Goal: Transaction & Acquisition: Purchase product/service

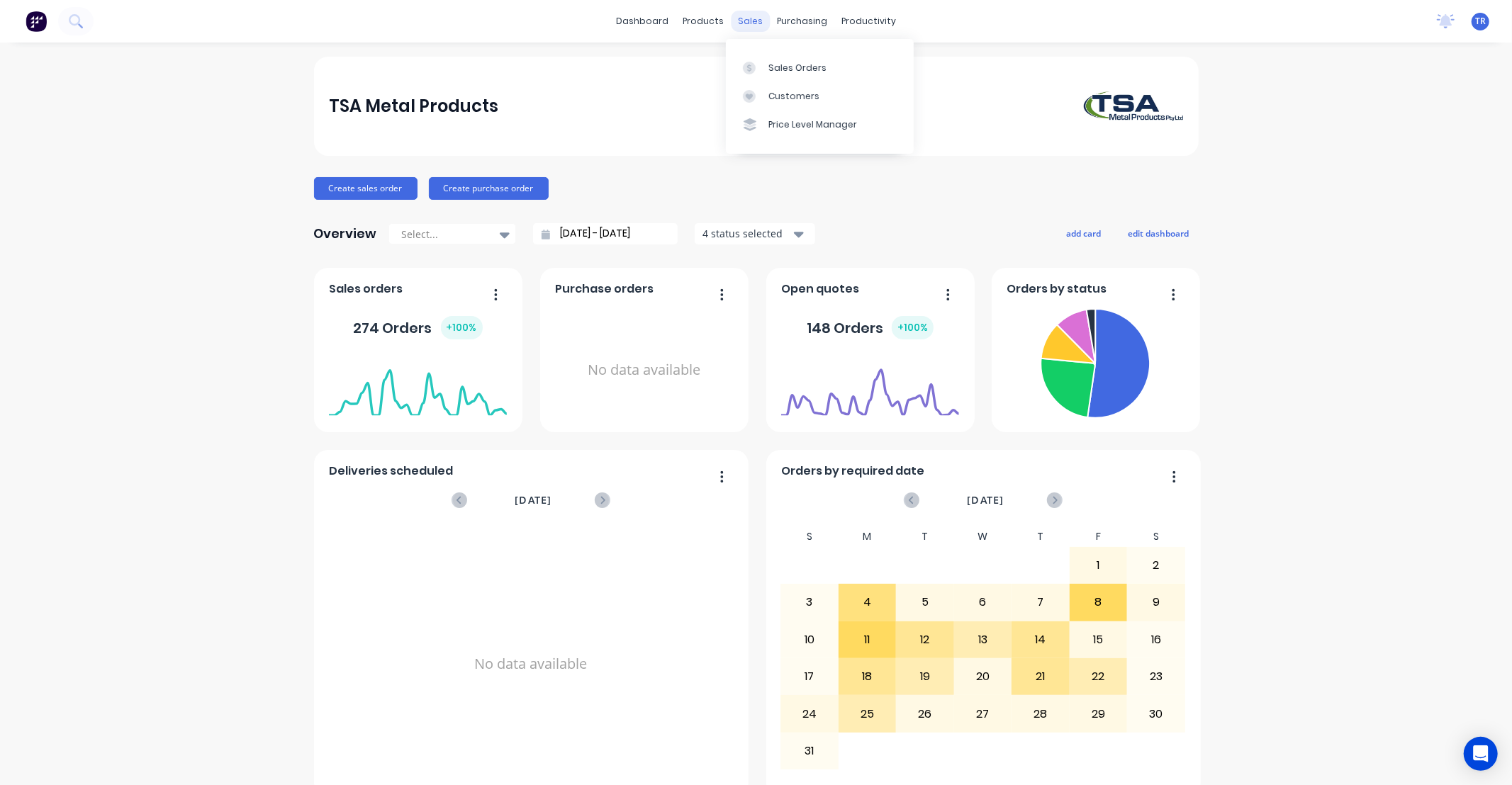
click at [752, 22] on div "sales" at bounding box center [750, 21] width 39 height 22
click at [785, 62] on div "Sales Orders" at bounding box center [797, 68] width 58 height 13
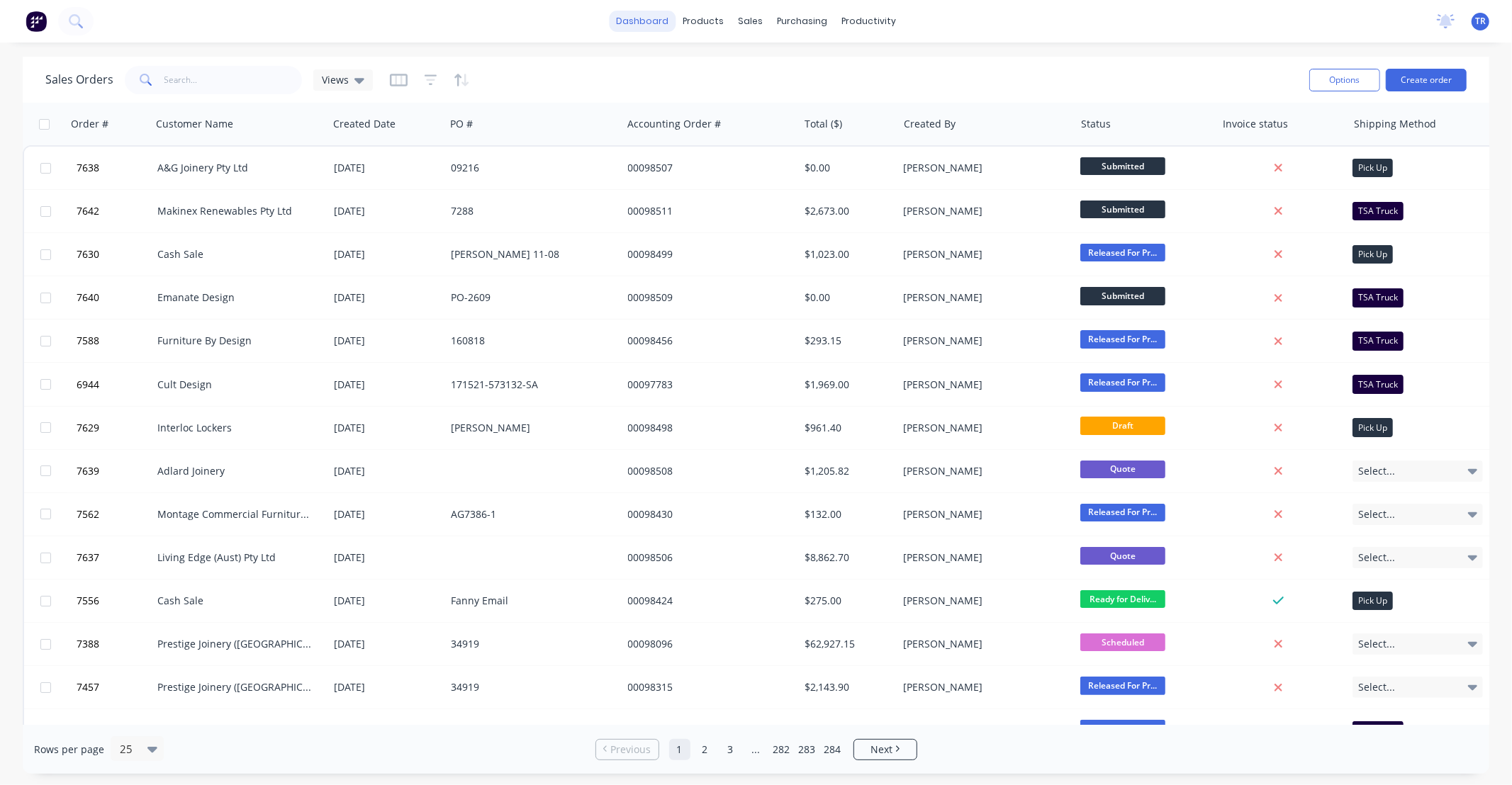
click at [638, 23] on link "dashboard" at bounding box center [643, 21] width 67 height 22
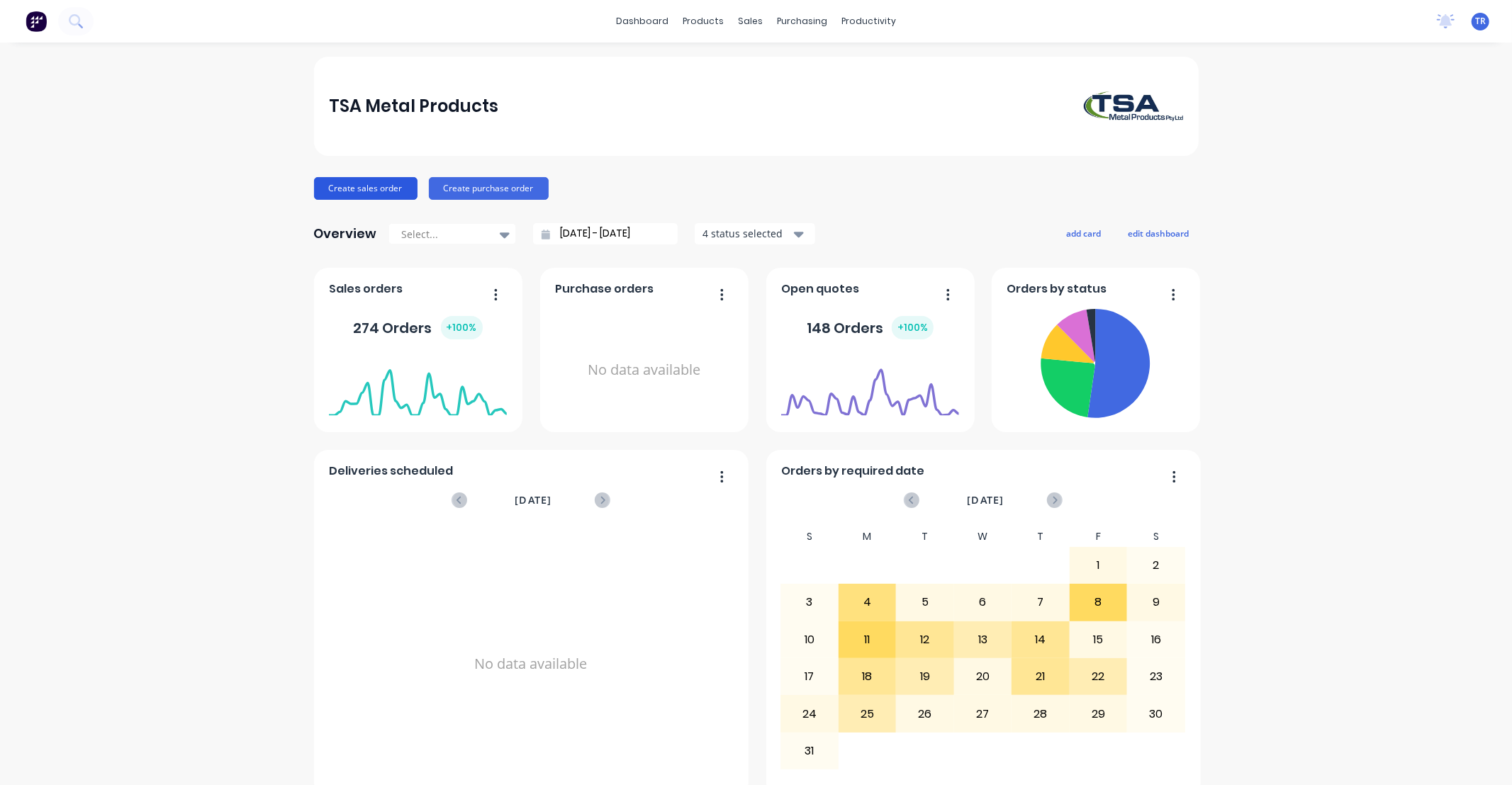
click at [364, 188] on button "Create sales order" at bounding box center [366, 189] width 103 height 23
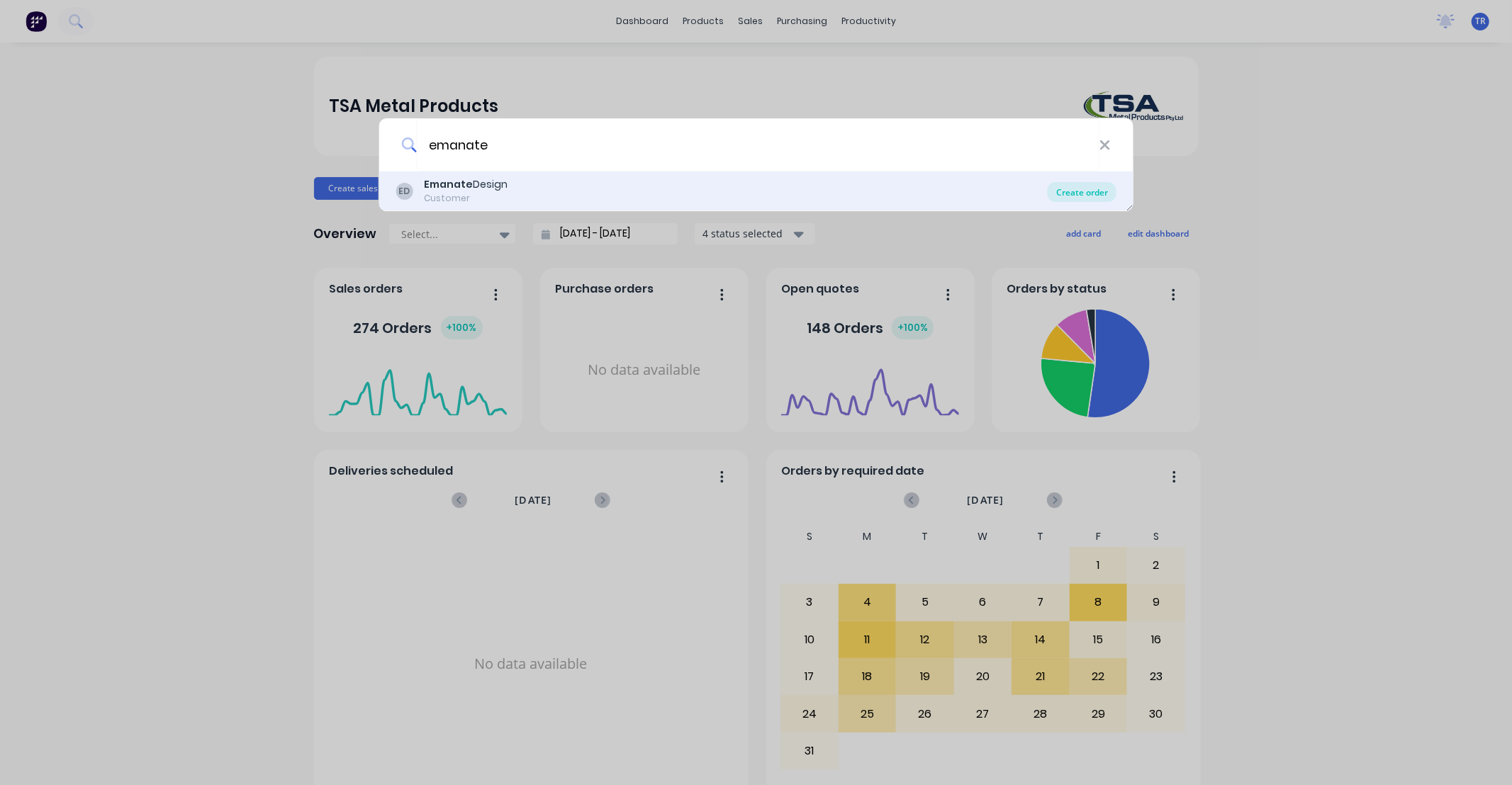
type input "emanate"
click at [1079, 192] on div "Create order" at bounding box center [1082, 192] width 69 height 20
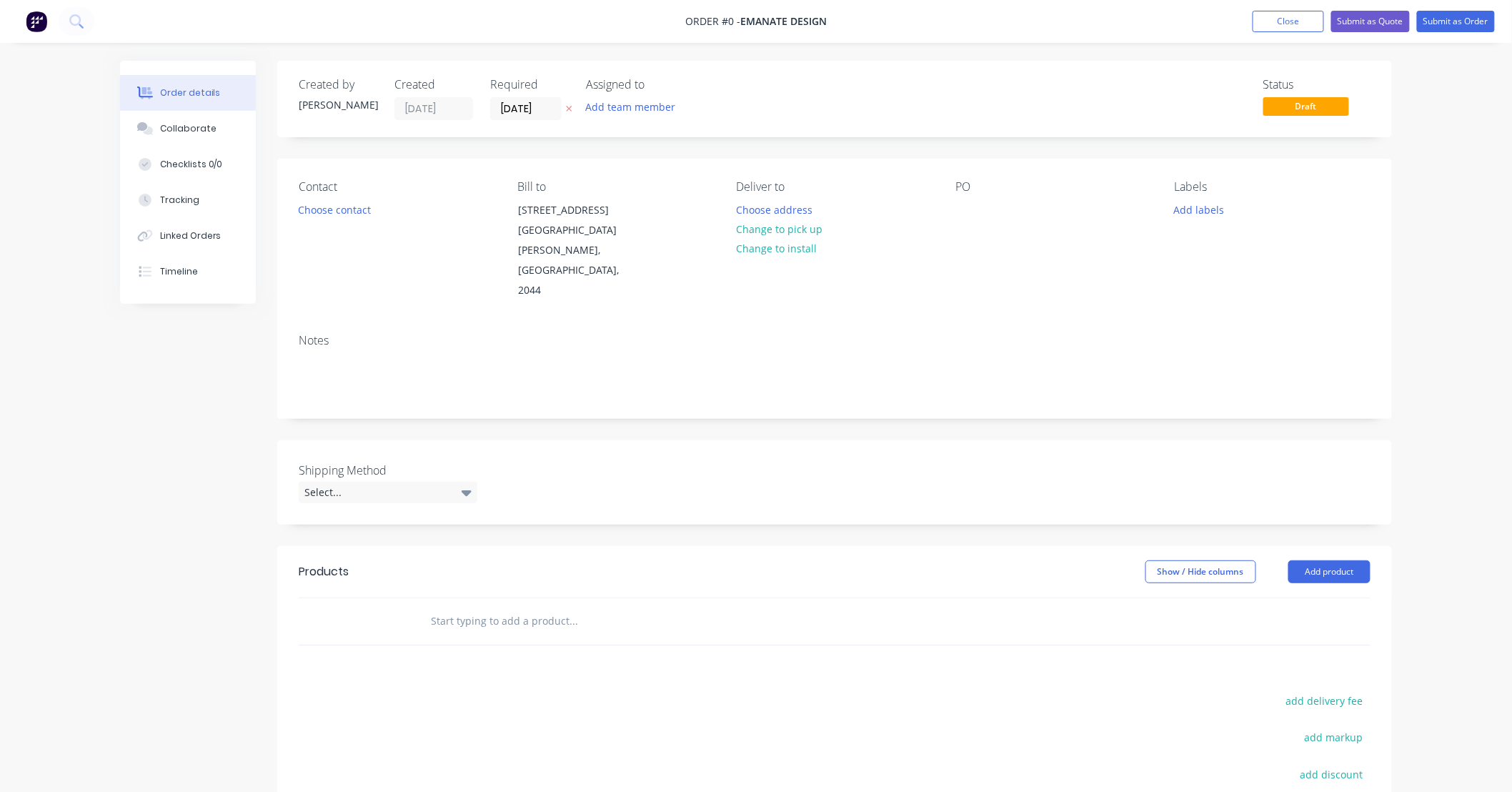
click at [514, 607] on input "text" at bounding box center [573, 621] width 286 height 28
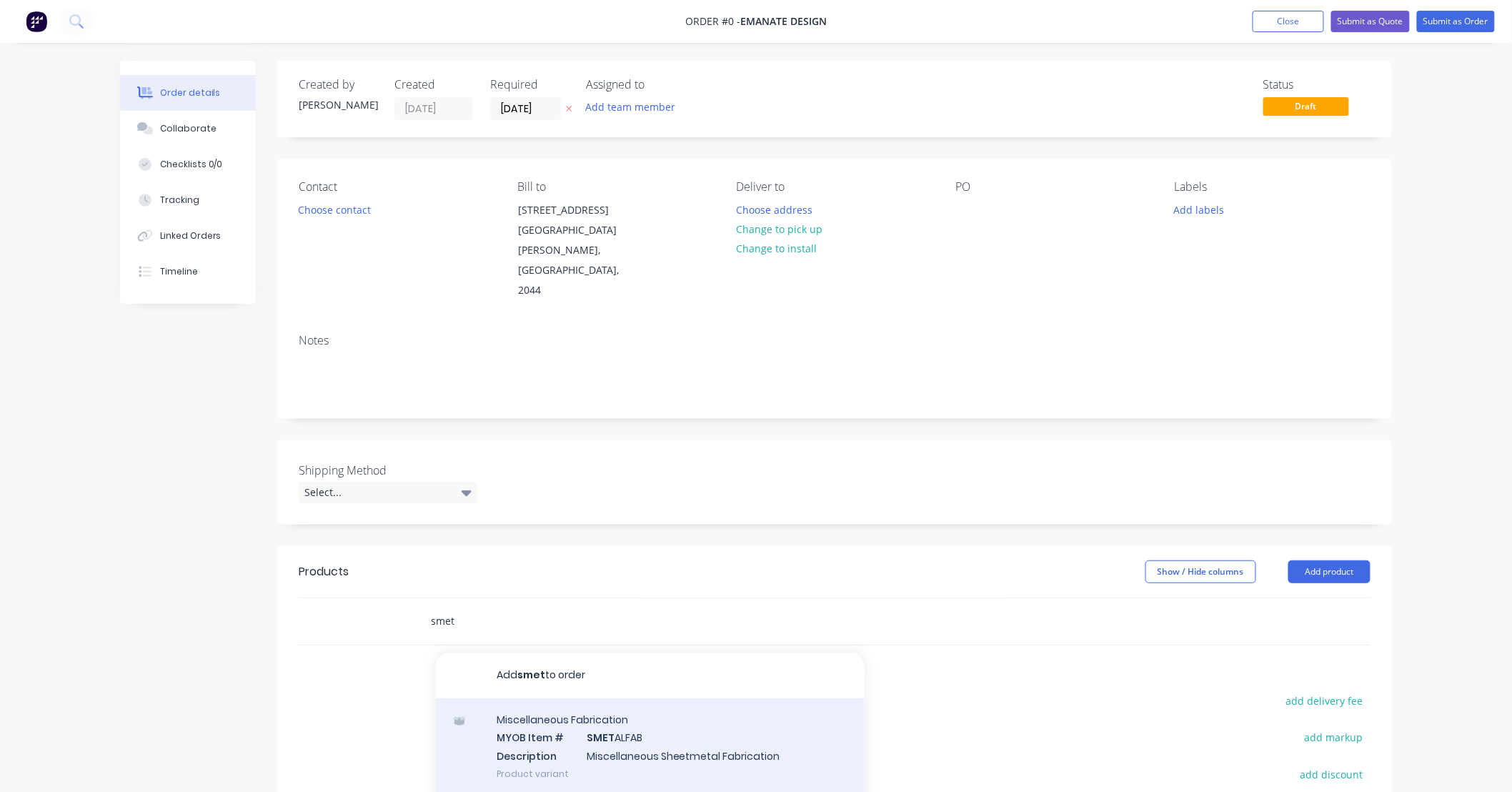
type input "smet"
click at [717, 738] on div "Miscellaneous Fabrication MYOB Item # SMET ALFAB Description Miscellaneous Shee…" at bounding box center [650, 746] width 428 height 97
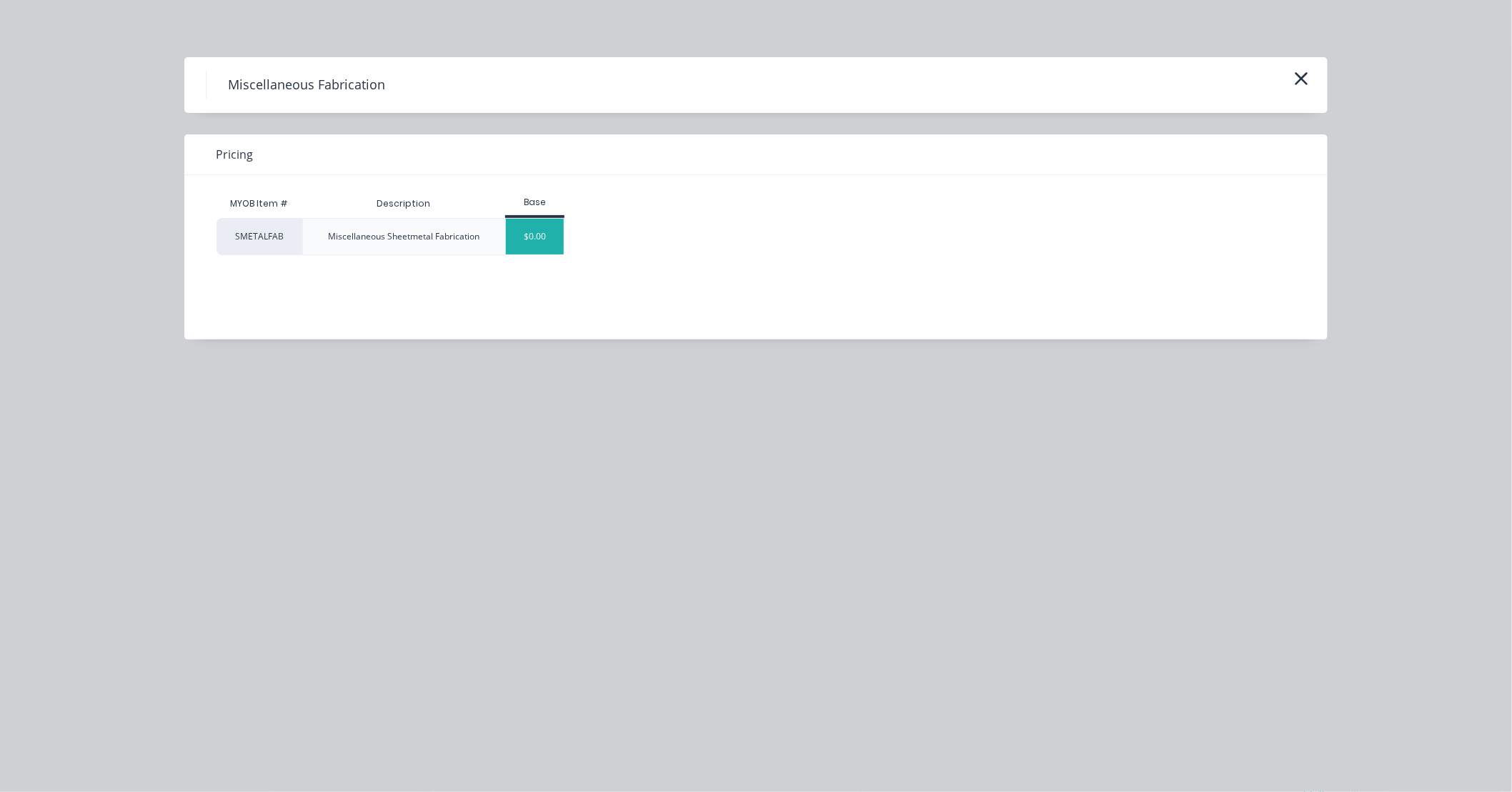
click at [525, 237] on div "$0.00" at bounding box center [534, 237] width 58 height 36
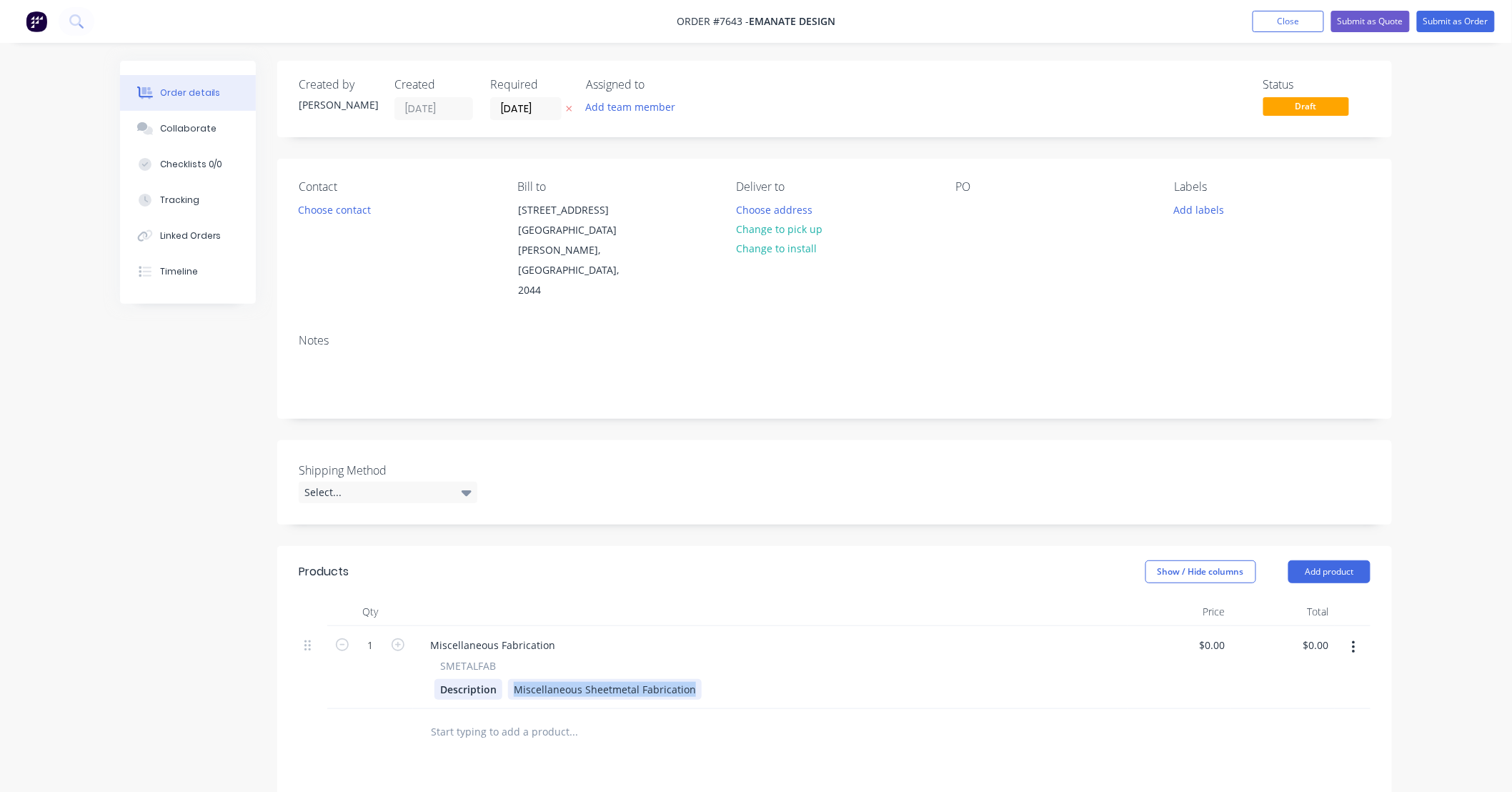
drag, startPoint x: 688, startPoint y: 669, endPoint x: 470, endPoint y: 669, distance: 218.0
click at [470, 679] on div "Description Miscellaneous Sheetmetal Fabrication" at bounding box center [767, 689] width 666 height 21
drag, startPoint x: 568, startPoint y: 667, endPoint x: 422, endPoint y: 684, distance: 147.0
click at [422, 684] on div "Miscellaneous Fabrication SMETALFAB Description Cable Tray" at bounding box center [770, 668] width 714 height 83
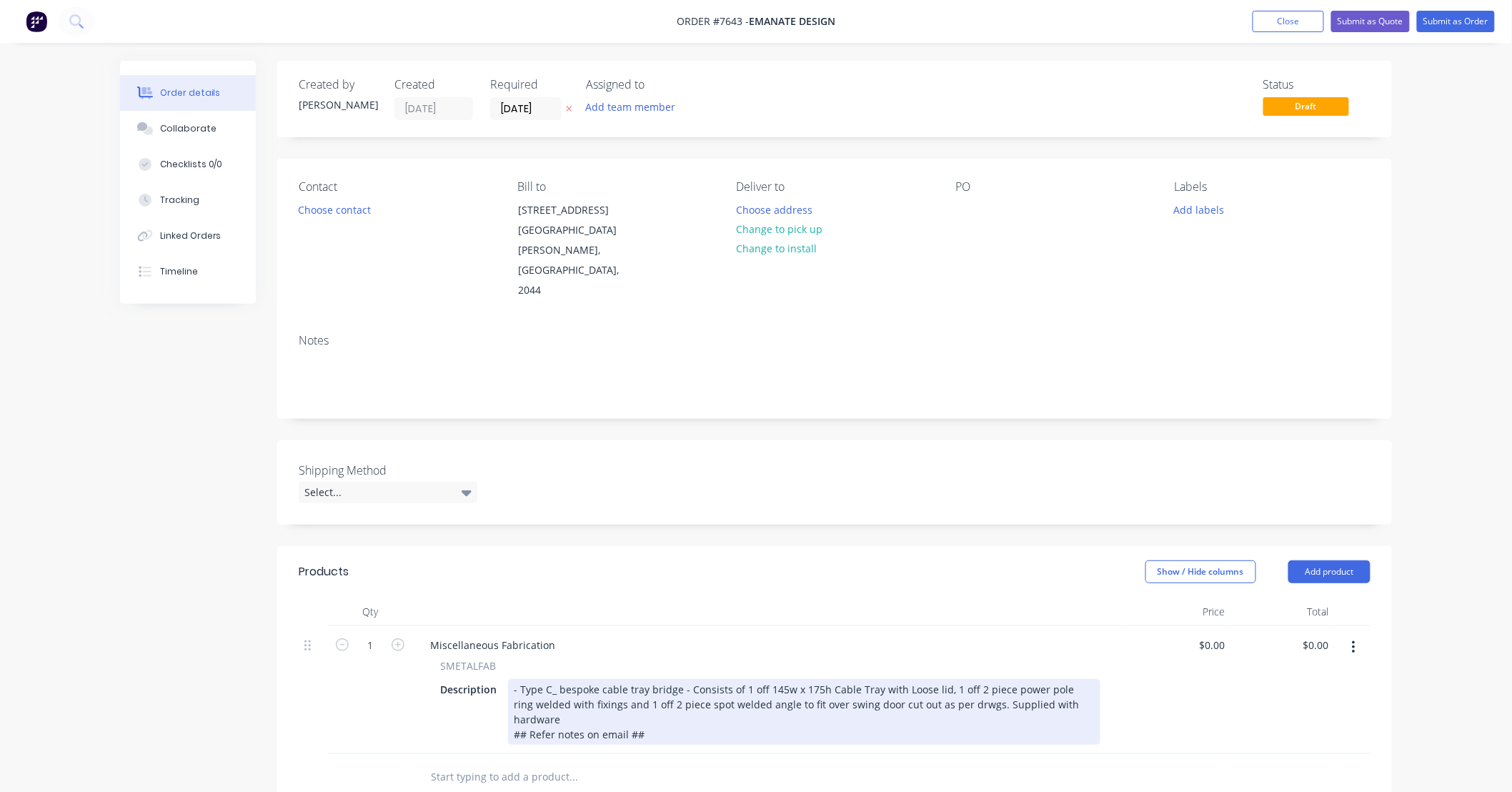
click at [780, 679] on div "- Type C_ bespoke cable tray bridge - Consists of 1 off 145w x 175h Cable Tray …" at bounding box center [804, 712] width 592 height 66
drag, startPoint x: 946, startPoint y: 670, endPoint x: 905, endPoint y: 689, distance: 45.2
click at [905, 689] on div "- Type C_ bespoke cable tray bridge - Consists of 1 off 210w x 175h Cable Tray …" at bounding box center [804, 712] width 592 height 66
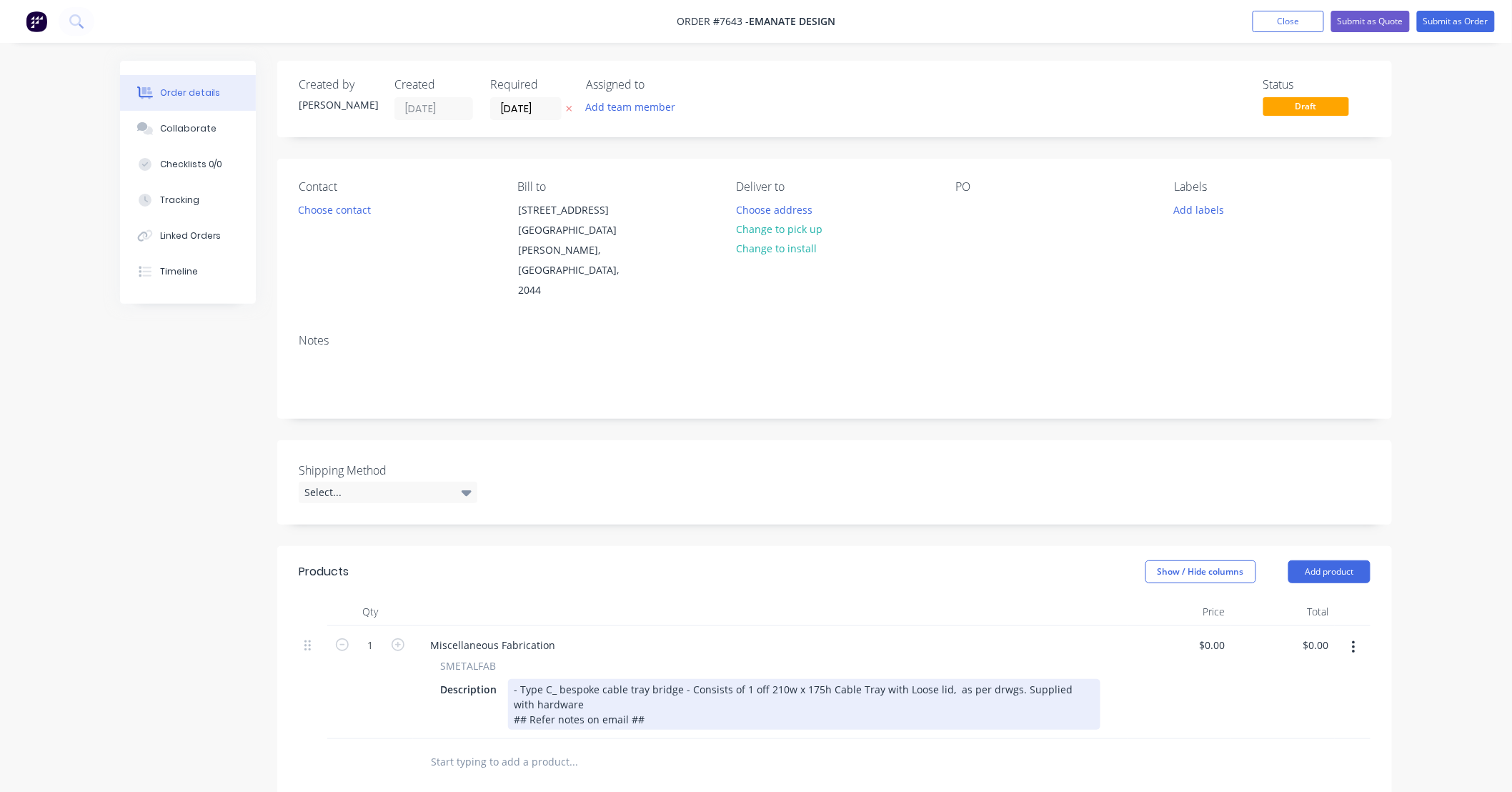
drag, startPoint x: 681, startPoint y: 683, endPoint x: 1013, endPoint y: 669, distance: 332.3
click at [1013, 679] on div "- Type C_ bespoke cable tray bridge - Consists of 1 off 210w x 175h Cable Tray …" at bounding box center [804, 704] width 592 height 51
click at [601, 679] on div "- Type C_ bespoke cable tray bridge - Consists of 1 off 210w x 175h Cable Tray …" at bounding box center [770, 697] width 524 height 36
click at [954, 697] on div "## Refer notes on email ##" at bounding box center [768, 704] width 509 height 15
click at [1011, 679] on div "- Type C_ Custom cable tray bridge - Consists of 1 off 210w x 175h Cable Tray w…" at bounding box center [768, 697] width 521 height 36
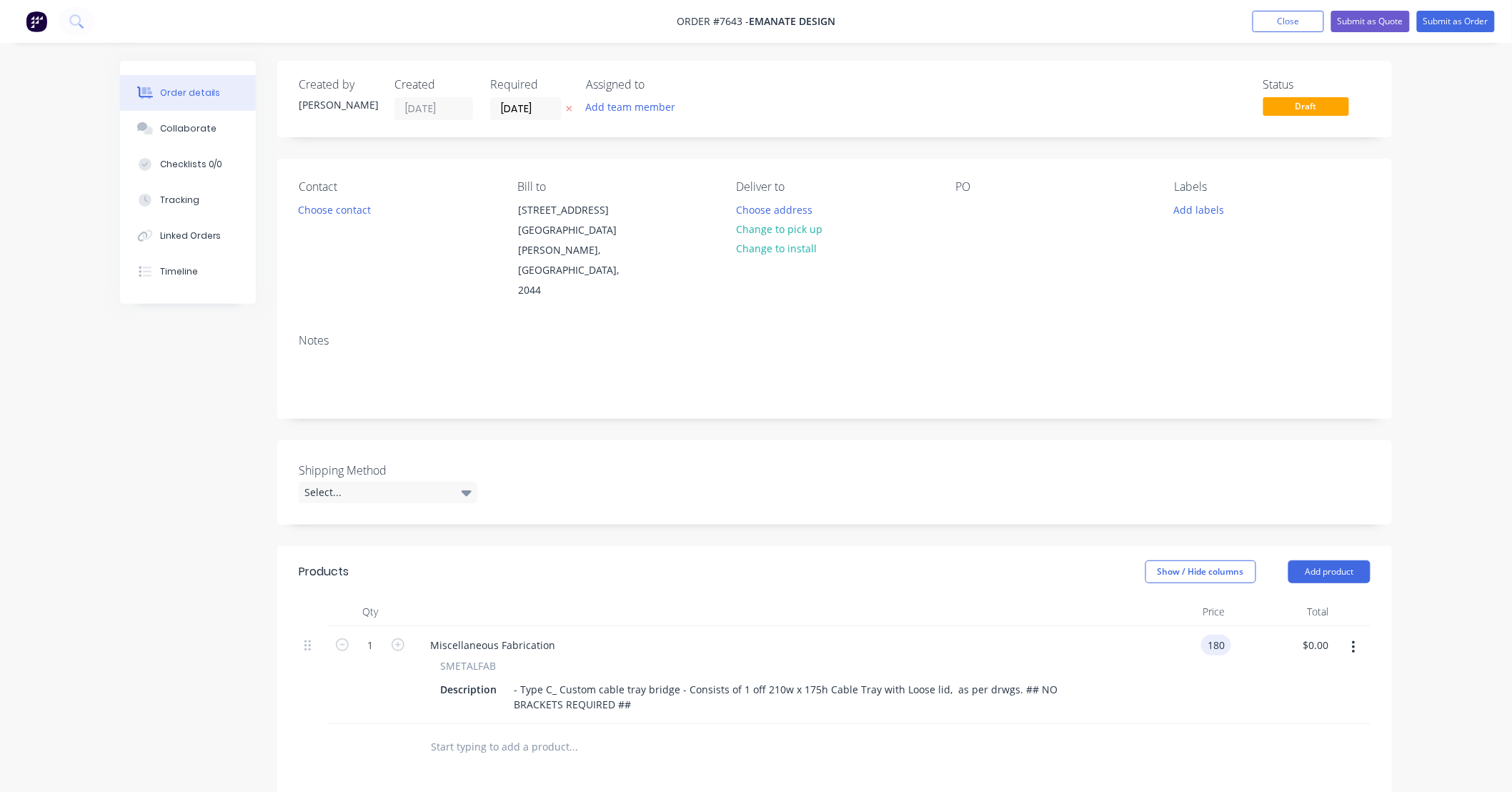
type input "$180.00"
click at [1417, 680] on div "Order details Collaborate Checklists 0/0 Tracking Linked Orders Timeline Order …" at bounding box center [756, 551] width 1512 height 1104
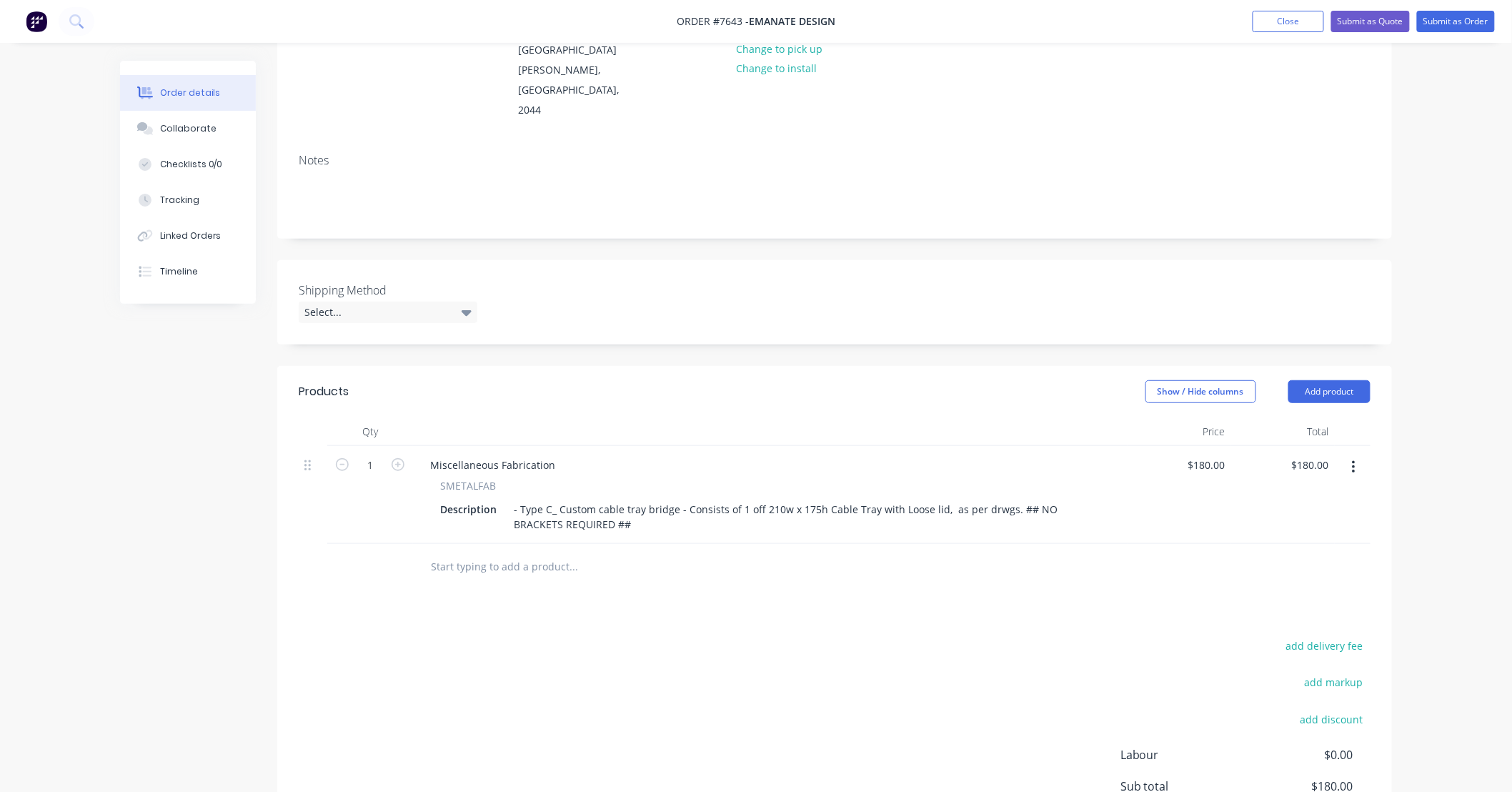
scroll to position [211, 0]
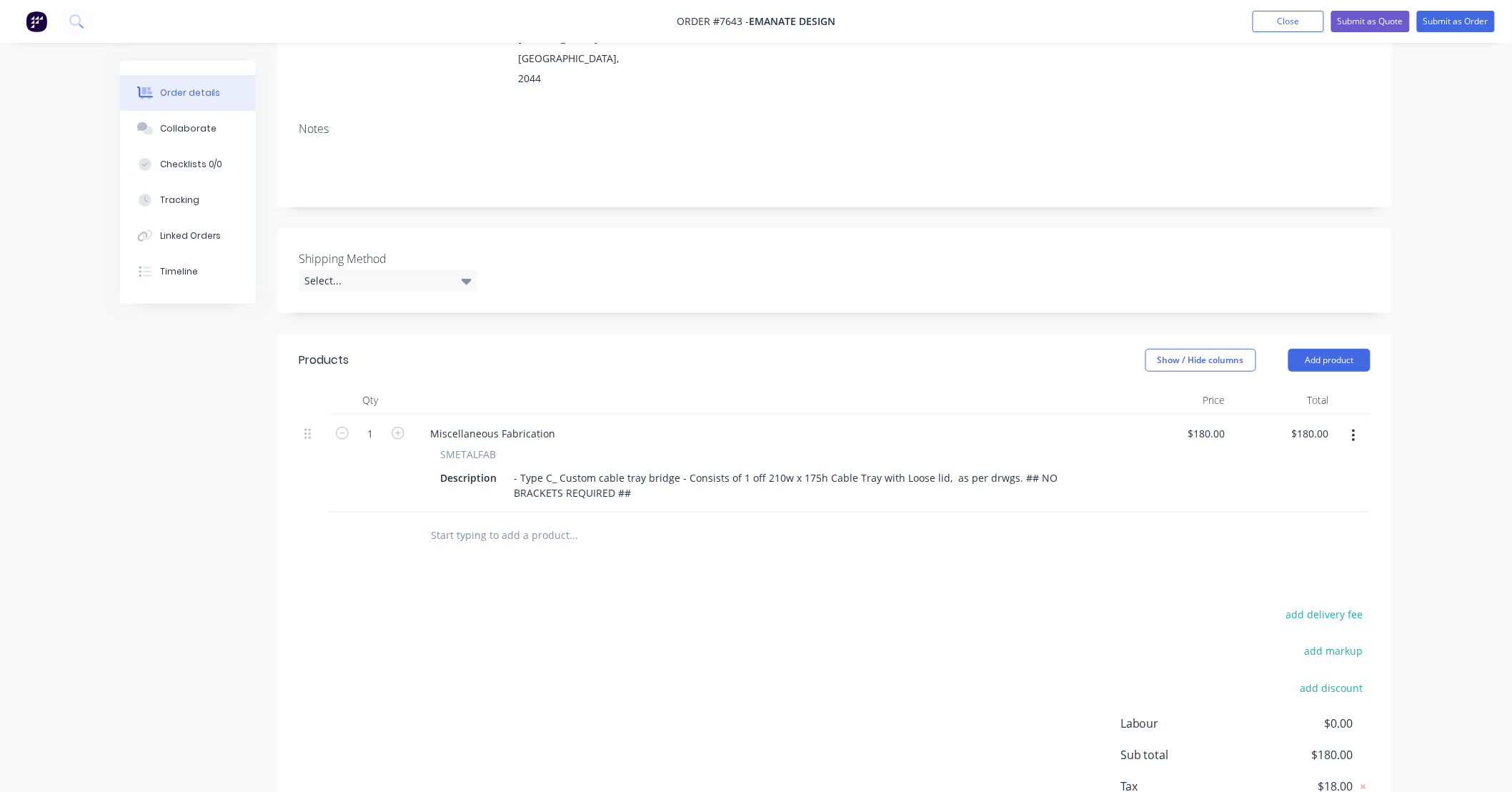
click at [571, 522] on input "text" at bounding box center [573, 536] width 286 height 28
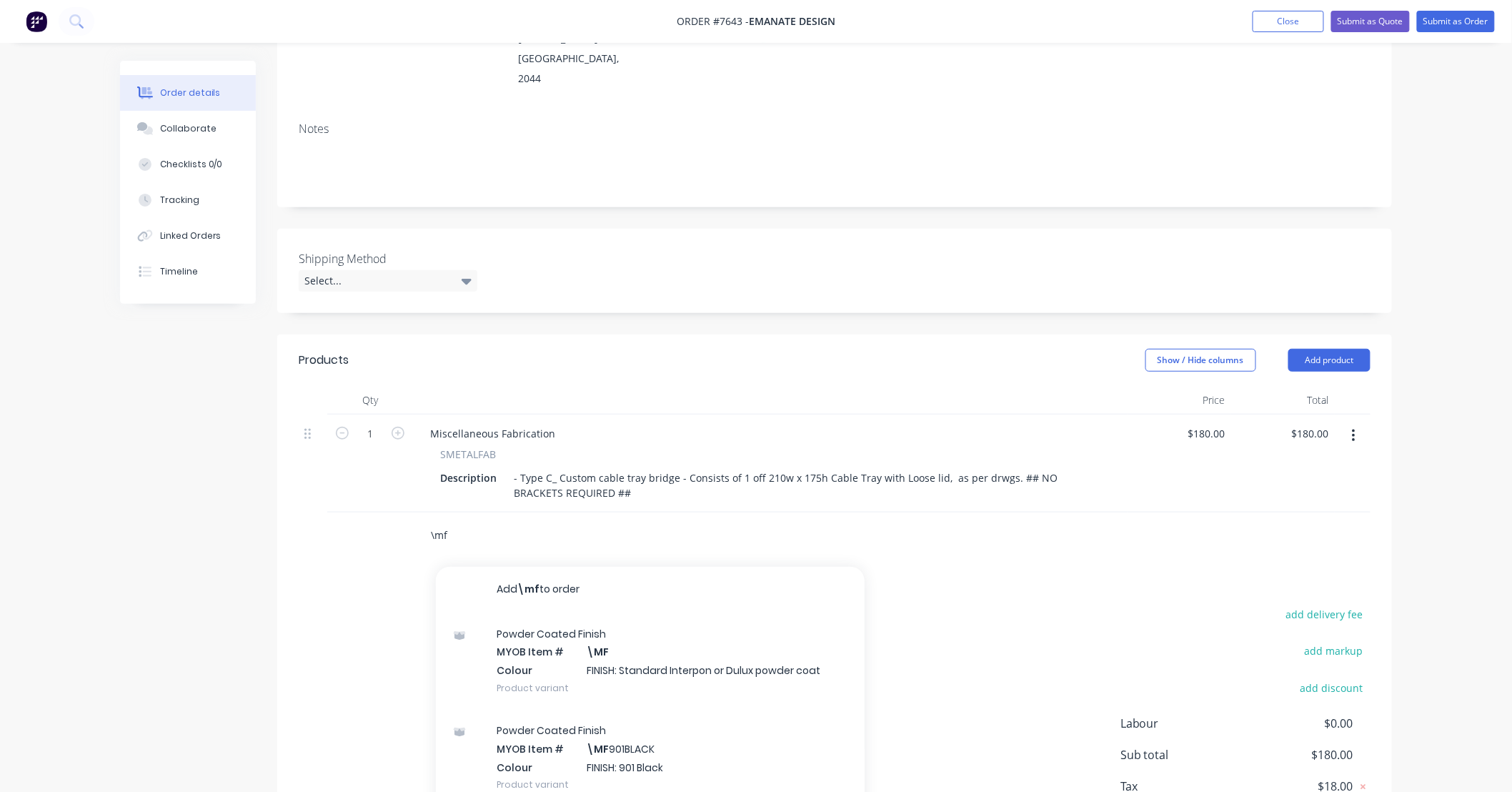
type input "\mf"
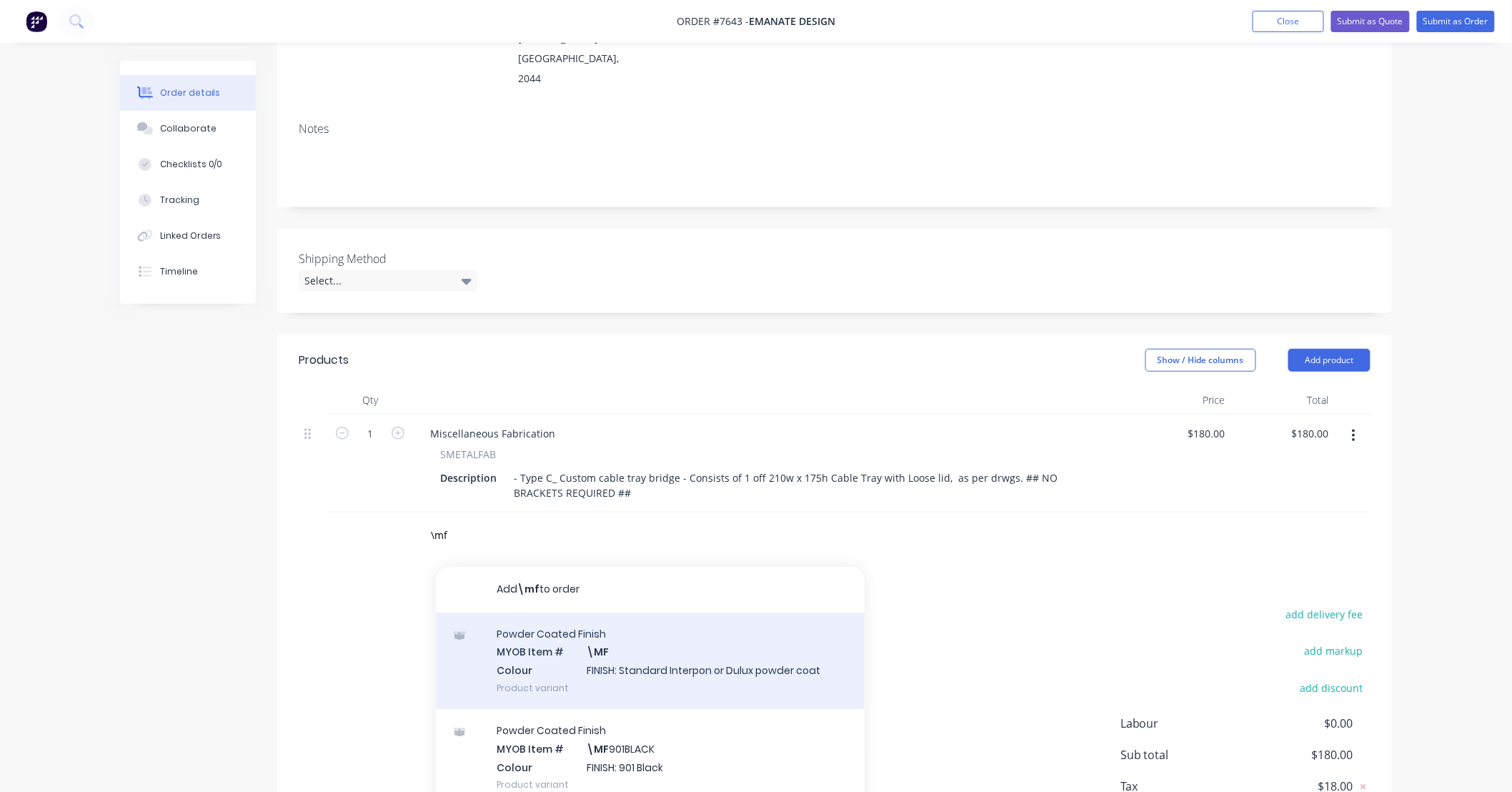
click at [709, 645] on div "Powder Coated Finish MYOB Item # \MF Colour FINISH: Standard Interpon or Dulux …" at bounding box center [650, 661] width 428 height 97
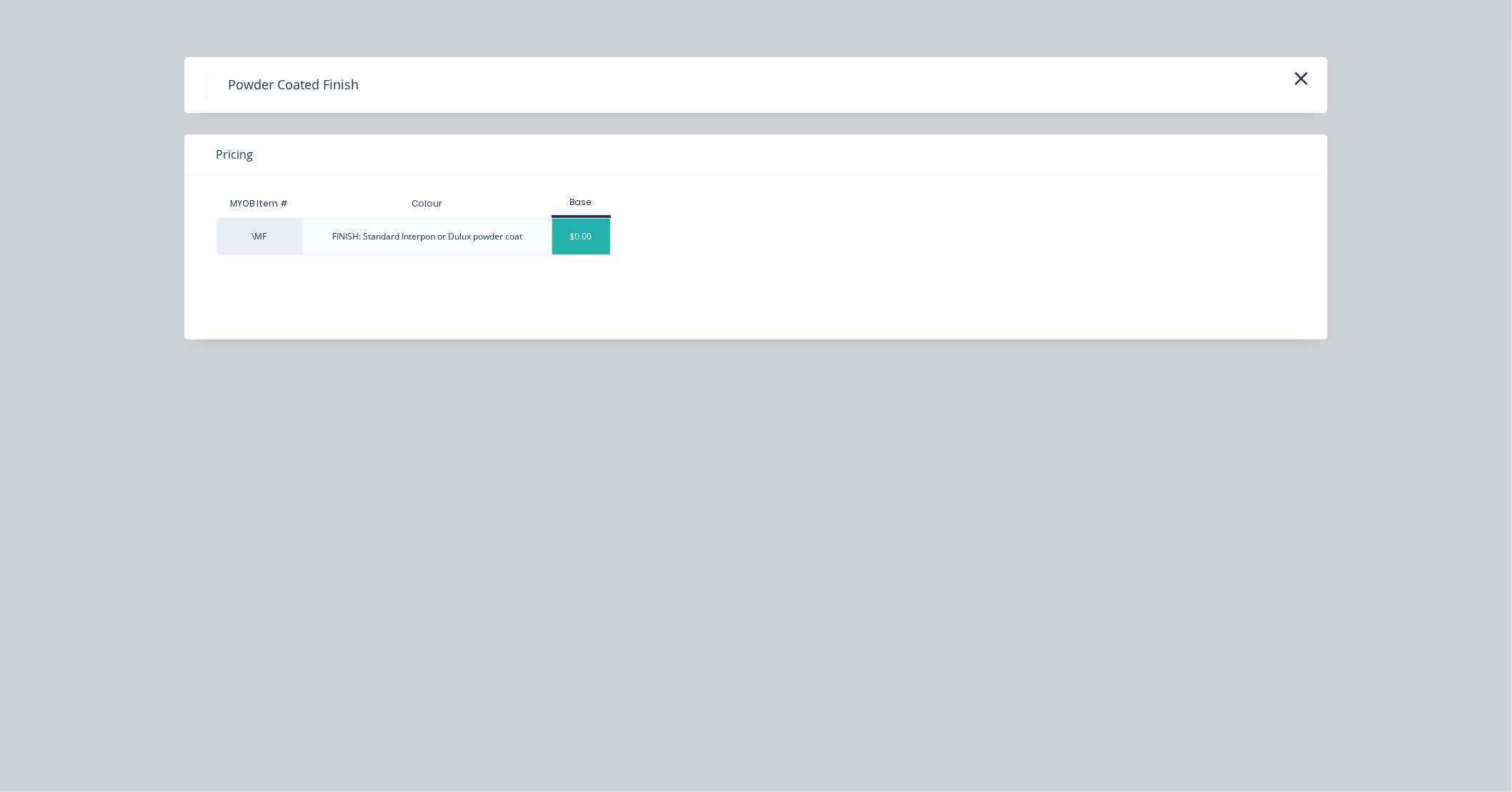
click at [574, 244] on div "$0.00" at bounding box center [581, 237] width 58 height 36
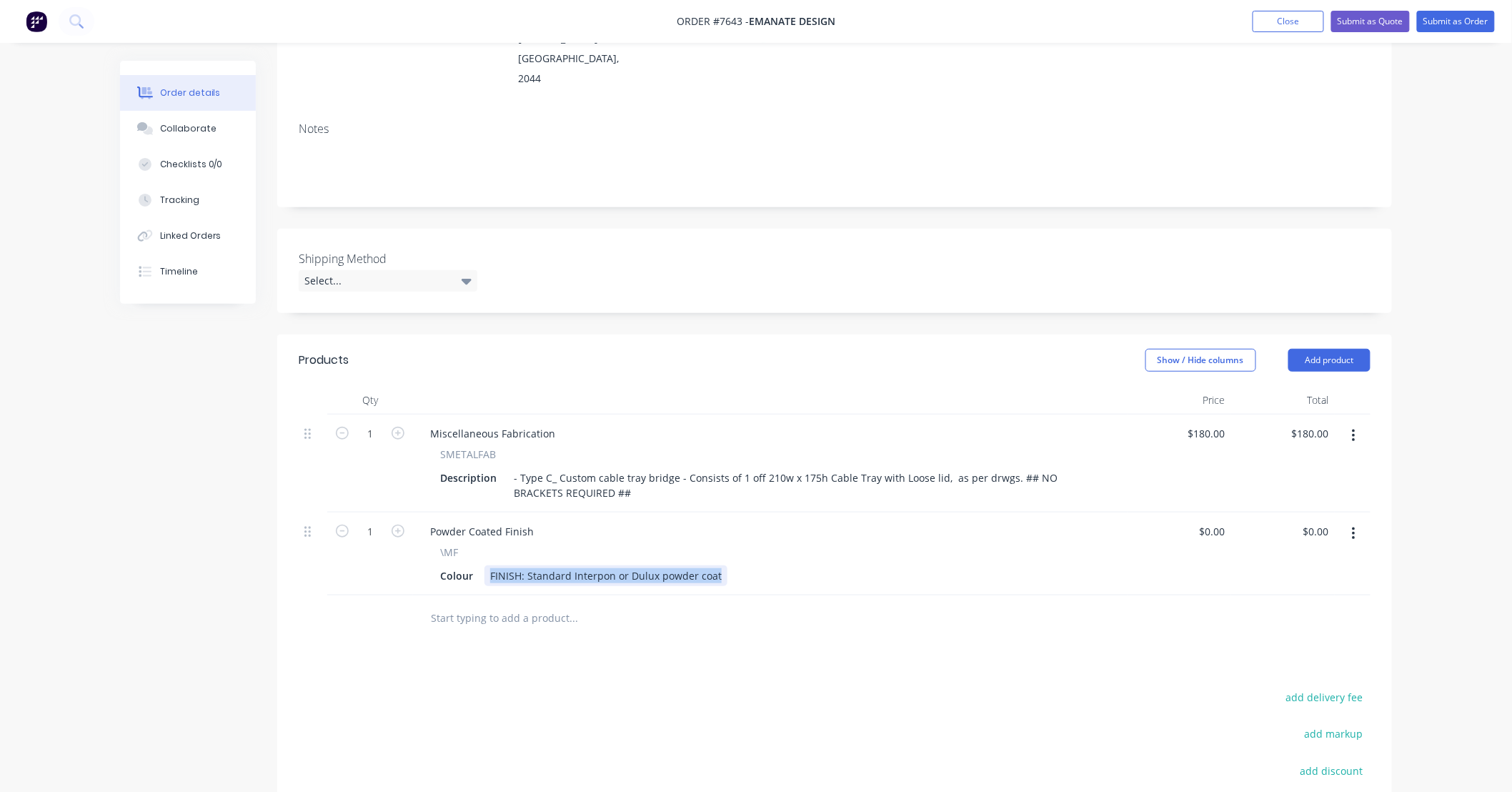
drag, startPoint x: 713, startPoint y: 552, endPoint x: 338, endPoint y: 553, distance: 375.0
click at [338, 553] on div "1 Powder Coated Finish \MF Colour FINISH: Standard Interpon or Dulux powder coa…" at bounding box center [834, 554] width 1072 height 83
paste div
click at [854, 623] on div "Products Show / Hide columns Add product Qty Price Total 1 Miscellaneous Fabric…" at bounding box center [834, 644] width 1114 height 619
click at [602, 604] on input "text" at bounding box center [573, 618] width 286 height 28
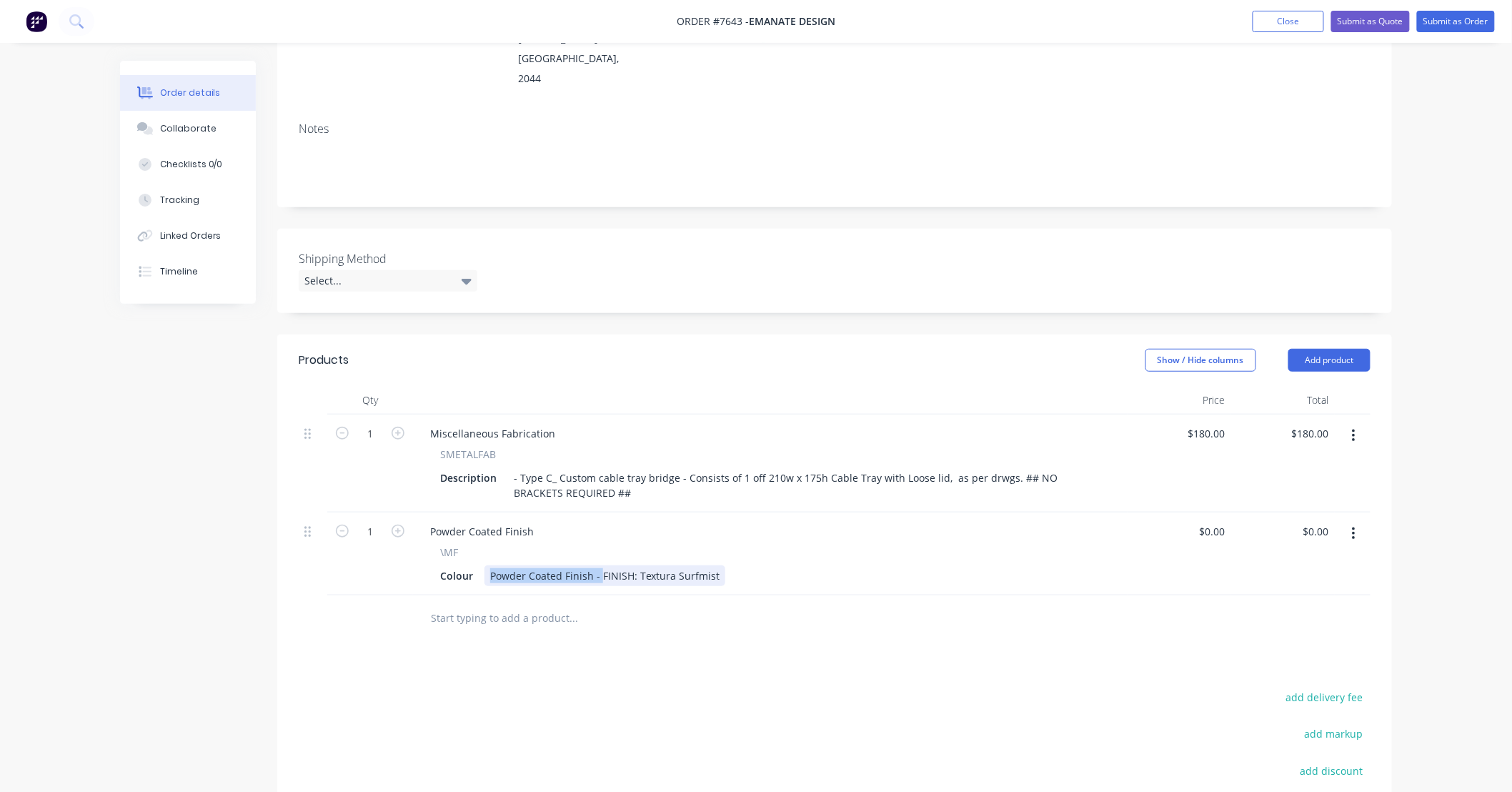
drag, startPoint x: 601, startPoint y: 551, endPoint x: 344, endPoint y: 568, distance: 257.6
click at [344, 568] on div "1 Powder Coated Finish \MF Colour Powder Coated Finish - FINISH: Textura Surfmi…" at bounding box center [834, 554] width 1072 height 83
click at [633, 604] on input "text" at bounding box center [573, 618] width 286 height 28
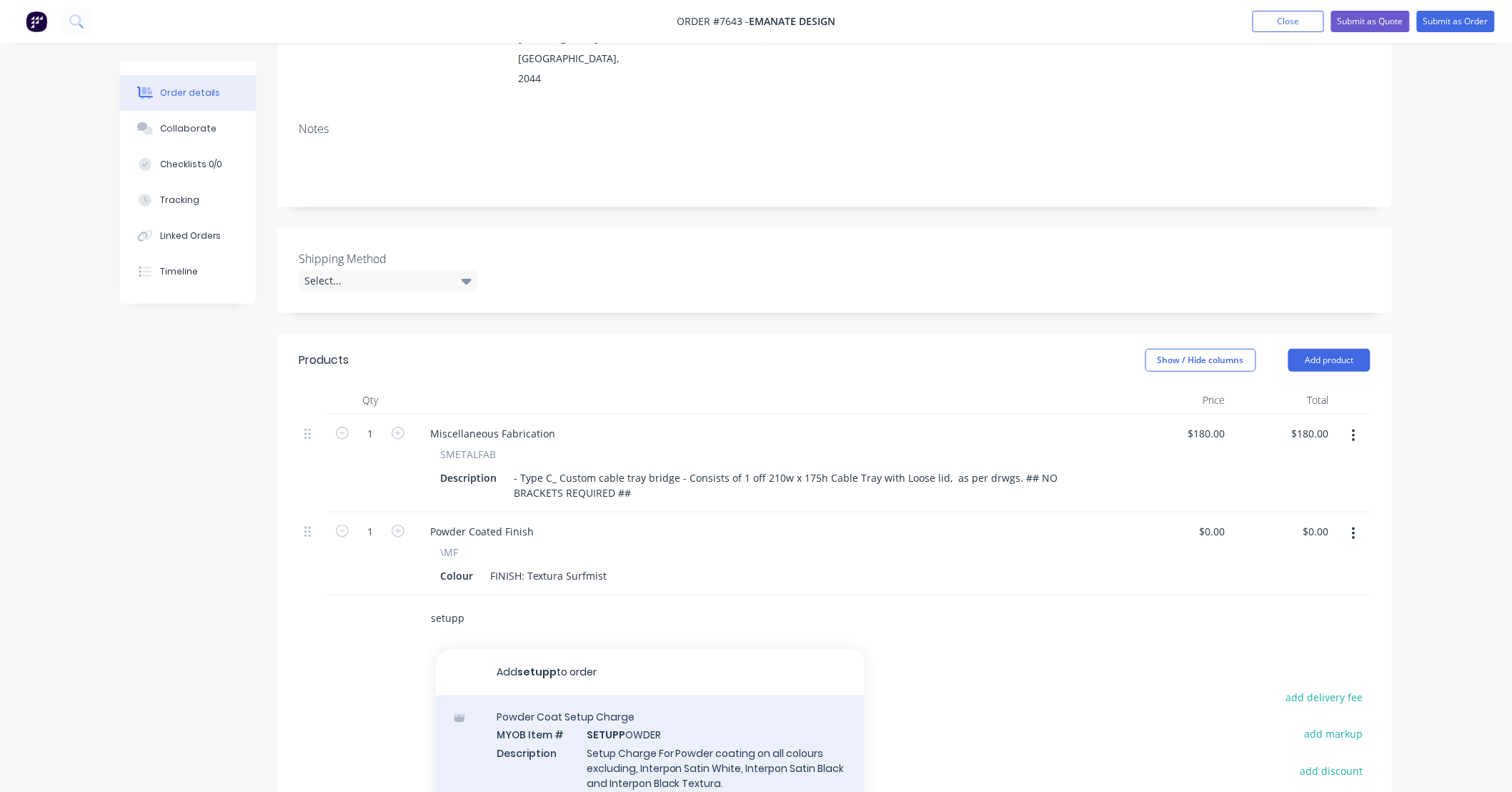
type input "setupp"
click at [782, 713] on div "Powder Coat Setup Charge MYOB Item # SETUPP OWDER Description Setup Charge For …" at bounding box center [650, 758] width 428 height 127
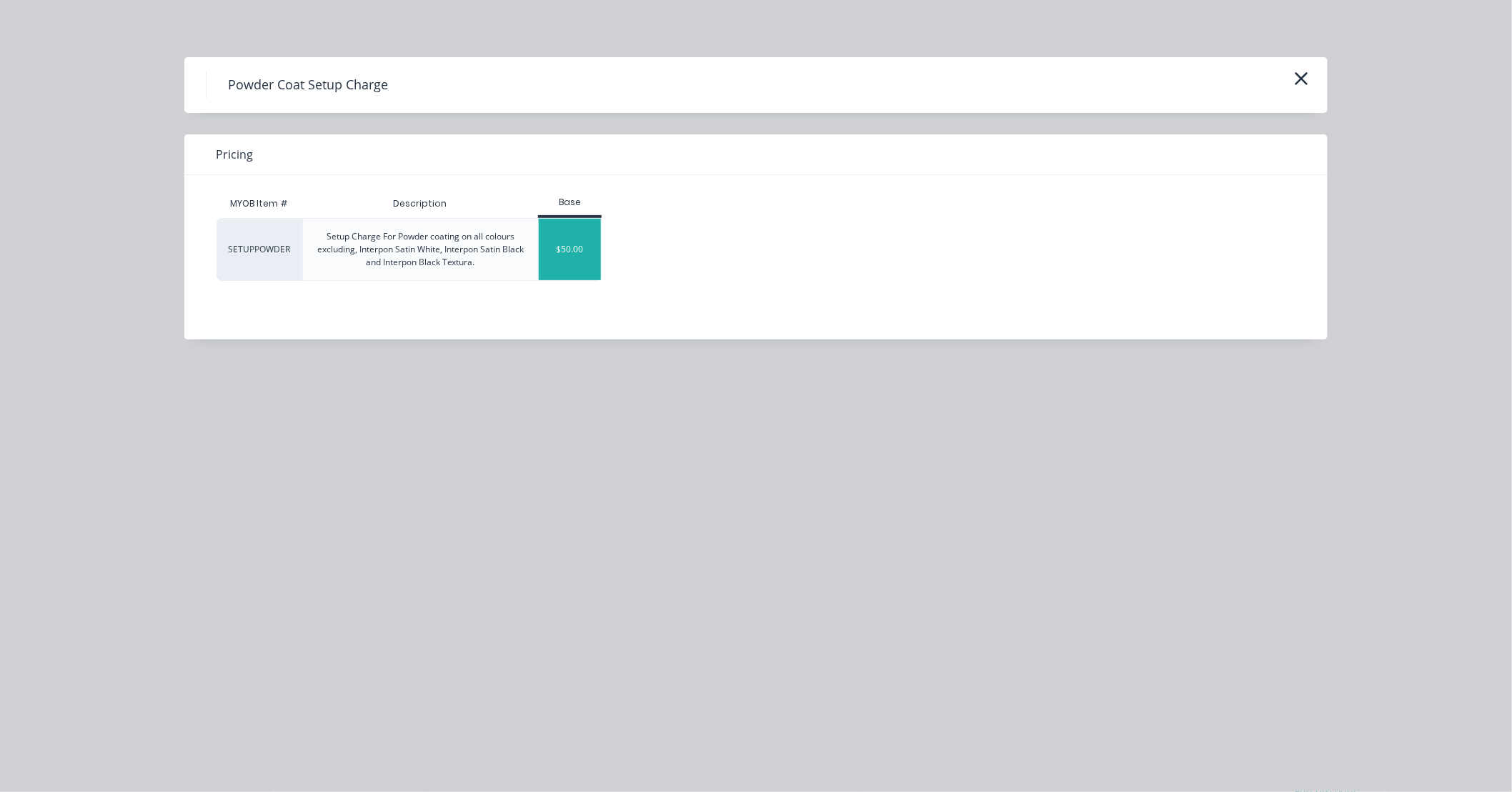
click at [571, 244] on div "$50.00" at bounding box center [569, 250] width 62 height 61
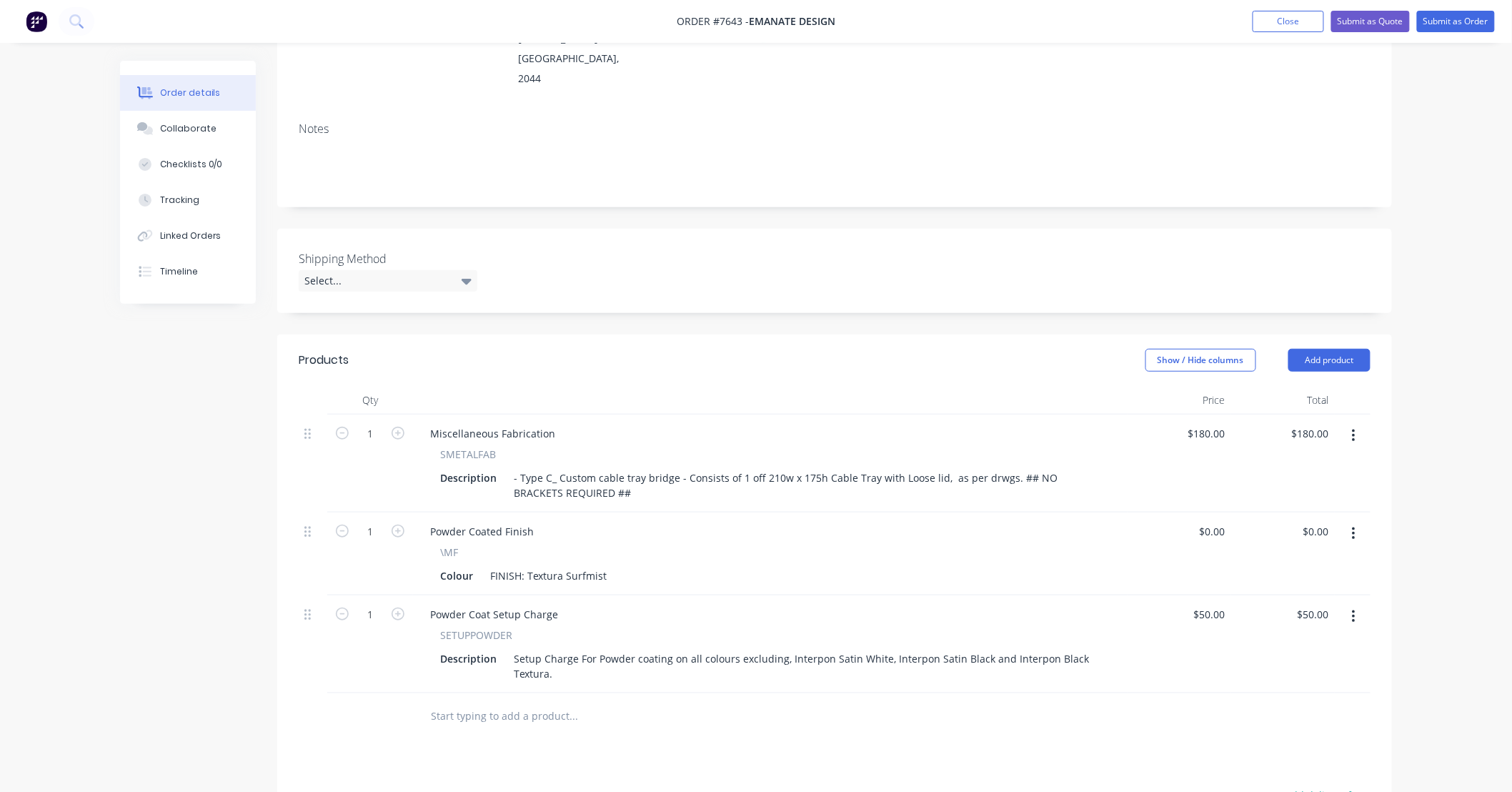
drag, startPoint x: 1221, startPoint y: 727, endPoint x: 1149, endPoint y: 717, distance: 72.7
click at [1221, 727] on div "Products Show / Hide columns Add product Qty Price Total 1 Miscellaneous Fabric…" at bounding box center [834, 693] width 1114 height 717
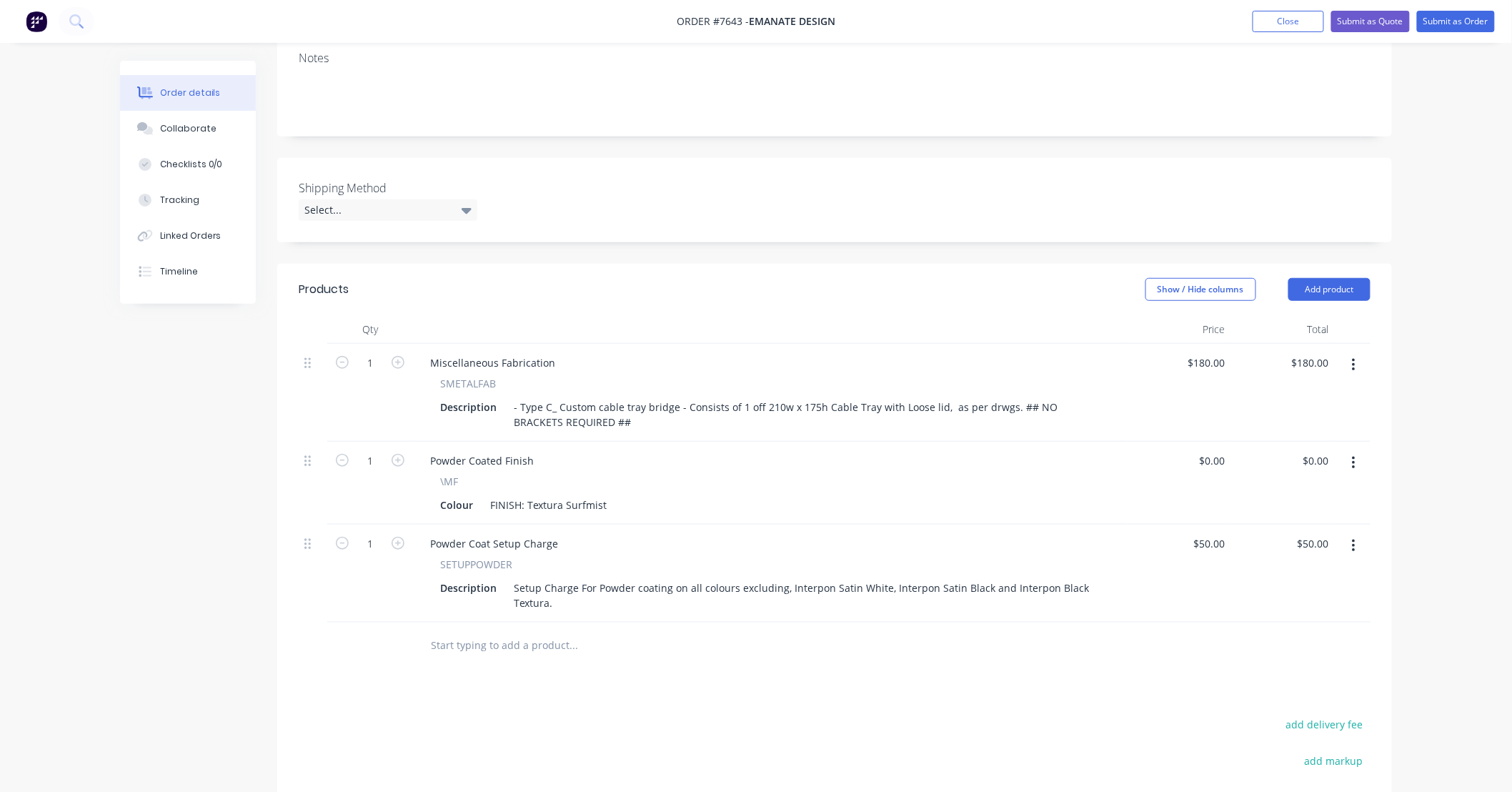
scroll to position [318, 0]
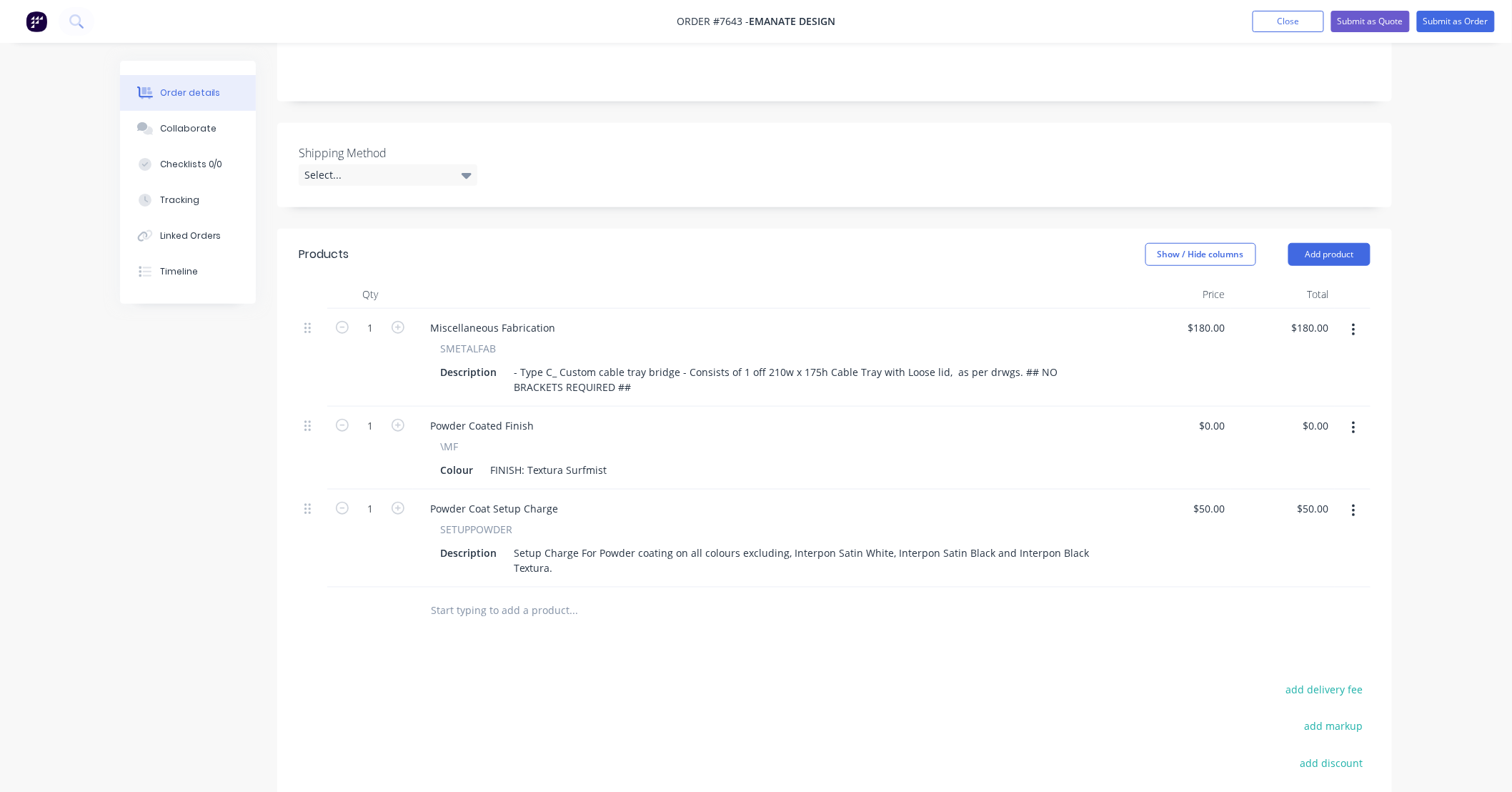
click at [682, 596] on input "text" at bounding box center [573, 611] width 286 height 28
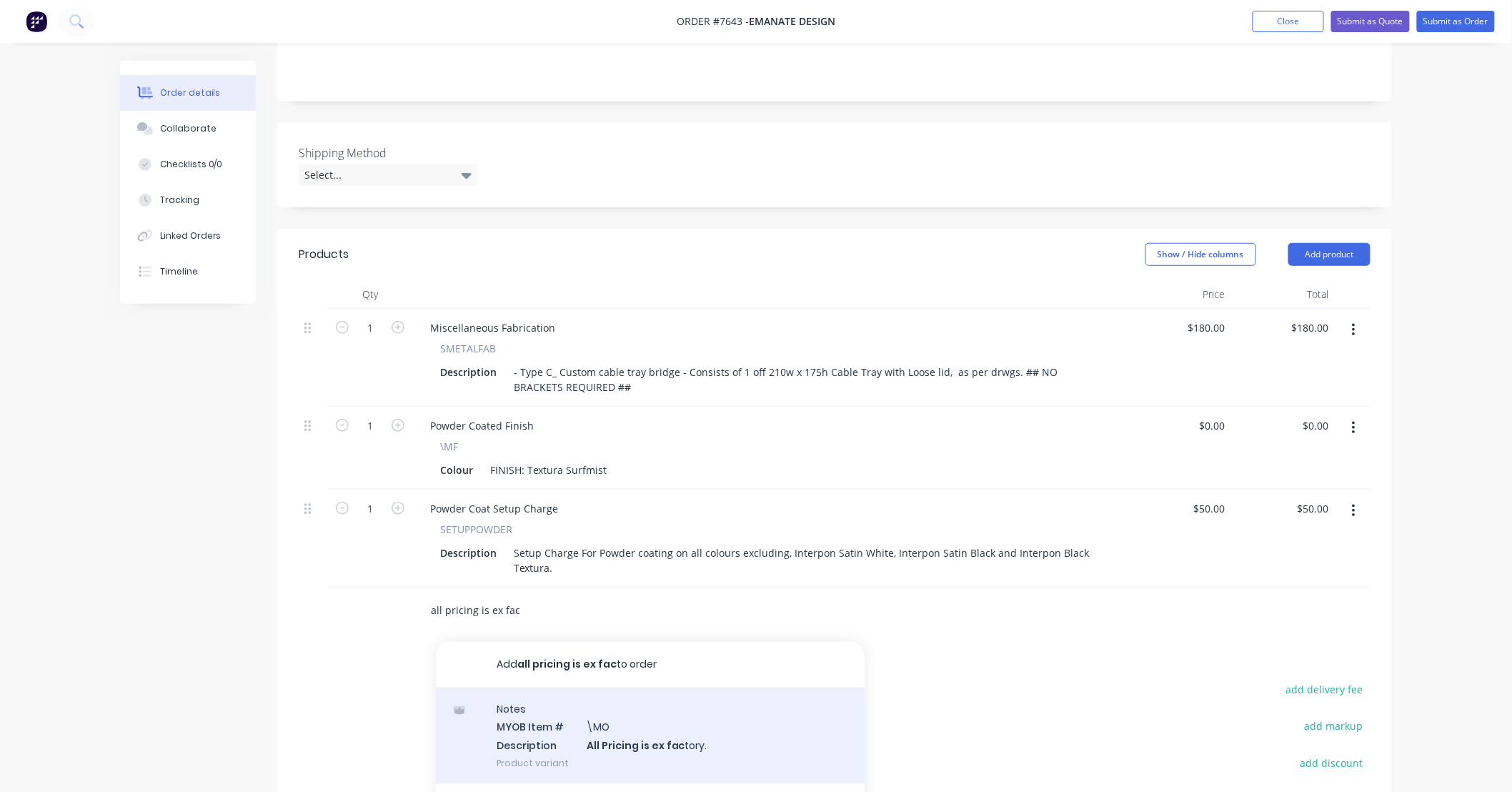
type input "all pricing is ex fac"
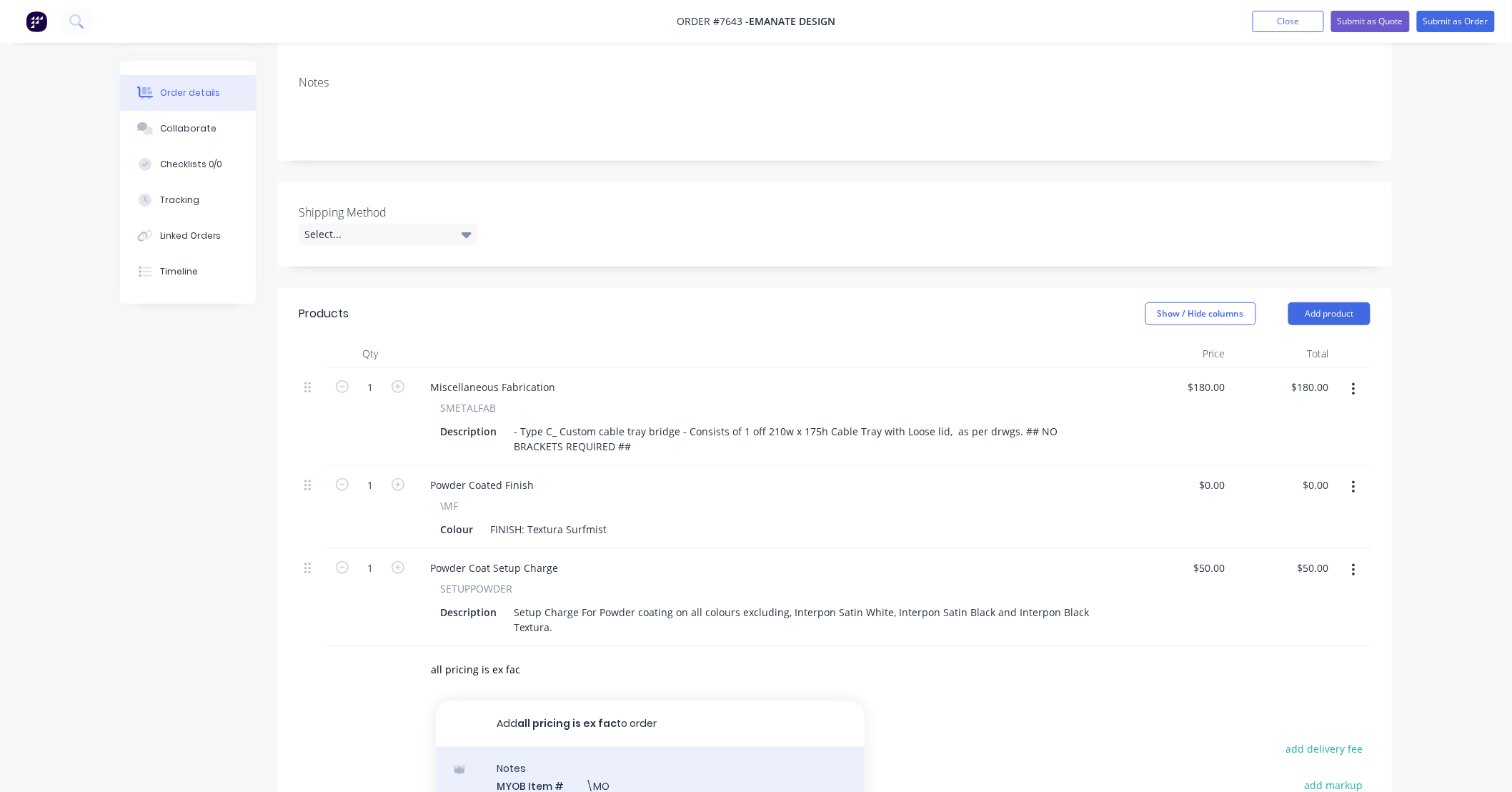
click at [749, 713] on div "Add all pricing is ex fac to order Notes MYOB Item # \MO Description All Pricin…" at bounding box center [650, 802] width 428 height 202
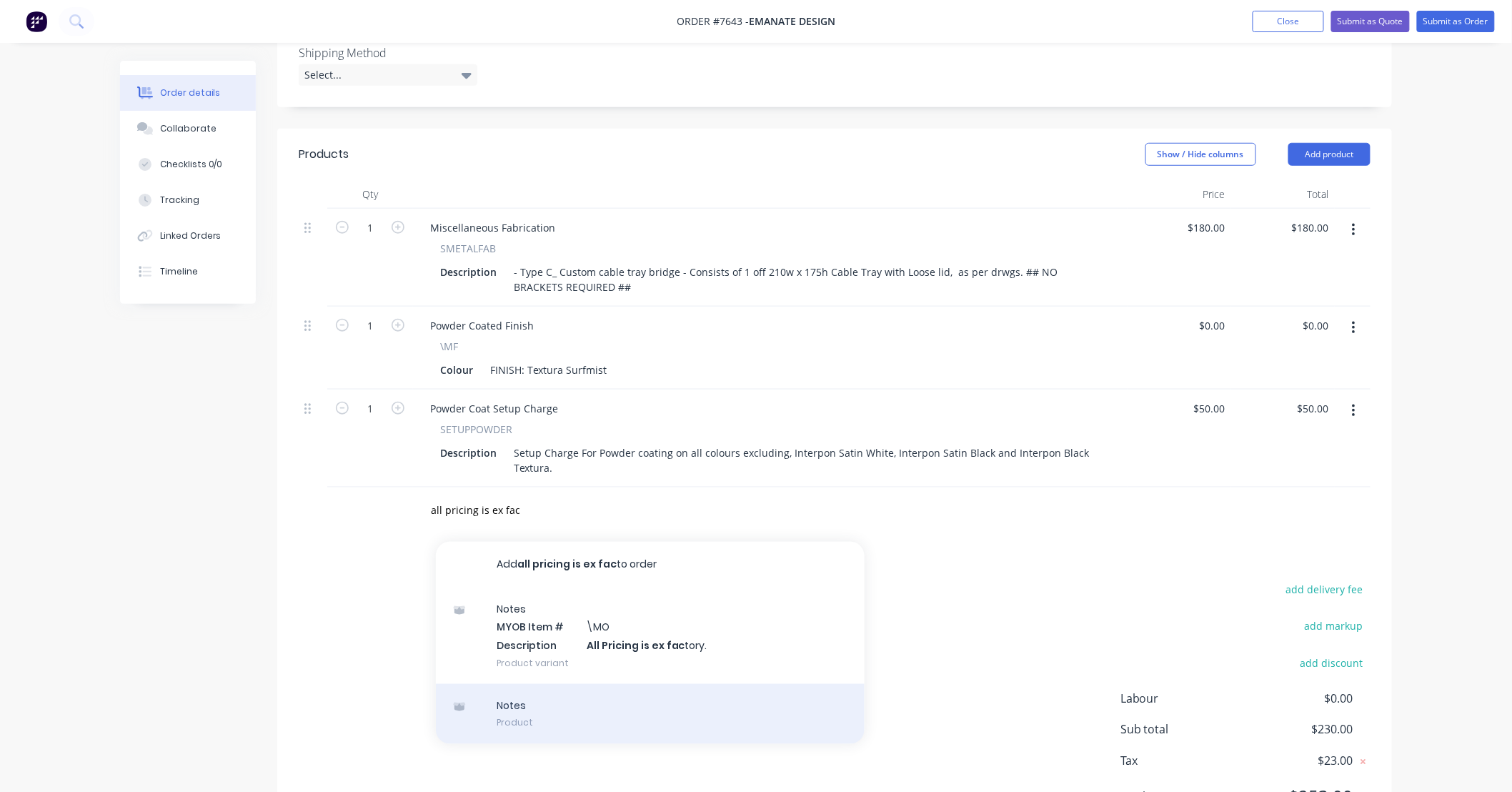
scroll to position [423, 0]
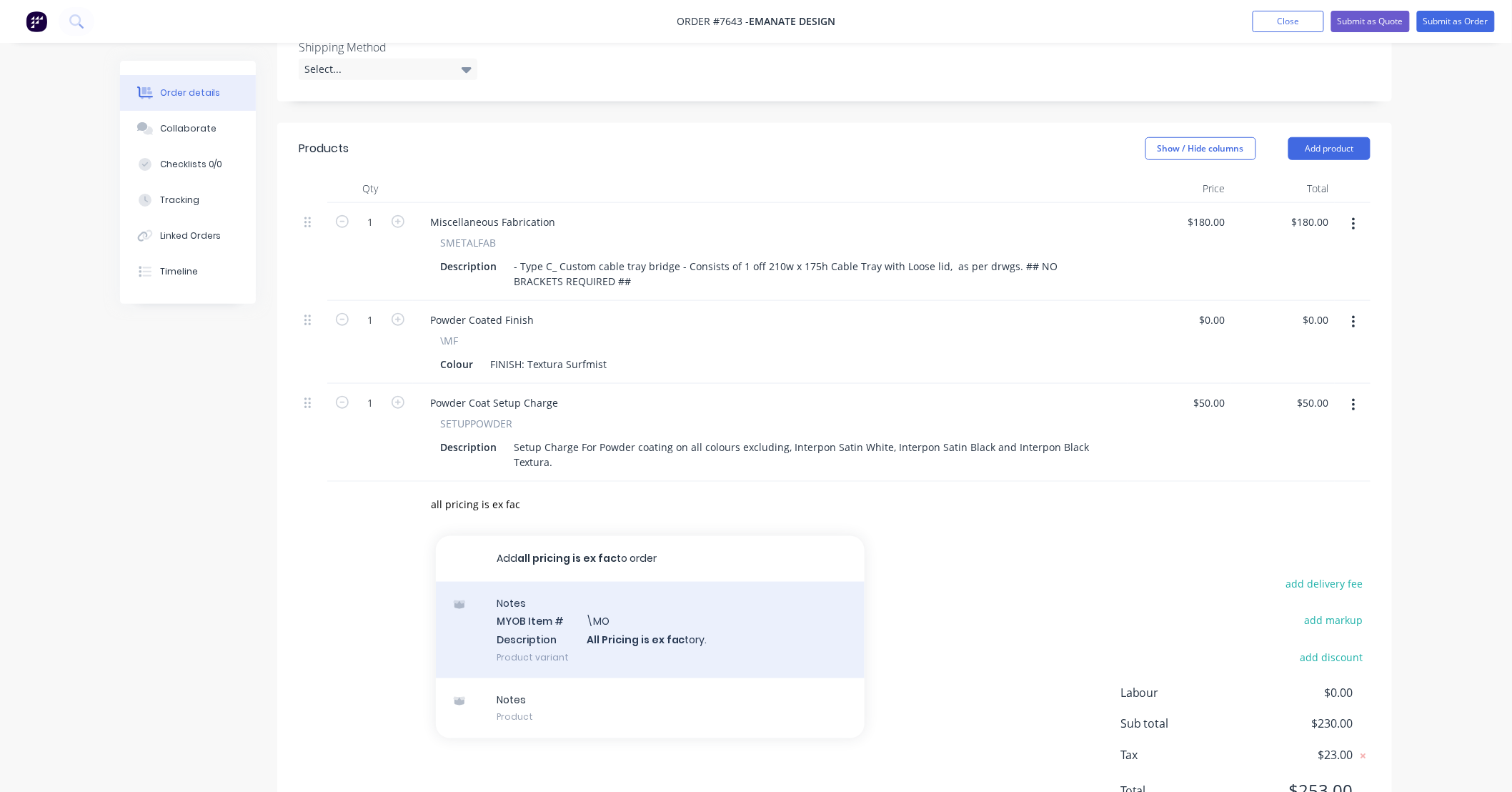
click at [711, 626] on div "Notes MYOB Item # \MO Description All Pricing is ex fac tory. Product variant" at bounding box center [650, 630] width 428 height 97
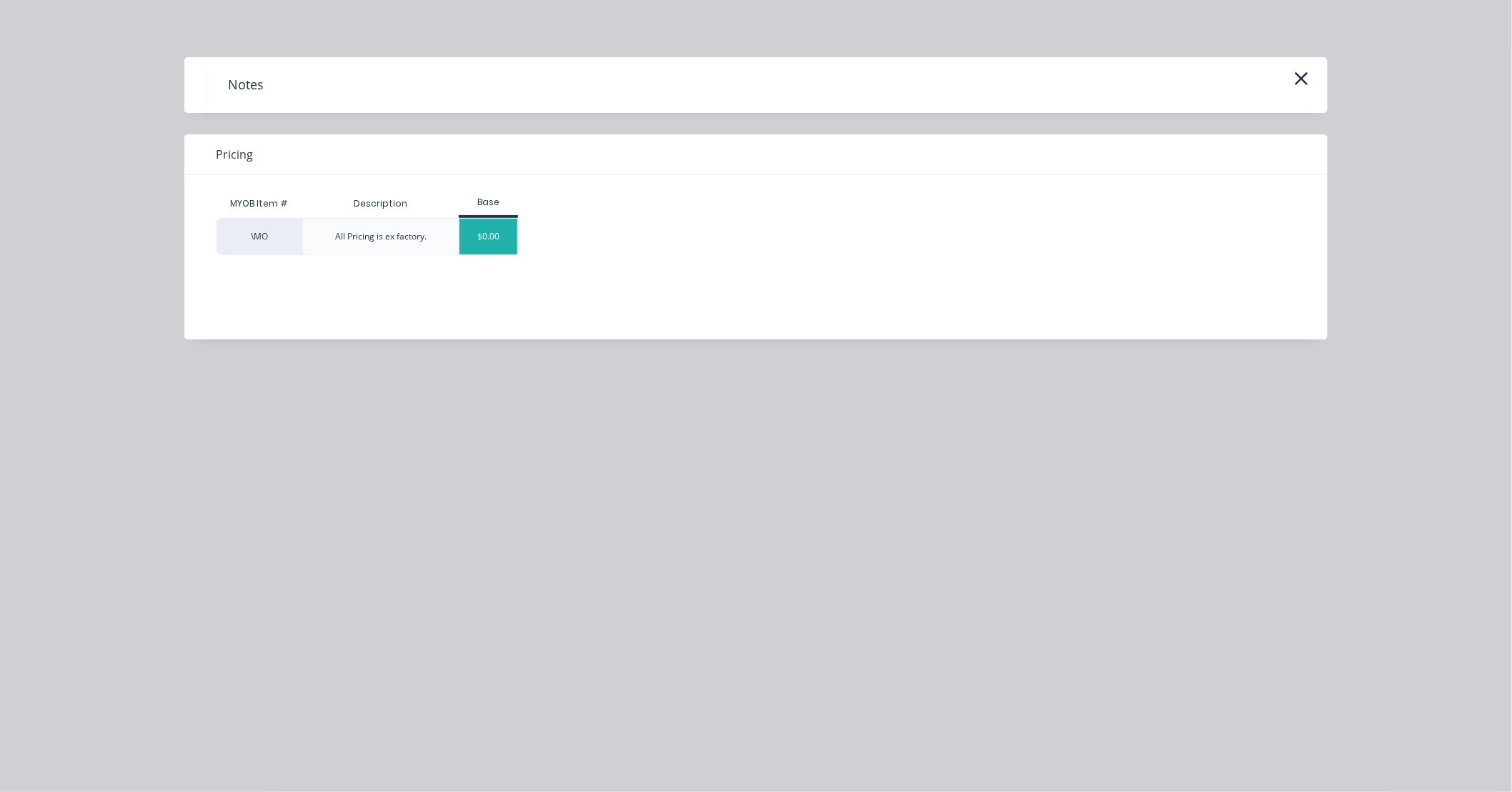
click at [497, 243] on div "$0.00" at bounding box center [488, 237] width 58 height 36
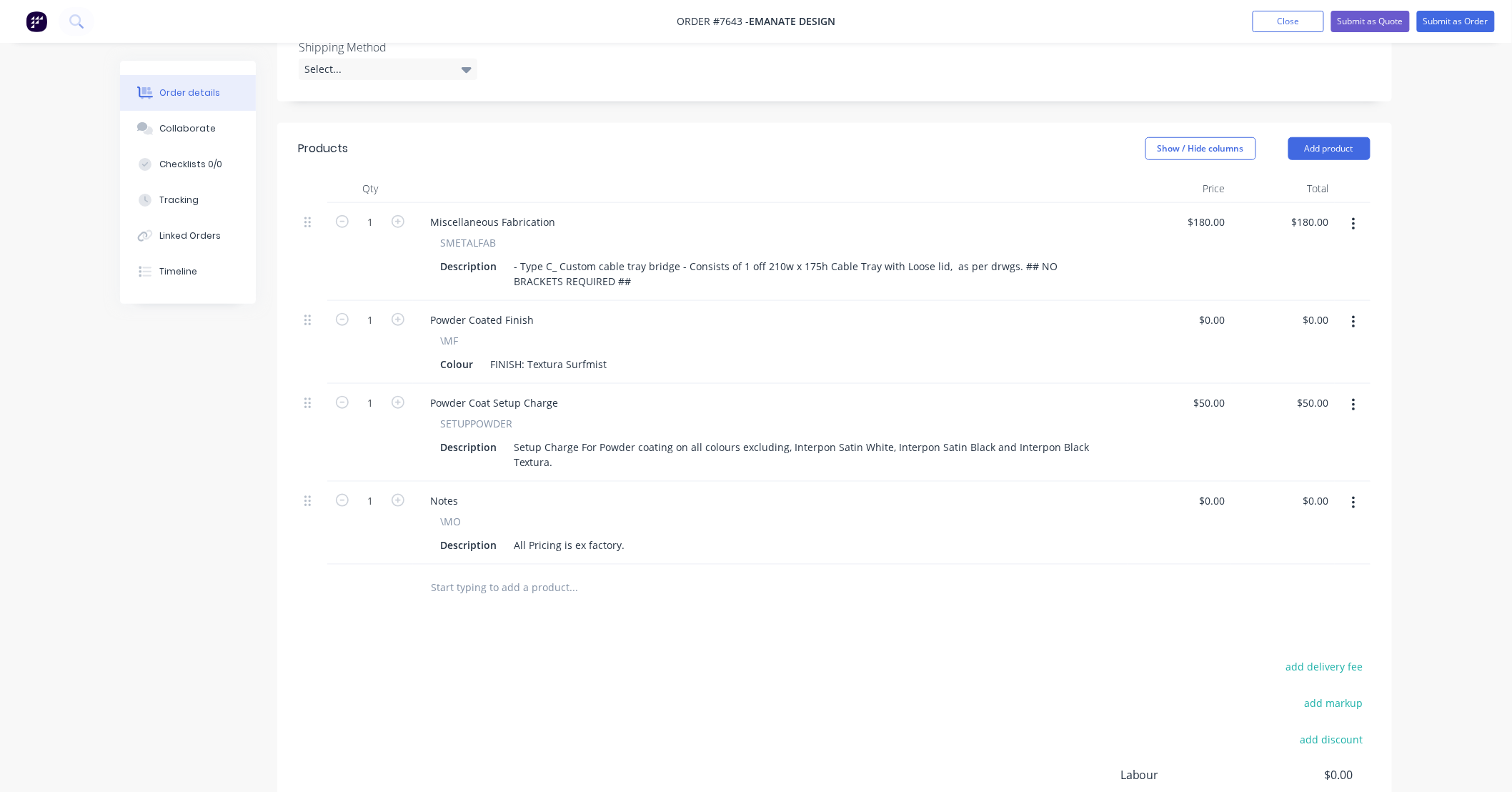
click at [905, 625] on div "Products Show / Hide columns Add product Qty Price Total 1 Miscellaneous Fabric…" at bounding box center [834, 523] width 1114 height 800
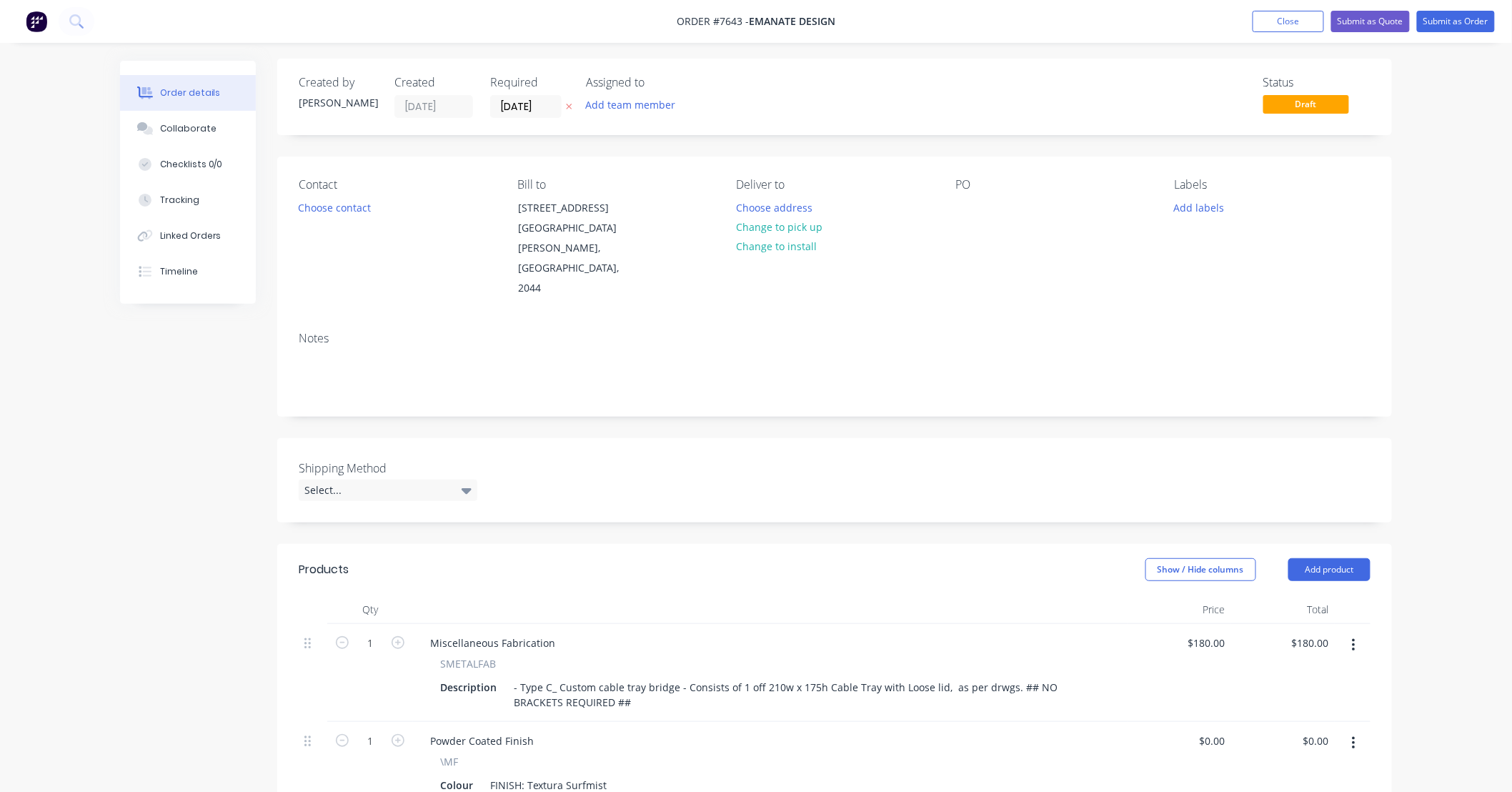
scroll to position [0, 0]
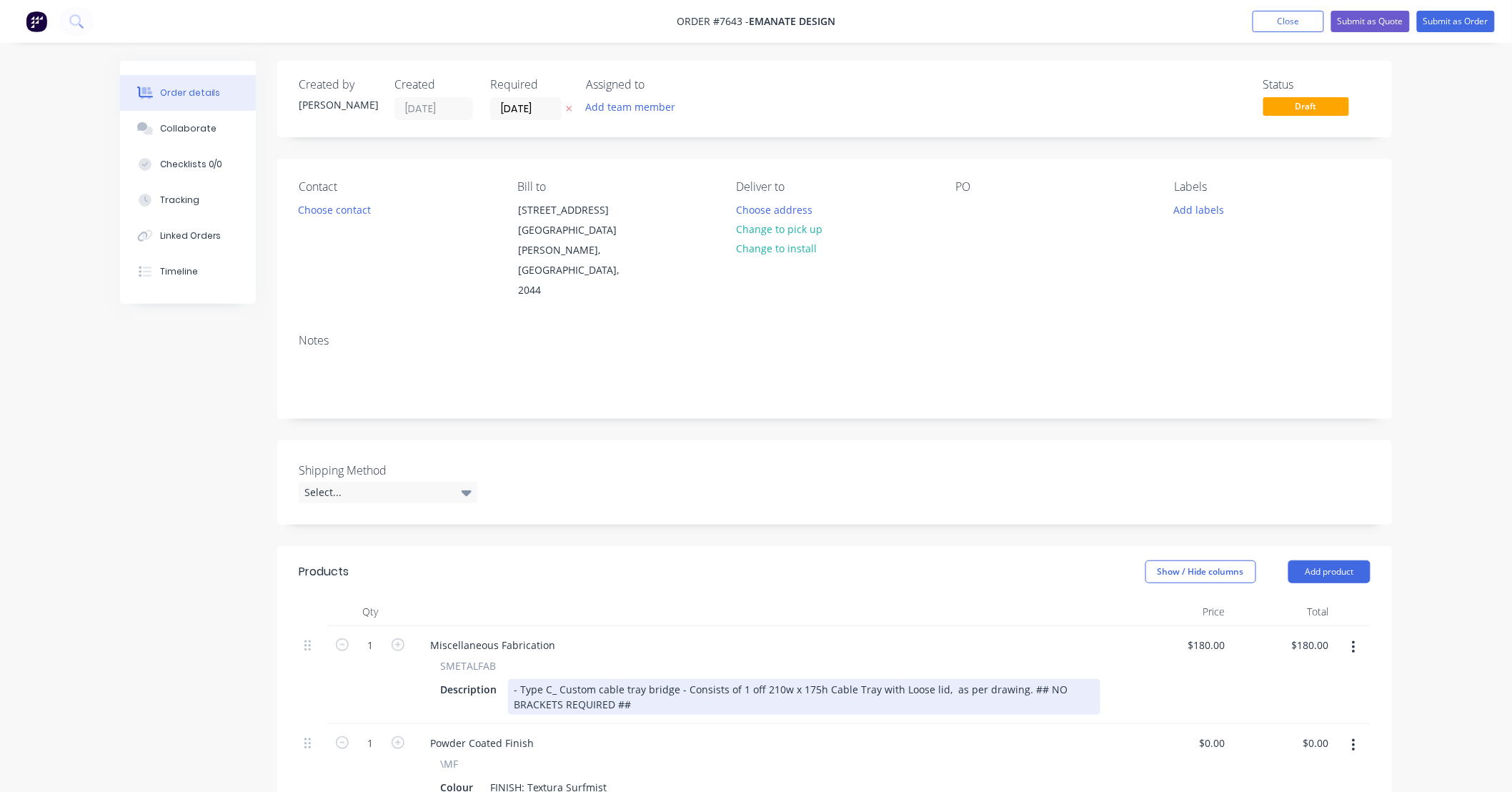
click at [963, 687] on div "- Type C_ Custom cable tray bridge - Consists of 1 off 210w x 175h Cable Tray w…" at bounding box center [804, 697] width 592 height 36
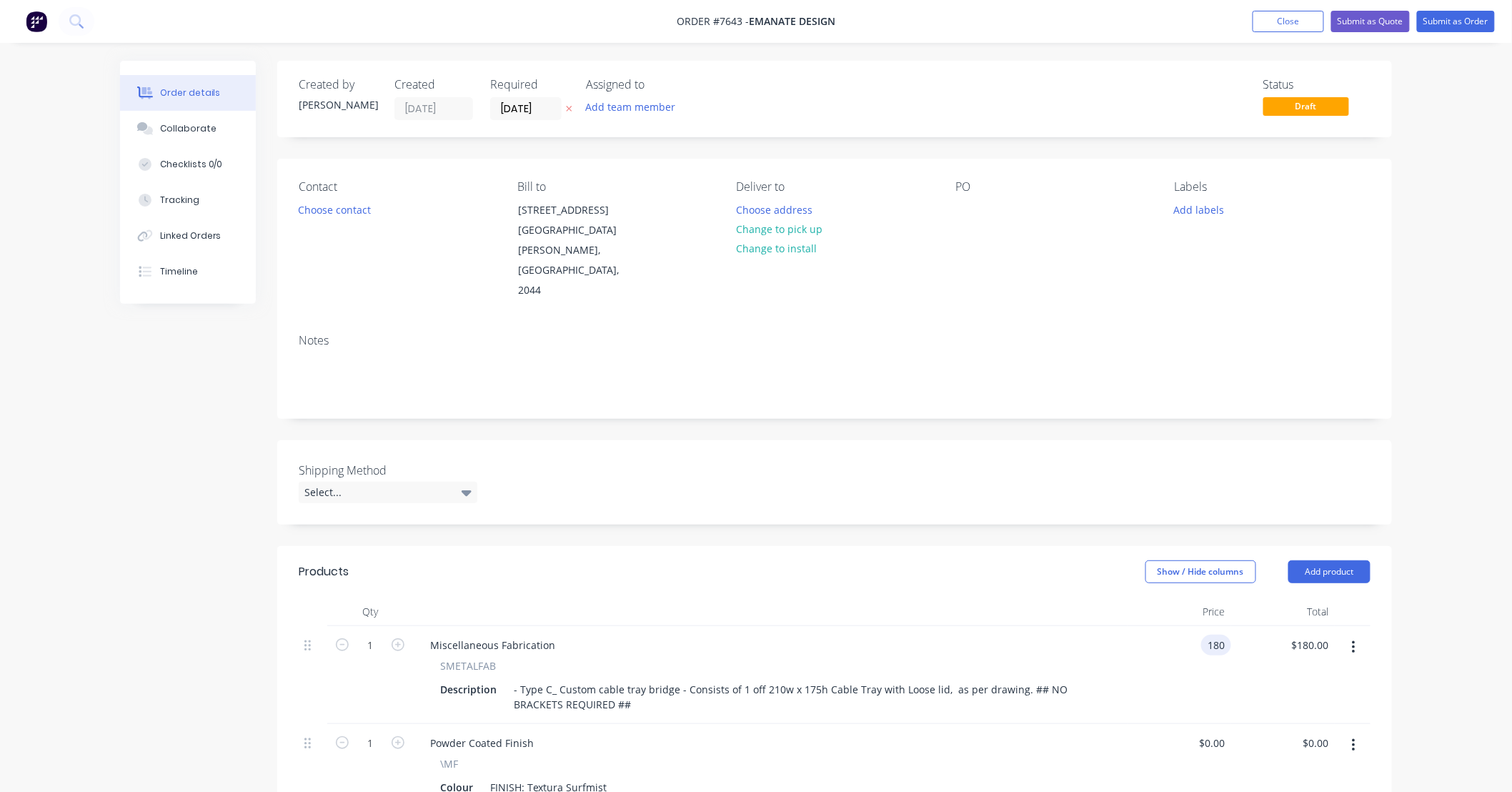
type input "$180.00"
click at [1069, 756] on div "\MF" at bounding box center [771, 764] width 661 height 15
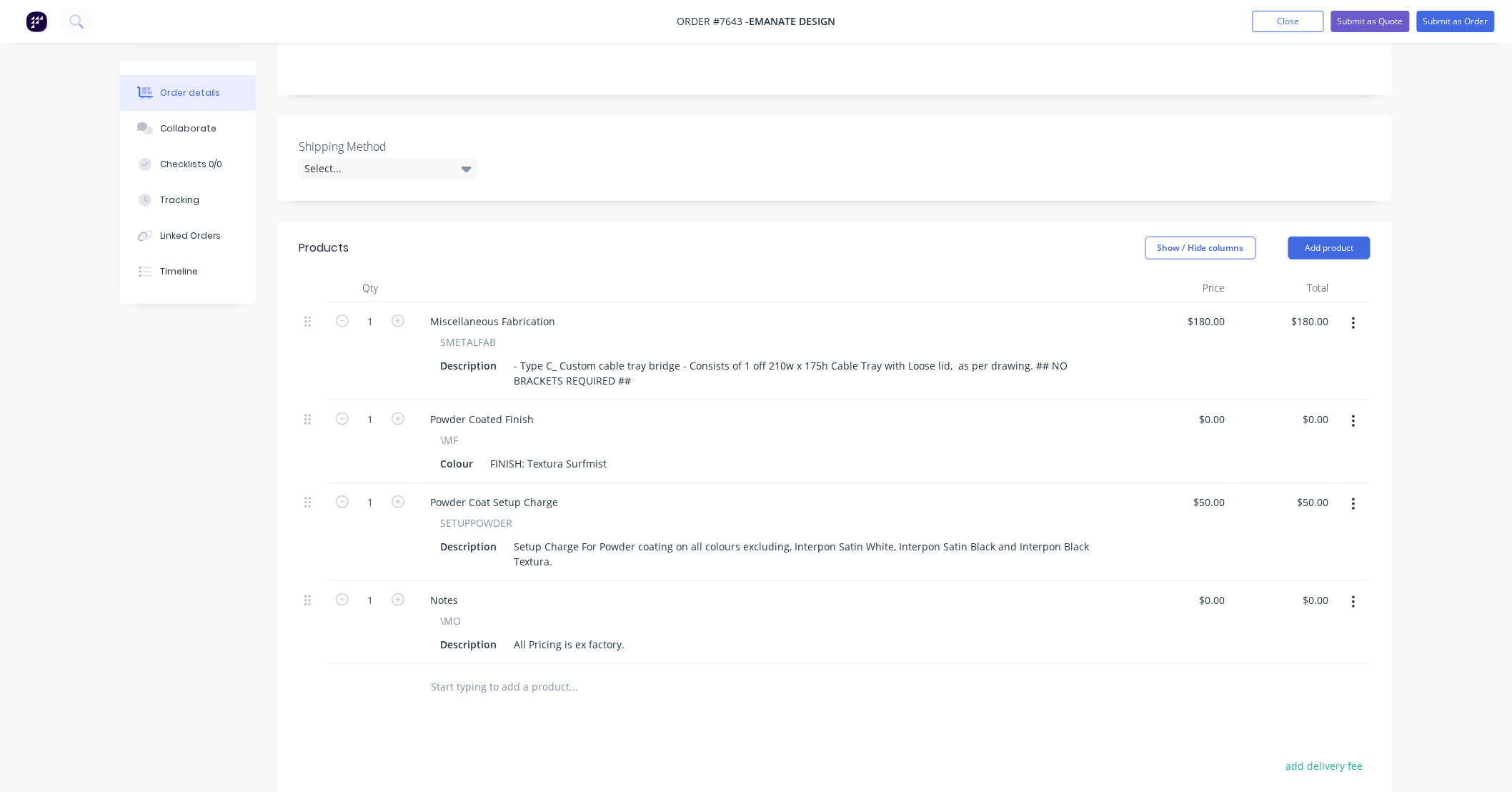
scroll to position [423, 0]
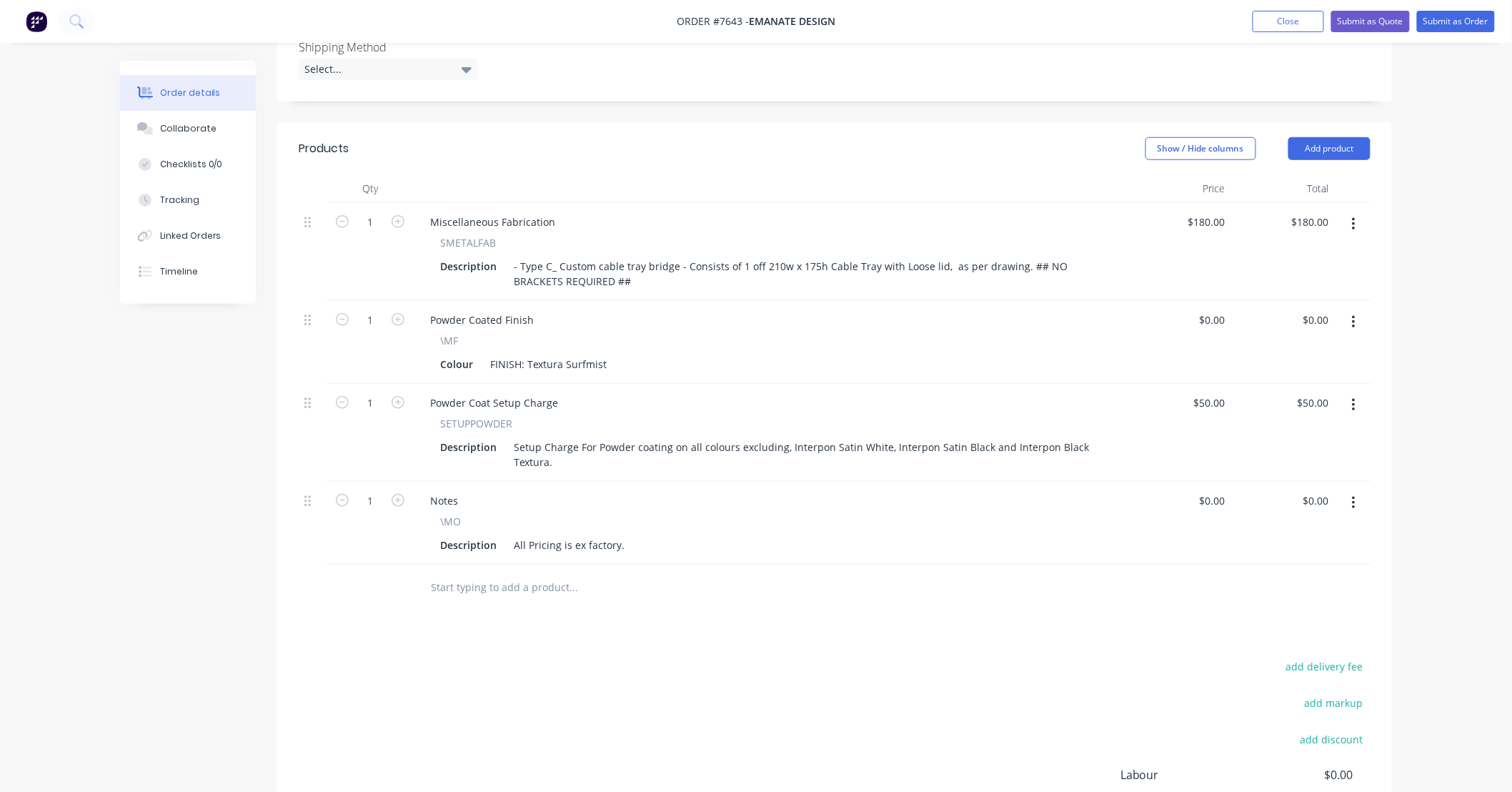
click at [888, 657] on div "add delivery fee add markup add discount Labour $0.00 Sub total $230.00 Tax $23…" at bounding box center [834, 779] width 1072 height 244
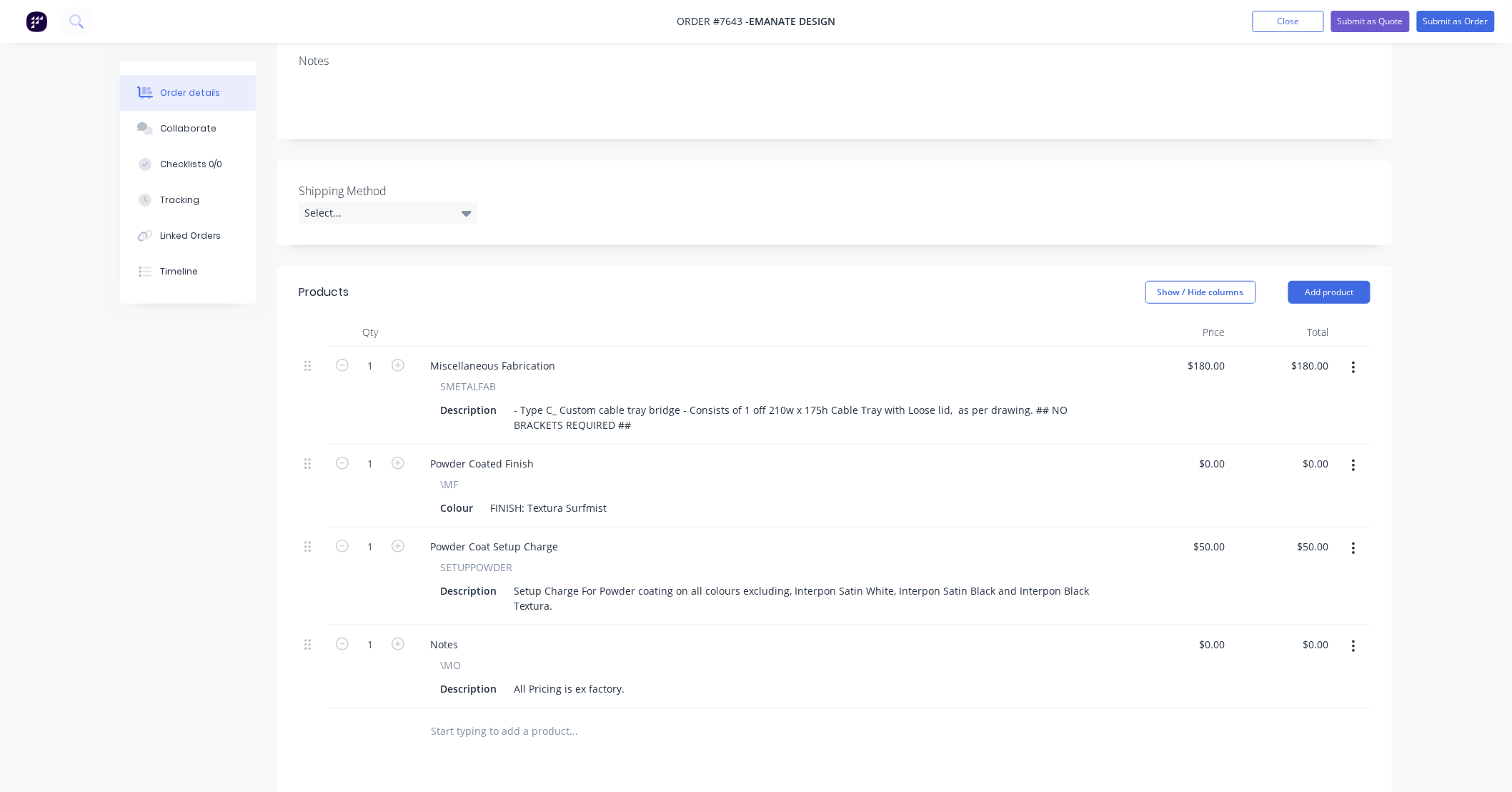
scroll to position [211, 0]
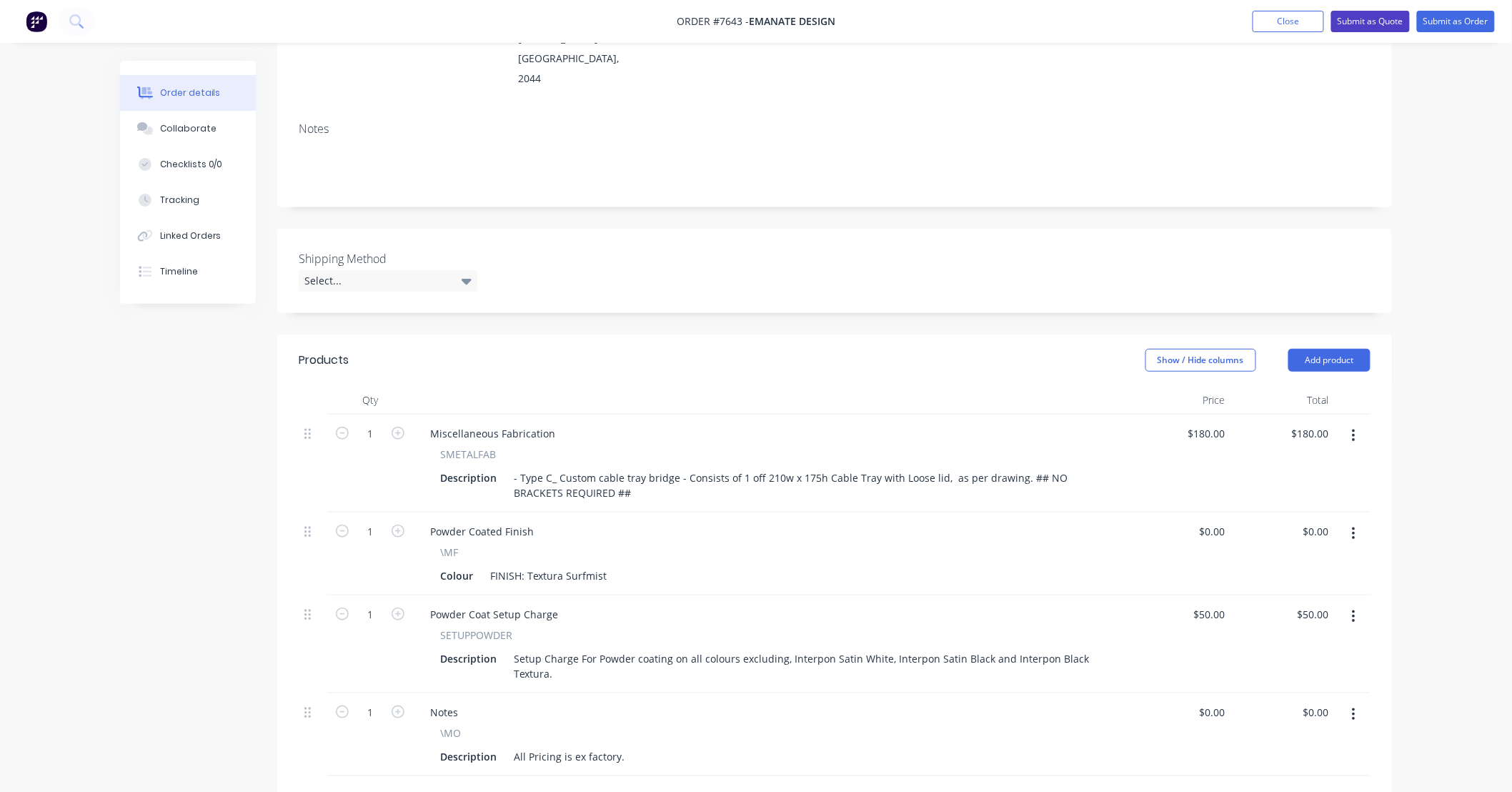
click at [1363, 22] on button "Submit as Quote" at bounding box center [1370, 21] width 79 height 22
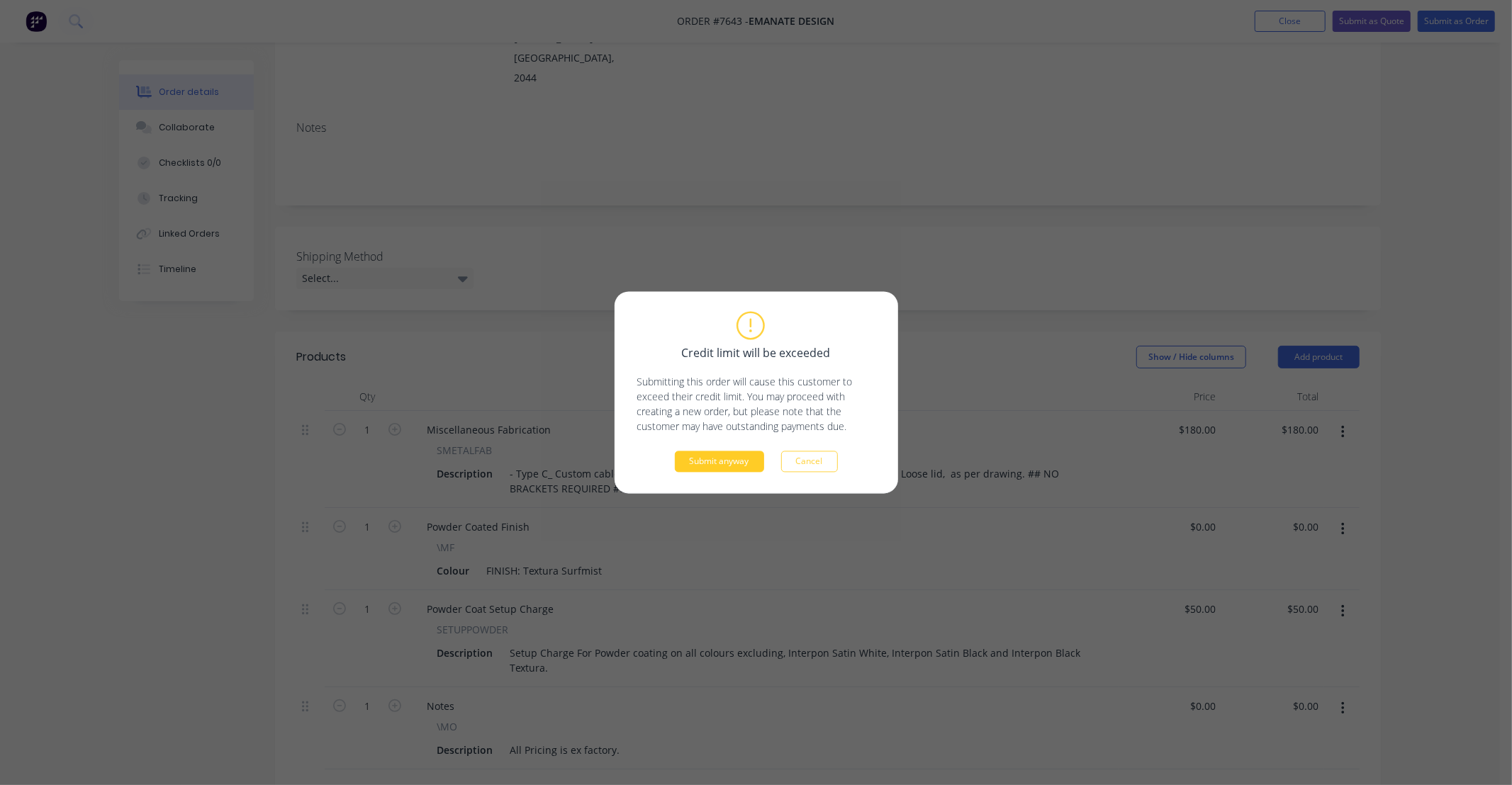
click at [724, 457] on button "Submit anyway" at bounding box center [719, 462] width 89 height 22
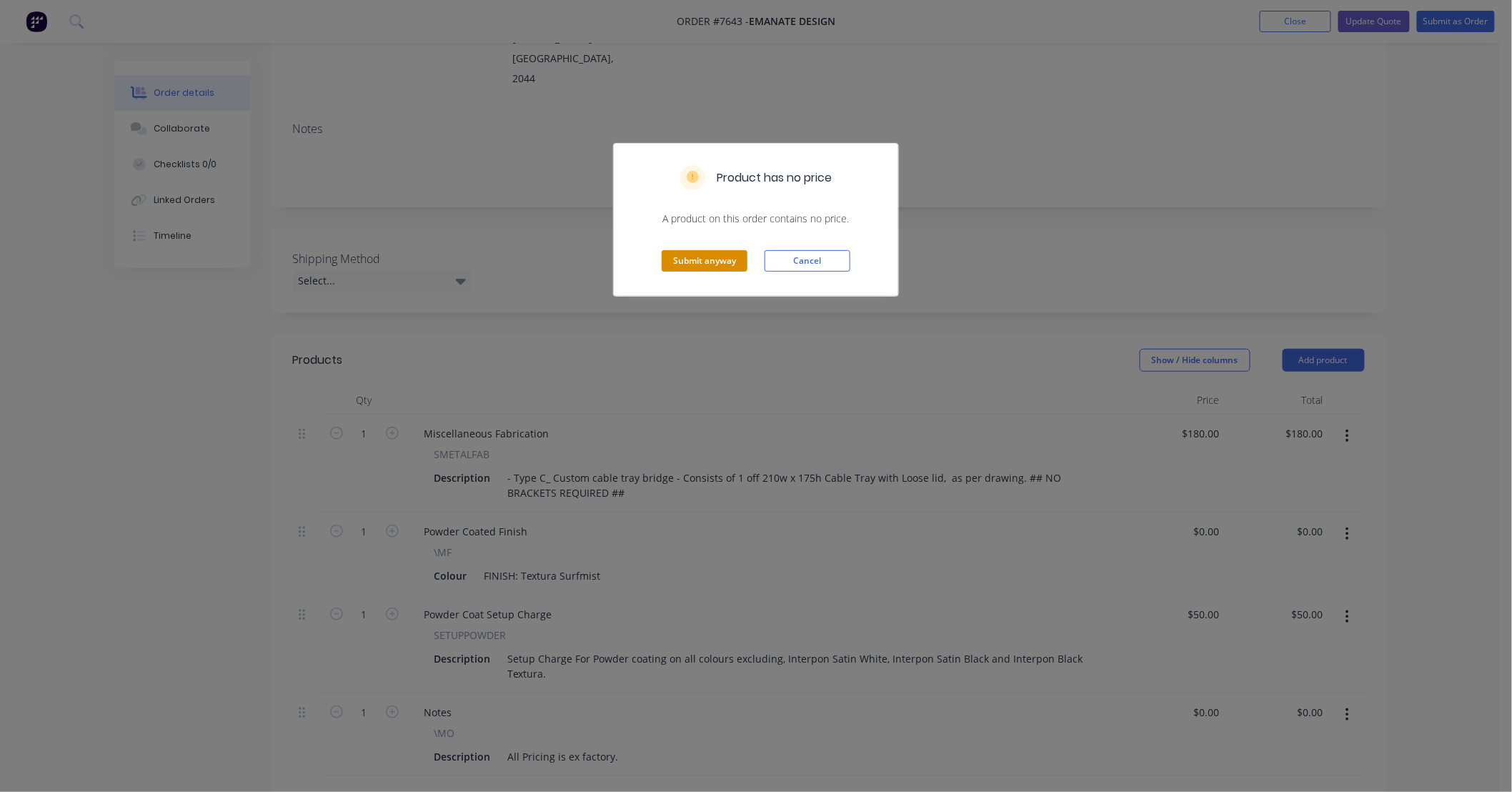
click at [722, 259] on button "Submit anyway" at bounding box center [704, 261] width 85 height 22
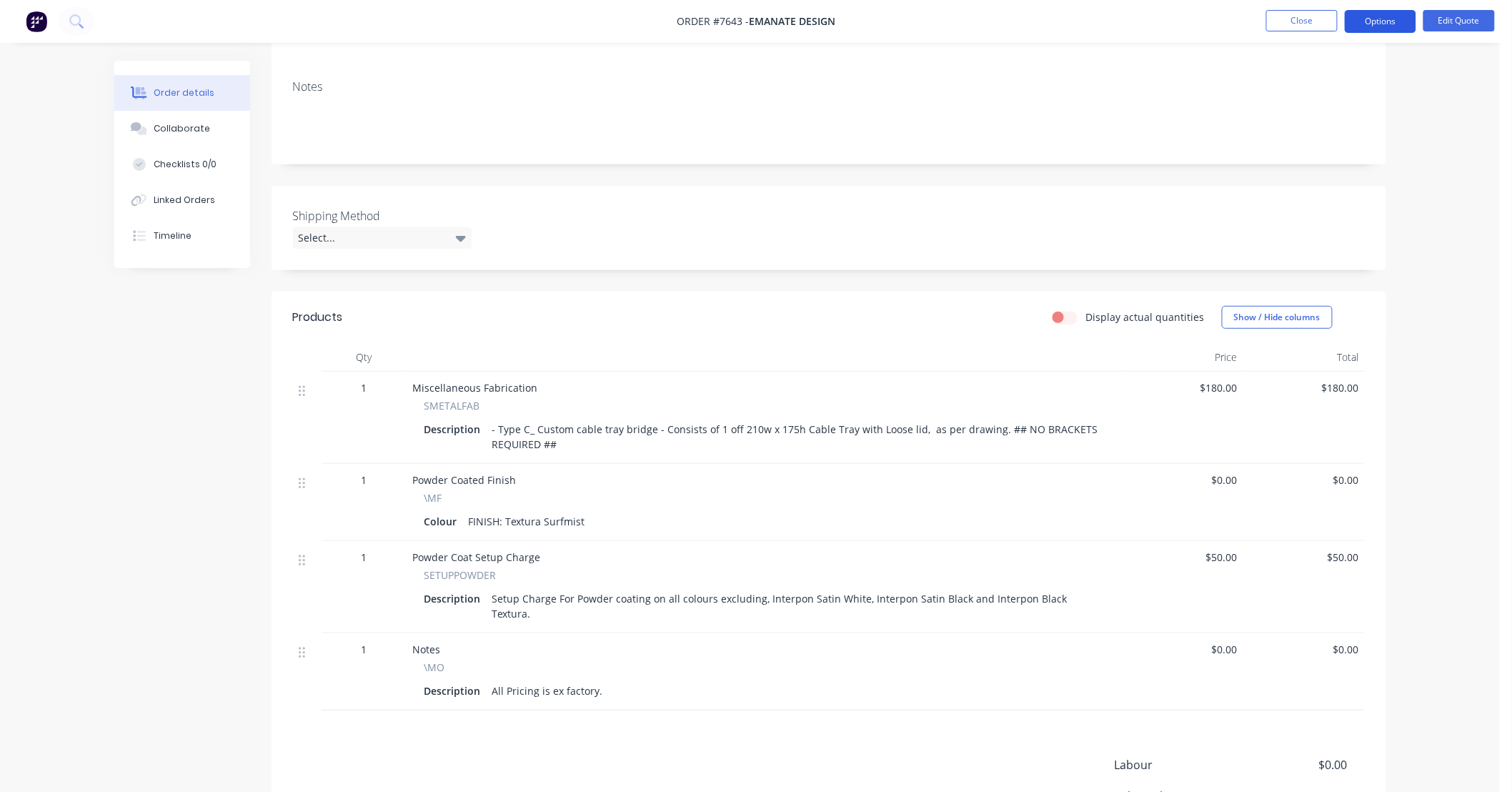
click at [1387, 19] on button "Options" at bounding box center [1380, 21] width 71 height 23
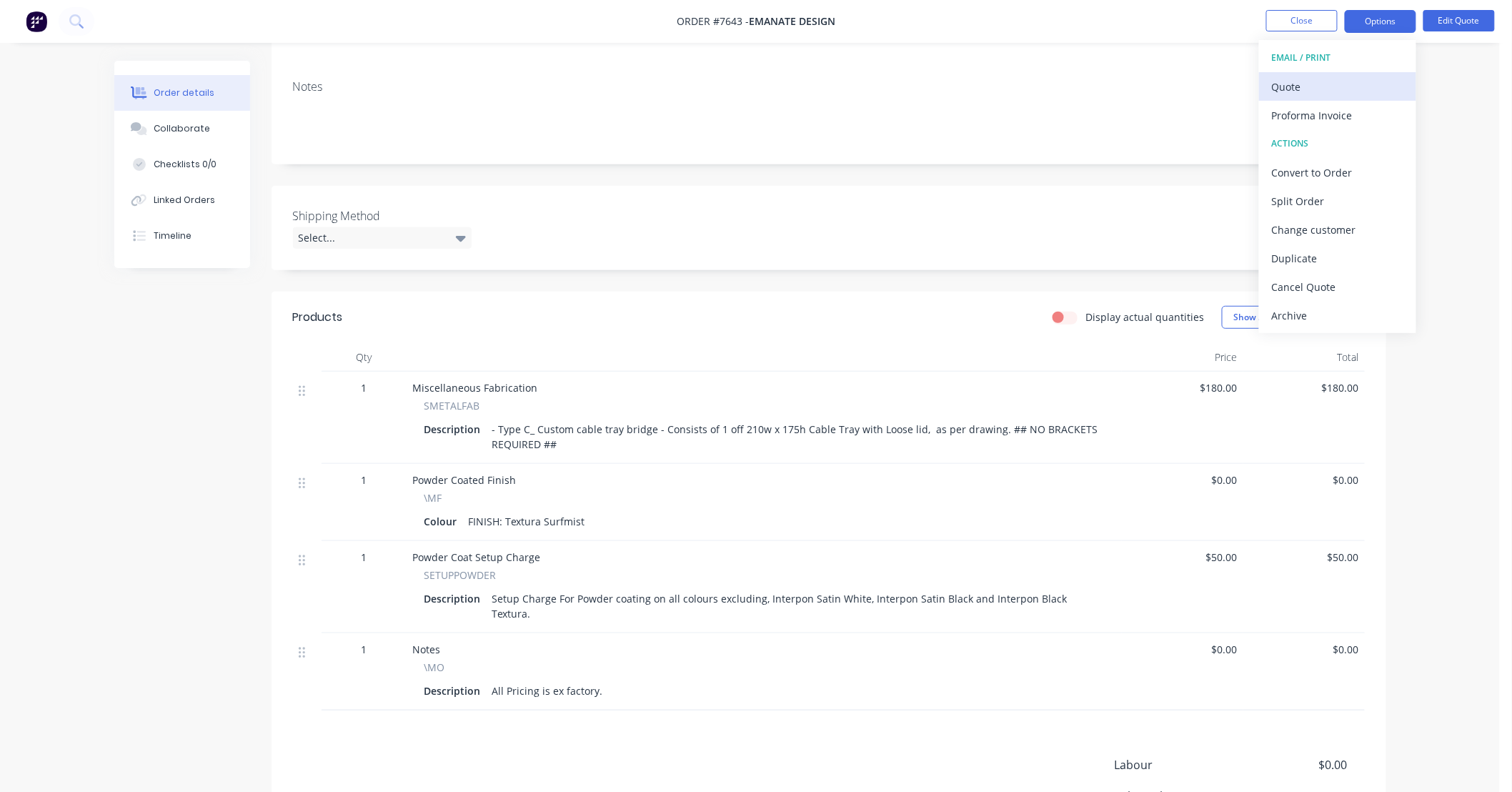
click at [1336, 73] on button "Quote" at bounding box center [1338, 86] width 157 height 28
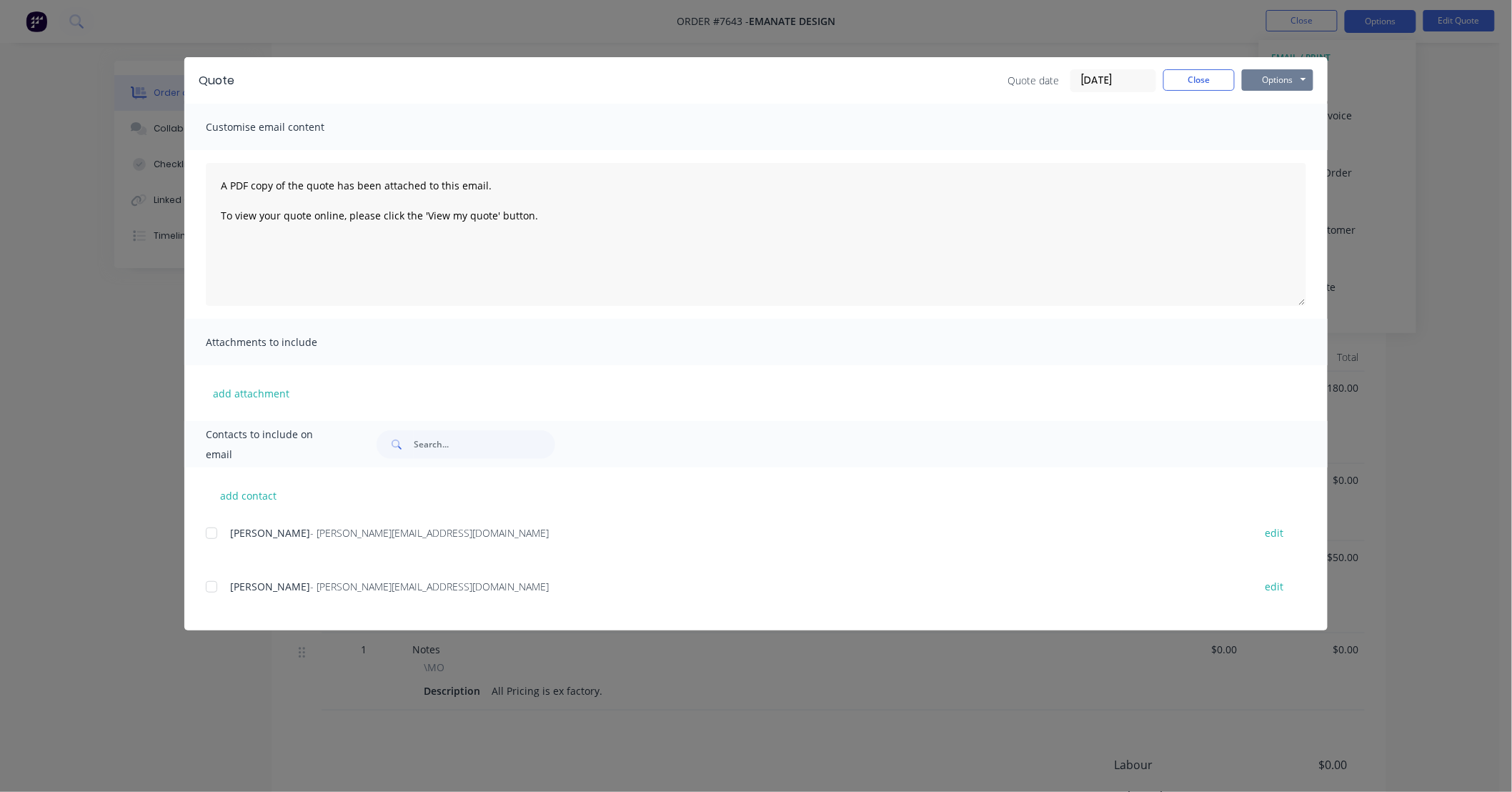
click at [1299, 77] on button "Options" at bounding box center [1277, 80] width 71 height 22
click at [1299, 103] on button "Preview" at bounding box center [1287, 105] width 91 height 23
click at [1211, 79] on button "Close" at bounding box center [1198, 80] width 71 height 22
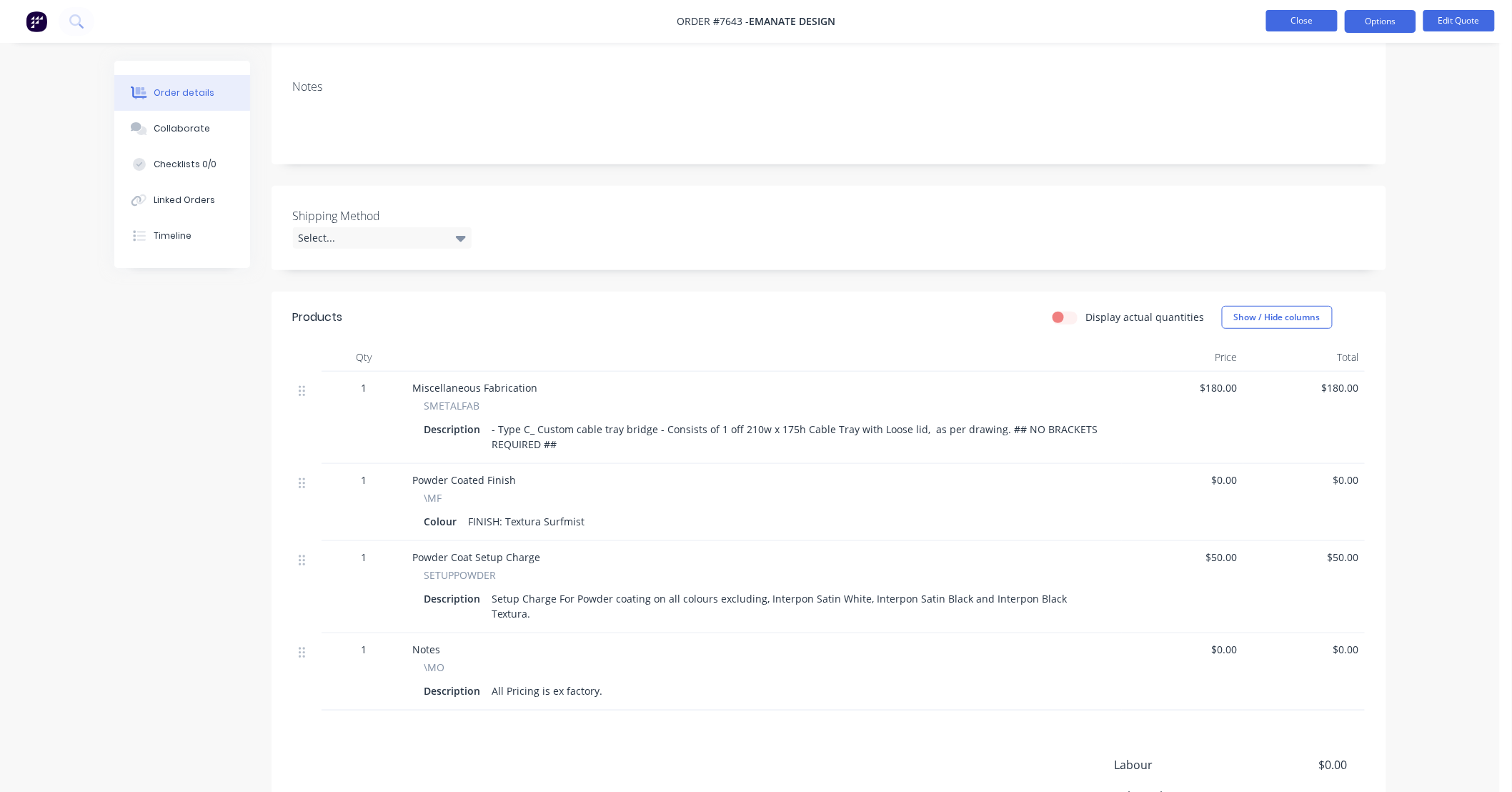
click at [1284, 17] on button "Close" at bounding box center [1302, 20] width 71 height 22
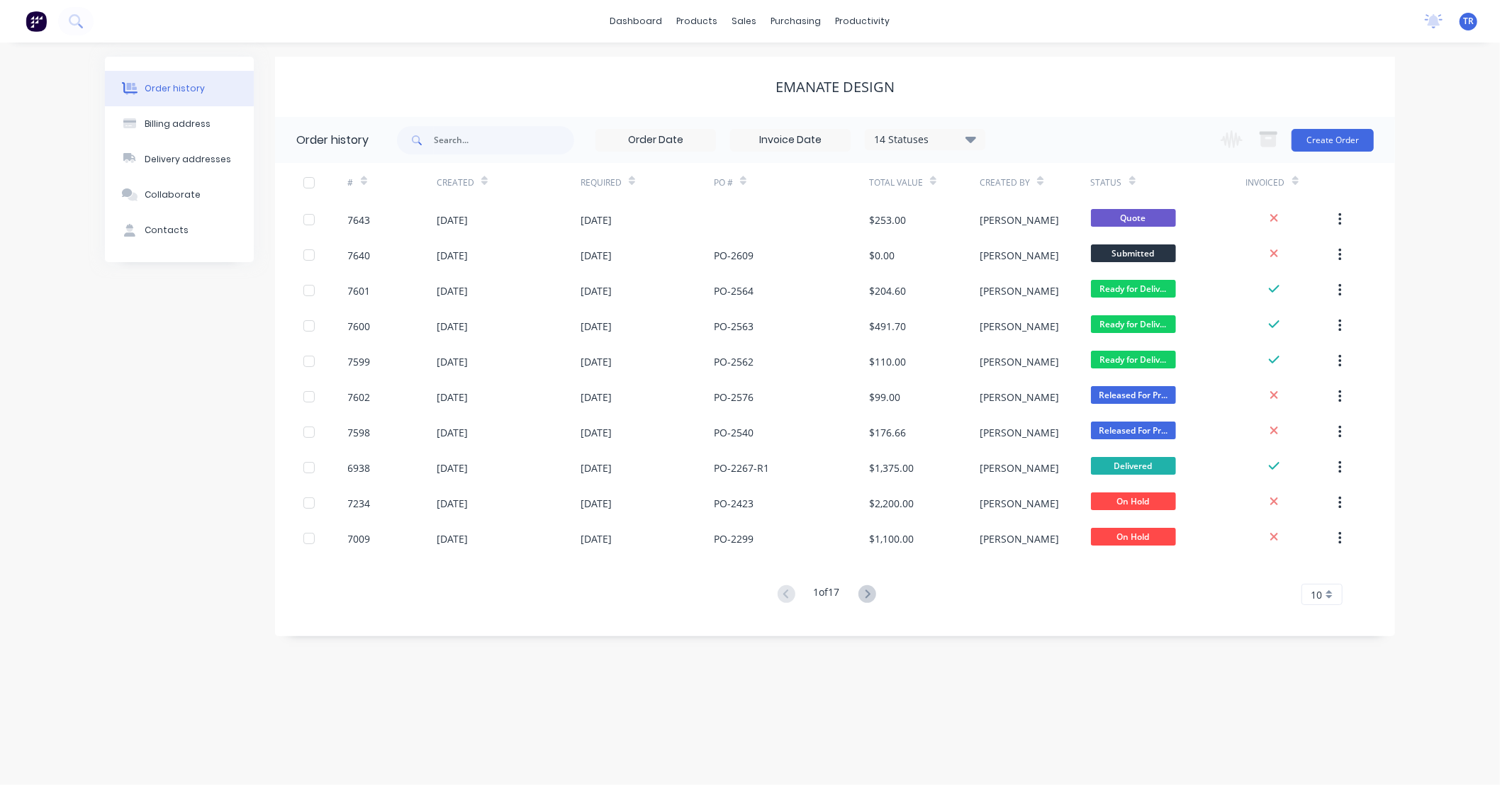
click at [1436, 187] on div "Order history Billing address Delivery addresses Collaborate Contacts Emanate D…" at bounding box center [750, 414] width 1500 height 743
click at [1460, 198] on div "Order history Billing address Delivery addresses Collaborate Contacts Emanate D…" at bounding box center [750, 414] width 1500 height 743
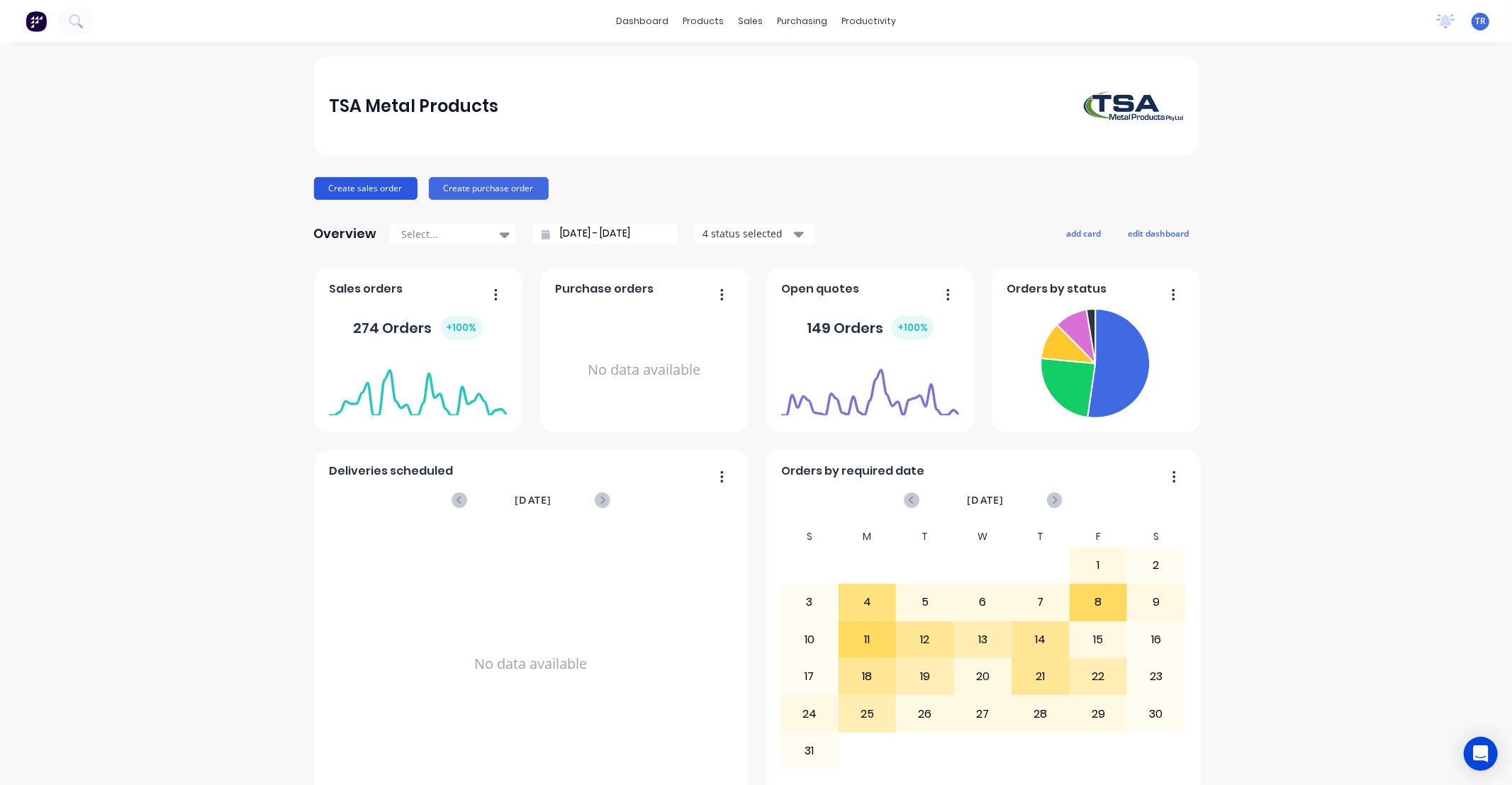
click at [343, 189] on button "Create sales order" at bounding box center [366, 189] width 103 height 23
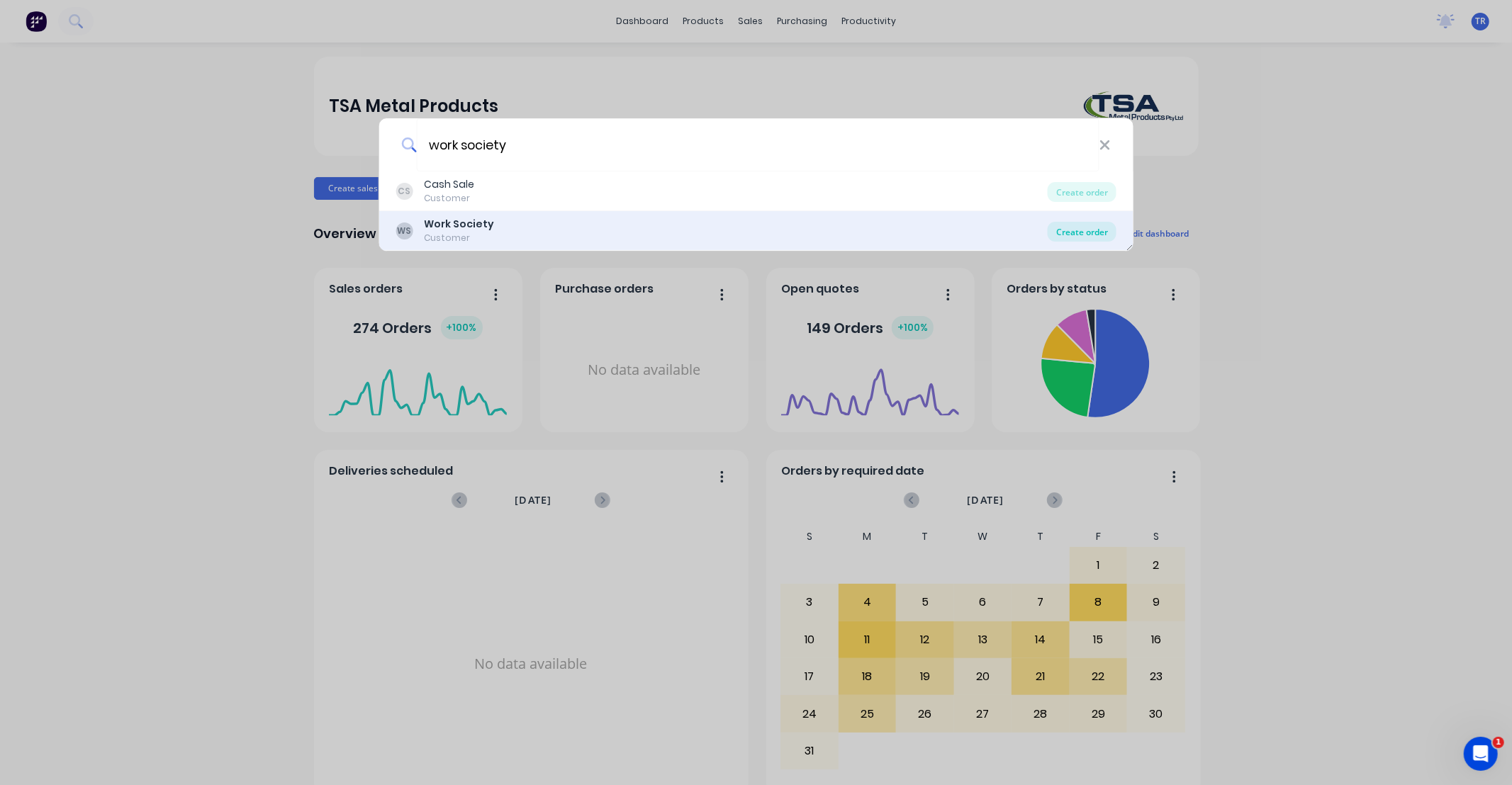
type input "work society"
click at [1093, 232] on div "Create order" at bounding box center [1082, 232] width 69 height 20
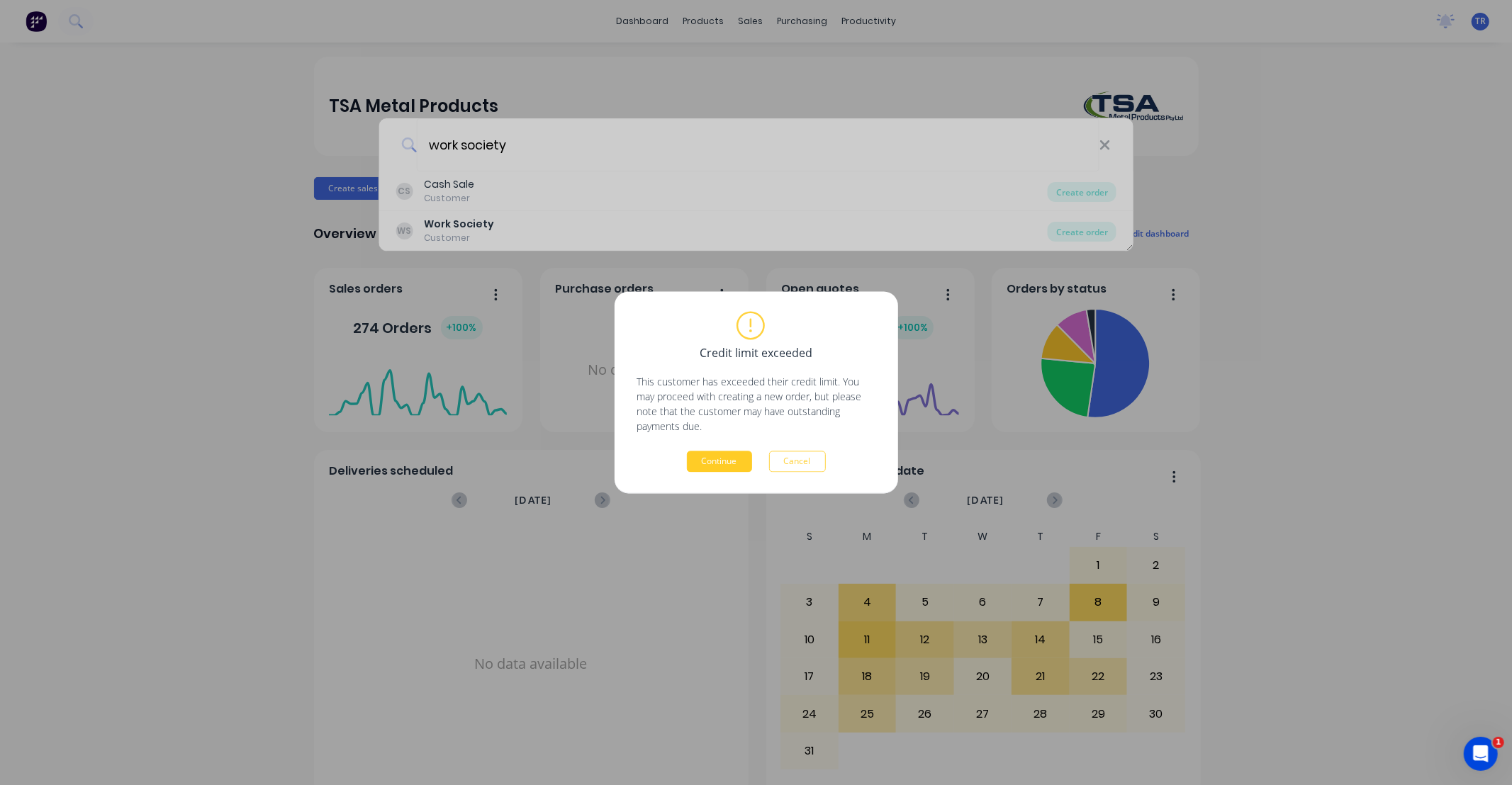
click at [721, 464] on button "Continue" at bounding box center [720, 462] width 65 height 22
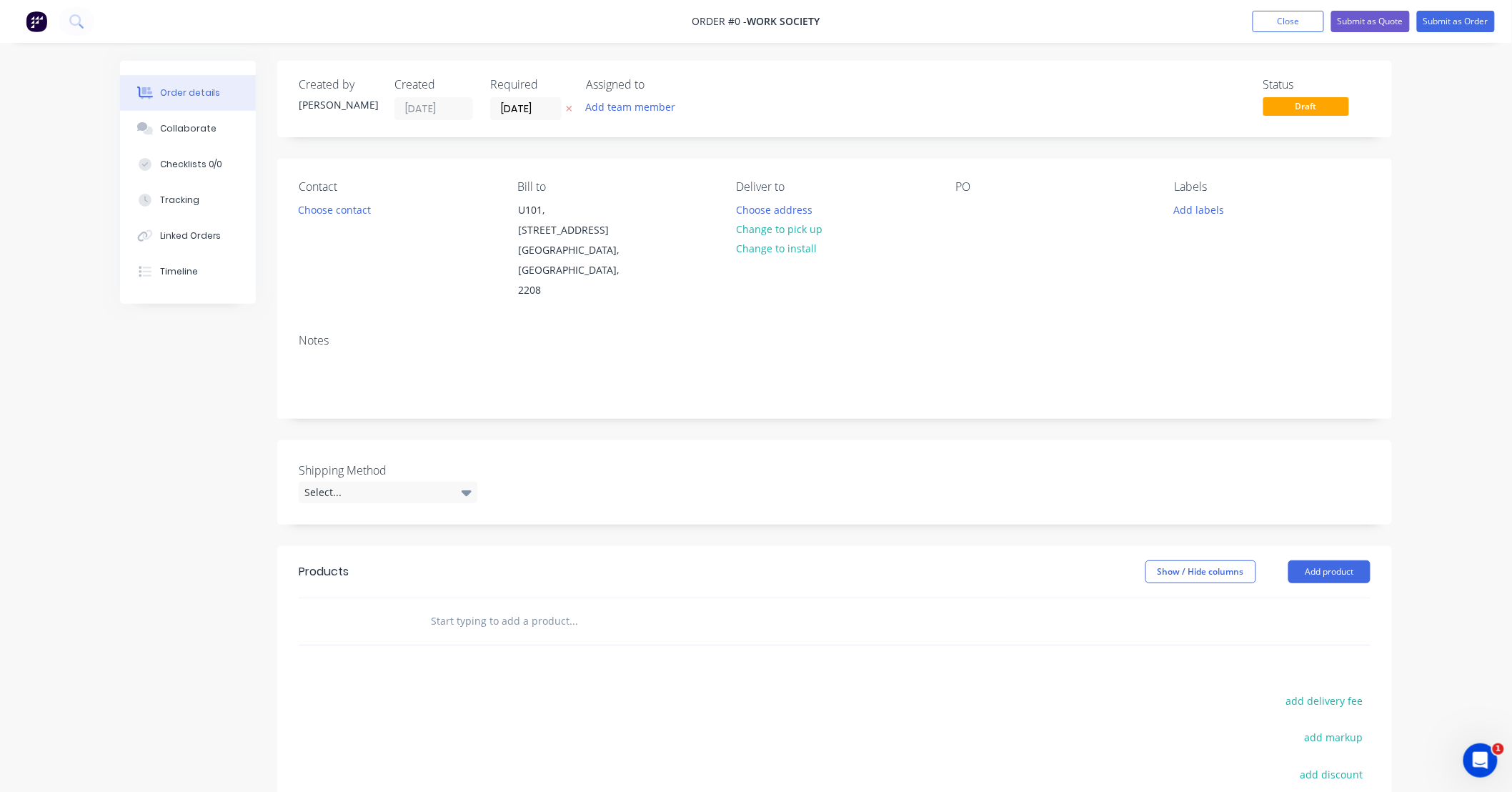
click at [503, 607] on input "text" at bounding box center [573, 621] width 286 height 28
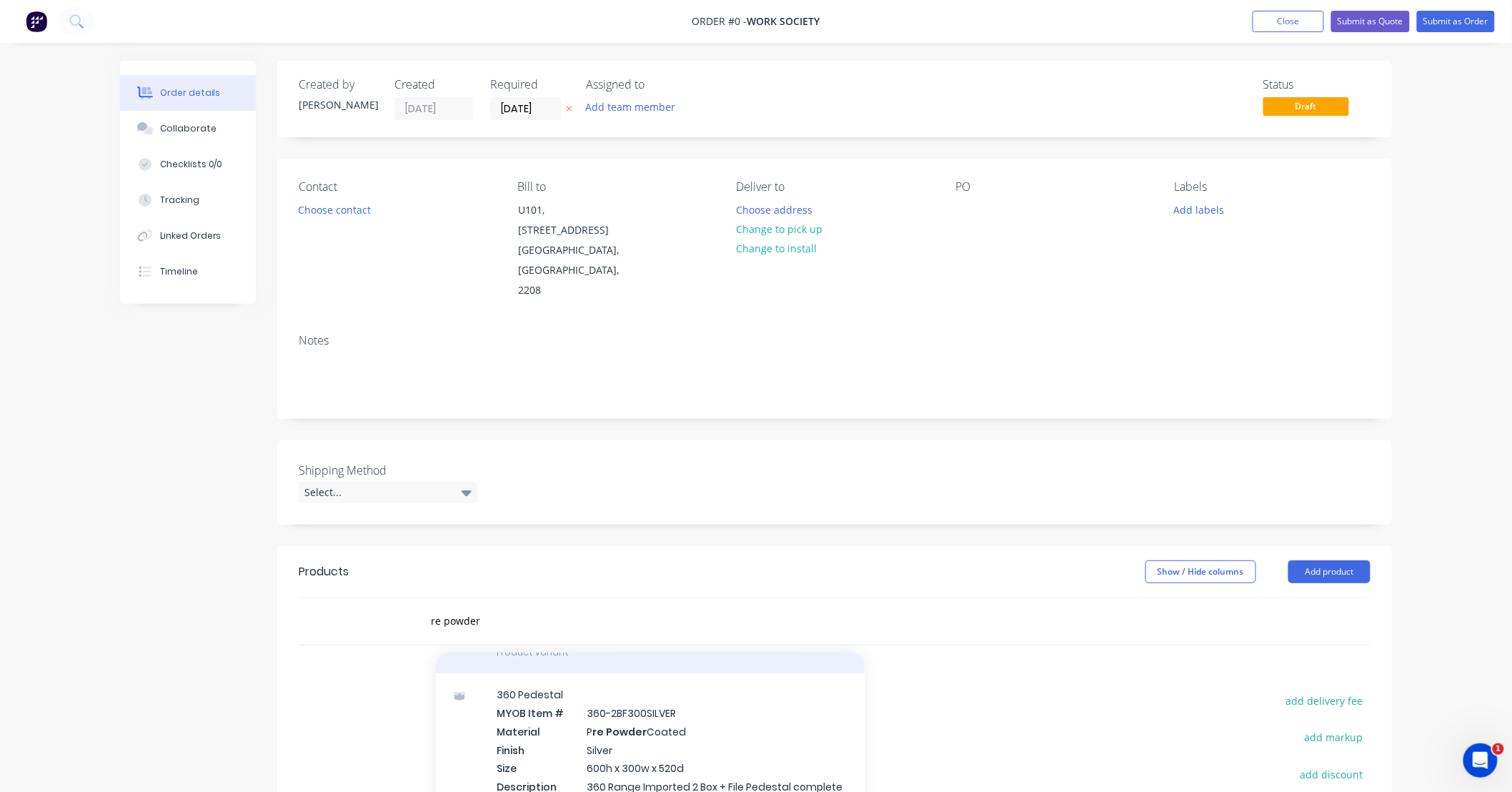
scroll to position [530, 0]
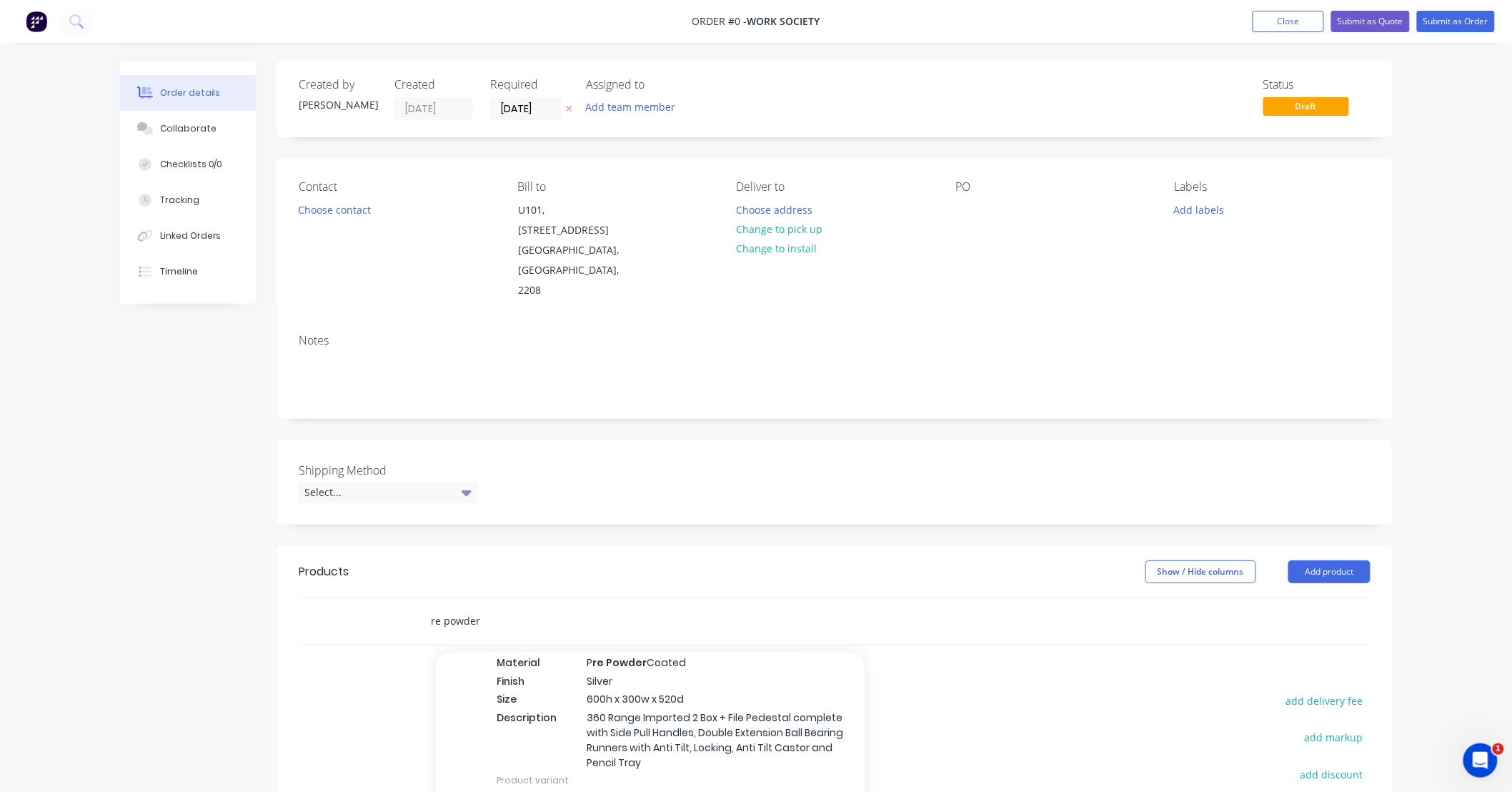
click at [550, 607] on input "re powder" at bounding box center [573, 621] width 286 height 28
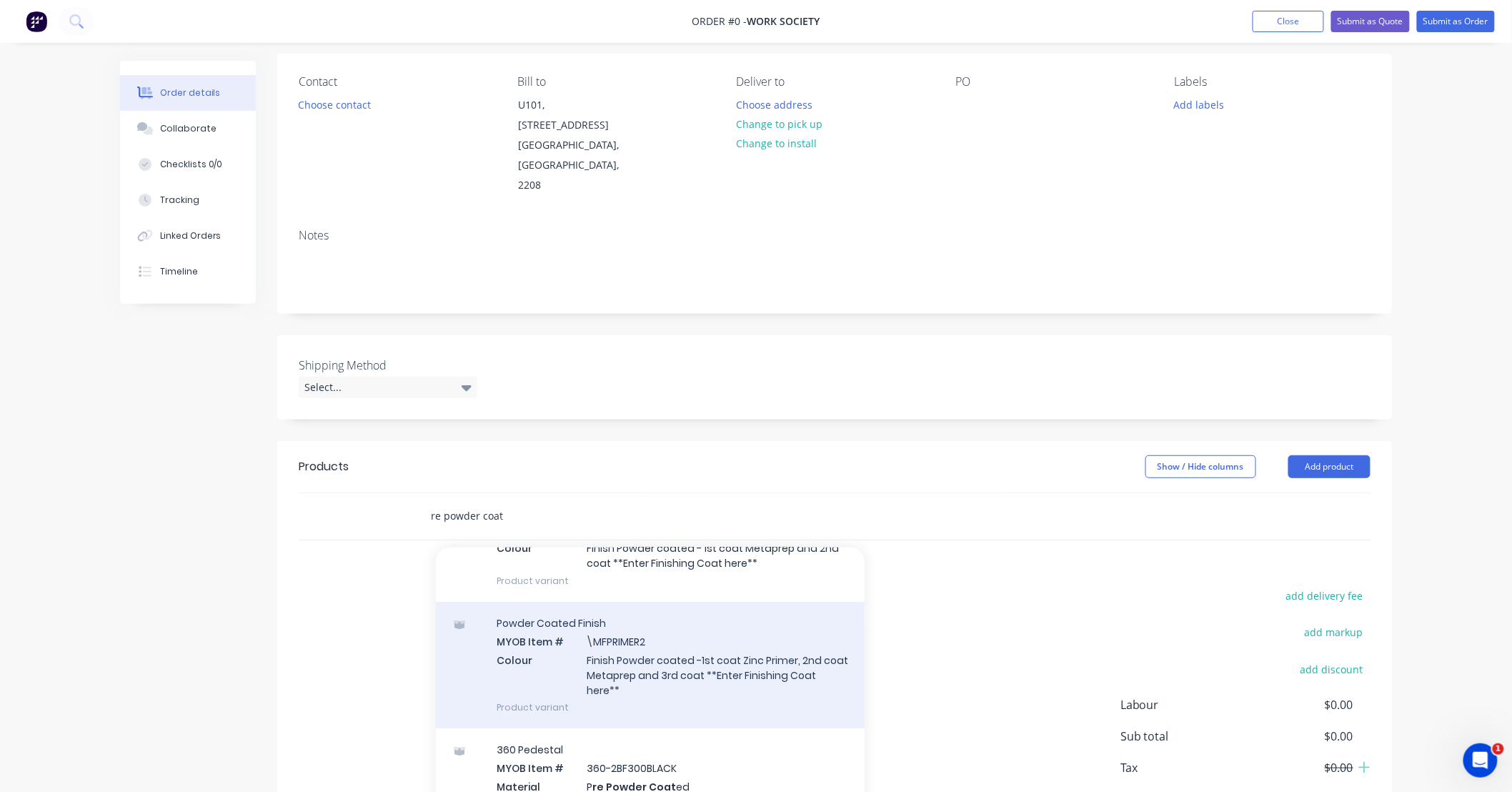
scroll to position [211, 0]
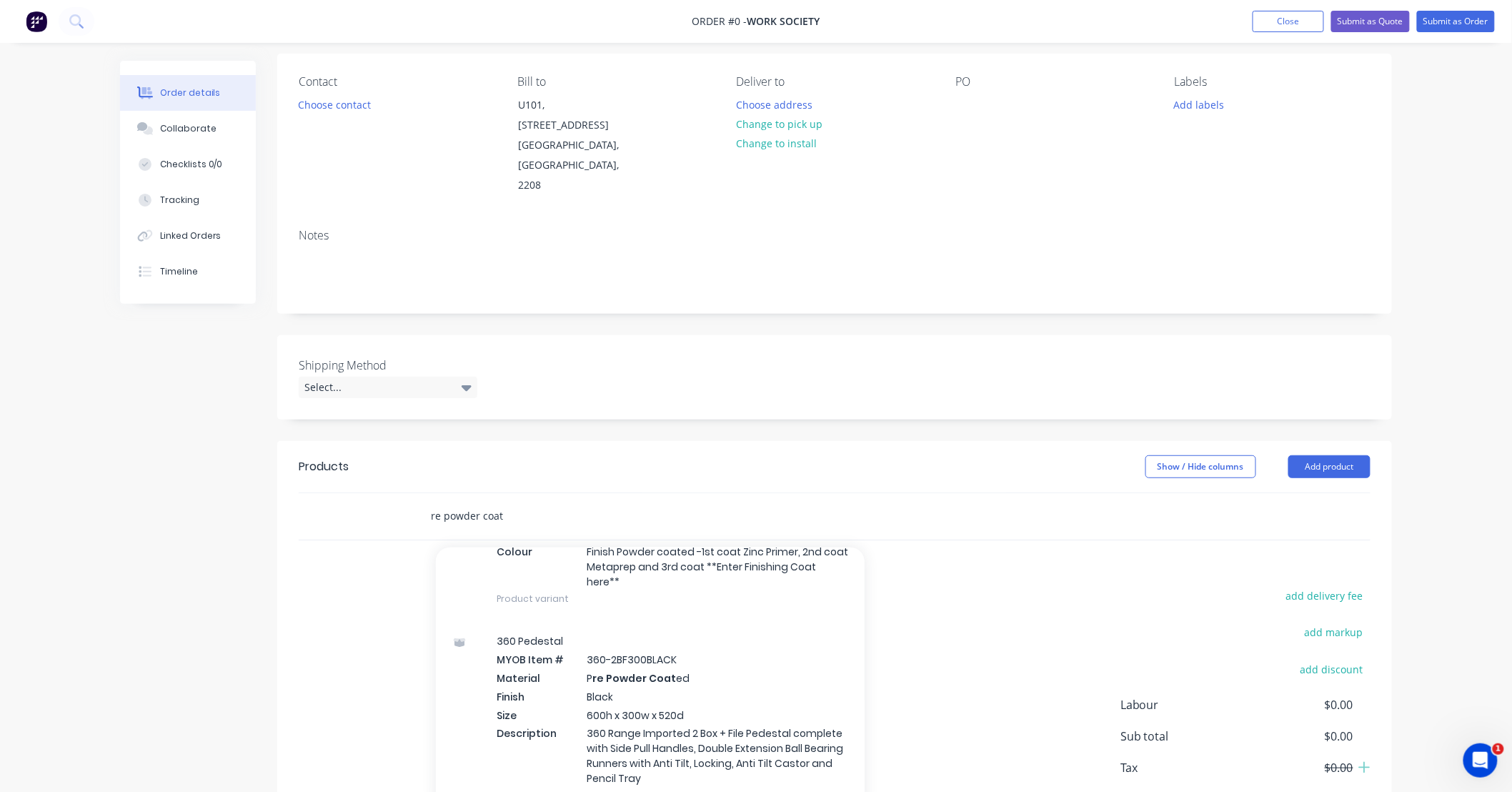
click at [513, 502] on input "re powder coat" at bounding box center [573, 516] width 286 height 28
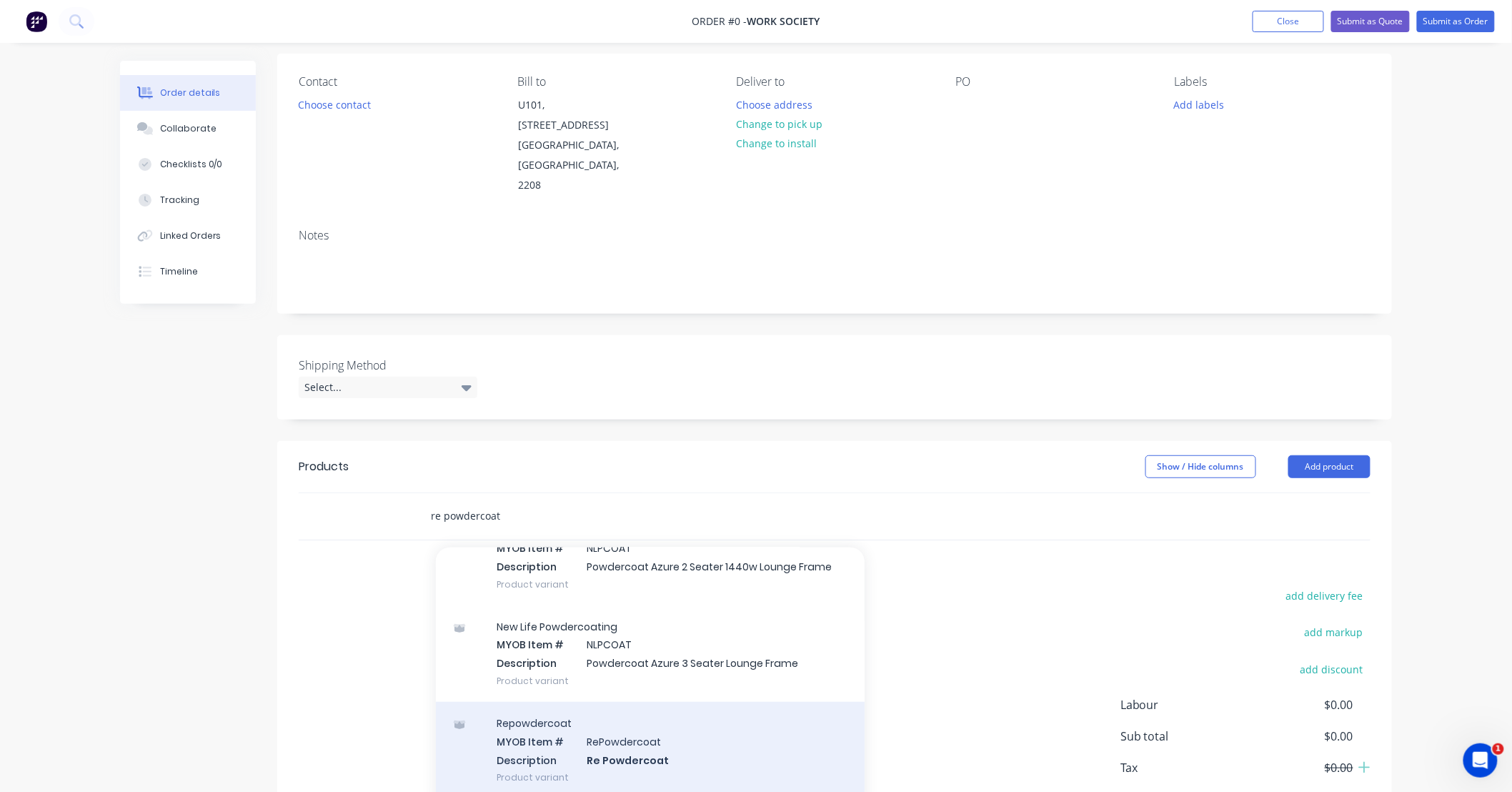
type input "re powdercoat"
click at [672, 713] on div "Repowdercoat MYOB Item # RePowdercoat Description Re Powdercoat Product variant" at bounding box center [650, 750] width 428 height 97
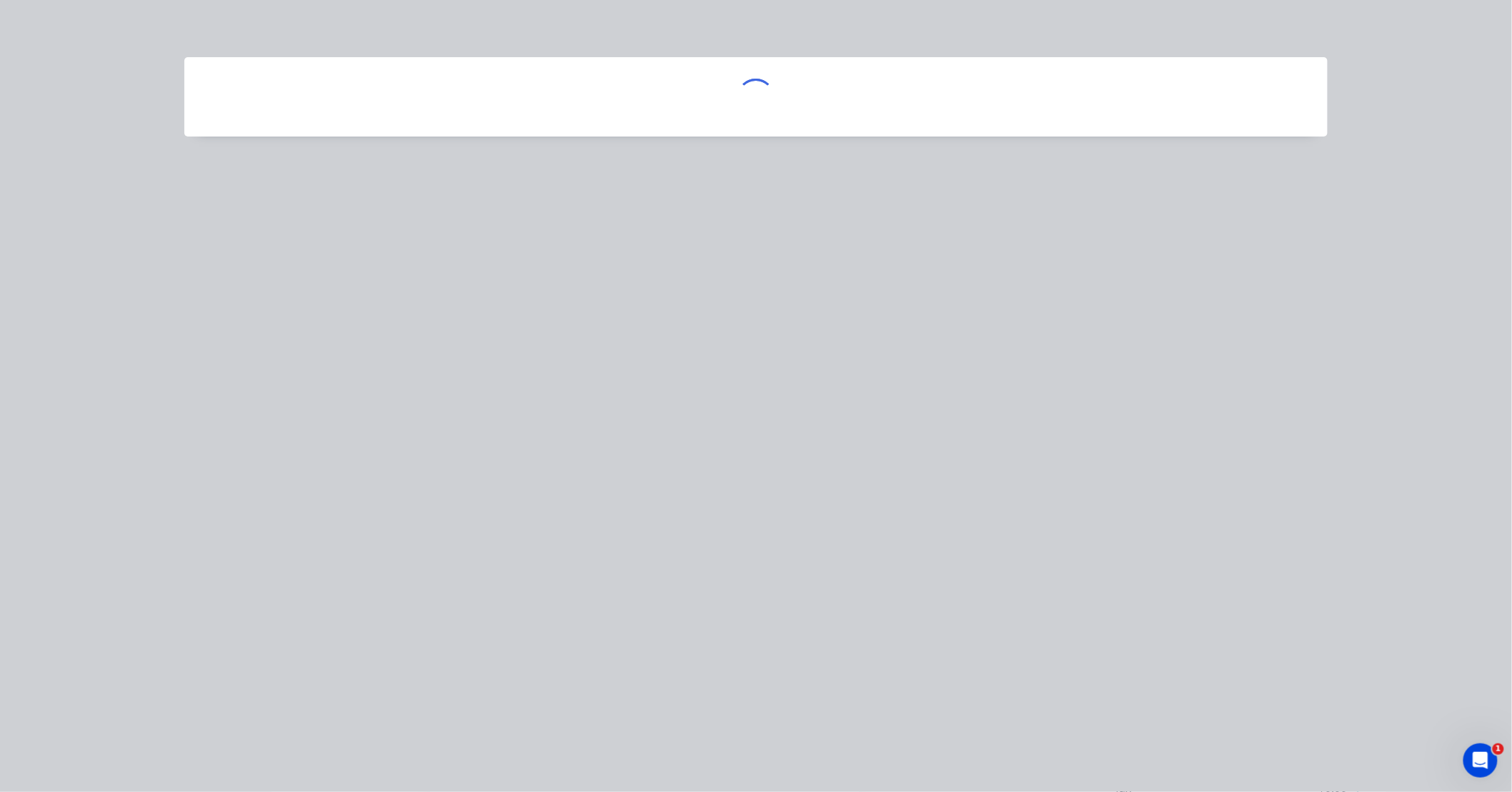
scroll to position [154, 0]
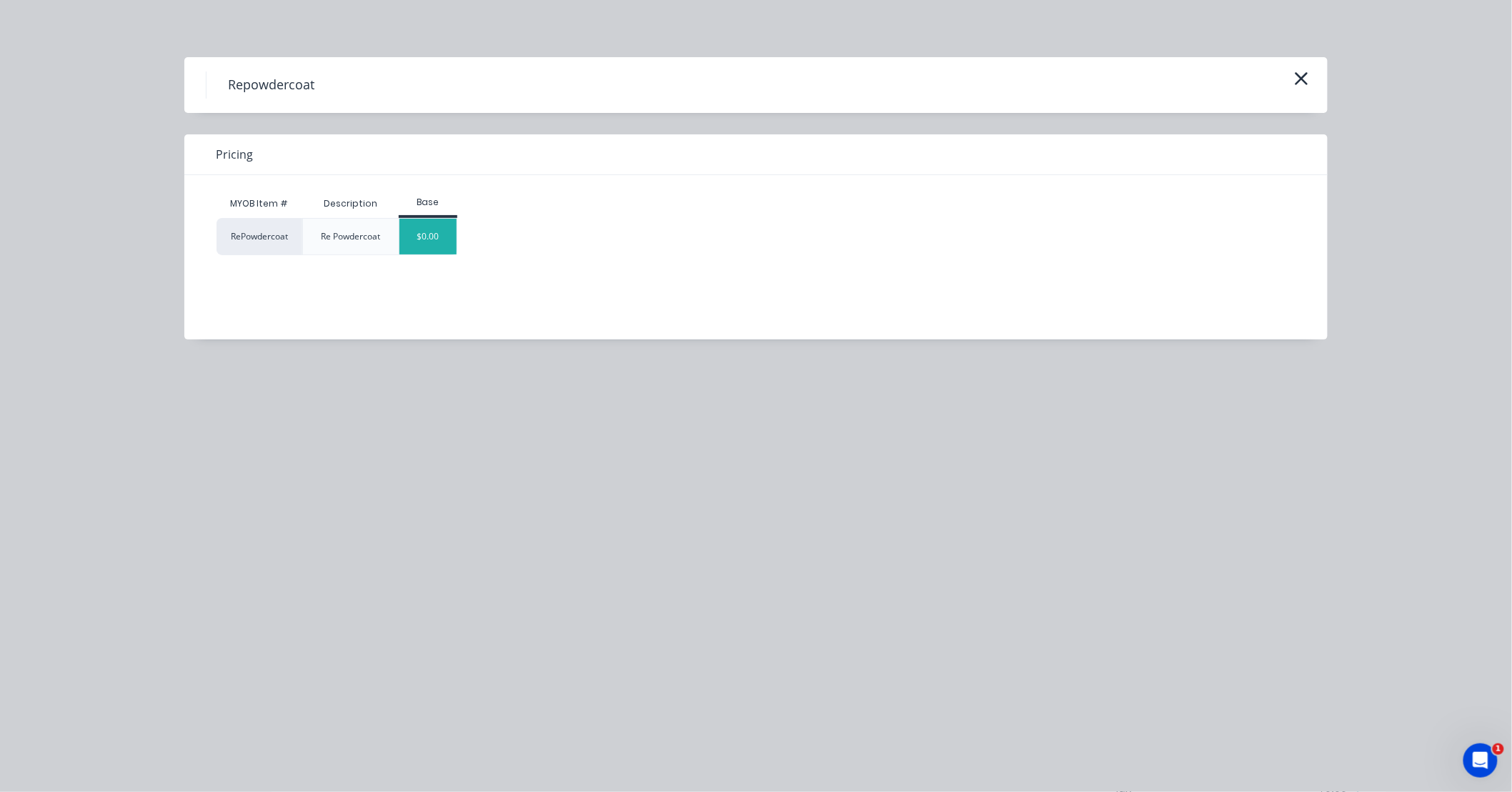
click at [441, 247] on div "$0.00" at bounding box center [428, 237] width 58 height 36
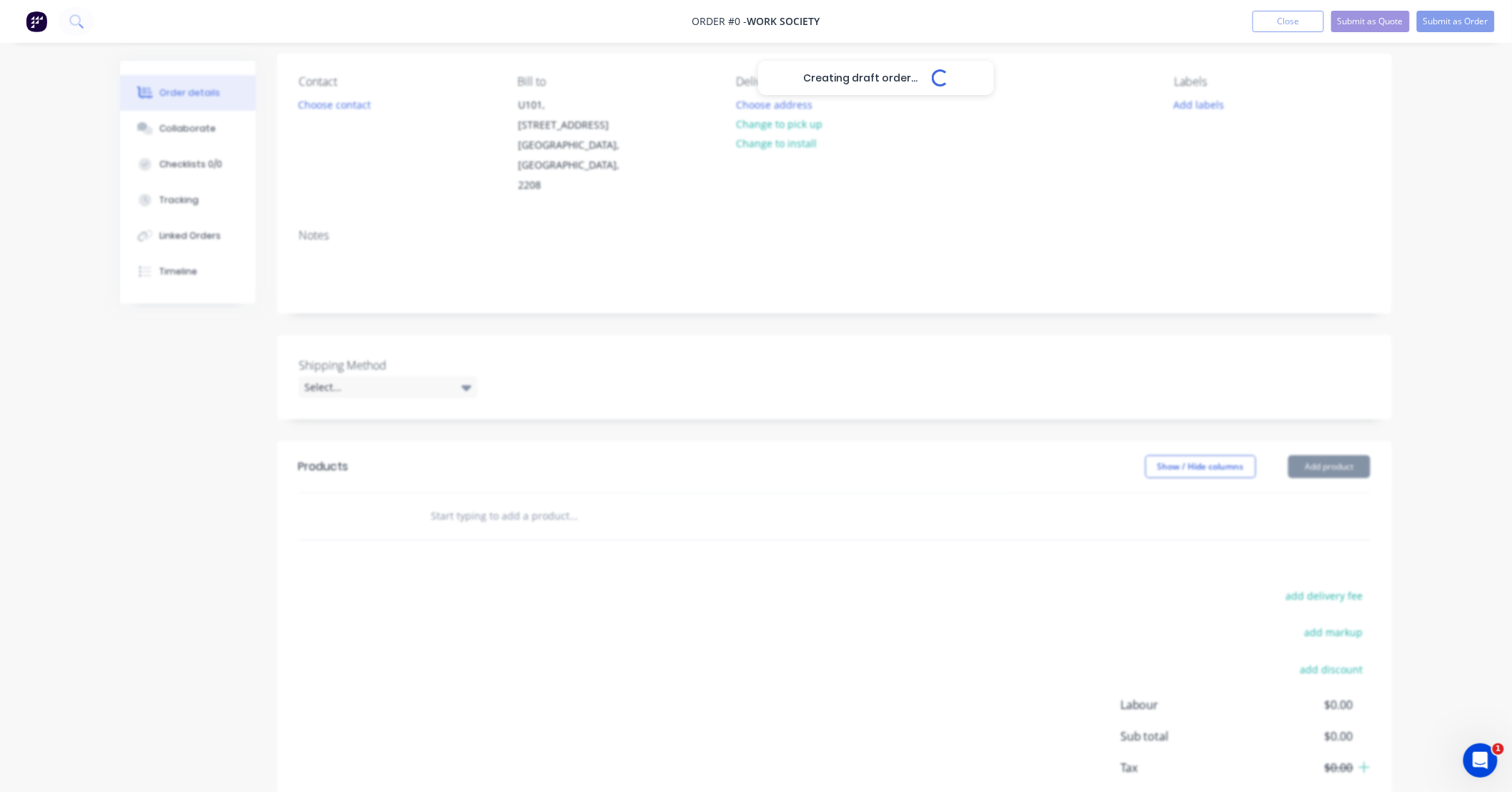
scroll to position [36, 0]
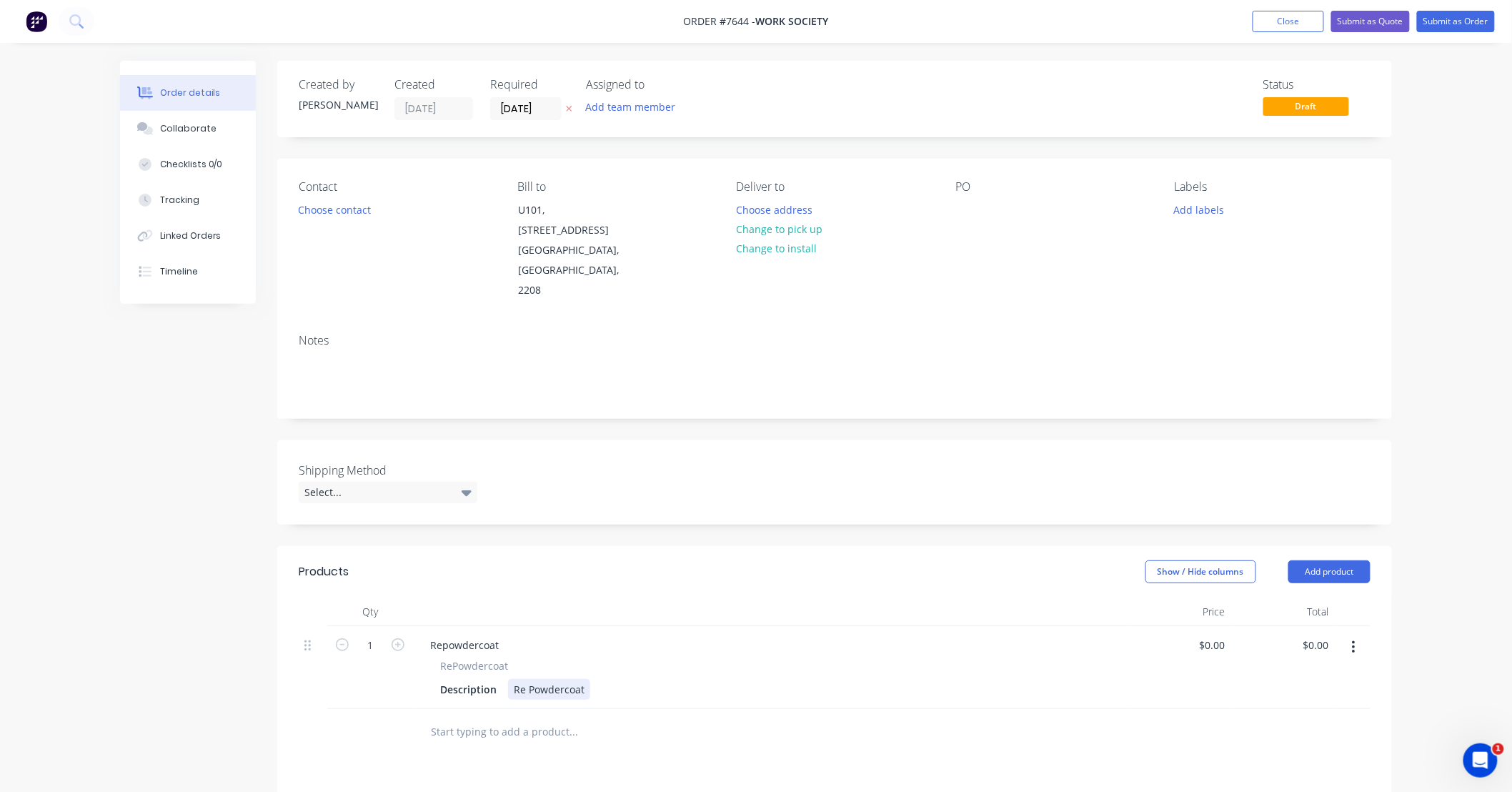
click at [587, 679] on div "Re Powdercoat" at bounding box center [549, 689] width 82 height 21
drag, startPoint x: 583, startPoint y: 652, endPoint x: 601, endPoint y: 647, distance: 18.7
click at [583, 679] on div "Re Powdercoat" at bounding box center [549, 689] width 82 height 21
type input "$4.20"
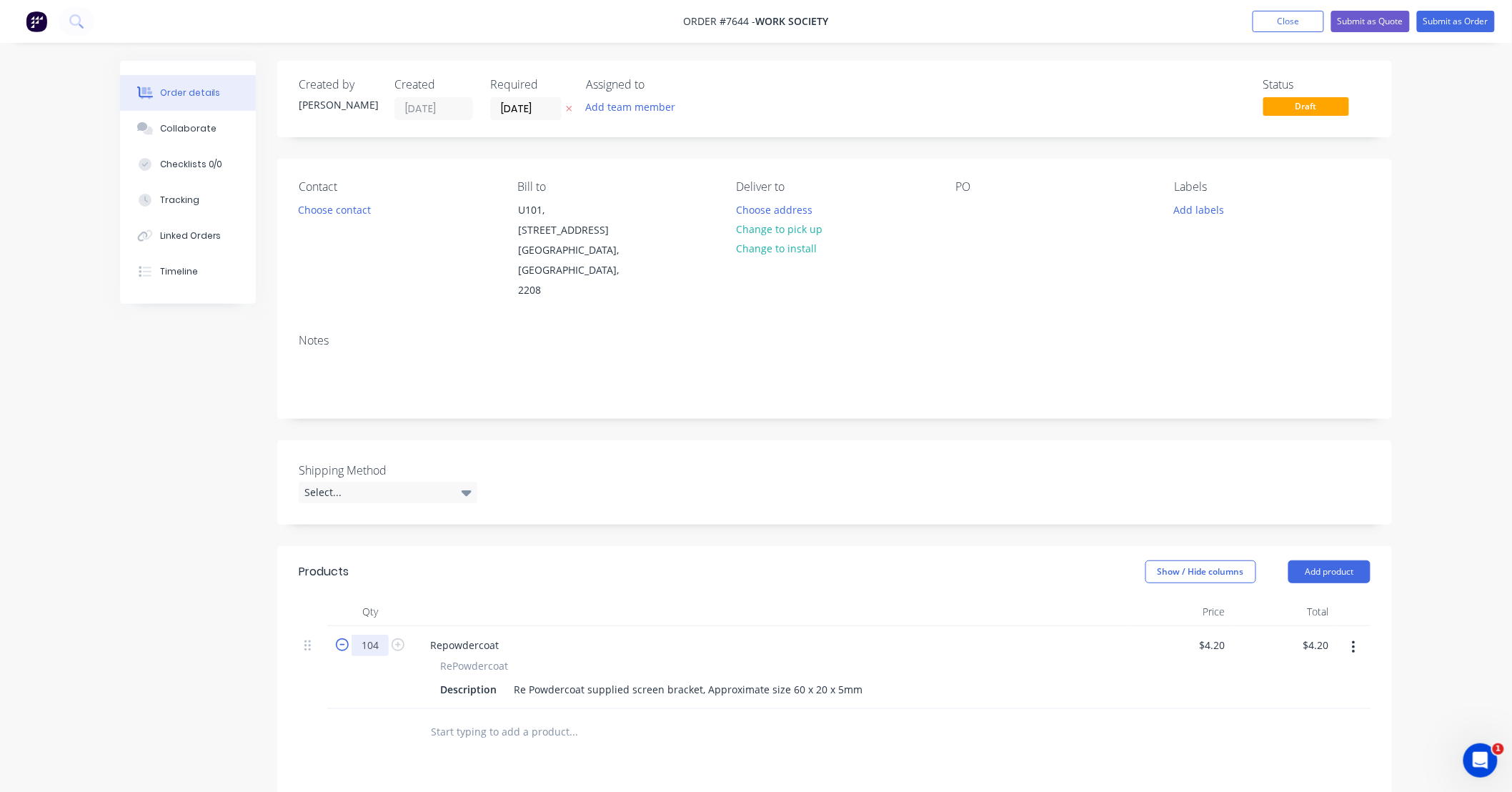
type input "104"
type input "$436.80"
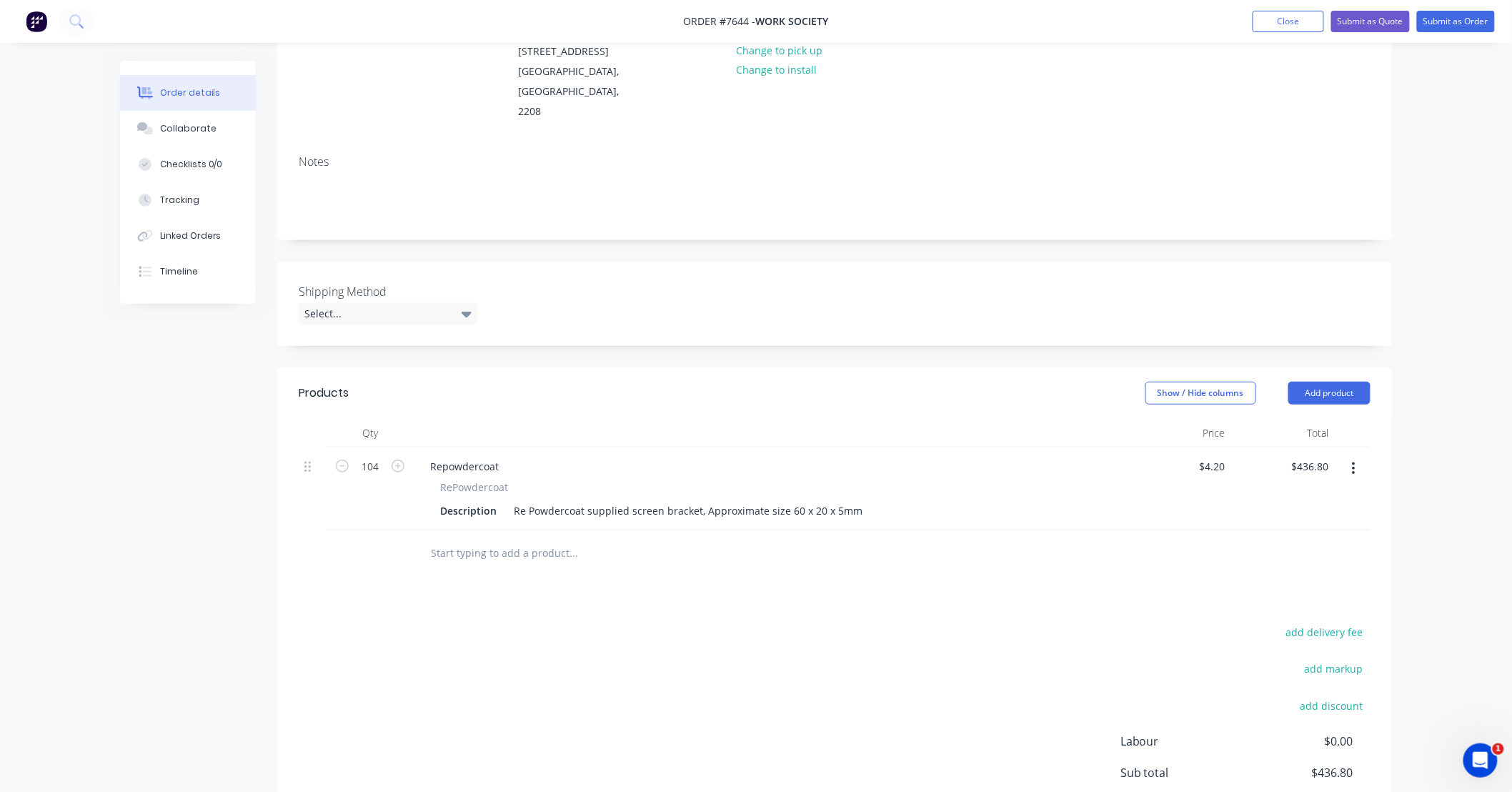
scroll to position [211, 0]
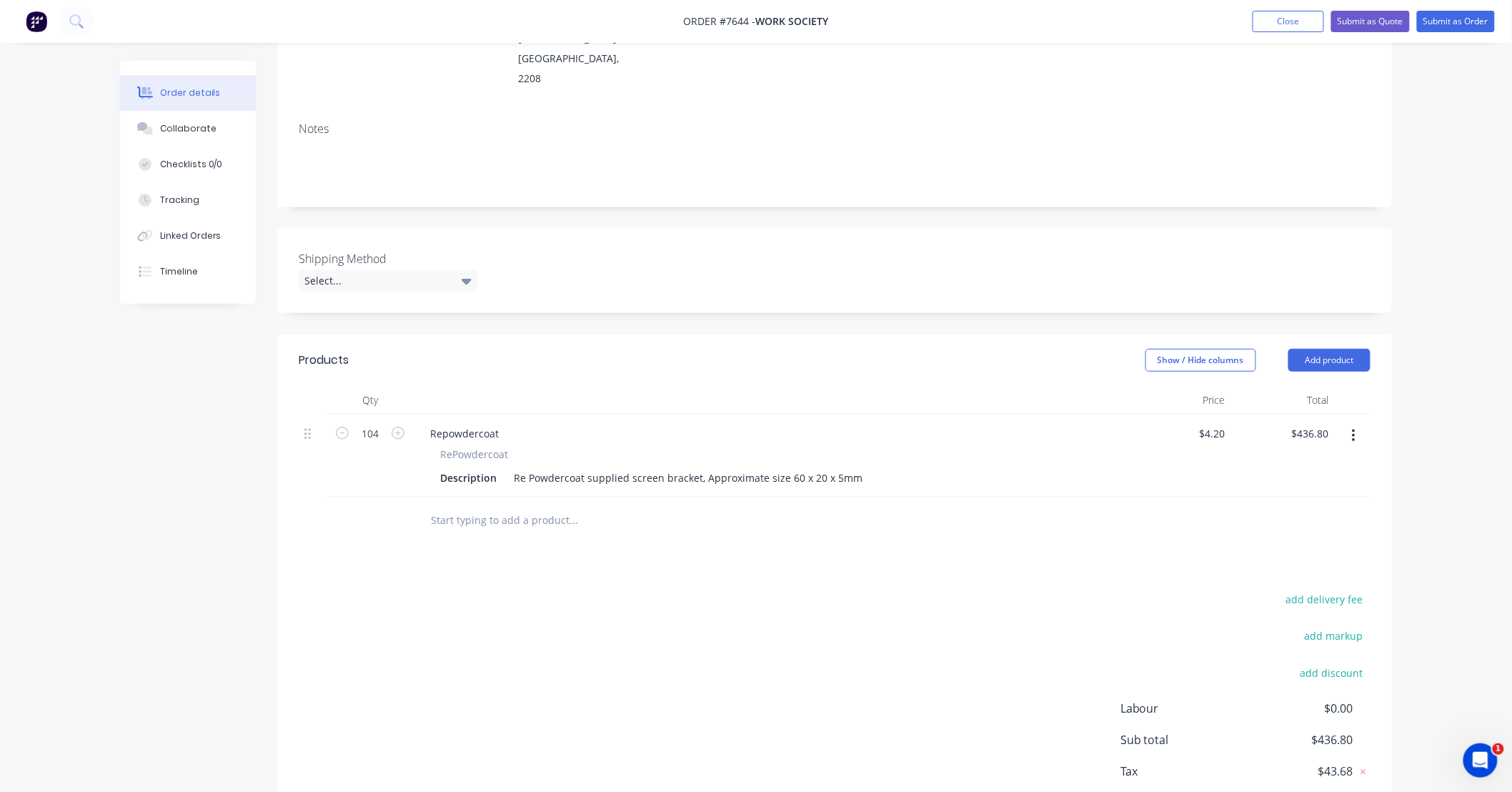
click at [652, 506] on input "text" at bounding box center [573, 520] width 286 height 28
click at [694, 468] on div "Re Powdercoat supplied screen bracket, Approximate size 60 x 20 x 5mm" at bounding box center [687, 478] width 360 height 21
click at [959, 468] on div "Description Re Powdercoat supplied screen bracket (external face only), Approxi…" at bounding box center [767, 478] width 666 height 21
type input "$4.20"
click at [859, 540] on div "Products Show / Hide columns Add product Qty Price Total 104 Repowdercoat RePow…" at bounding box center [834, 596] width 1114 height 522
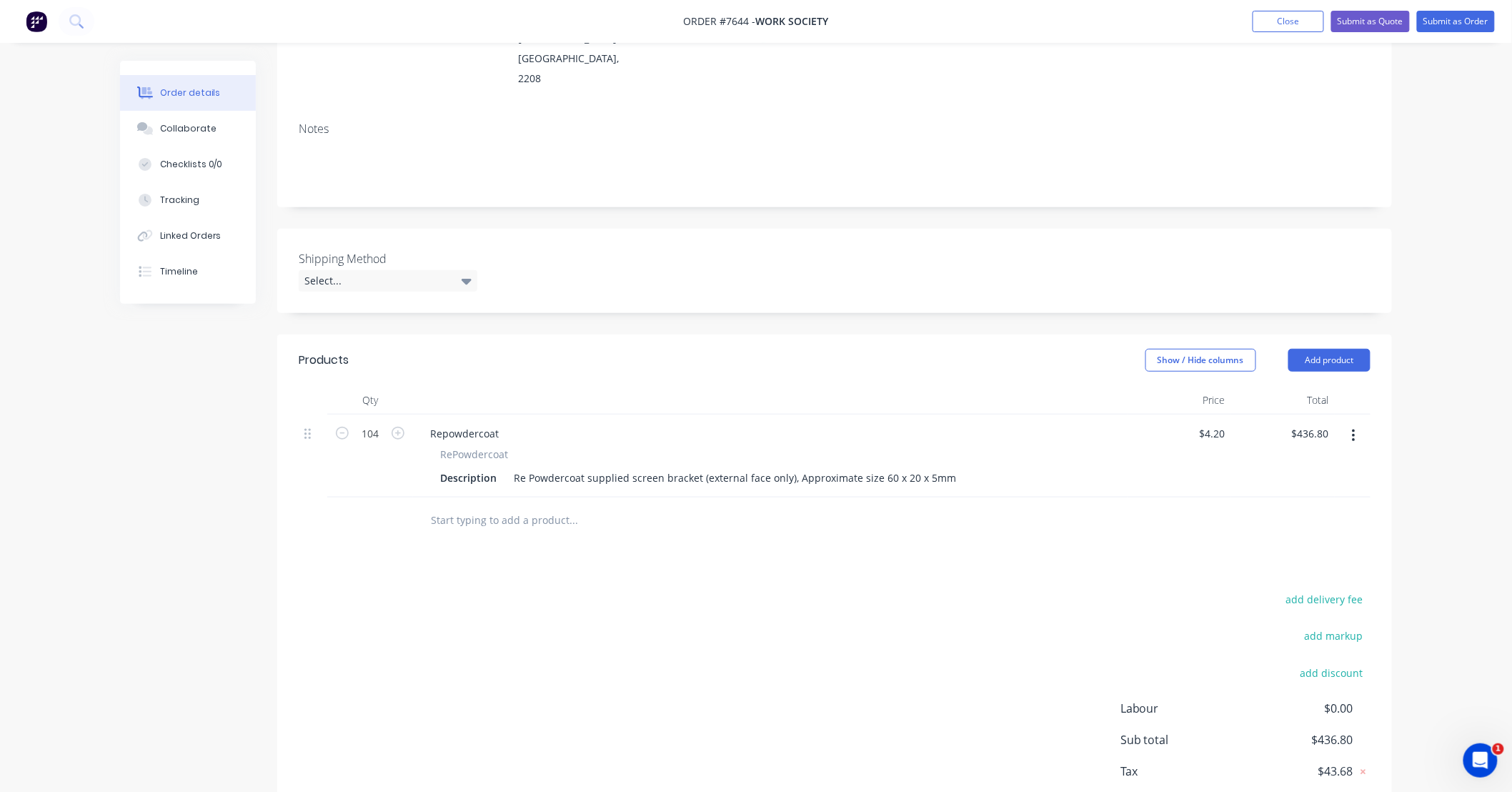
click at [591, 506] on input "text" at bounding box center [573, 520] width 286 height 28
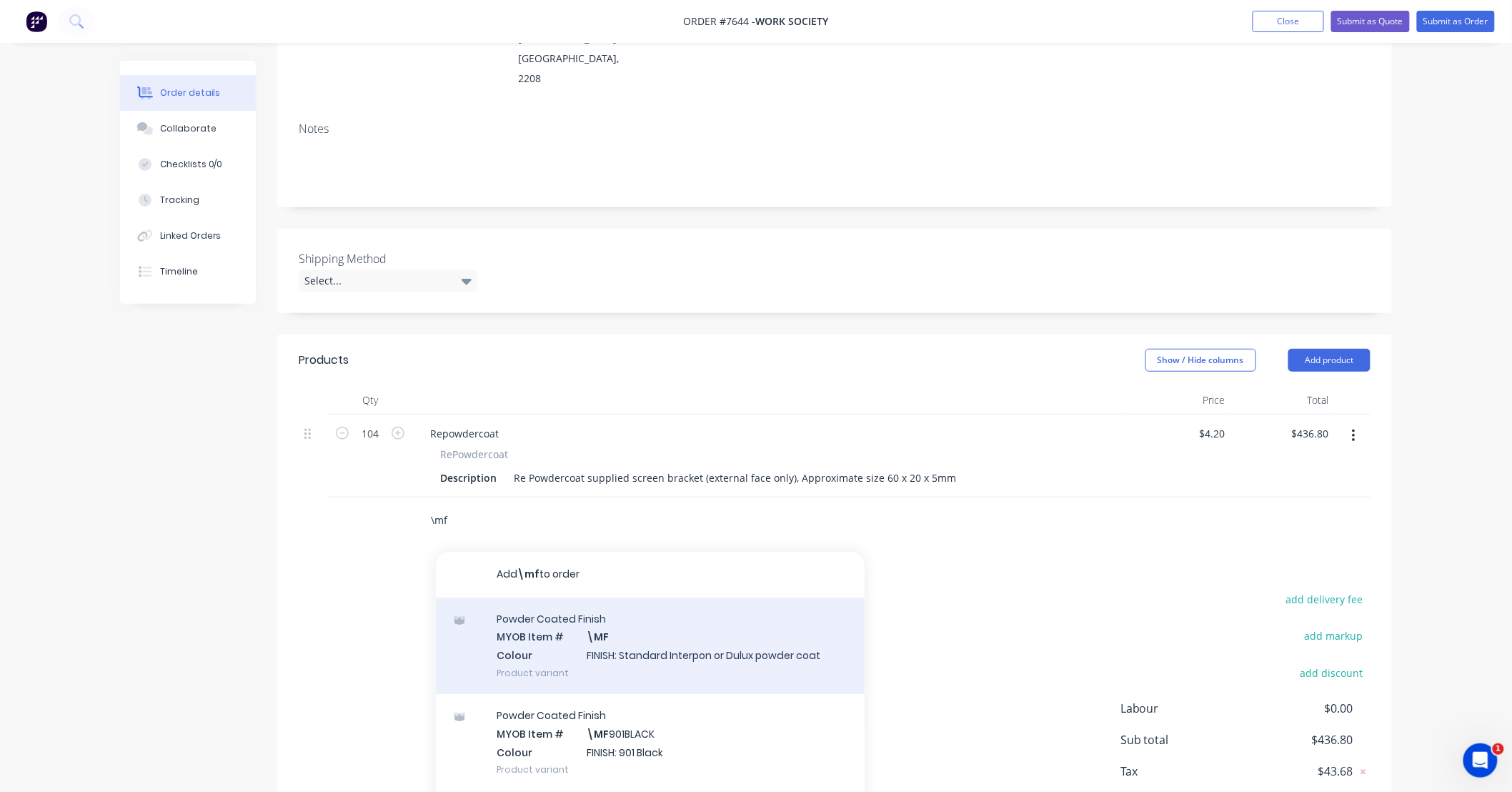
type input "\mf"
click at [730, 617] on div "Powder Coated Finish MYOB Item # \MF Colour FINISH: Standard Interpon or Dulux …" at bounding box center [650, 646] width 428 height 97
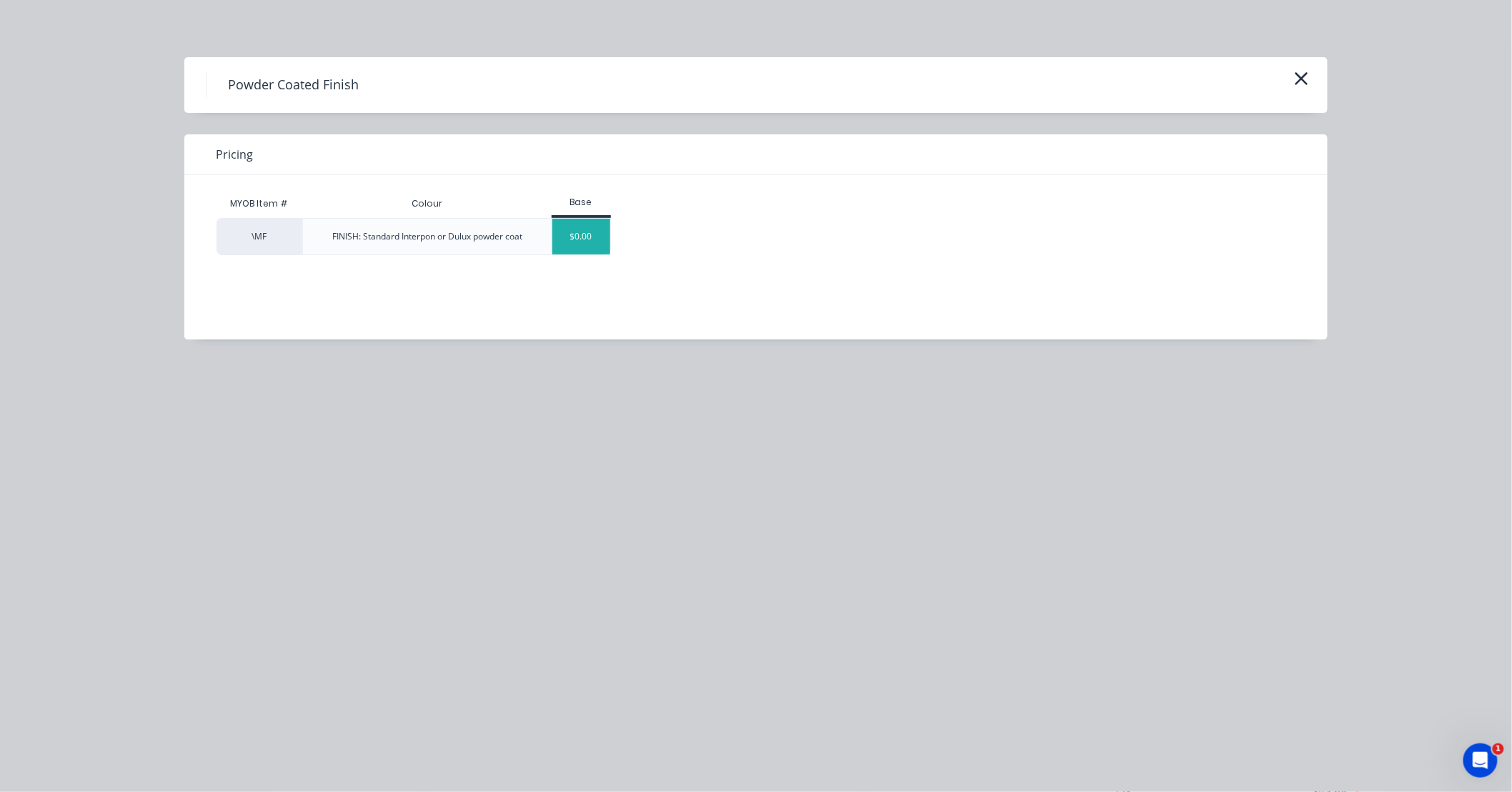
click at [580, 244] on div "$0.00" at bounding box center [581, 237] width 58 height 36
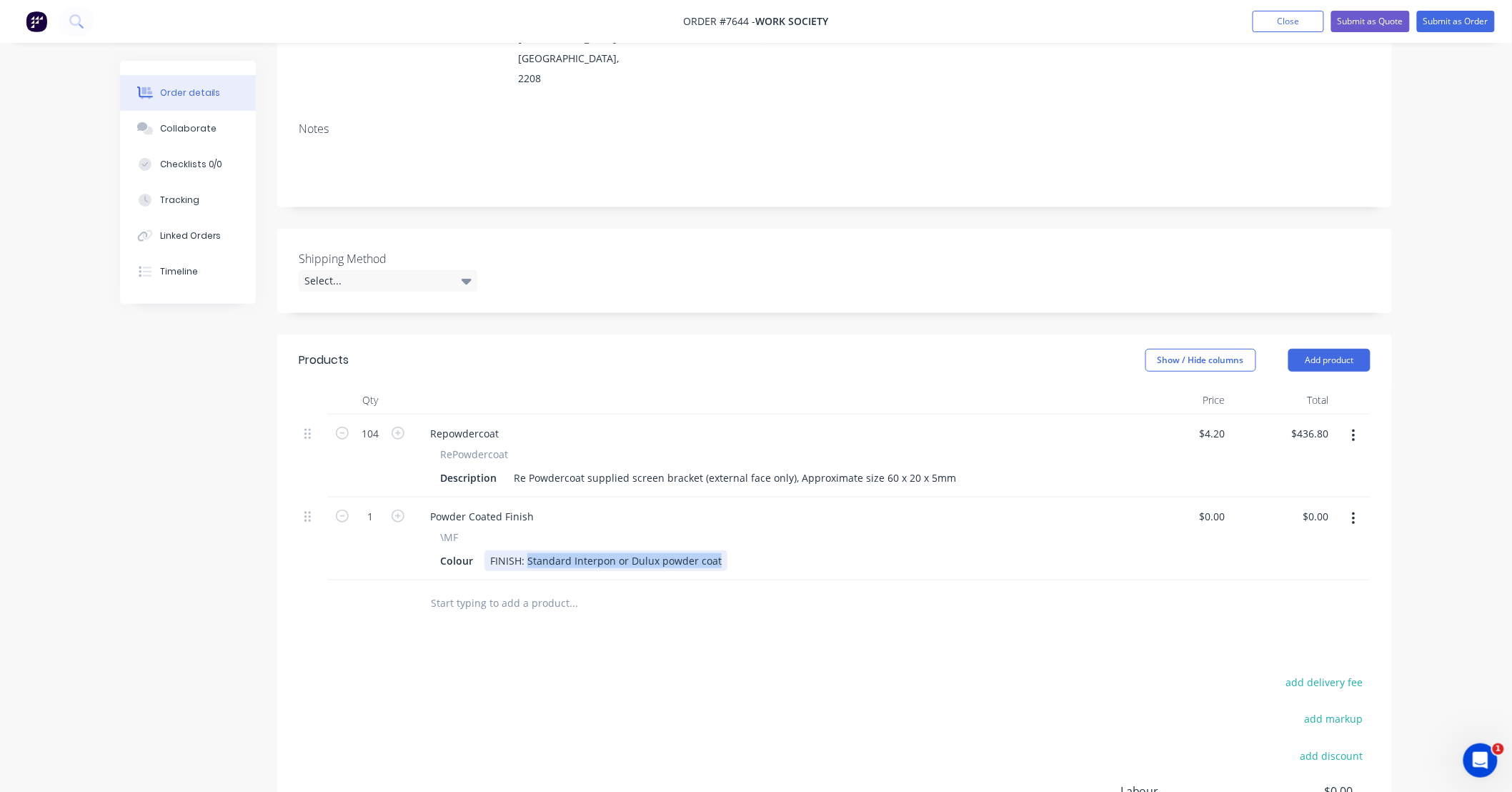
drag, startPoint x: 527, startPoint y: 520, endPoint x: 866, endPoint y: 529, distance: 339.1
click at [864, 551] on div "Colour FINISH: Standard Interpon or Dulux powder coat" at bounding box center [767, 561] width 666 height 21
type input "$0.00"
click at [577, 589] on input "text" at bounding box center [573, 603] width 286 height 28
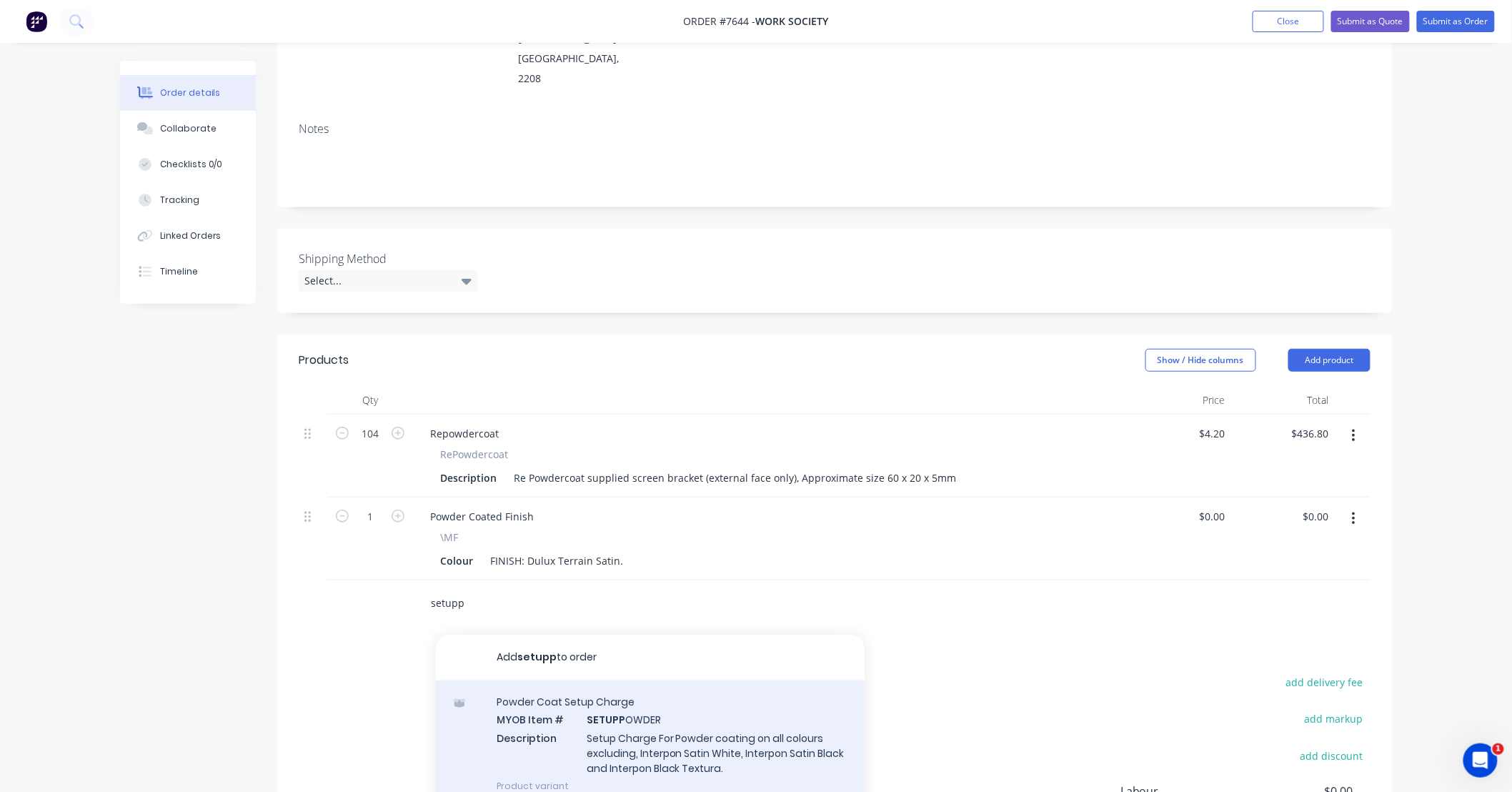
type input "setupp"
click at [731, 704] on div "Powder Coat Setup Charge MYOB Item # SETUPP OWDER Description Setup Charge For …" at bounding box center [650, 743] width 428 height 127
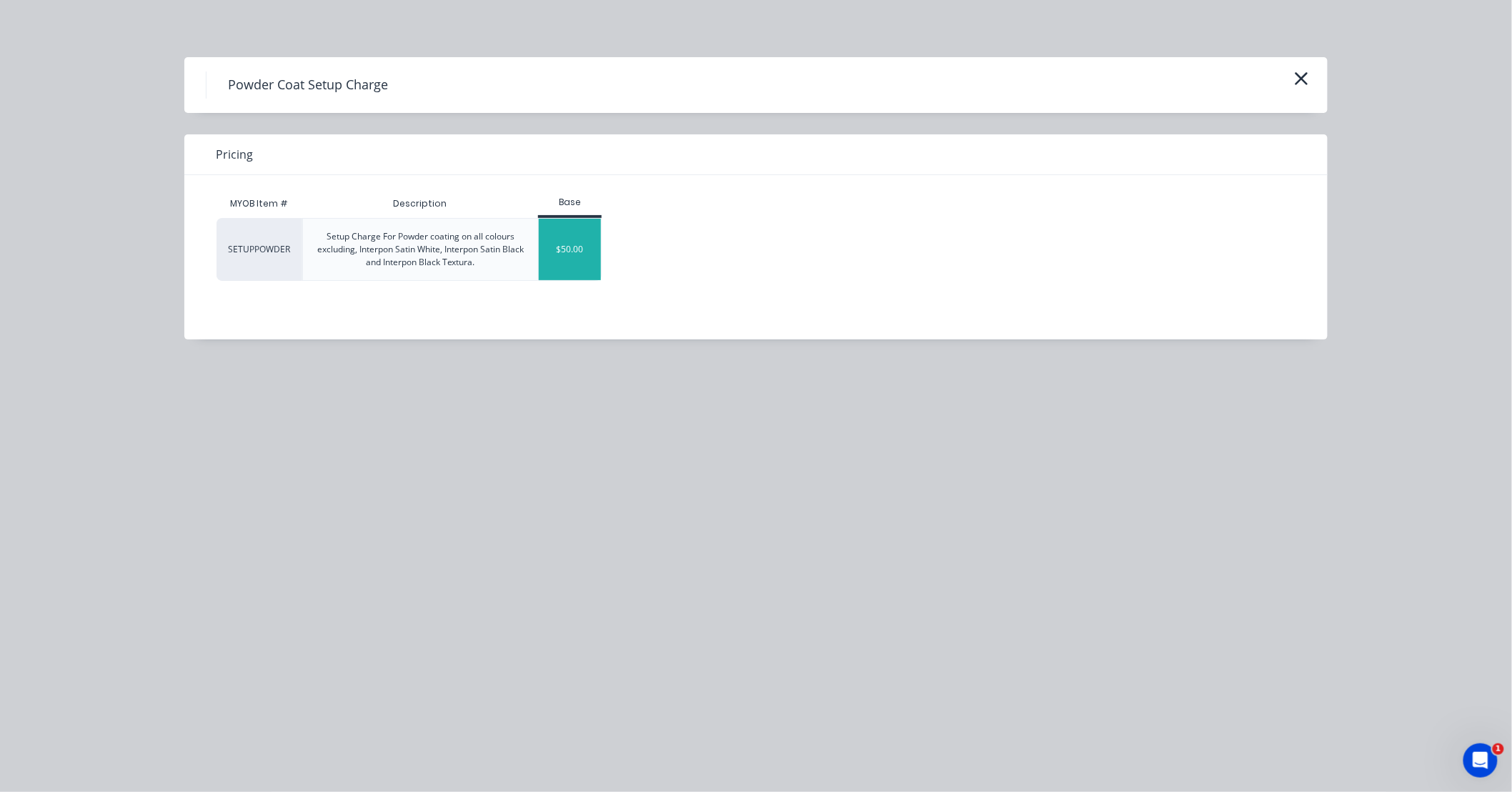
click at [586, 252] on div "$50.00" at bounding box center [569, 250] width 62 height 61
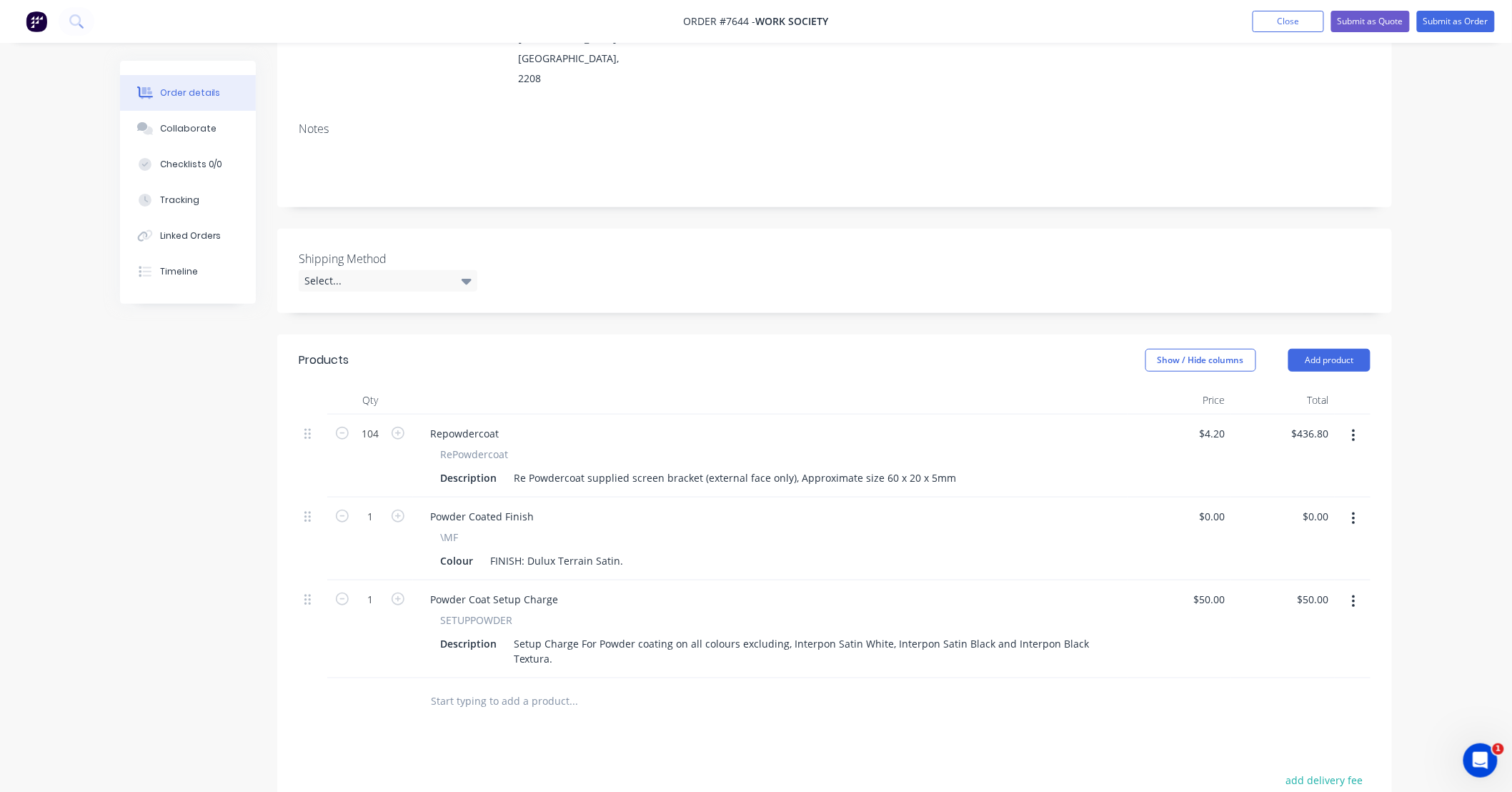
click at [974, 693] on div "Products Show / Hide columns Add product Qty Price Total 104 Repowdercoat RePow…" at bounding box center [834, 686] width 1114 height 702
click at [553, 551] on div "FINISH: Dulux Terrain Satin." at bounding box center [556, 561] width 145 height 21
click at [661, 551] on div "Colour FINISH: Terrain Satin." at bounding box center [767, 561] width 666 height 21
click at [724, 680] on div at bounding box center [670, 701] width 514 height 46
click at [1165, 695] on div "Products Show / Hide columns Add product Qty Price Total 104 Repowdercoat RePow…" at bounding box center [834, 686] width 1114 height 702
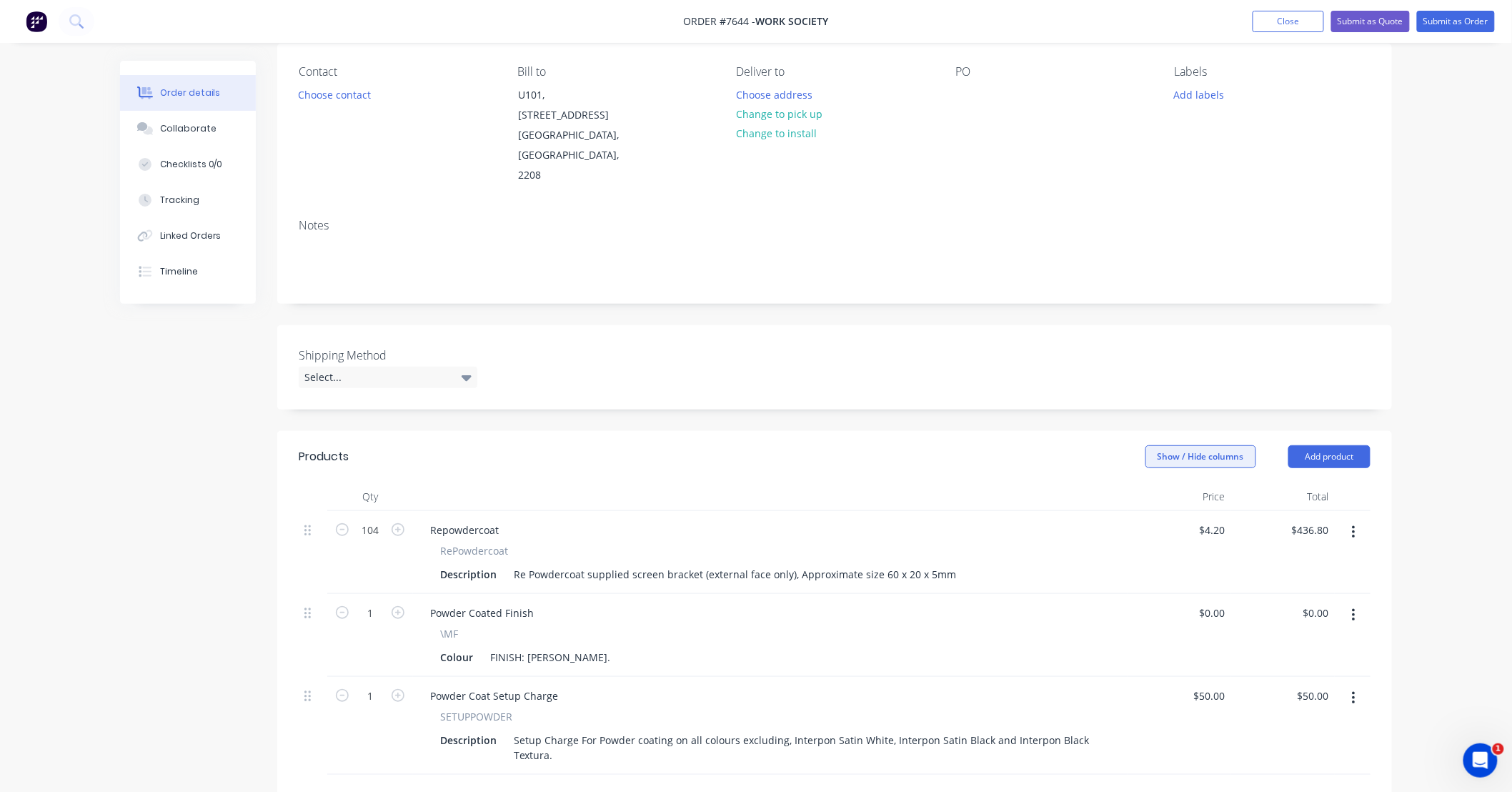
scroll to position [0, 0]
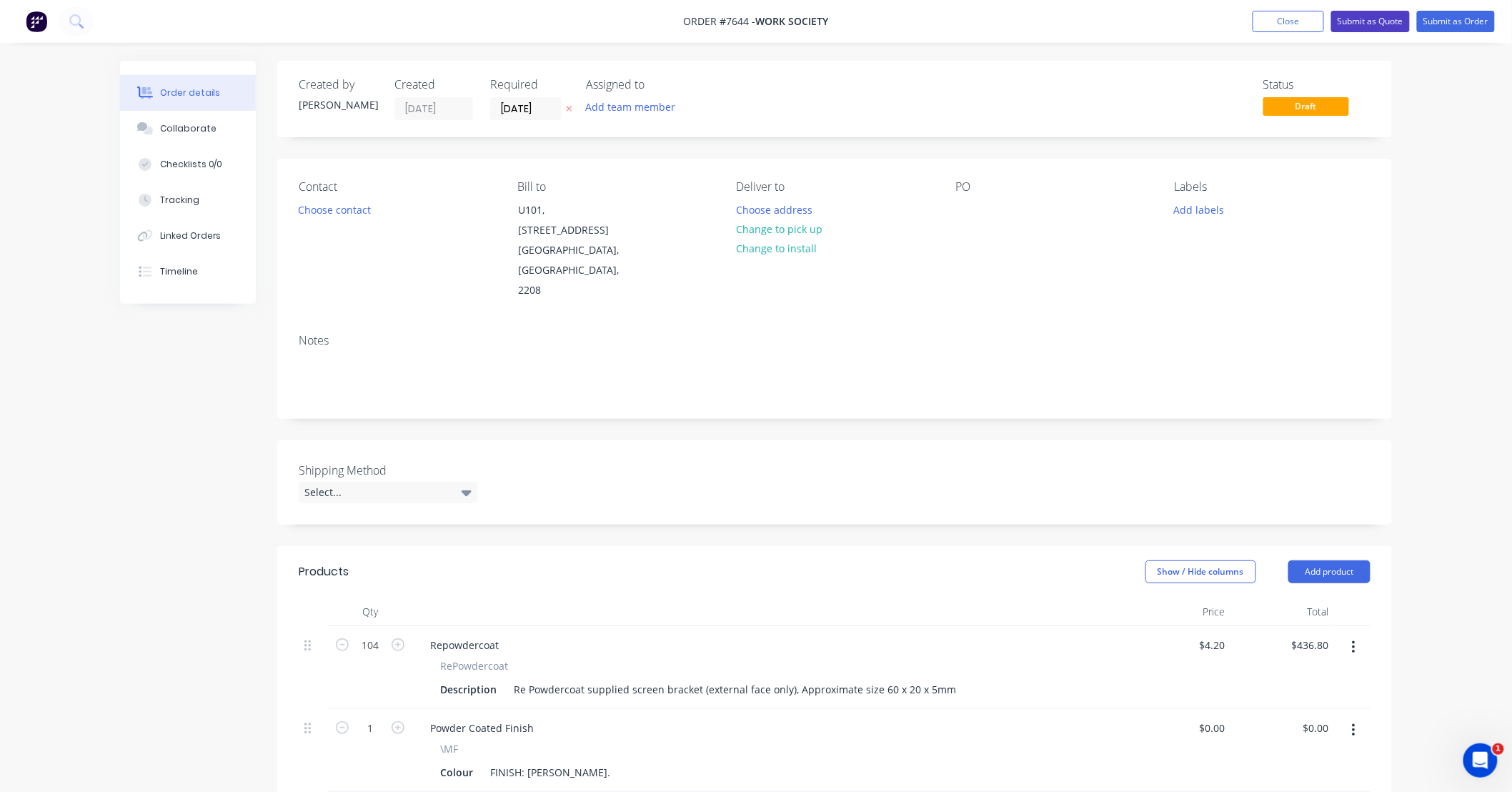
click at [1362, 20] on button "Submit as Quote" at bounding box center [1370, 21] width 79 height 22
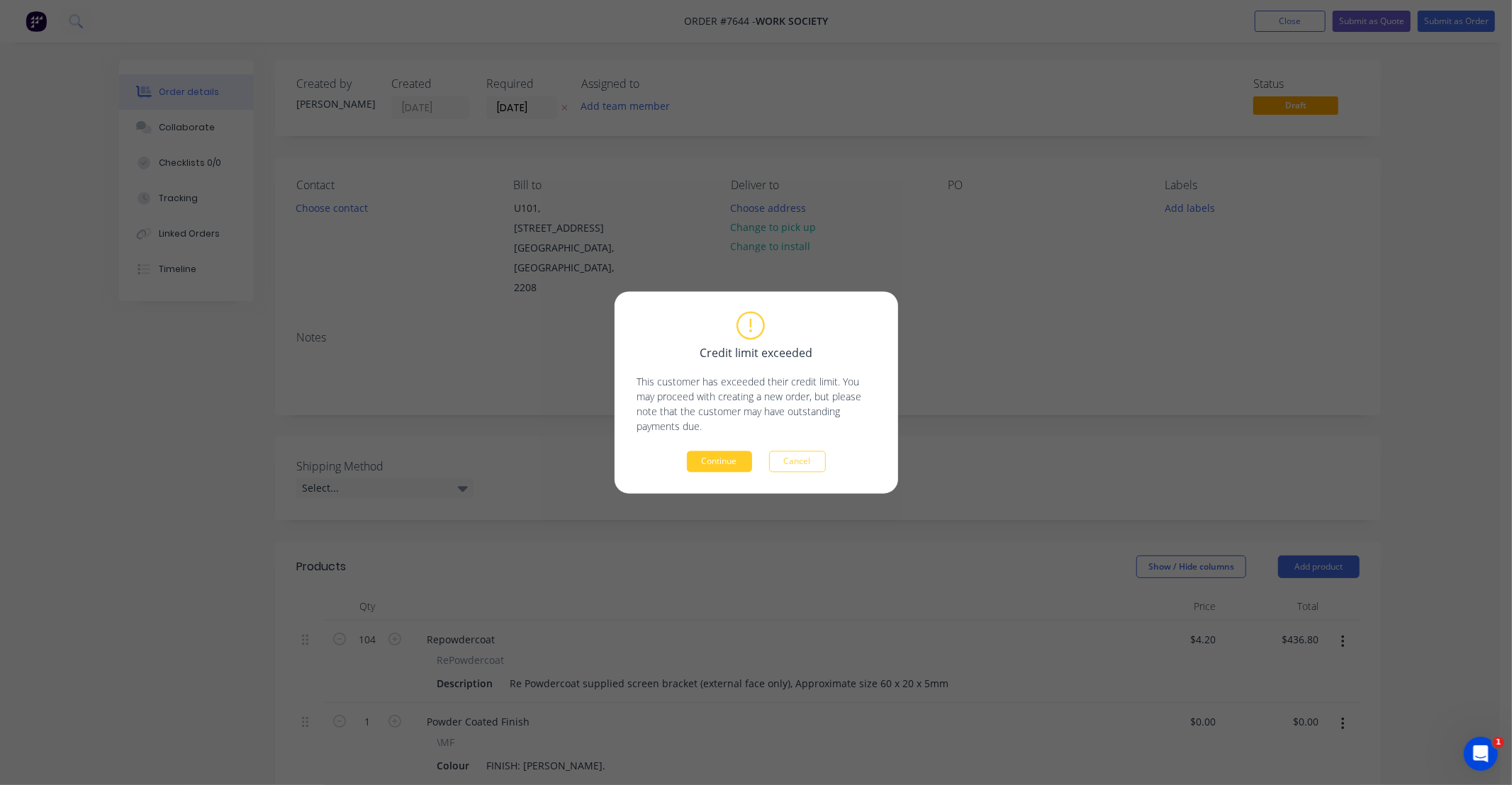
click at [706, 471] on button "Continue" at bounding box center [720, 462] width 65 height 22
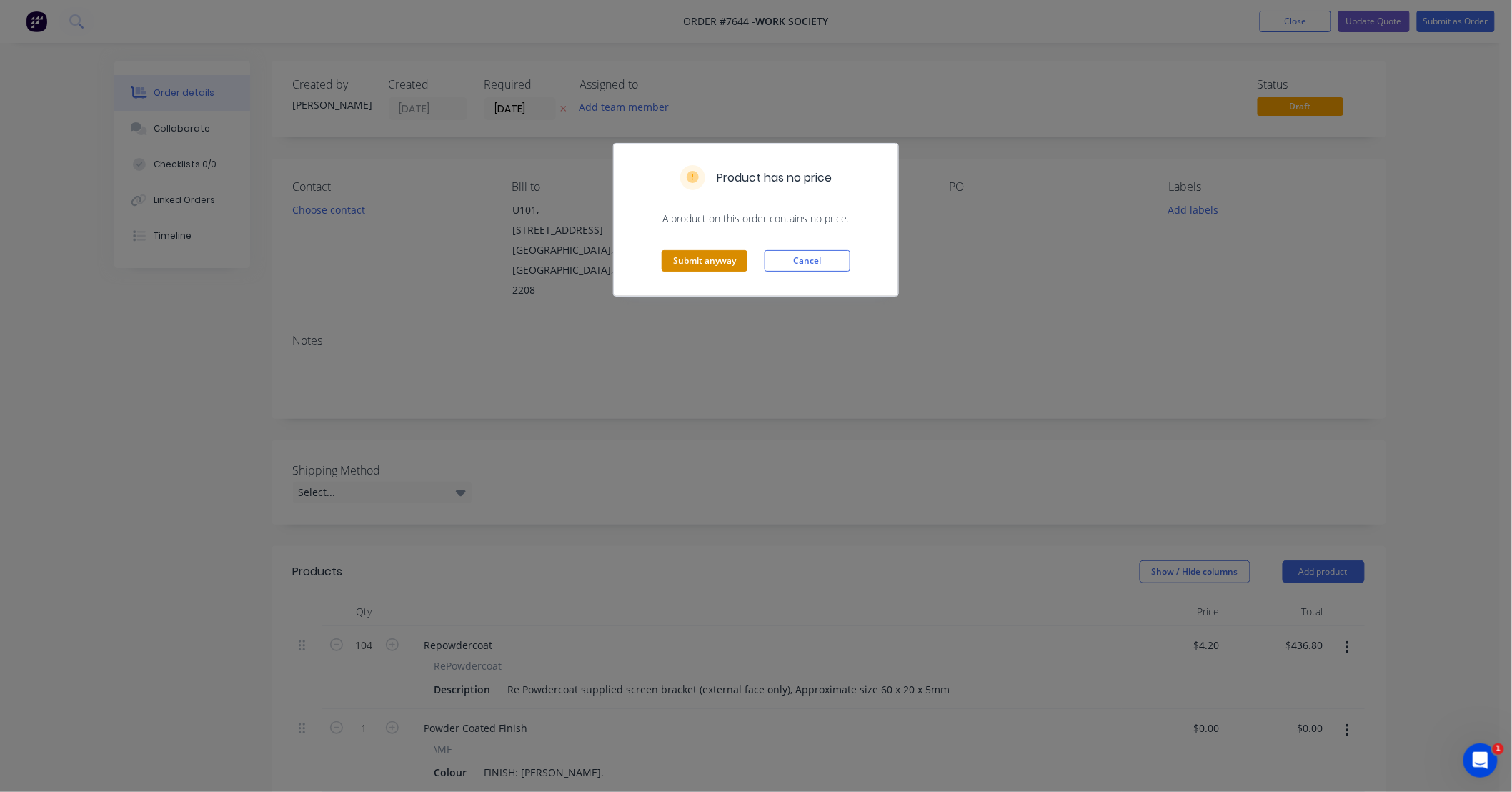
click at [716, 257] on button "Submit anyway" at bounding box center [704, 261] width 85 height 22
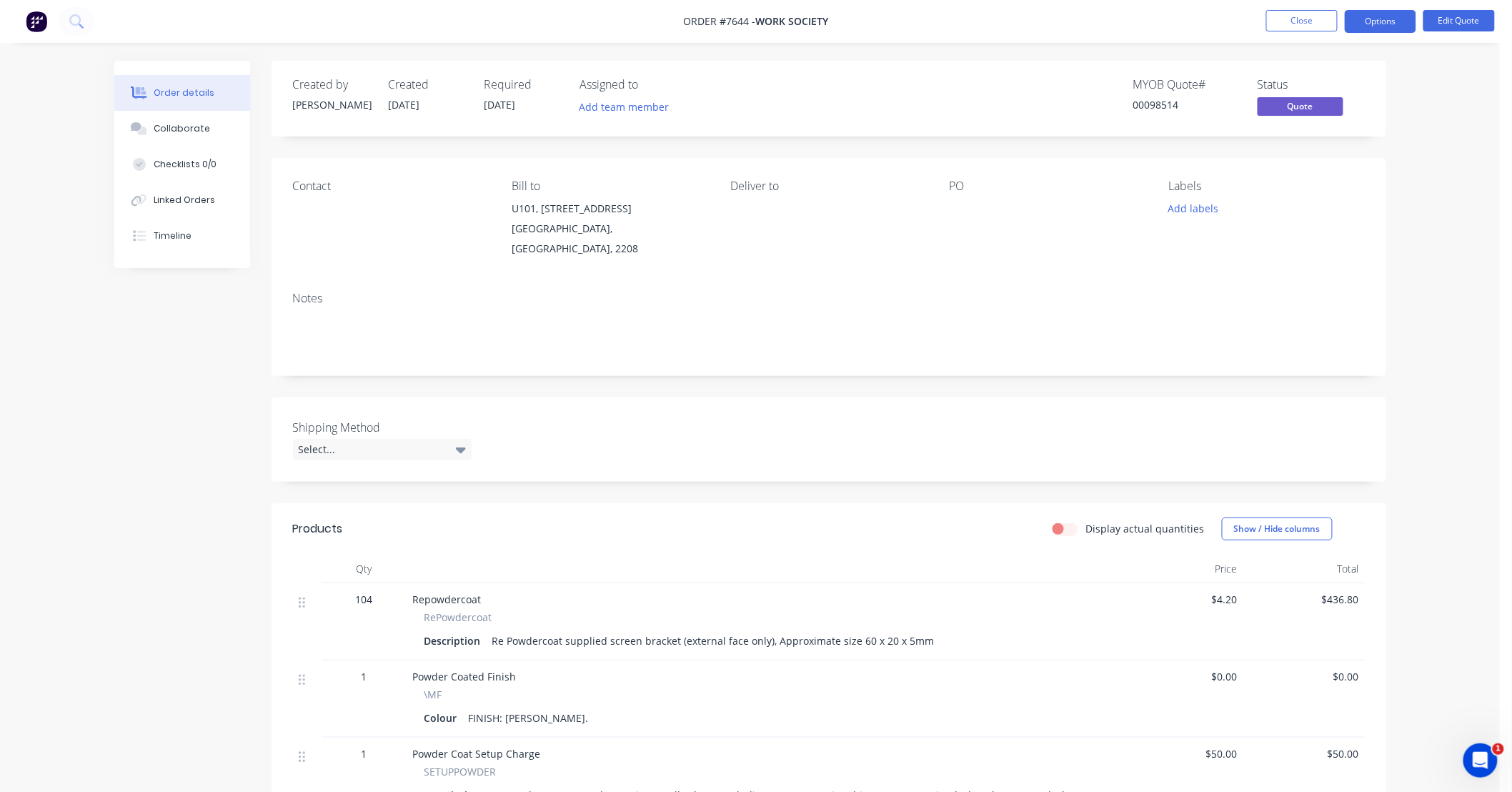
click at [1449, 298] on div "Order details Collaborate Checklists 0/0 Linked Orders Timeline Order details C…" at bounding box center [750, 526] width 1500 height 1053
click at [1395, 22] on button "Options" at bounding box center [1380, 21] width 71 height 23
click at [1287, 80] on div "Quote" at bounding box center [1338, 87] width 132 height 21
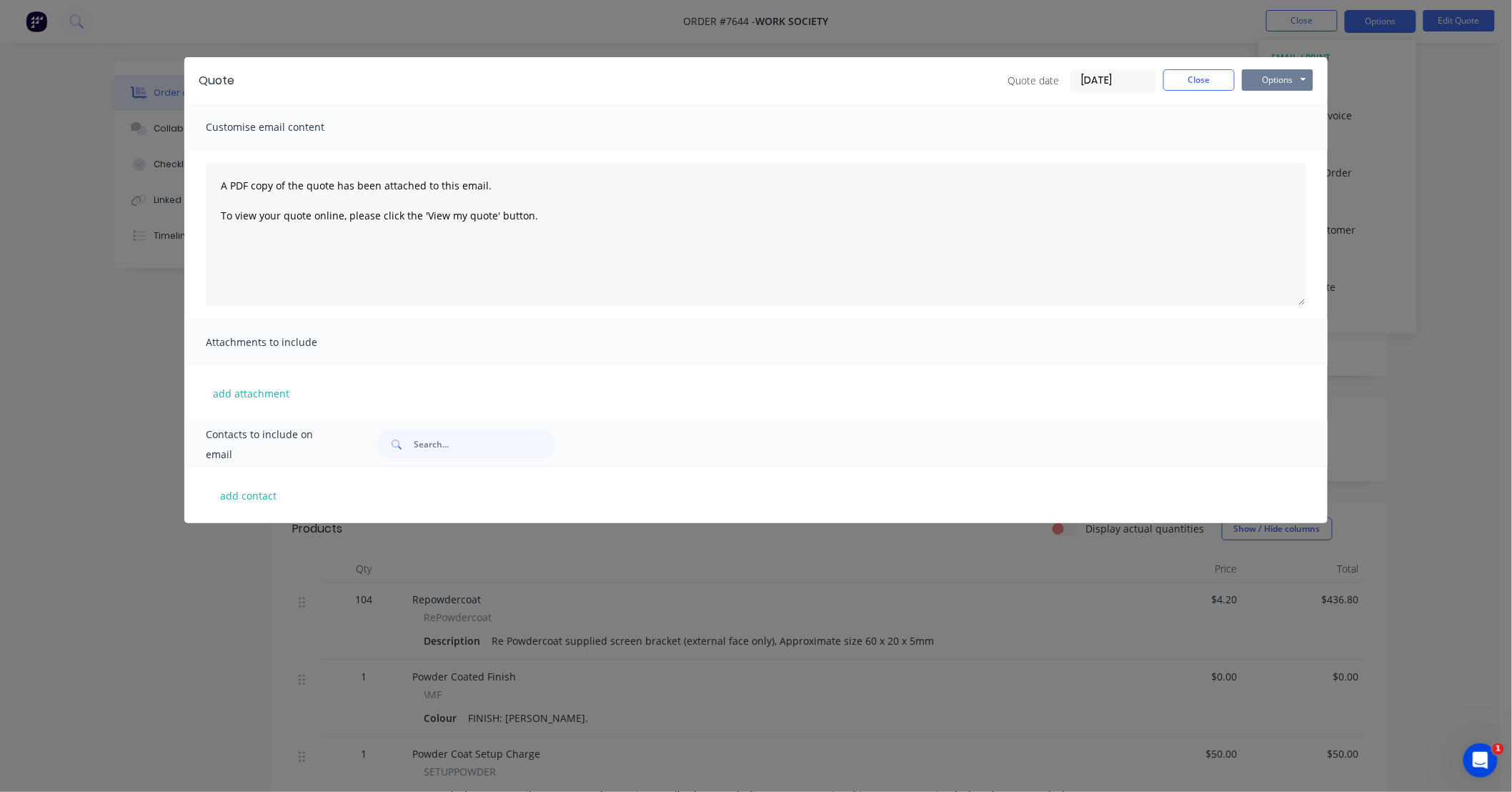
click at [1261, 80] on button "Options" at bounding box center [1277, 80] width 71 height 22
click at [1299, 102] on button "Preview" at bounding box center [1287, 105] width 91 height 23
click at [1224, 80] on button "Close" at bounding box center [1198, 80] width 71 height 22
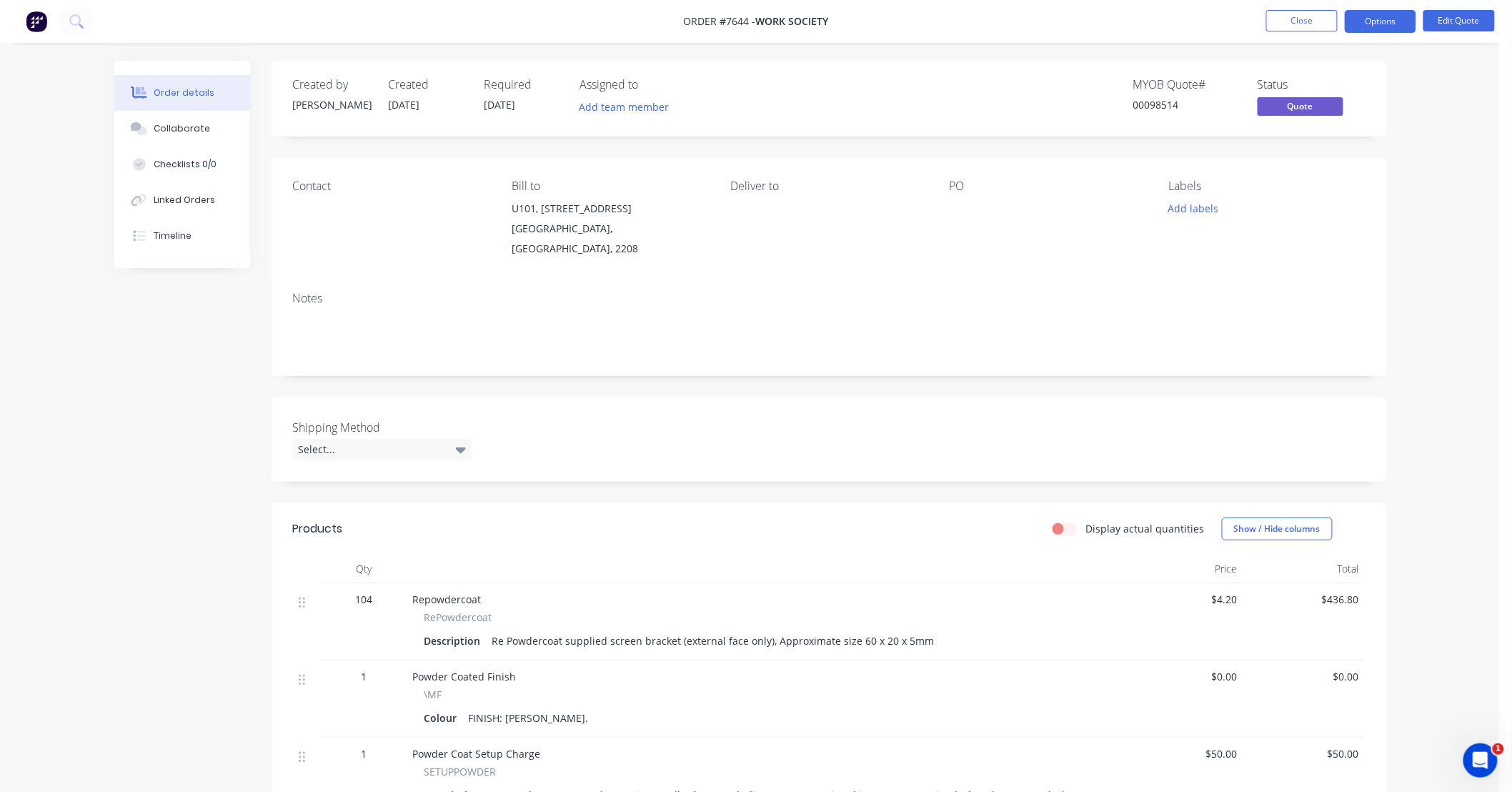
drag, startPoint x: 1435, startPoint y: 101, endPoint x: 1362, endPoint y: 68, distance: 80.1
click at [1435, 101] on div "Order details Collaborate Checklists 0/0 Linked Orders Timeline Order details C…" at bounding box center [750, 526] width 1500 height 1053
click at [1302, 16] on button "Close" at bounding box center [1302, 20] width 71 height 22
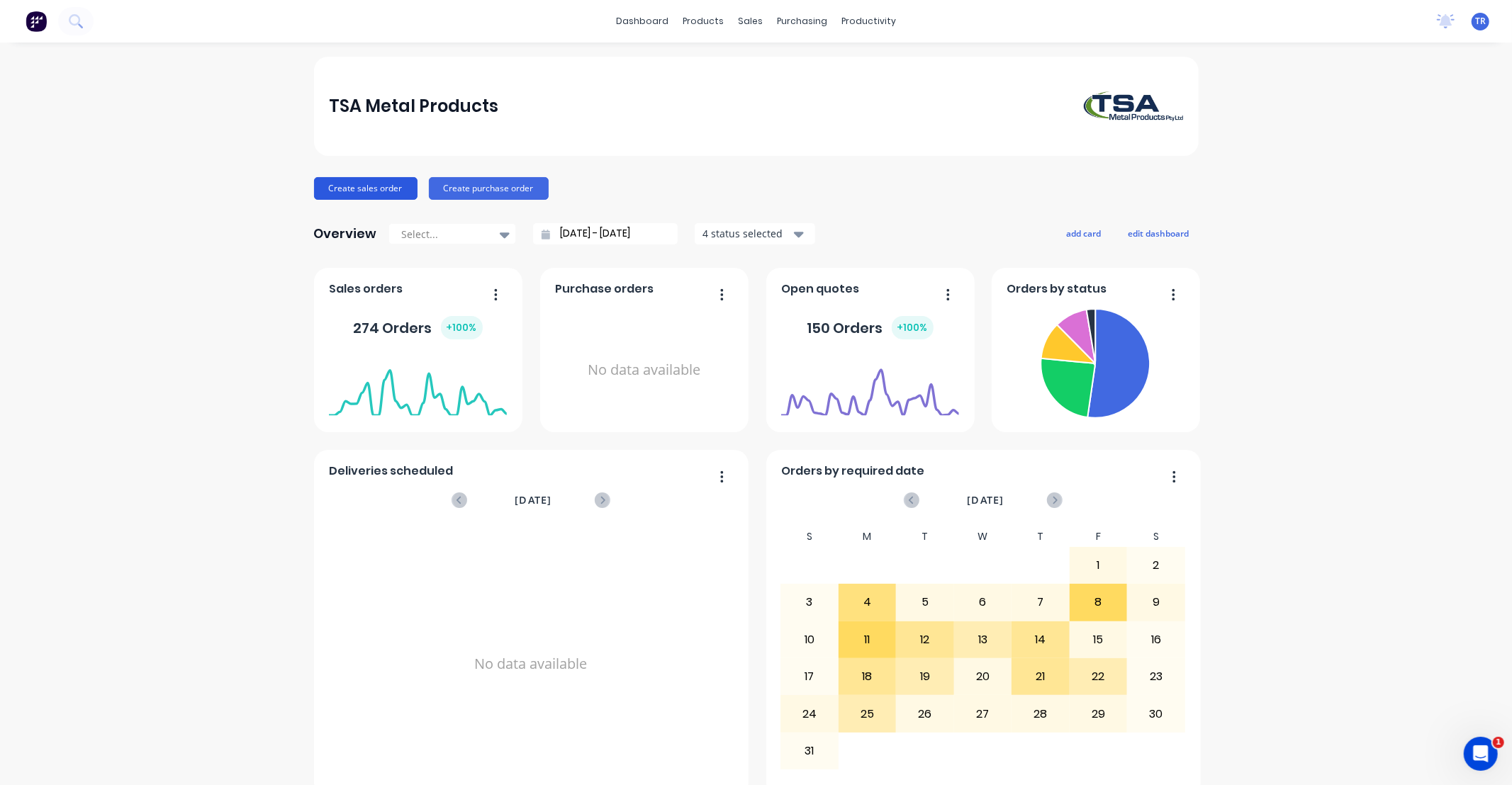
click at [380, 186] on button "Create sales order" at bounding box center [366, 189] width 103 height 23
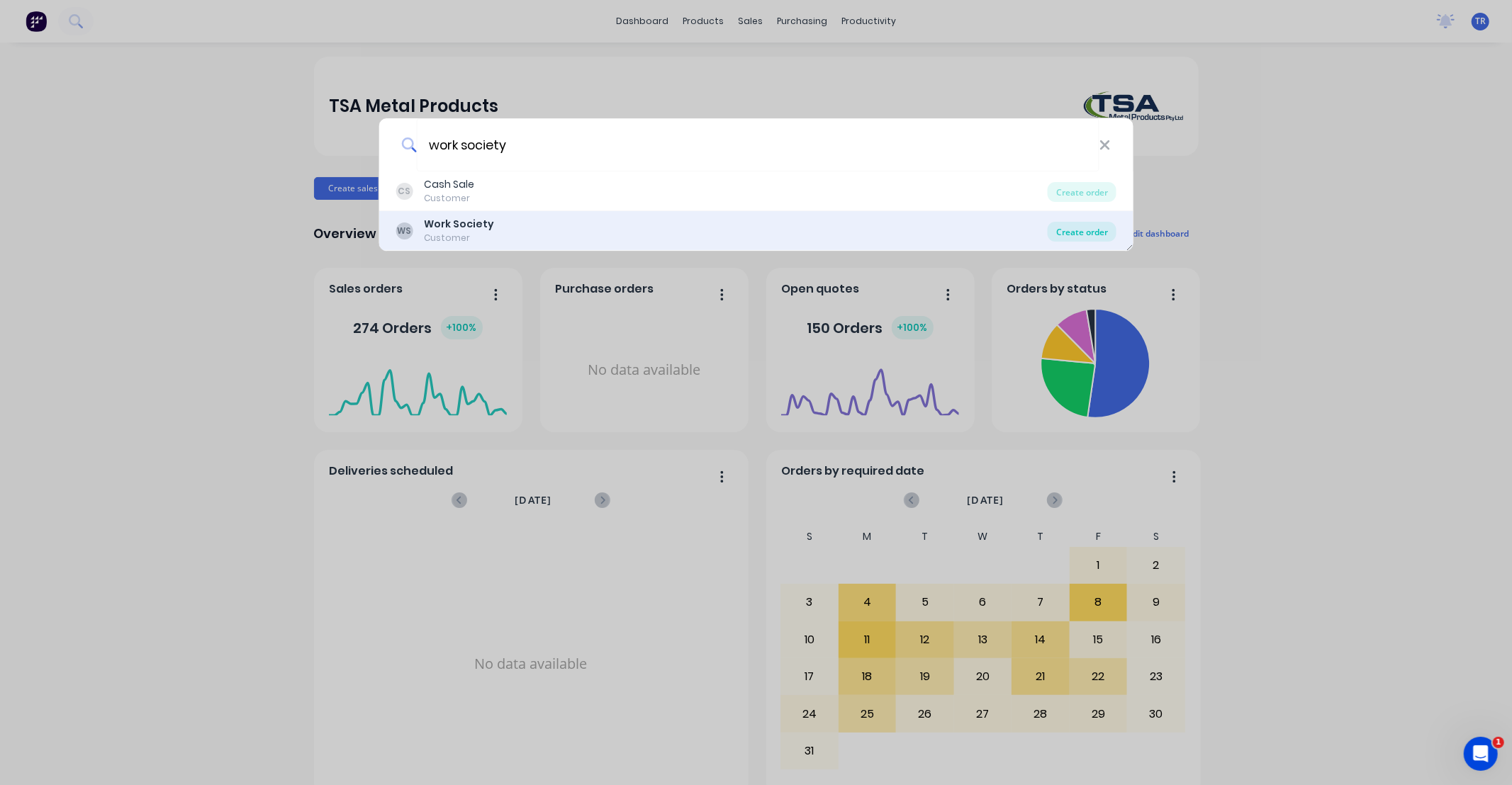
type input "work society"
click at [1085, 229] on div "Create order" at bounding box center [1082, 232] width 69 height 20
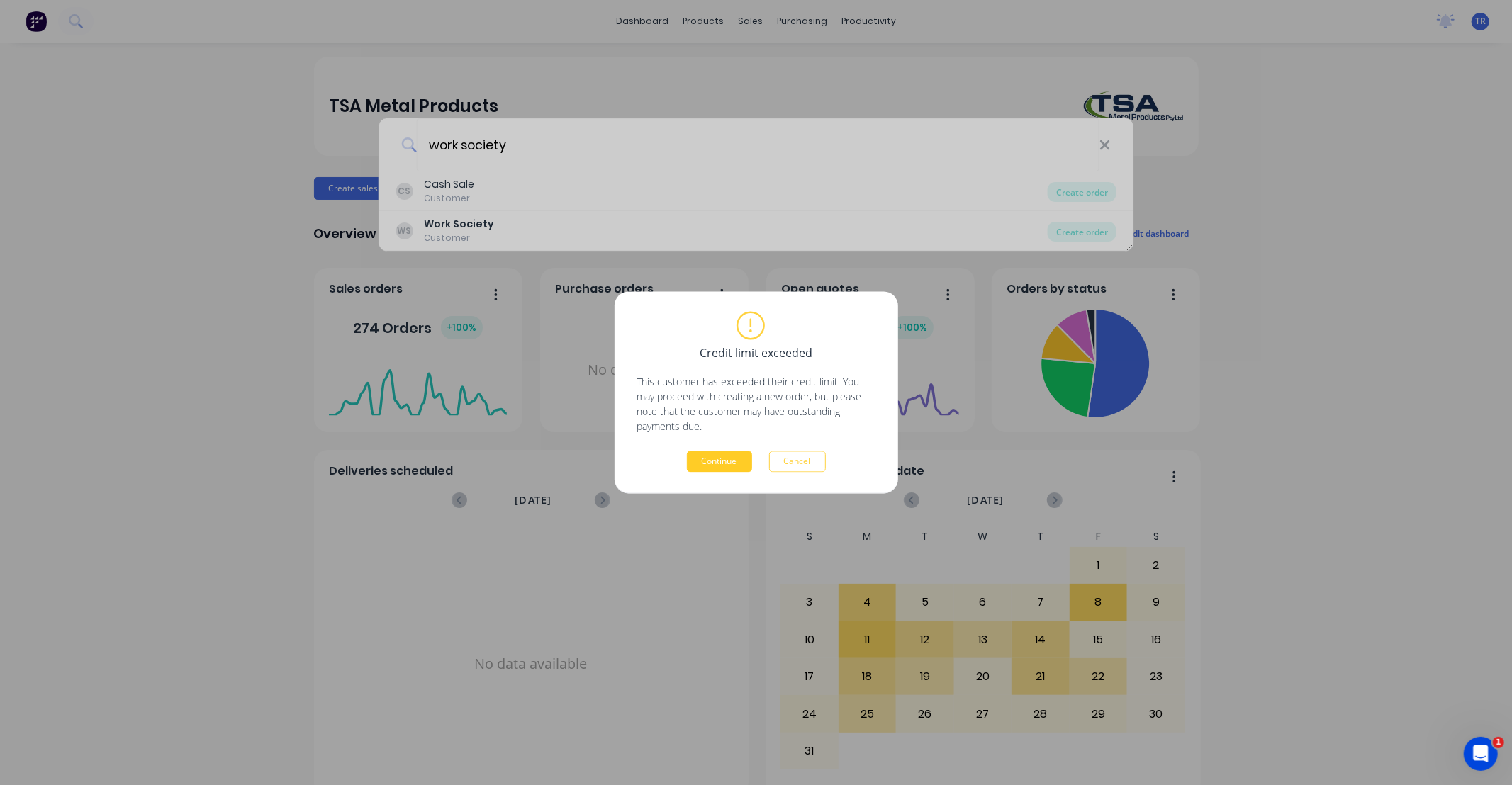
click at [731, 459] on button "Continue" at bounding box center [720, 462] width 65 height 22
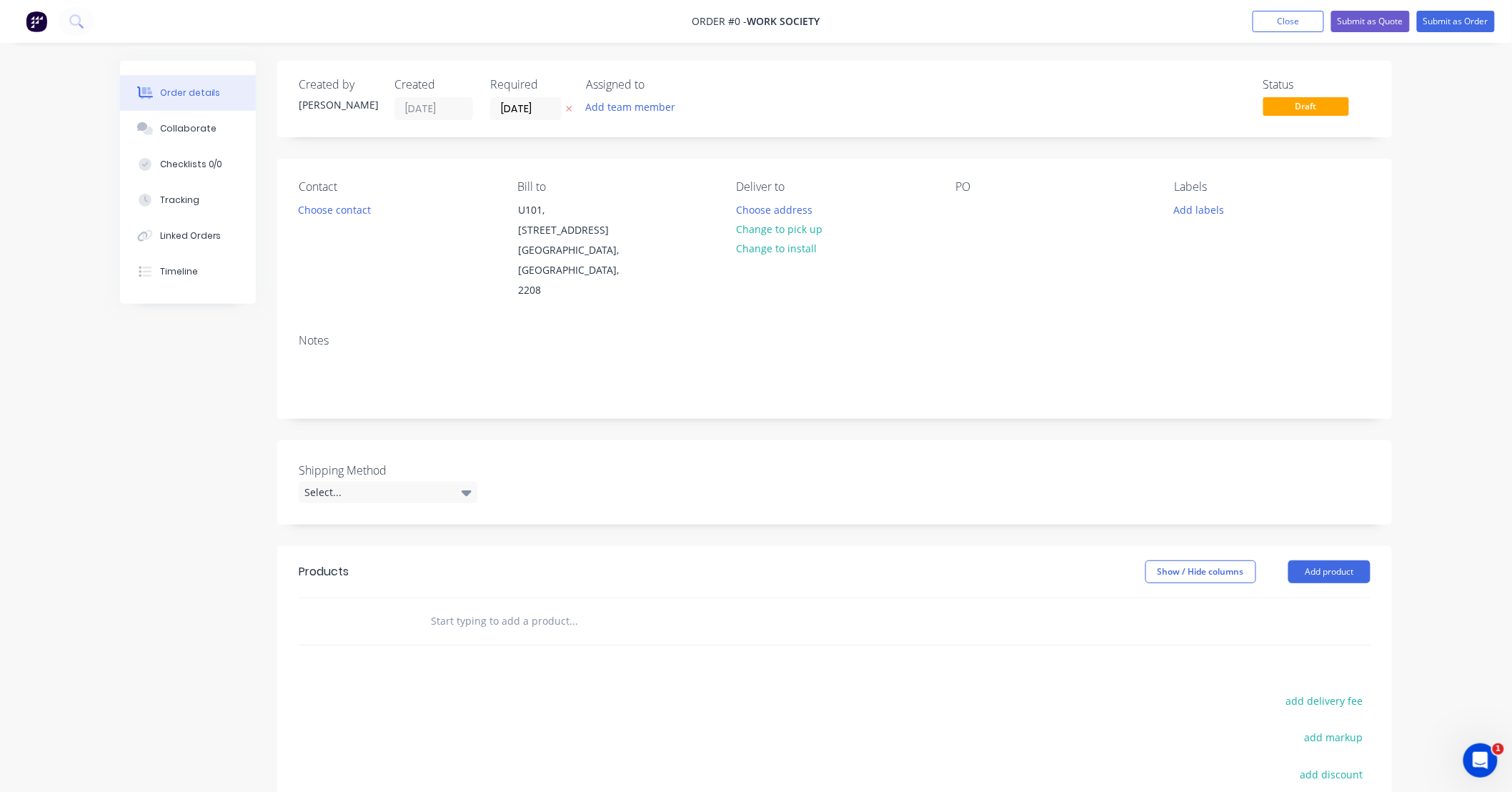
click at [470, 607] on input "text" at bounding box center [573, 621] width 286 height 28
type input "9"
drag, startPoint x: 403, startPoint y: 584, endPoint x: 376, endPoint y: 584, distance: 27.0
click at [376, 599] on div "9 Add 9 to order Powder Coated Finish MYOB Item # \MF 9 01BLACK Colour FINISH: …" at bounding box center [834, 622] width 1072 height 46
type input "tub"
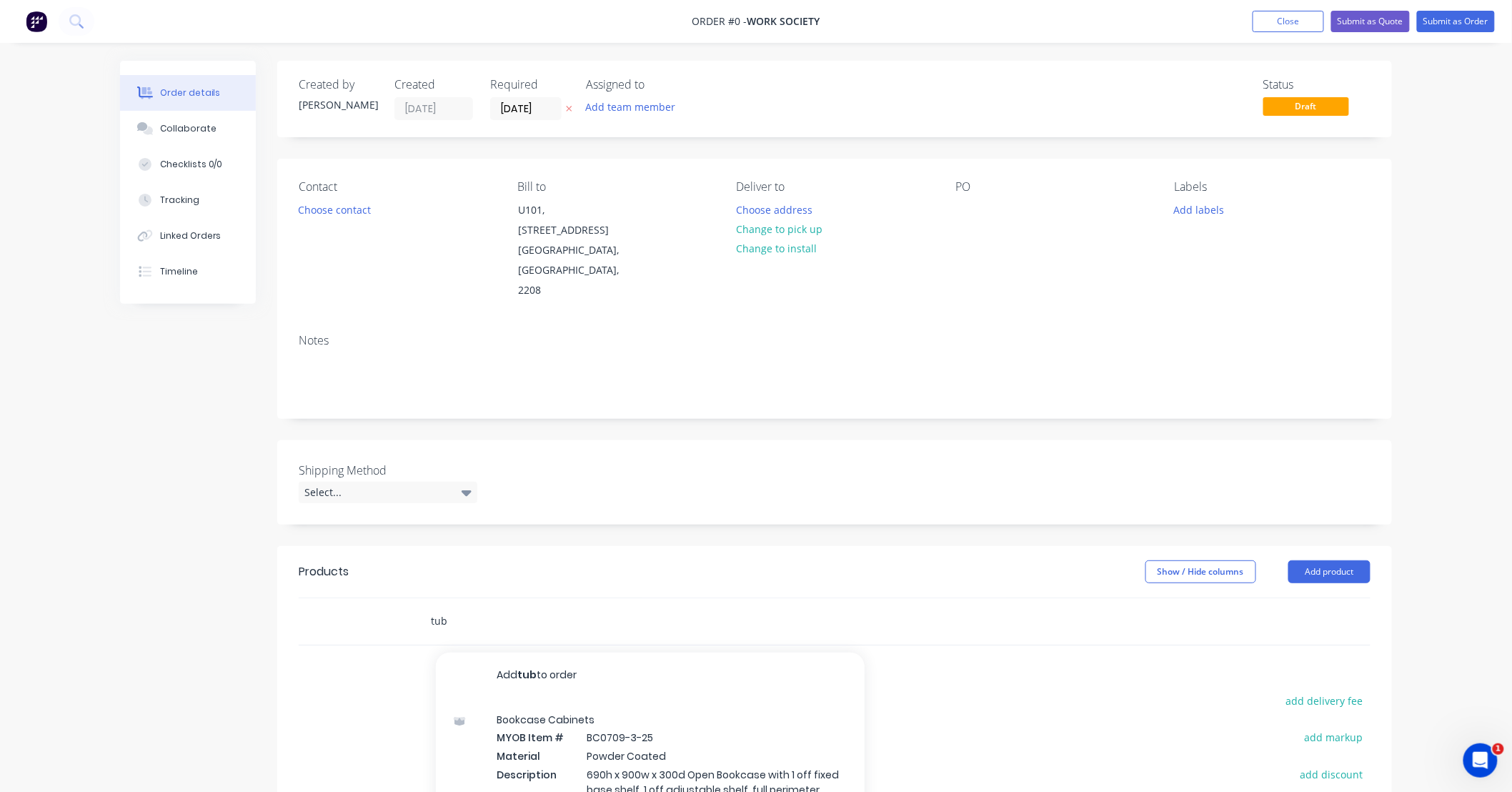
drag, startPoint x: 476, startPoint y: 576, endPoint x: 372, endPoint y: 579, distance: 104.0
click at [372, 599] on div "tub Add tub to order Bookcase Cabinets MYOB Item # BC0709-3-25 Material Powder …" at bounding box center [834, 622] width 1072 height 46
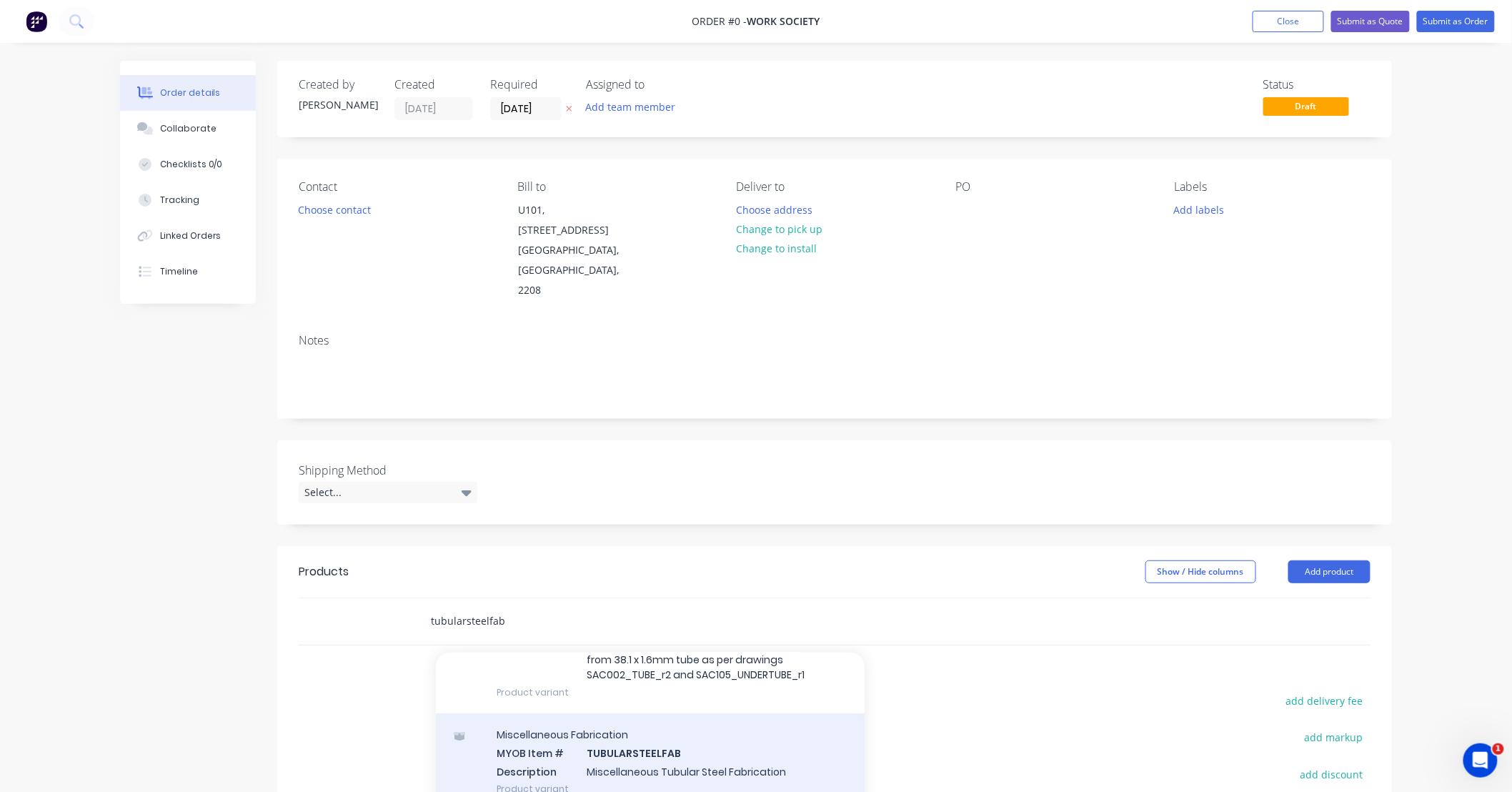
scroll to position [154, 0]
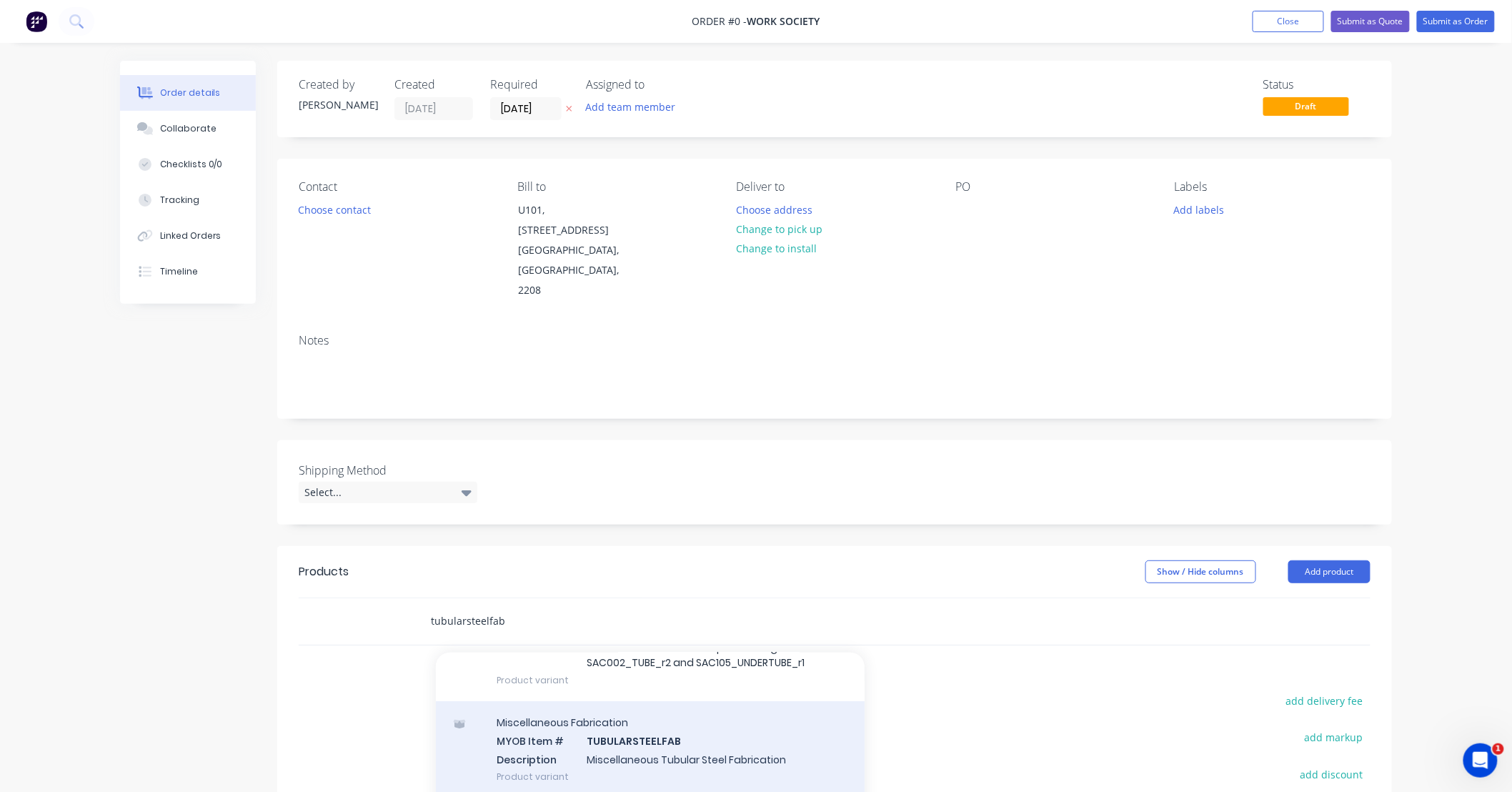
type input "tubularsteelfab"
click at [725, 708] on div "Miscellaneous Fabrication MYOB Item # TUBULARSTEELFAB Description Miscellaneous…" at bounding box center [650, 749] width 428 height 97
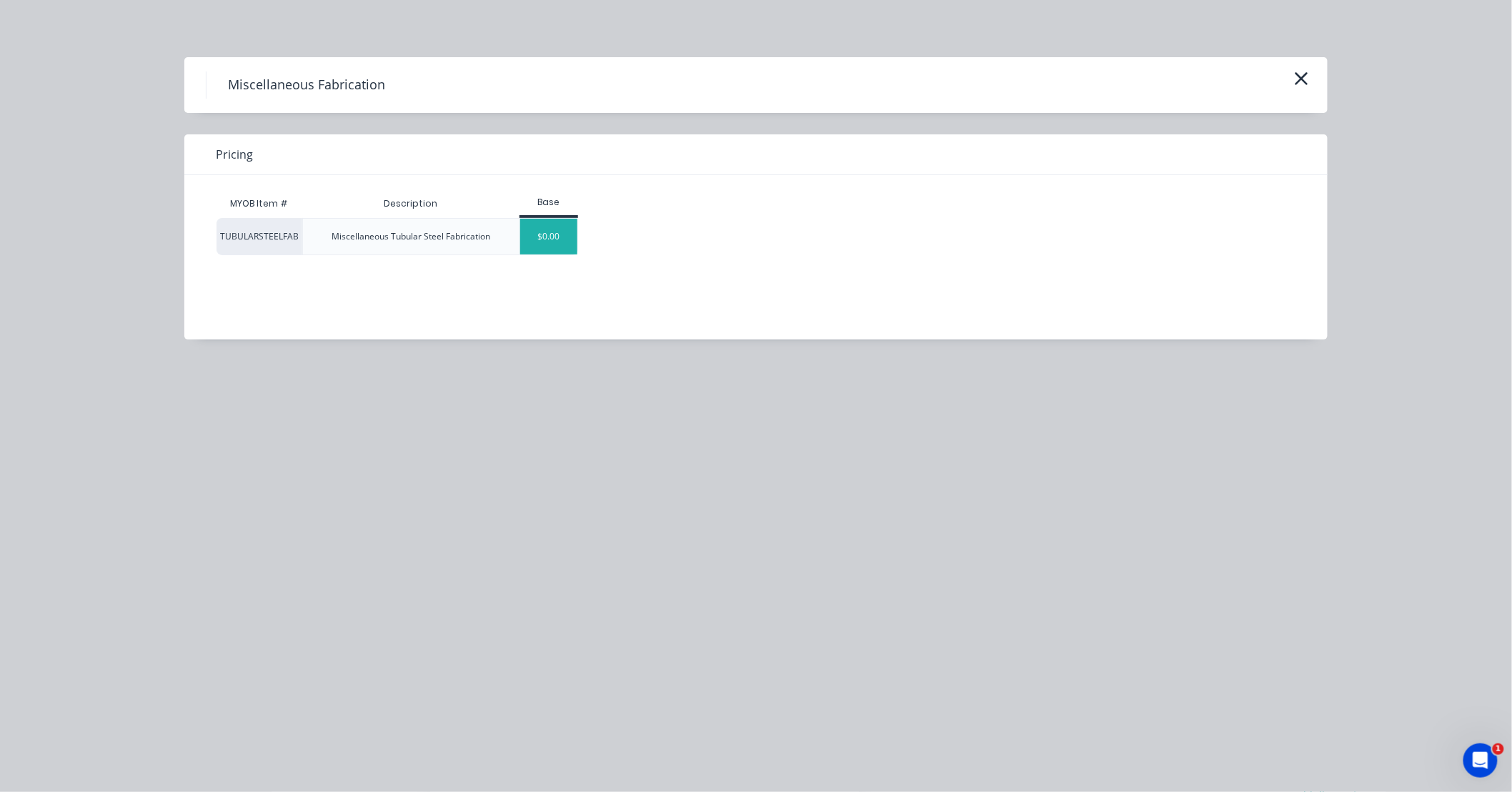
click at [530, 231] on div "$0.00" at bounding box center [549, 237] width 58 height 36
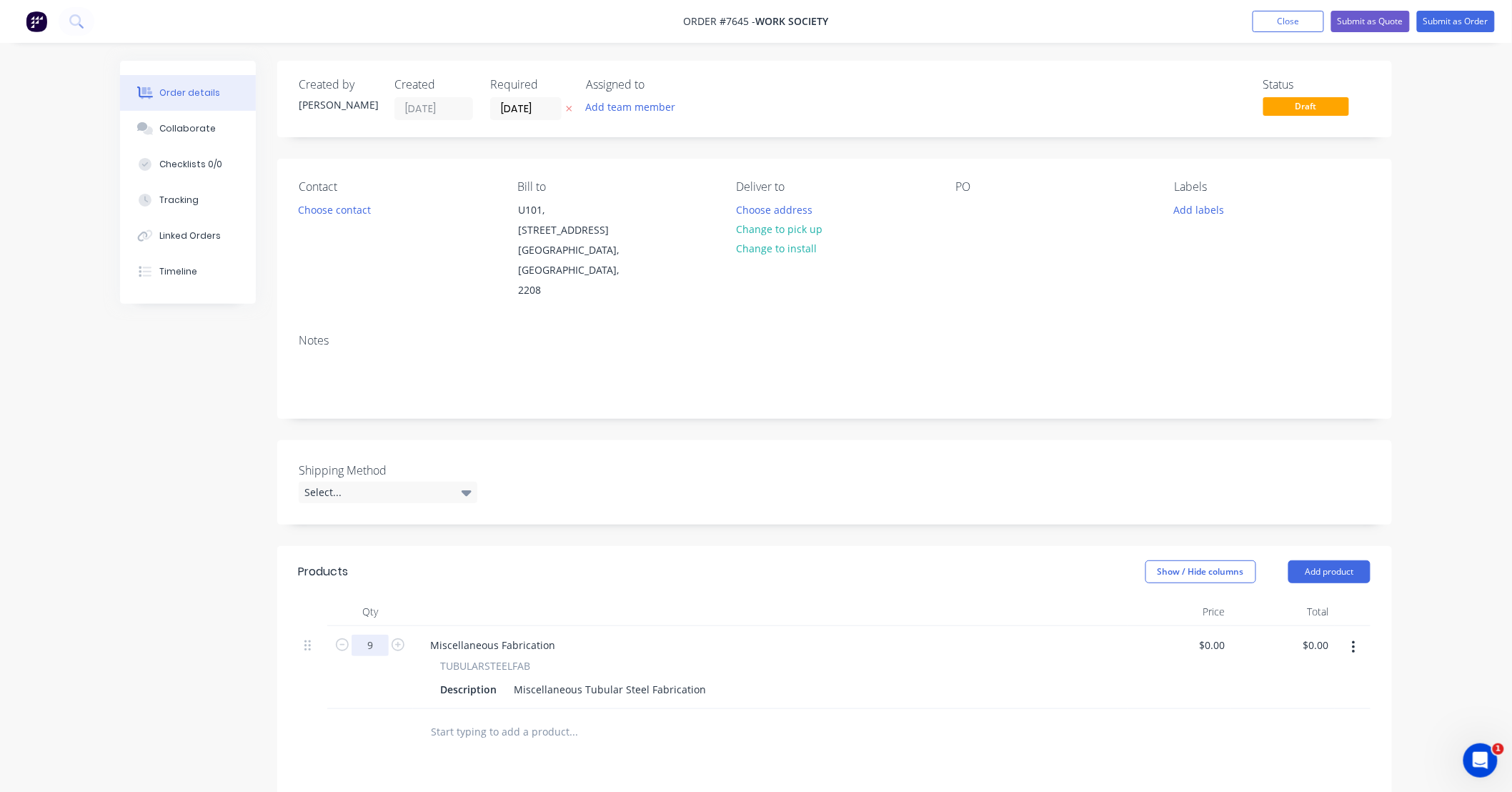
type input "9"
drag, startPoint x: 701, startPoint y: 650, endPoint x: 441, endPoint y: 668, distance: 260.6
click at [441, 667] on div "Miscellaneous Fabrication TUBULARSTEELFAB Description Miscellaneous Tubular Ste…" at bounding box center [770, 668] width 714 height 83
type input "$425.00"
type input "$3,825.00"
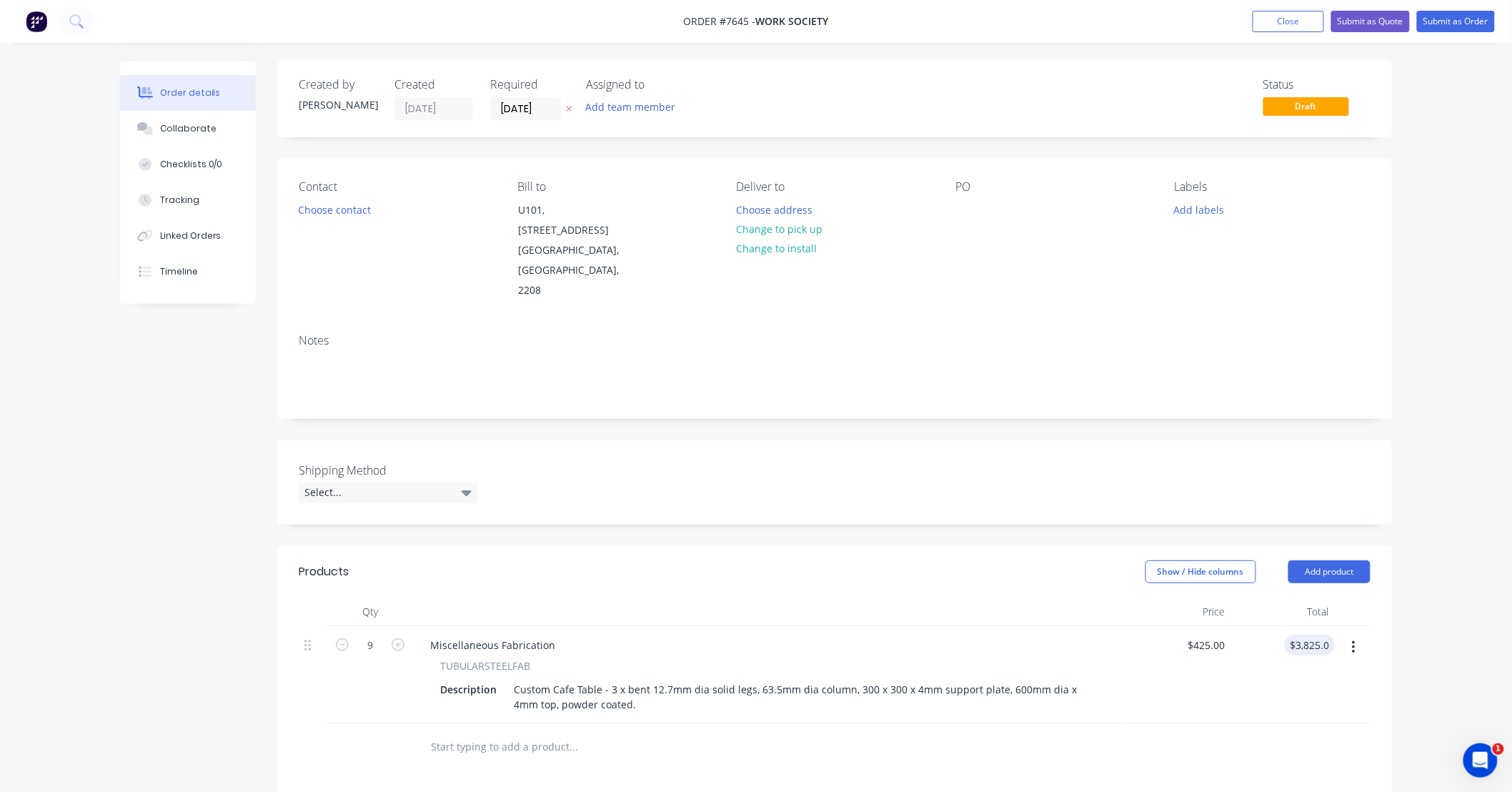
drag, startPoint x: 968, startPoint y: 734, endPoint x: 601, endPoint y: 704, distance: 368.2
click at [524, 733] on input "text" at bounding box center [573, 747] width 286 height 28
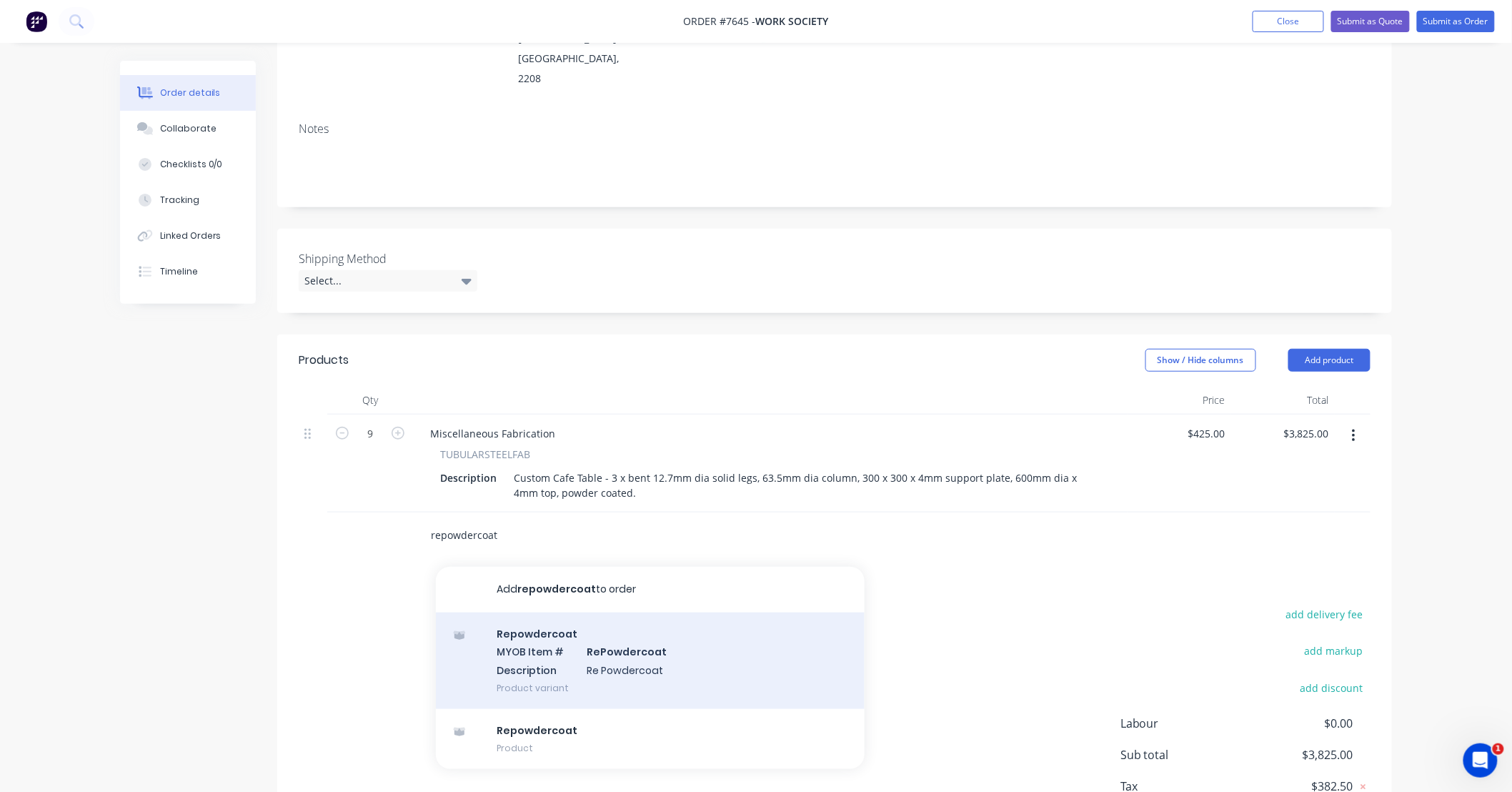
type input "repowdercoat"
click at [720, 620] on div "Repowdercoat MYOB Item # RePowdercoat Description Re Powdercoat Product variant" at bounding box center [650, 661] width 428 height 97
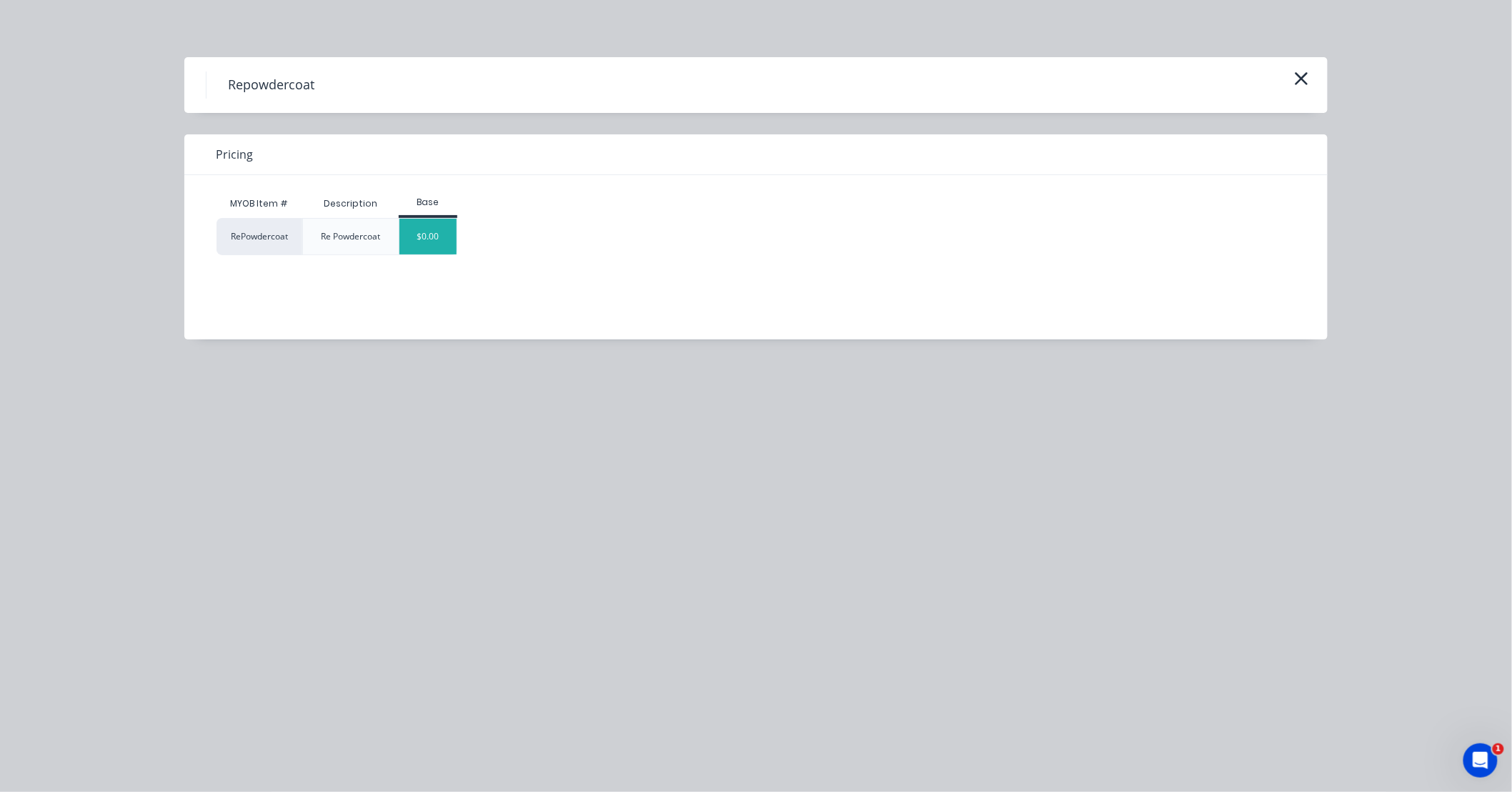
click at [446, 241] on div "$0.00" at bounding box center [428, 237] width 58 height 36
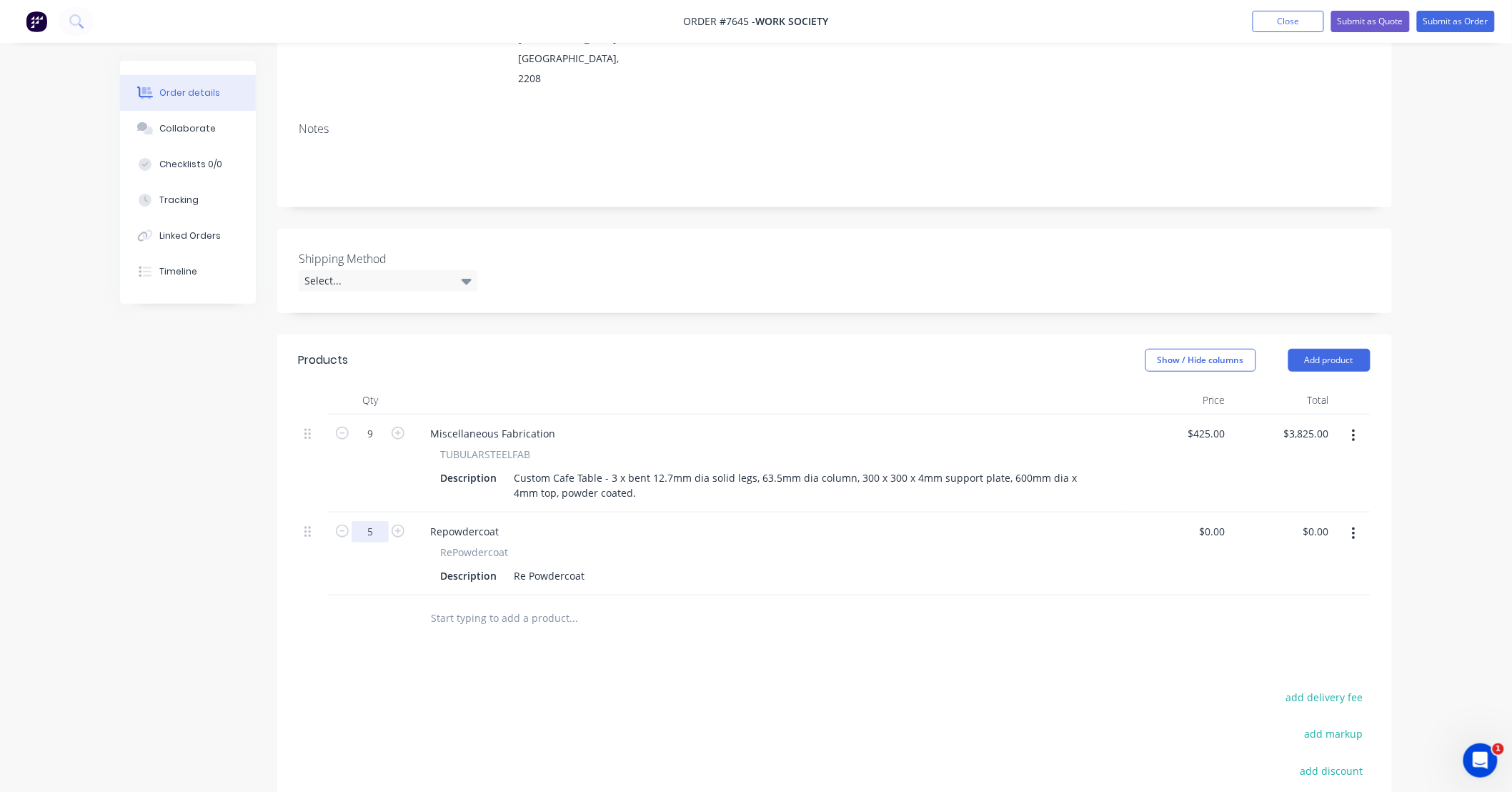
type input "5"
click at [582, 566] on div "Re Powdercoat" at bounding box center [549, 576] width 82 height 21
click at [672, 566] on div "Re Powdercoat supplied disc base," at bounding box center [596, 576] width 177 height 21
click at [714, 566] on div "Re Powdercoat supplied disc base 500dia x ," at bounding box center [619, 576] width 223 height 21
type input "$50.00"
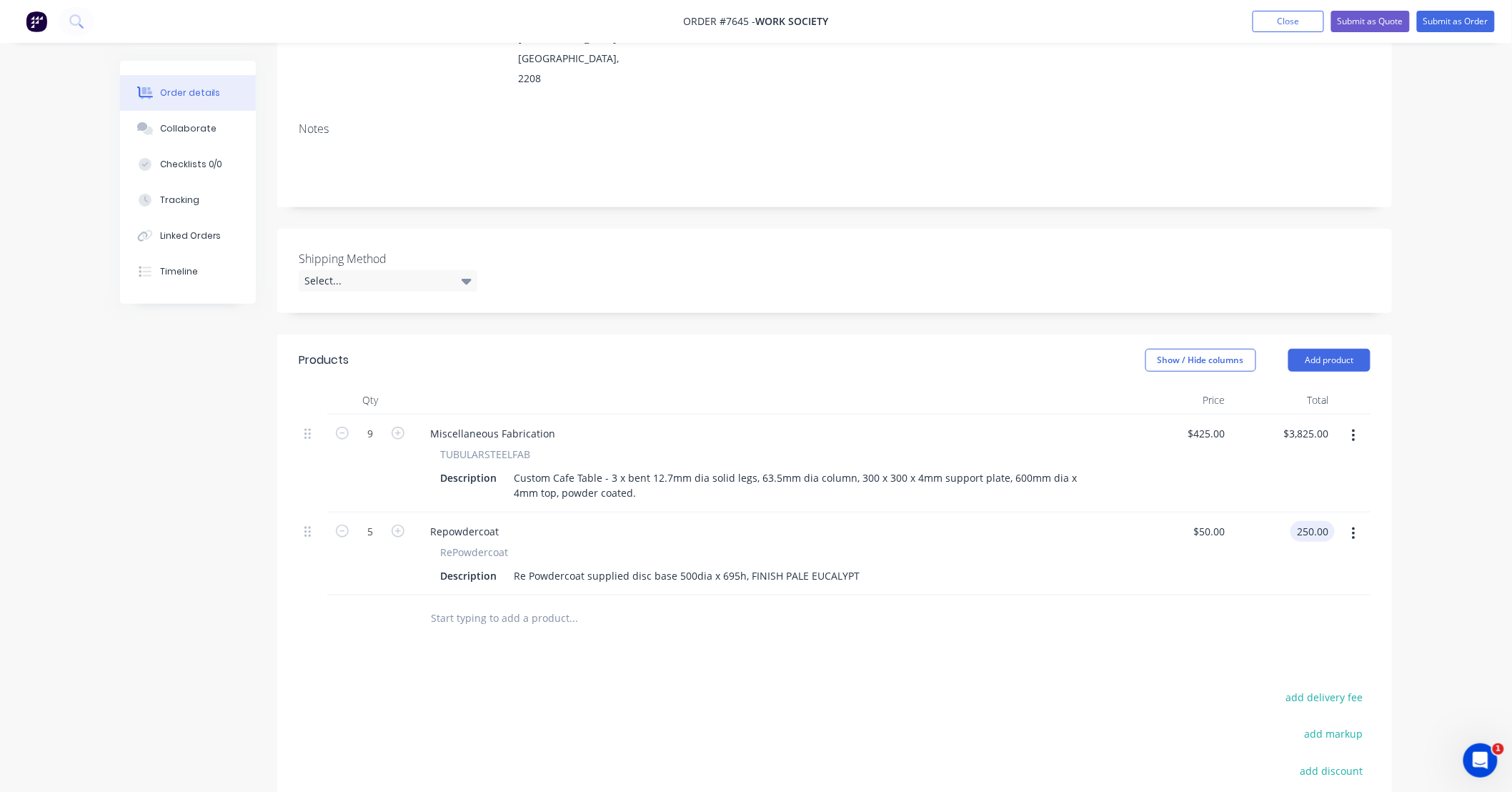
type input "$250.00"
click at [908, 630] on div "Products Show / Hide columns Add product Qty Price Total 9 Miscellaneous Fabric…" at bounding box center [834, 644] width 1114 height 619
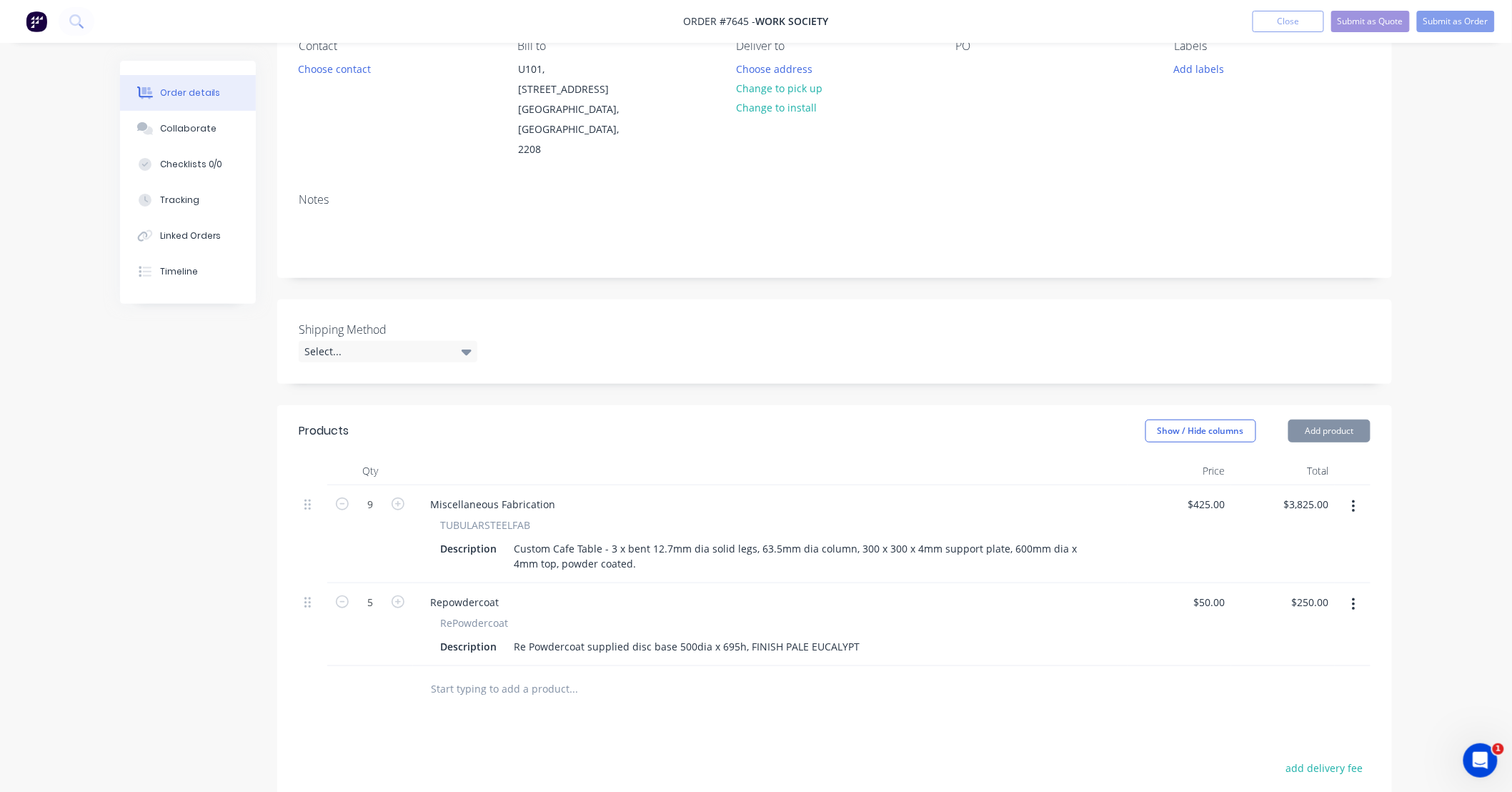
scroll to position [105, 0]
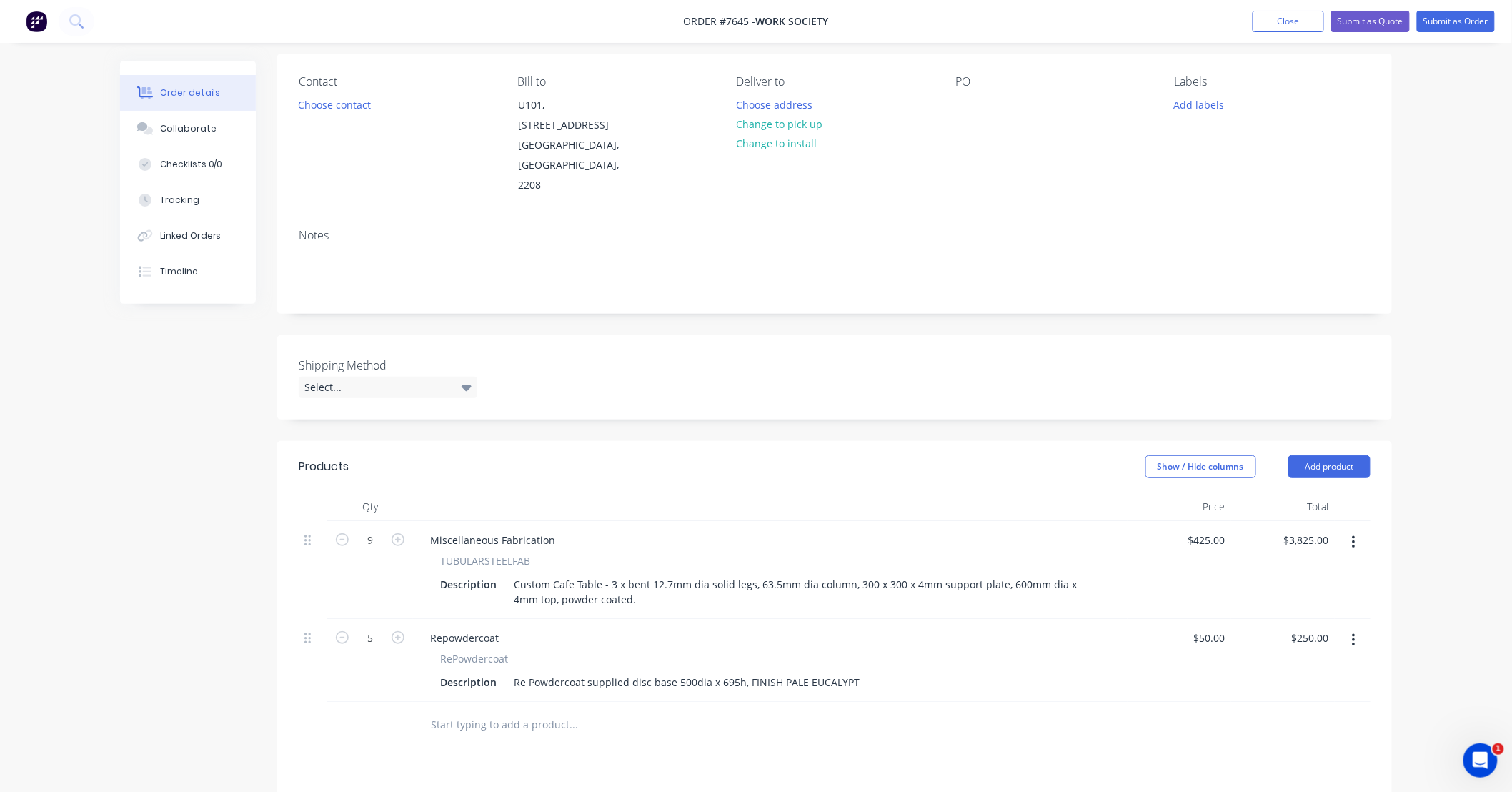
click at [709, 710] on div "Products Show / Hide columns Add product Qty Price Total 9 Miscellaneous Fabric…" at bounding box center [834, 751] width 1114 height 619
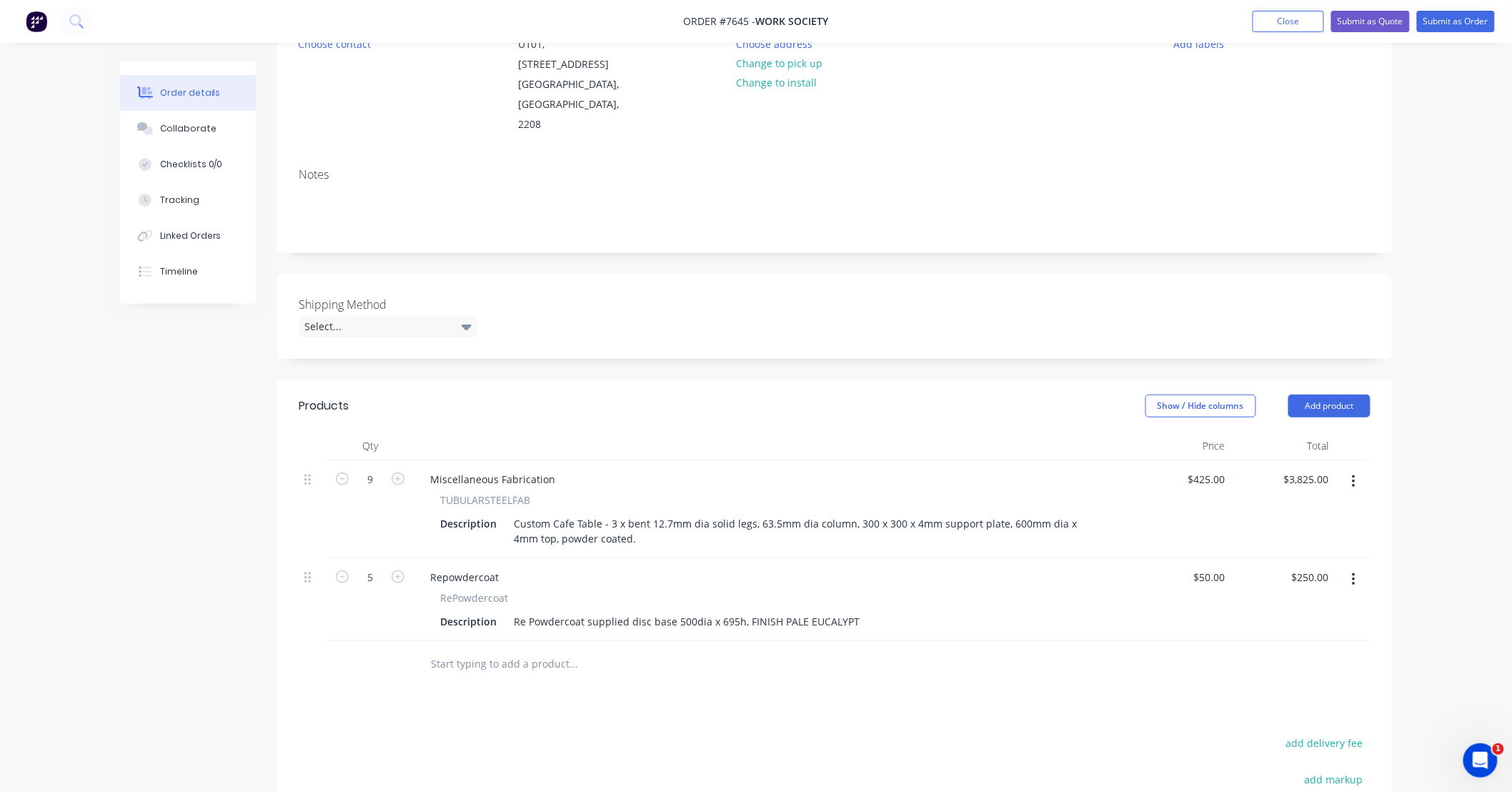
scroll to position [211, 0]
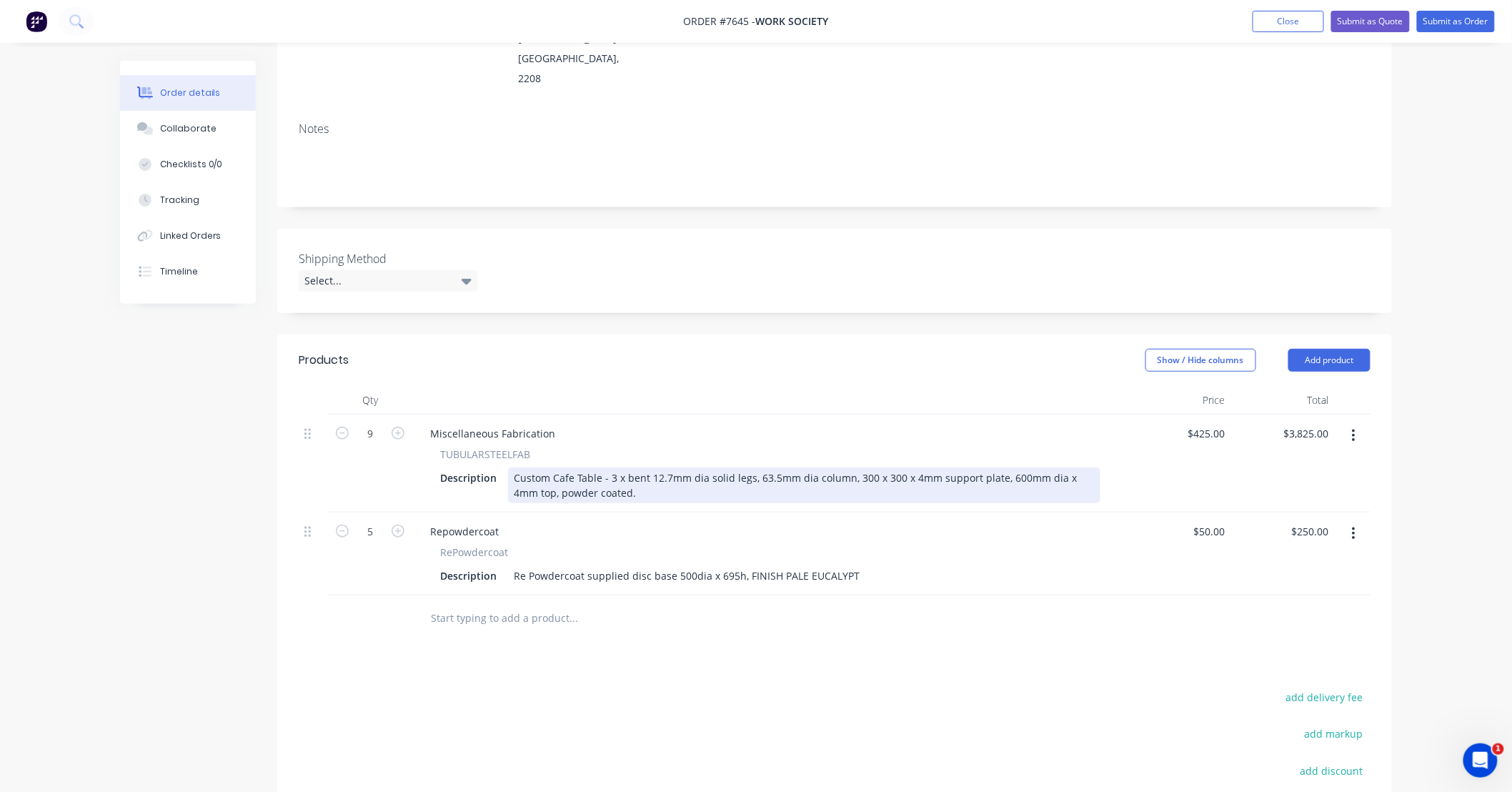
click at [629, 468] on div "Custom Cafe Table - 3 x bent 12.7mm dia solid legs, 63.5mm dia column, 300 x 30…" at bounding box center [804, 486] width 592 height 36
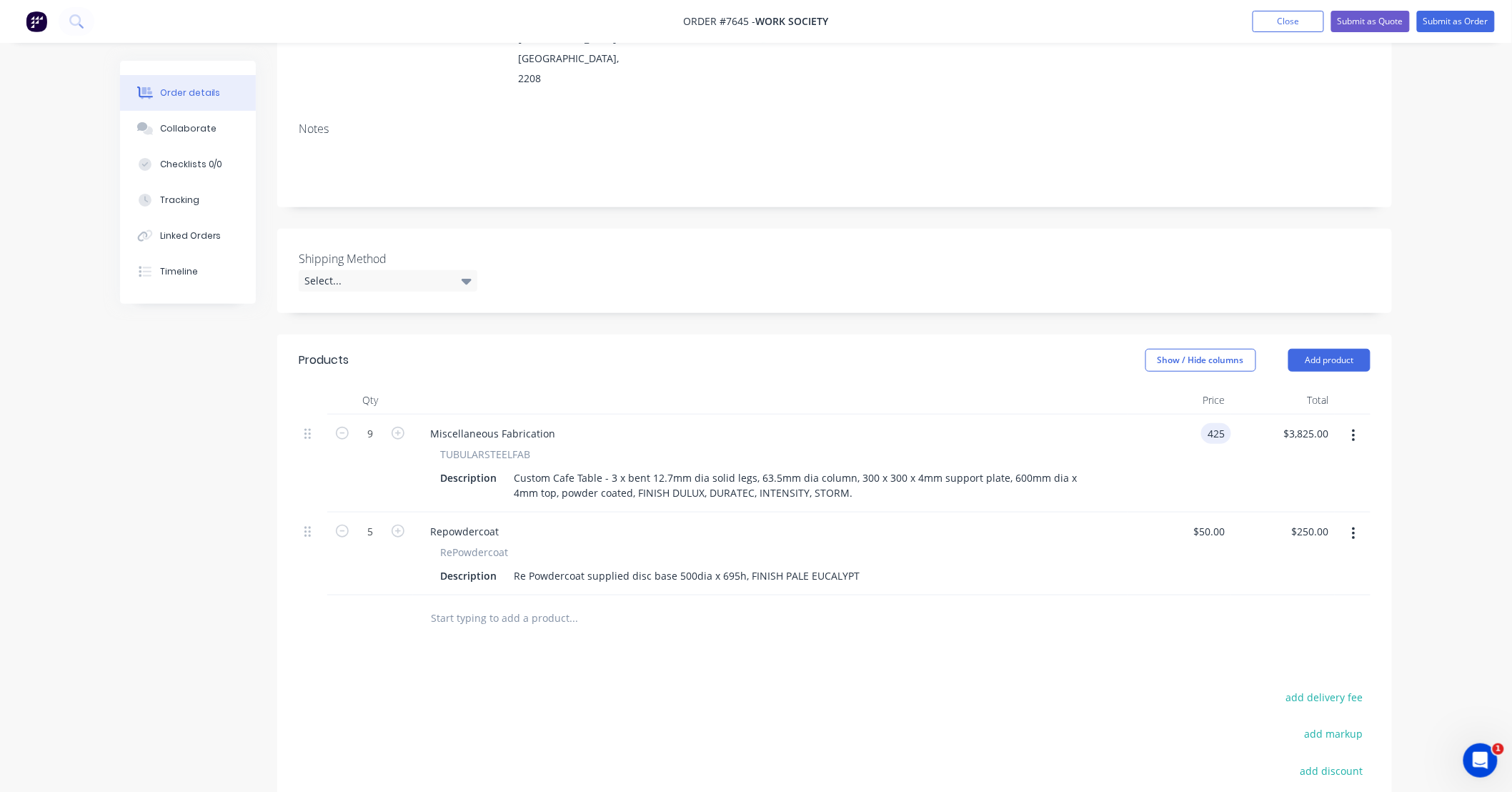
type input "$425.00"
click at [549, 604] on input "text" at bounding box center [573, 618] width 286 height 28
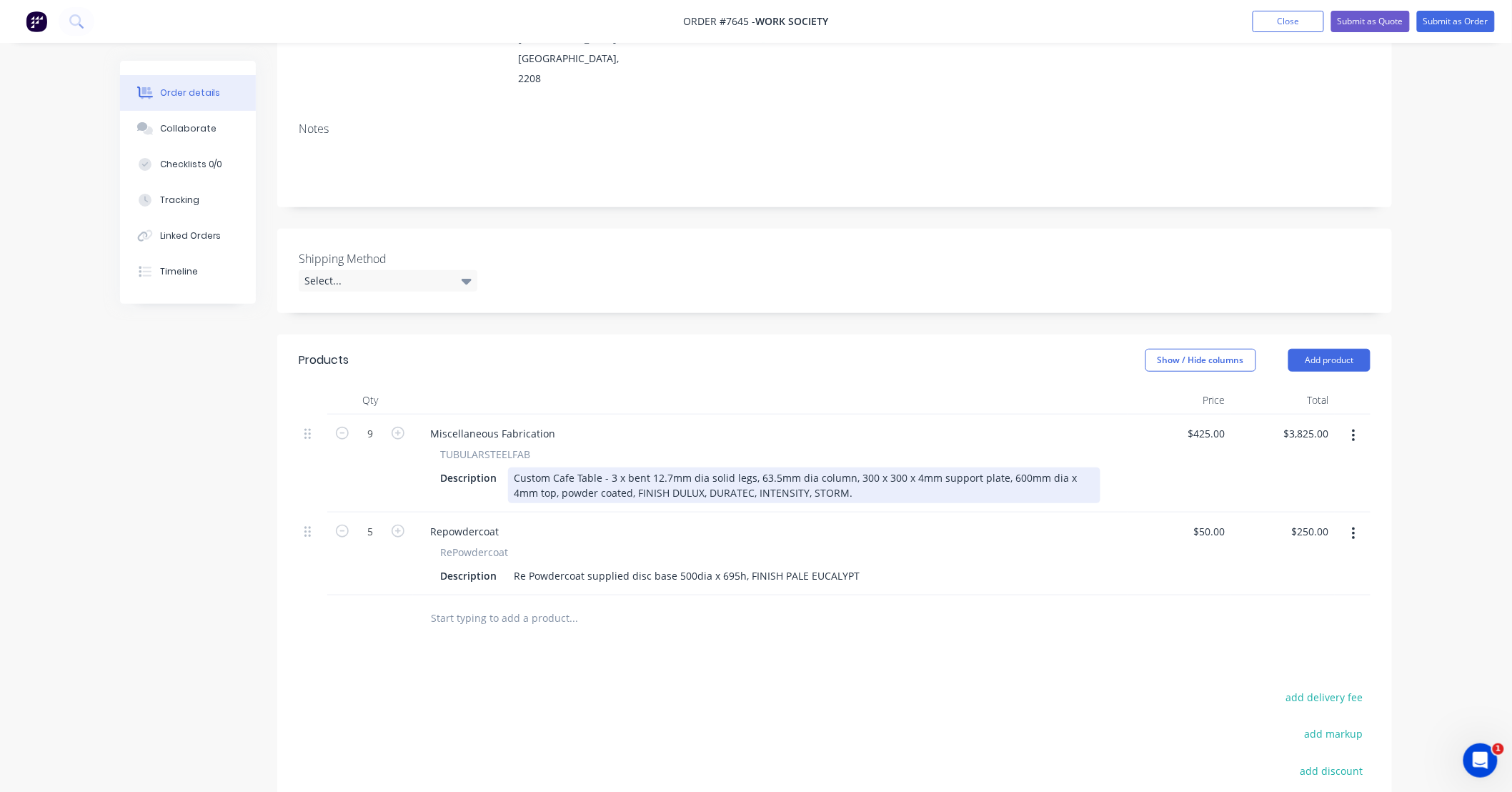
drag, startPoint x: 747, startPoint y: 436, endPoint x: 840, endPoint y: 446, distance: 93.5
click at [747, 468] on div "Custom Cafe Table - 3 x bent 12.7mm dia solid legs, 63.5mm dia column, 300 x 30…" at bounding box center [804, 486] width 592 height 36
click at [774, 468] on div "Custom Cafe Table - 3 x bent 12.7mm dia solid legs with glides, 63.5mm dia colu…" at bounding box center [804, 486] width 592 height 36
click at [1020, 468] on div "Custom Cafe Table - 3 x bent 12.7mm dia solid legs with adjustable levelling fe…" at bounding box center [804, 486] width 592 height 36
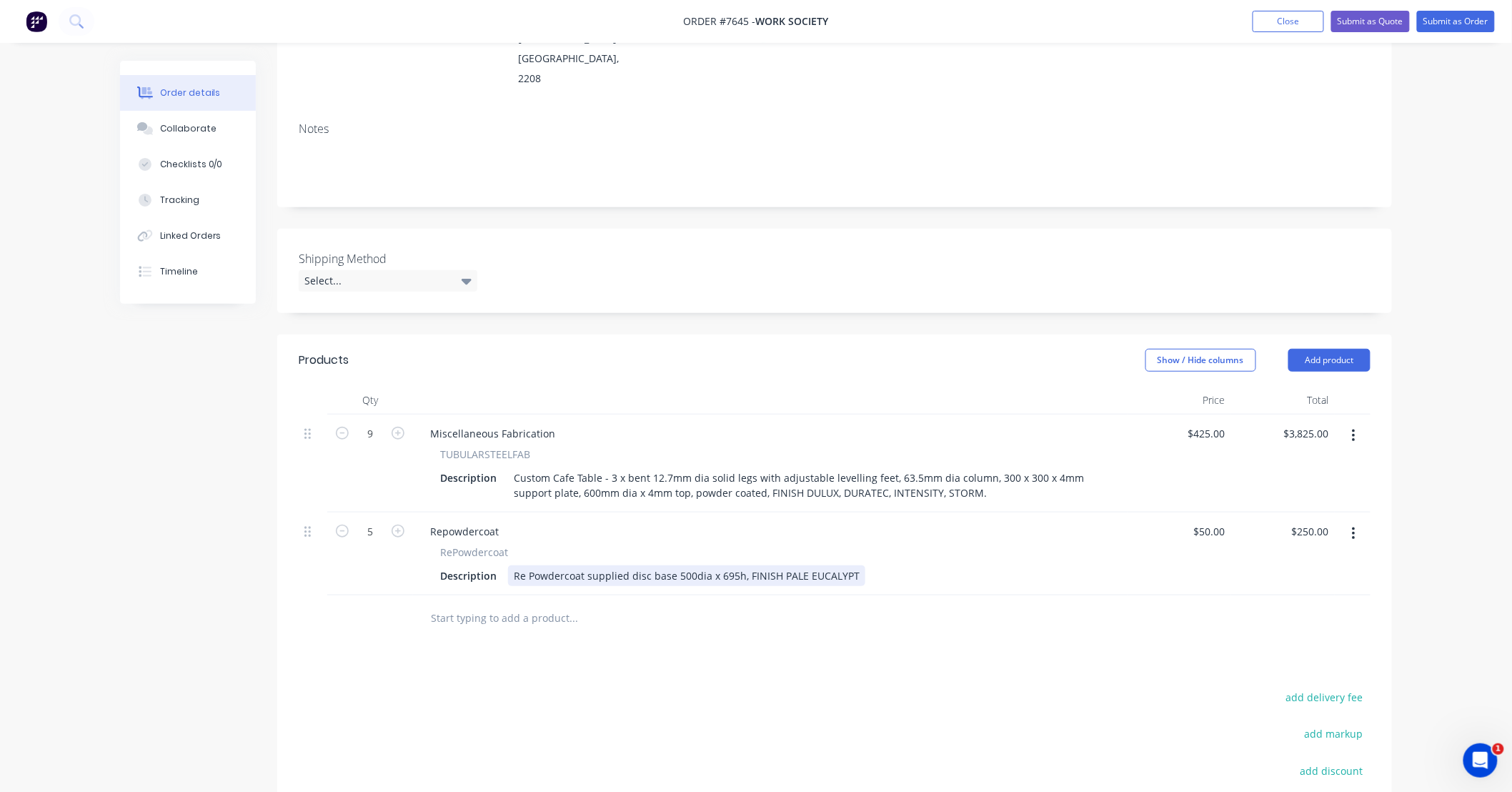
click at [985, 566] on div "Description Re Powdercoat supplied disc base 500dia x 695h, FINISH PALE EUCALYPT" at bounding box center [767, 576] width 666 height 21
click at [982, 604] on div "Products Show / Hide columns Add product Qty Price Total 9 Miscellaneous Fabric…" at bounding box center [834, 644] width 1114 height 619
click at [630, 604] on input "text" at bounding box center [573, 618] width 286 height 28
click at [863, 632] on div "Products Show / Hide columns Add product Qty Price Total 9 Miscellaneous Fabric…" at bounding box center [834, 644] width 1114 height 619
click at [513, 604] on input "text" at bounding box center [573, 618] width 286 height 28
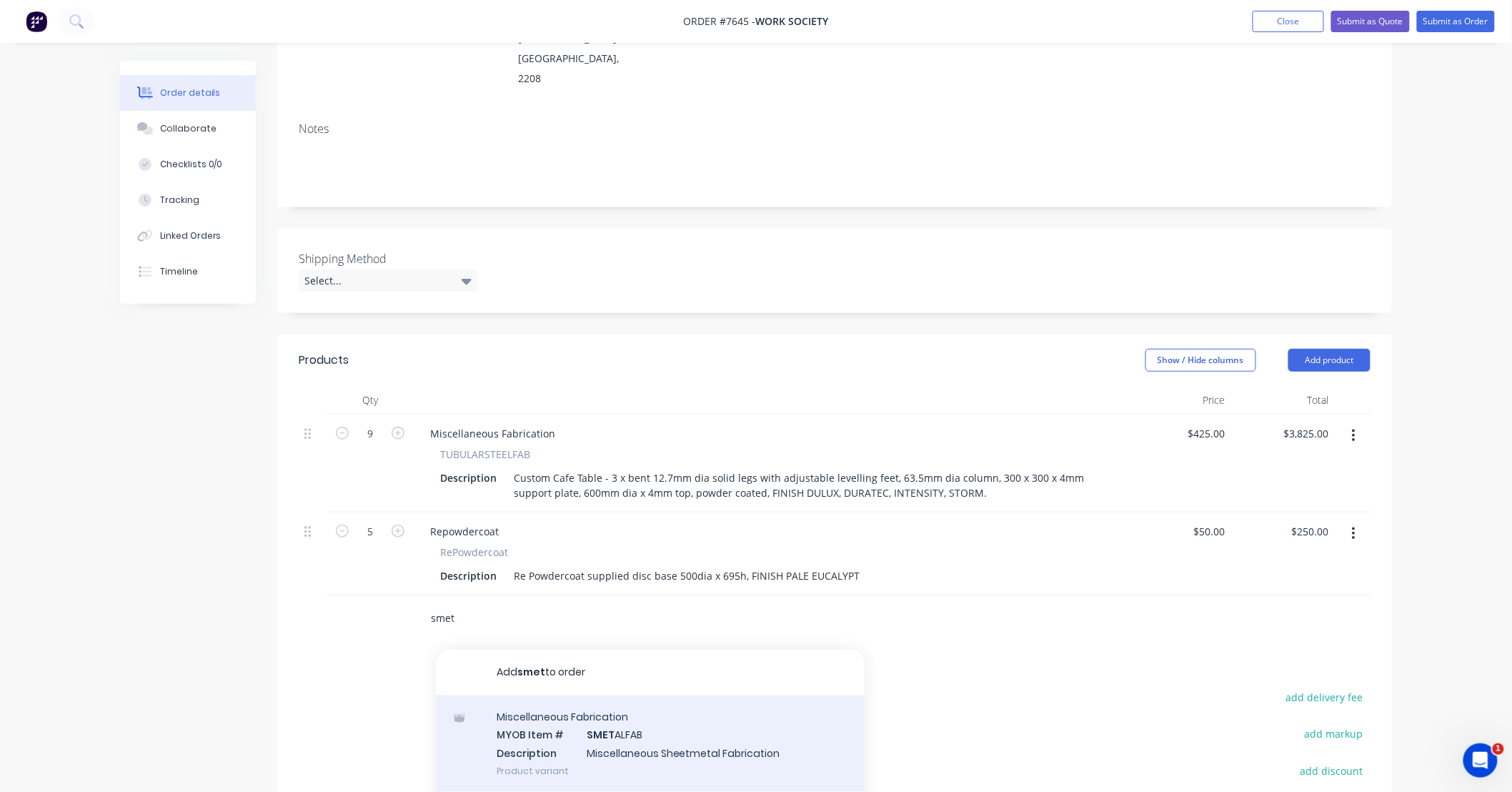
type input "smet"
click at [706, 695] on div "Miscellaneous Fabrication MYOB Item # SMET ALFAB Description Miscellaneous Shee…" at bounding box center [650, 743] width 428 height 97
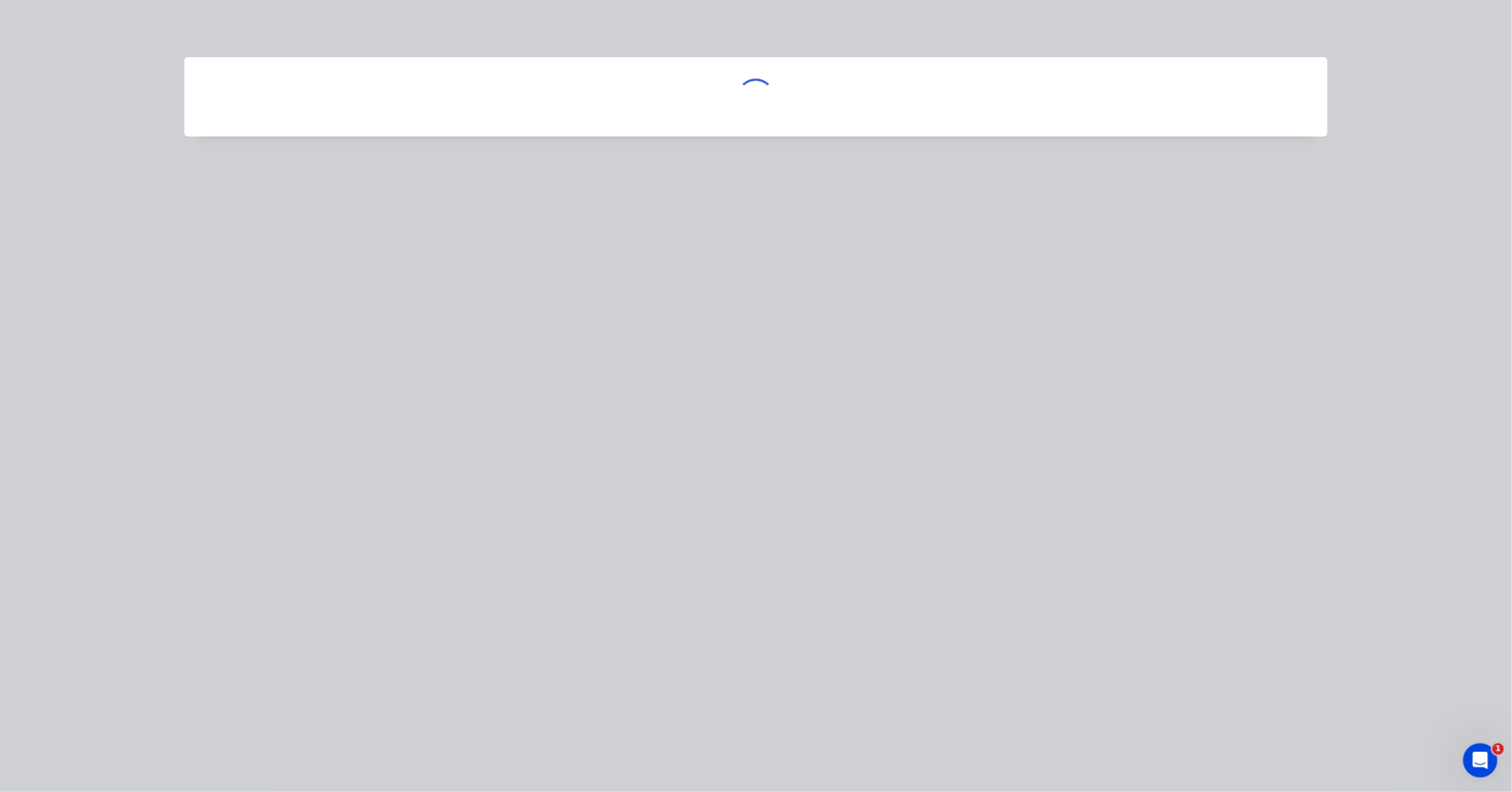
scroll to position [0, 0]
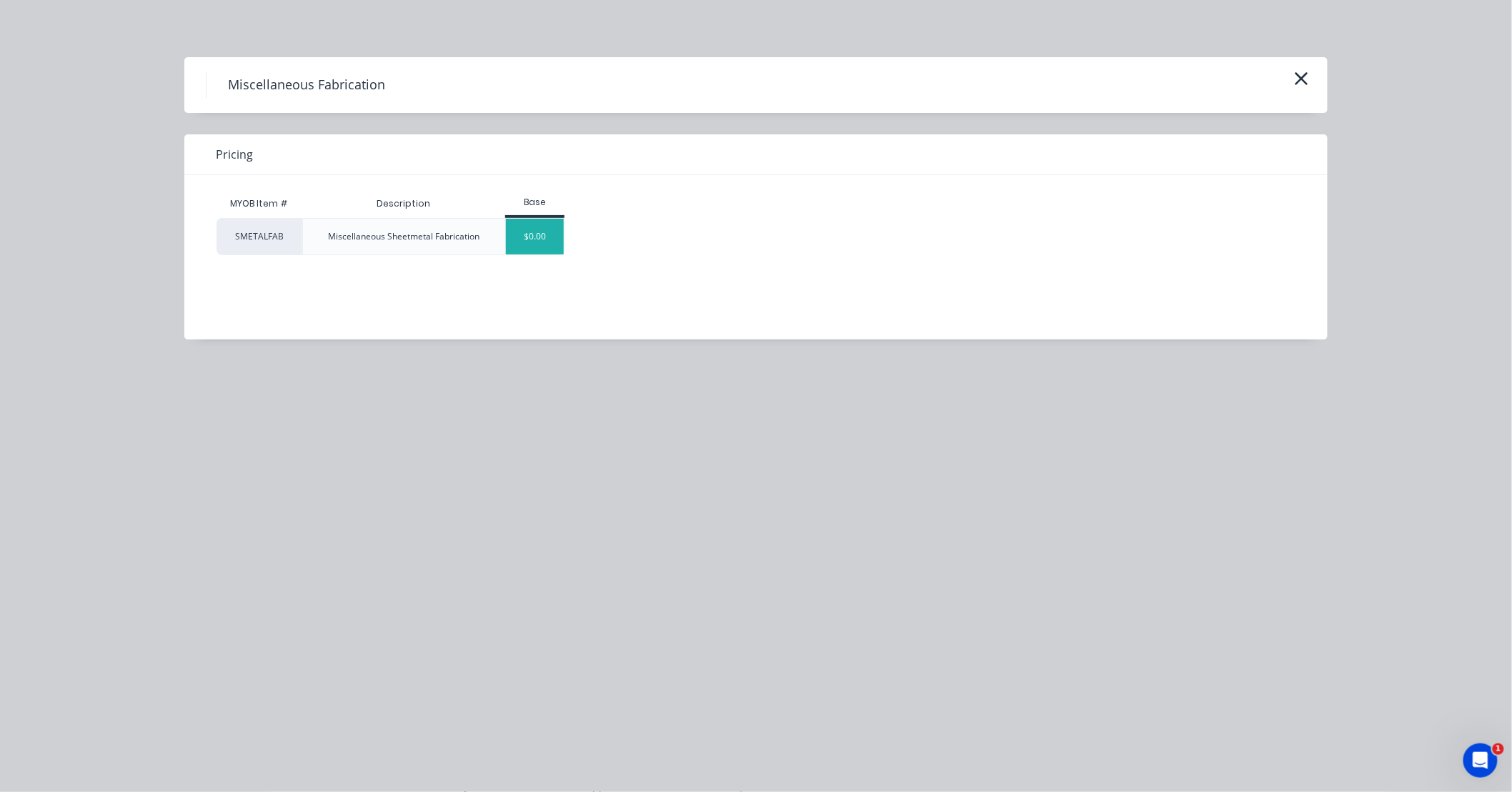
click at [537, 237] on div "$0.00" at bounding box center [534, 237] width 58 height 36
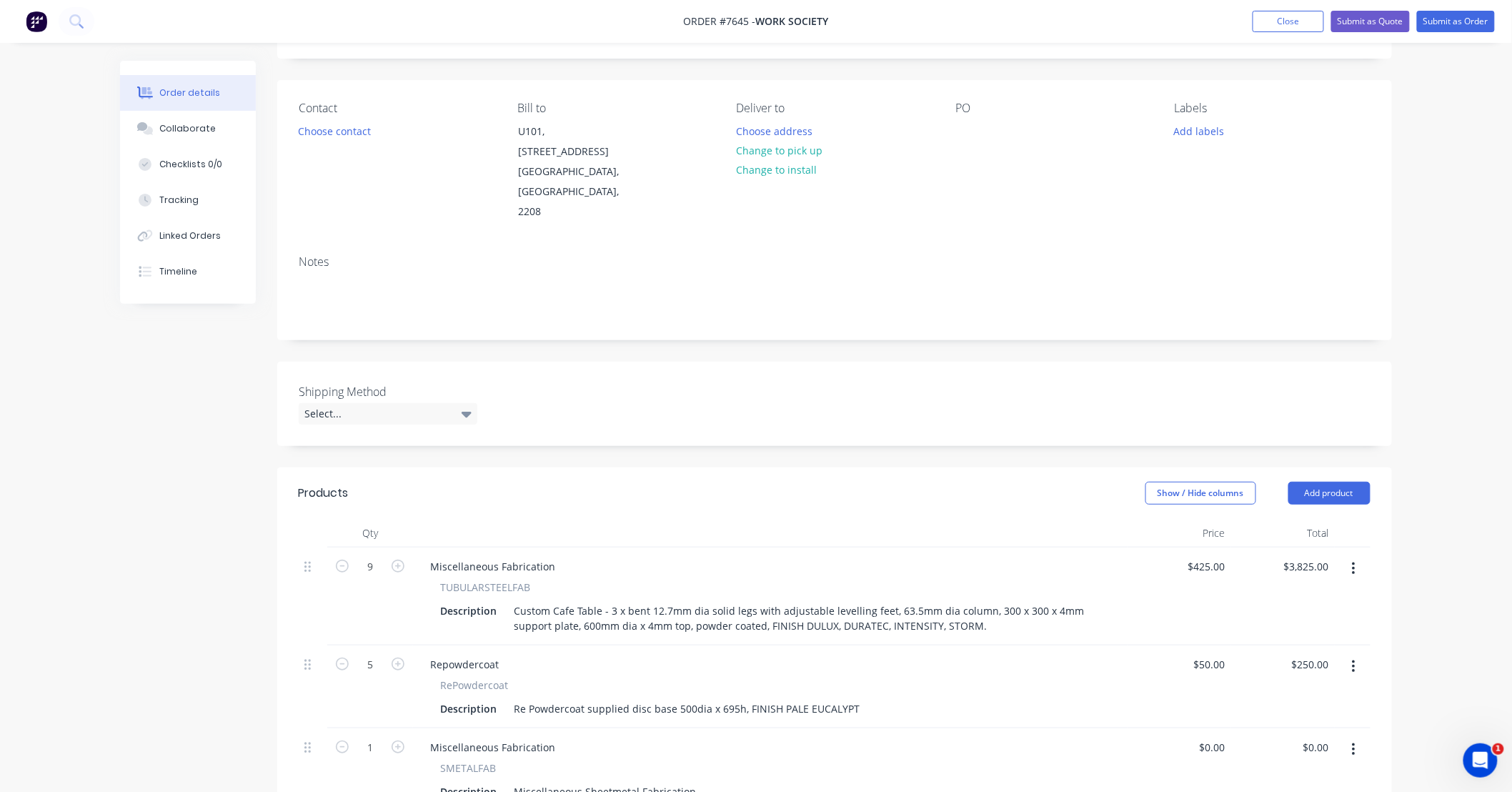
scroll to position [423, 0]
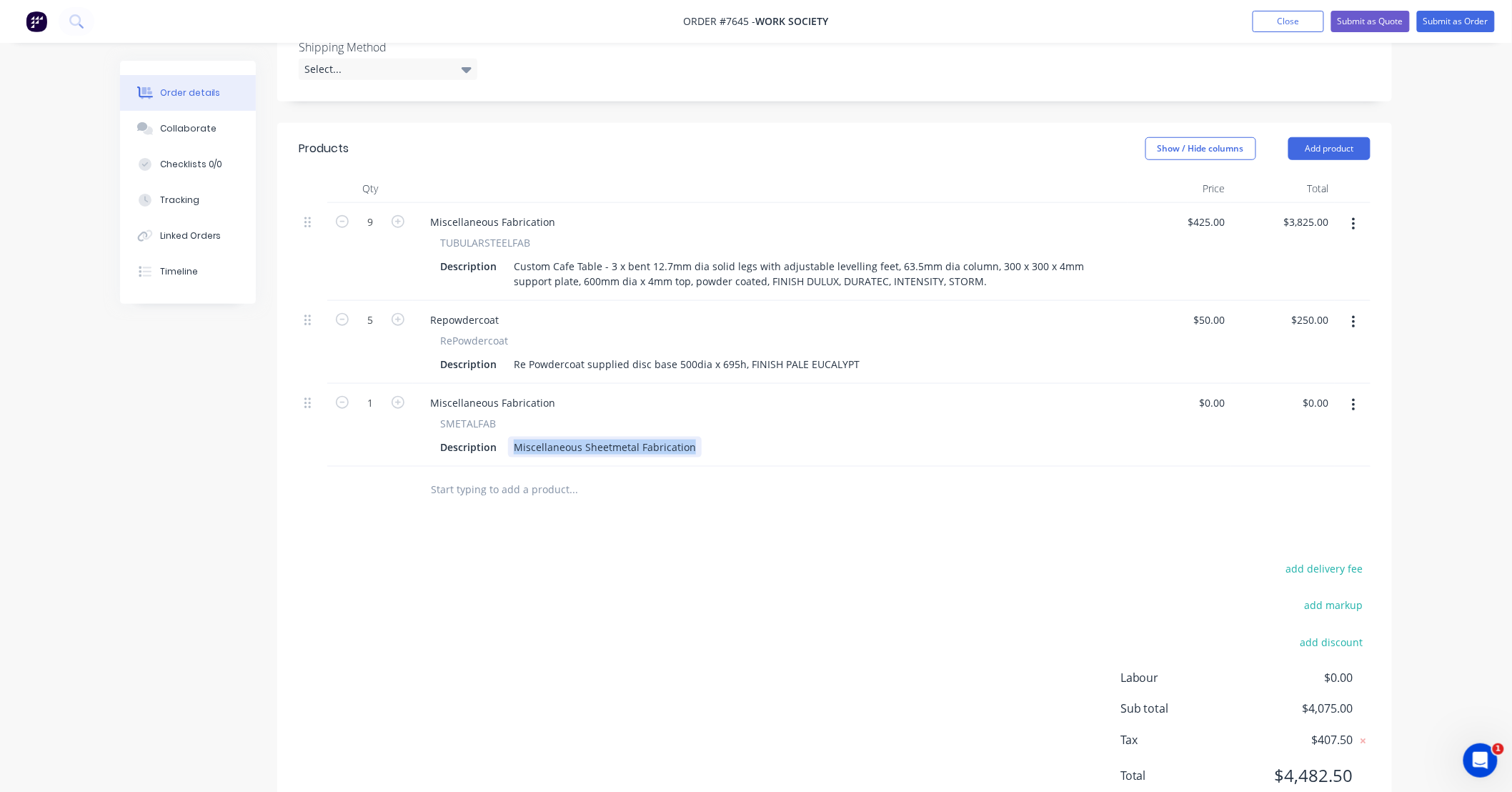
drag, startPoint x: 511, startPoint y: 408, endPoint x: 782, endPoint y: 398, distance: 271.2
click at [782, 437] on div "Description Miscellaneous Sheetmetal Fabrication" at bounding box center [767, 447] width 666 height 21
type input "1050"
type input "0.00"
type input "$1,050.00"
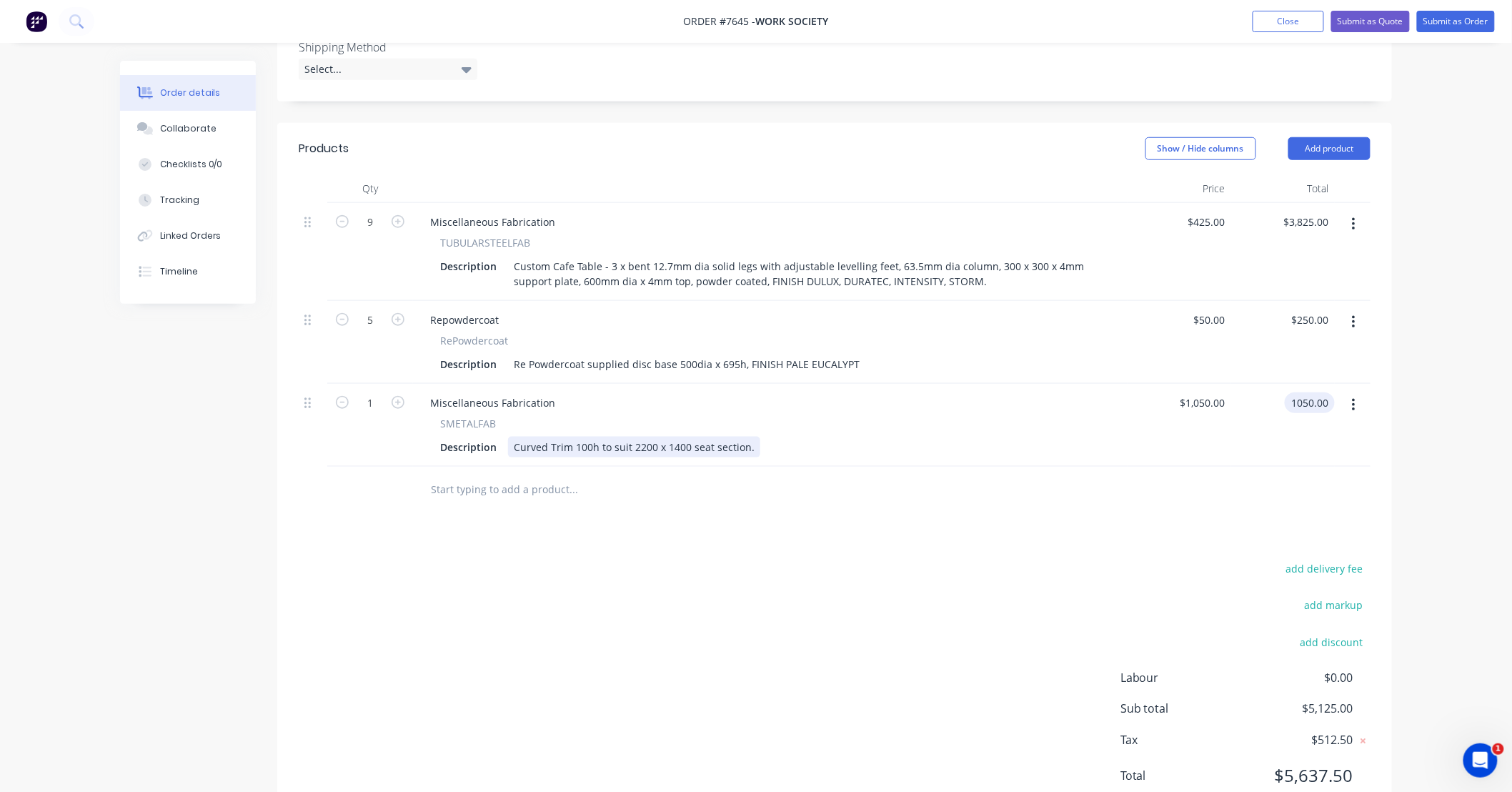
type input "$1,050.00"
click at [747, 437] on div "Curved Trim 100h to suit 2200 x 1400 seat section." at bounding box center [634, 447] width 252 height 21
type input "$1,050.00"
click at [925, 469] on div at bounding box center [670, 490] width 514 height 46
drag, startPoint x: 666, startPoint y: 449, endPoint x: 630, endPoint y: 446, distance: 36.1
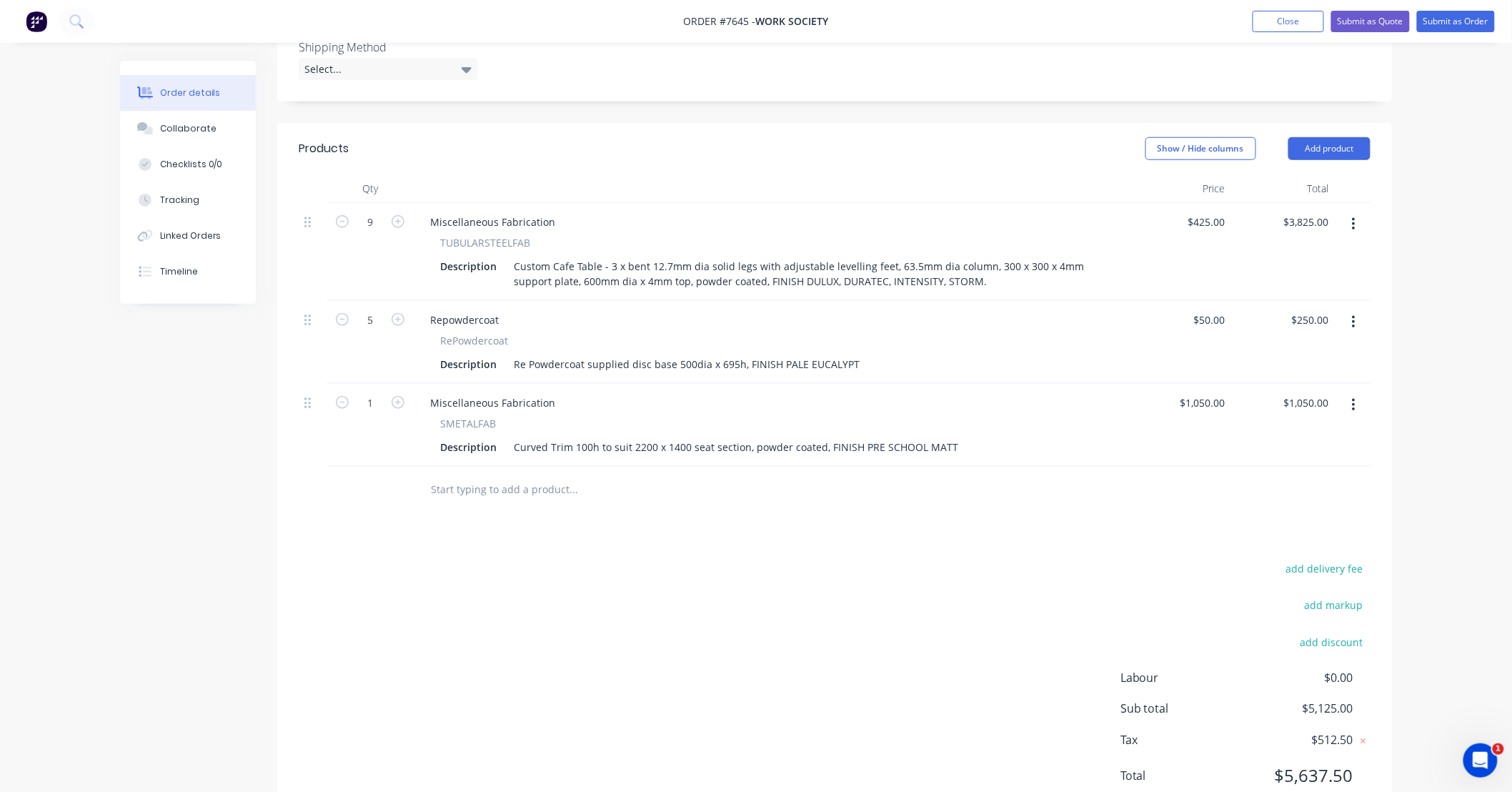
click at [653, 475] on input "text" at bounding box center [573, 489] width 286 height 28
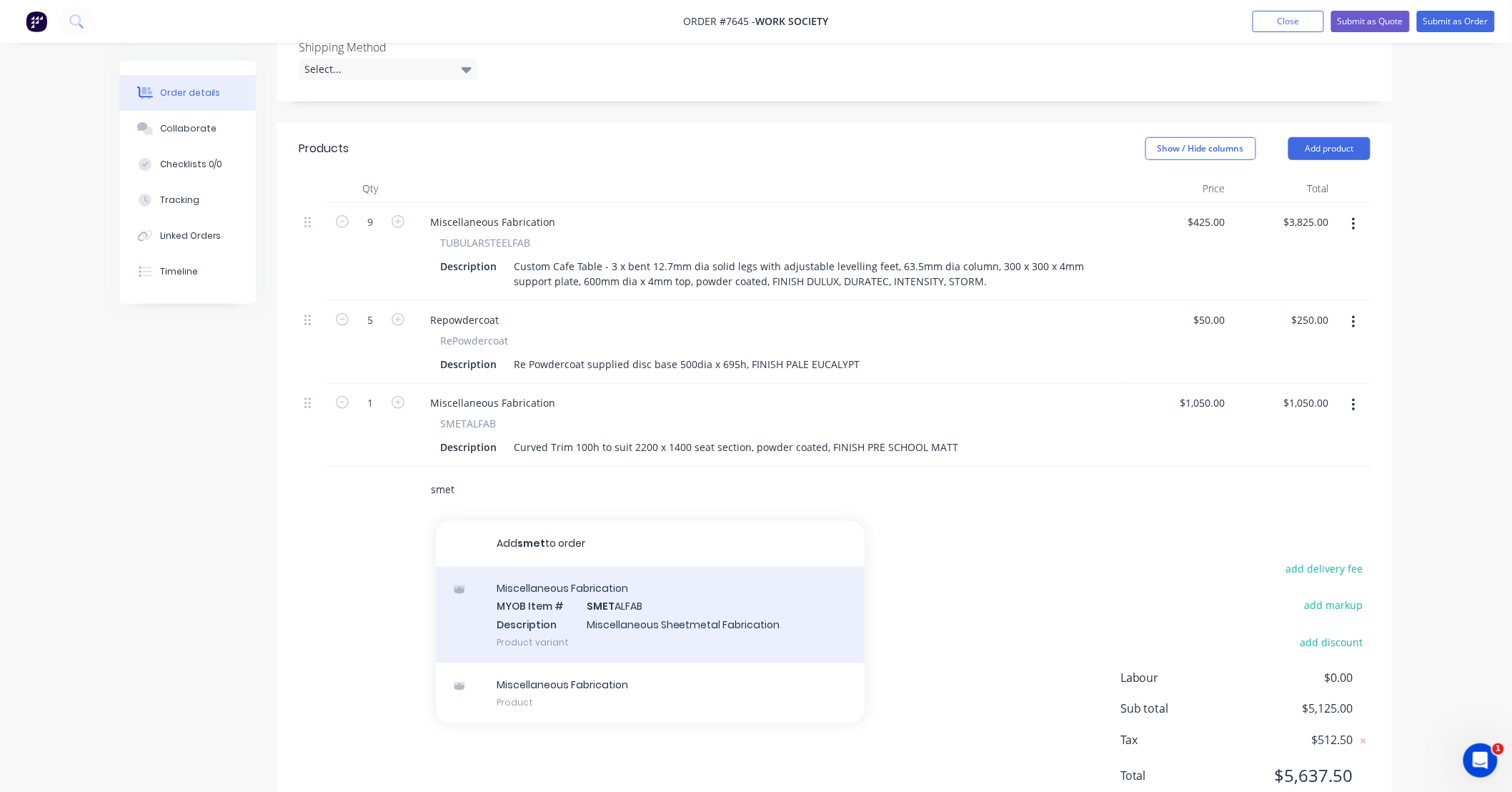
type input "smet"
click at [710, 567] on div "Miscellaneous Fabrication MYOB Item # SMET ALFAB Description Miscellaneous Shee…" at bounding box center [650, 615] width 428 height 97
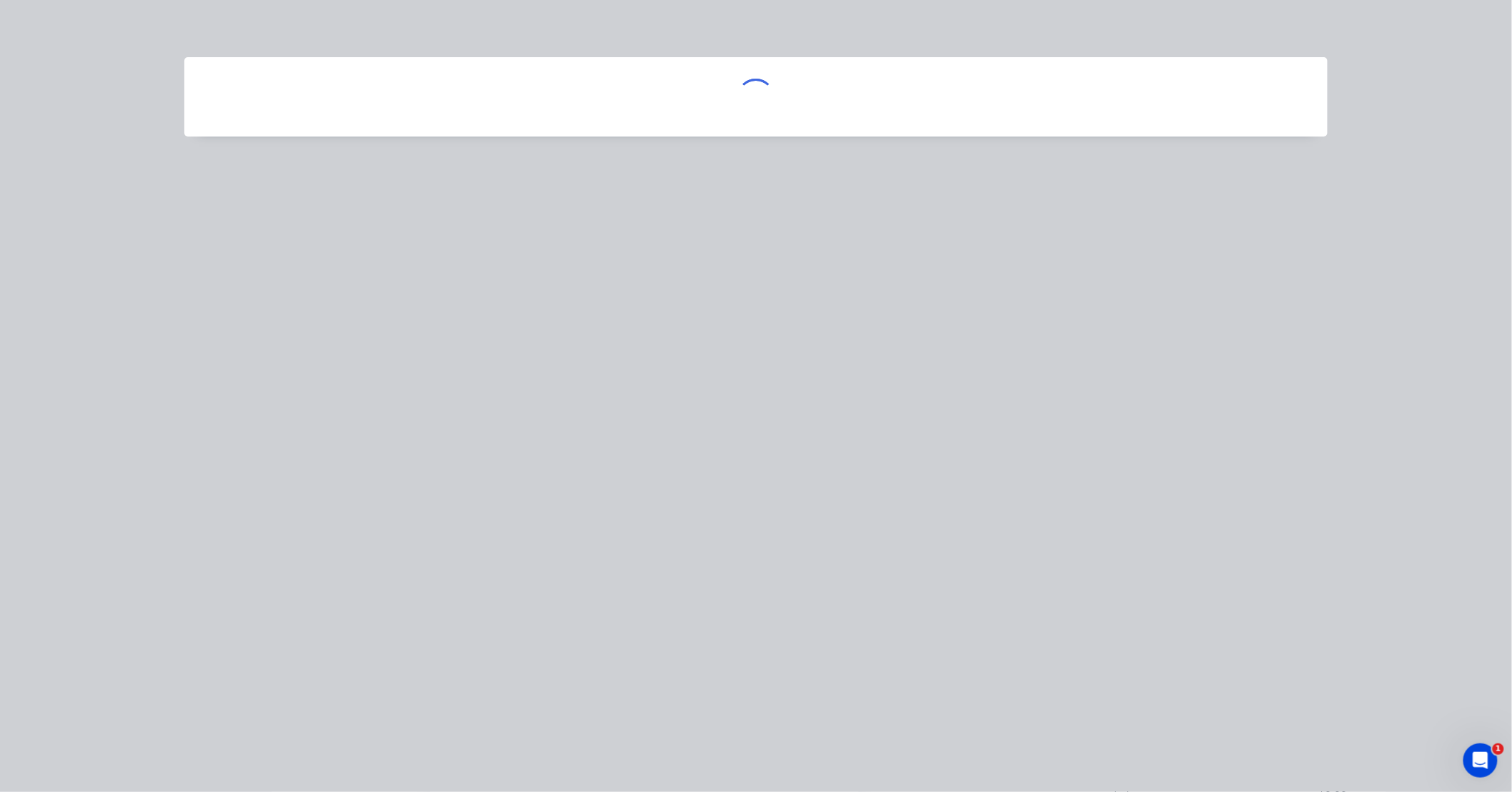
scroll to position [318, 0]
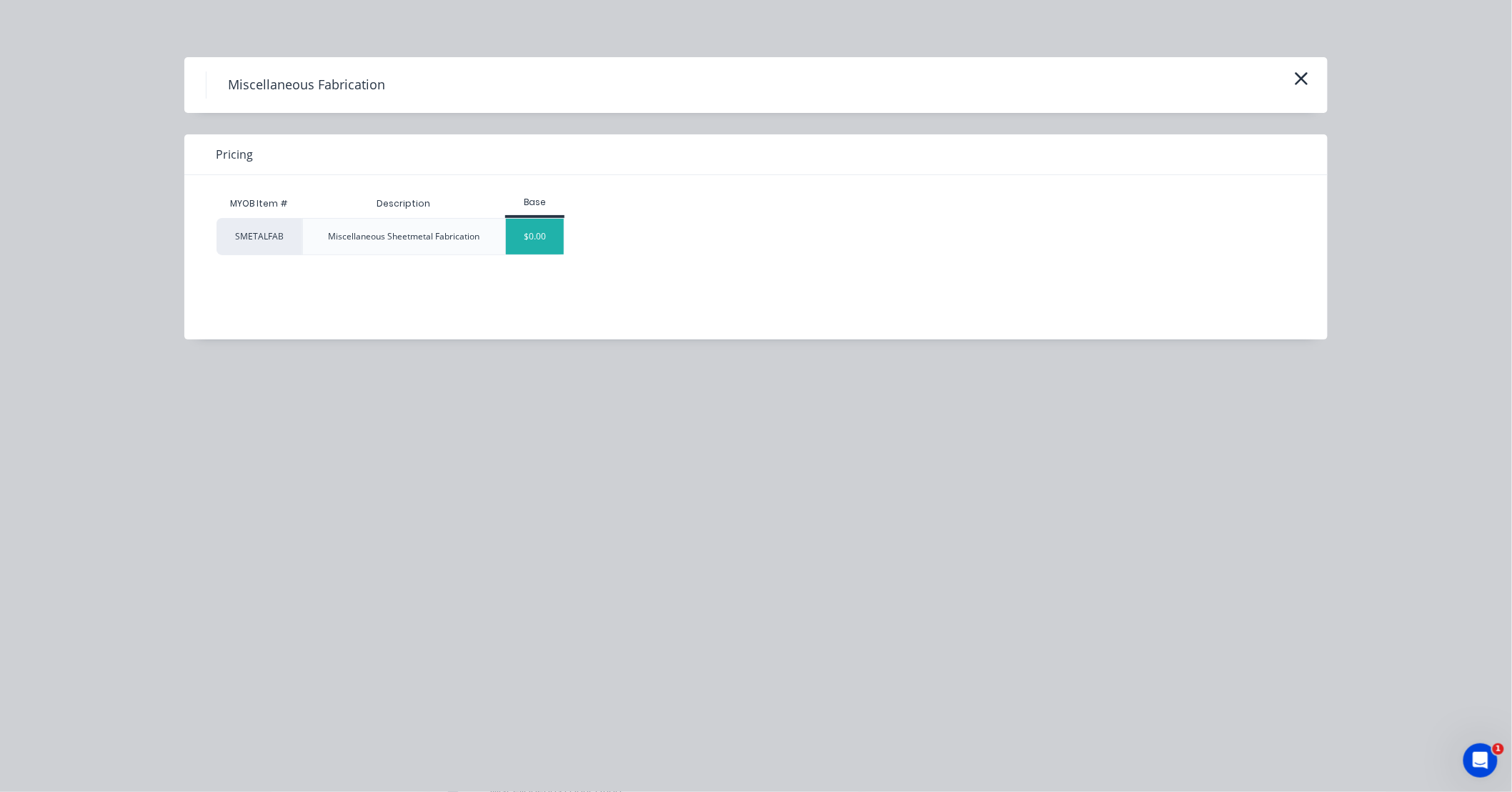
click at [538, 235] on div "$0.00" at bounding box center [534, 237] width 58 height 36
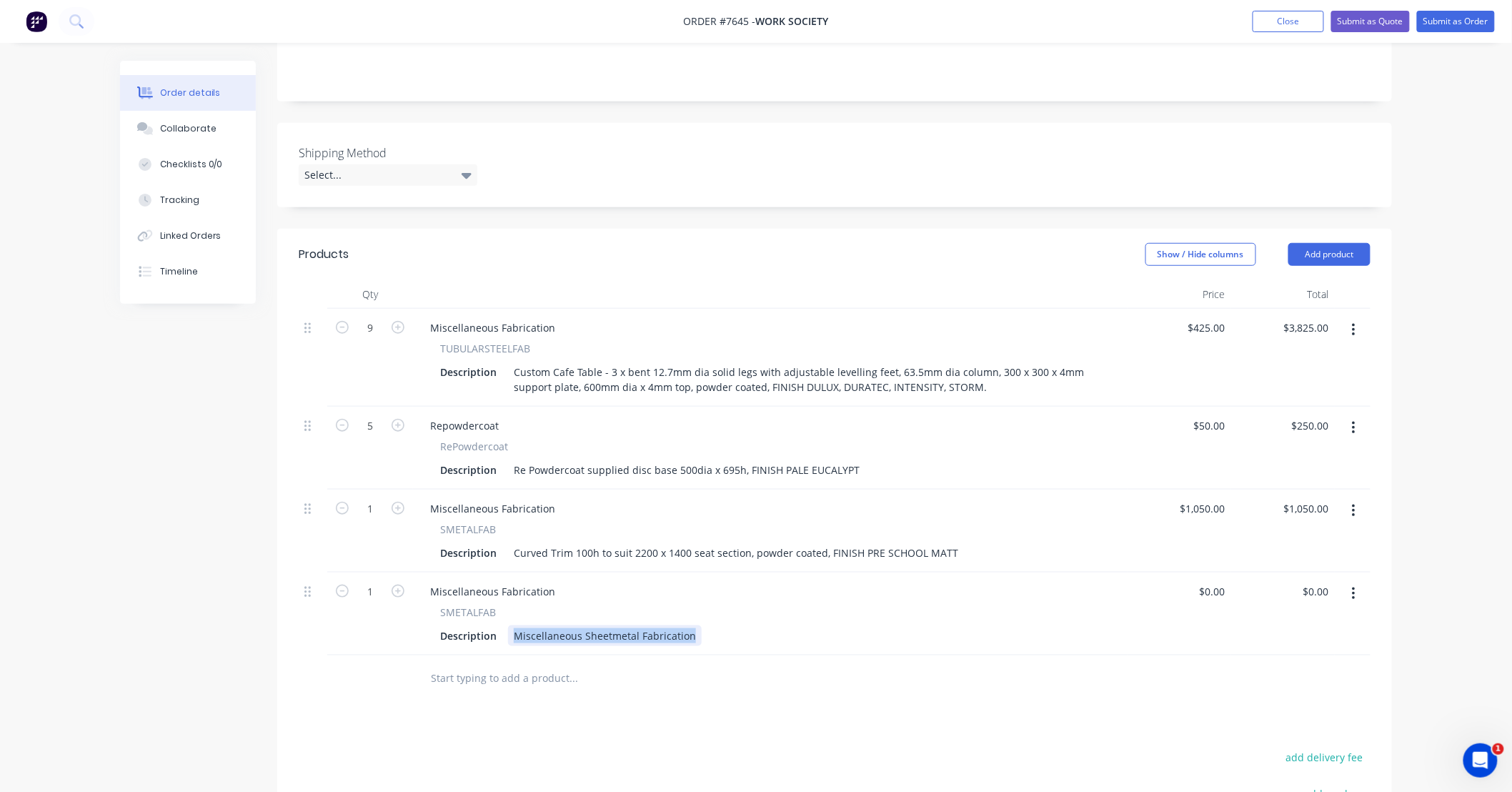
drag, startPoint x: 693, startPoint y: 597, endPoint x: 416, endPoint y: 611, distance: 277.4
click at [418, 611] on div "Miscellaneous Fabrication SMETALFAB Description Miscellaneous Sheetmetal Fabric…" at bounding box center [770, 614] width 714 height 83
click at [567, 626] on div "800mm Dia Planter / support drum" at bounding box center [597, 636] width 179 height 21
click at [718, 626] on div "800mm Dia x 1200h Planter / support drum" at bounding box center [617, 636] width 219 height 21
click at [511, 626] on div "800mm Dia x 1200h Planter / support drum," at bounding box center [619, 636] width 222 height 21
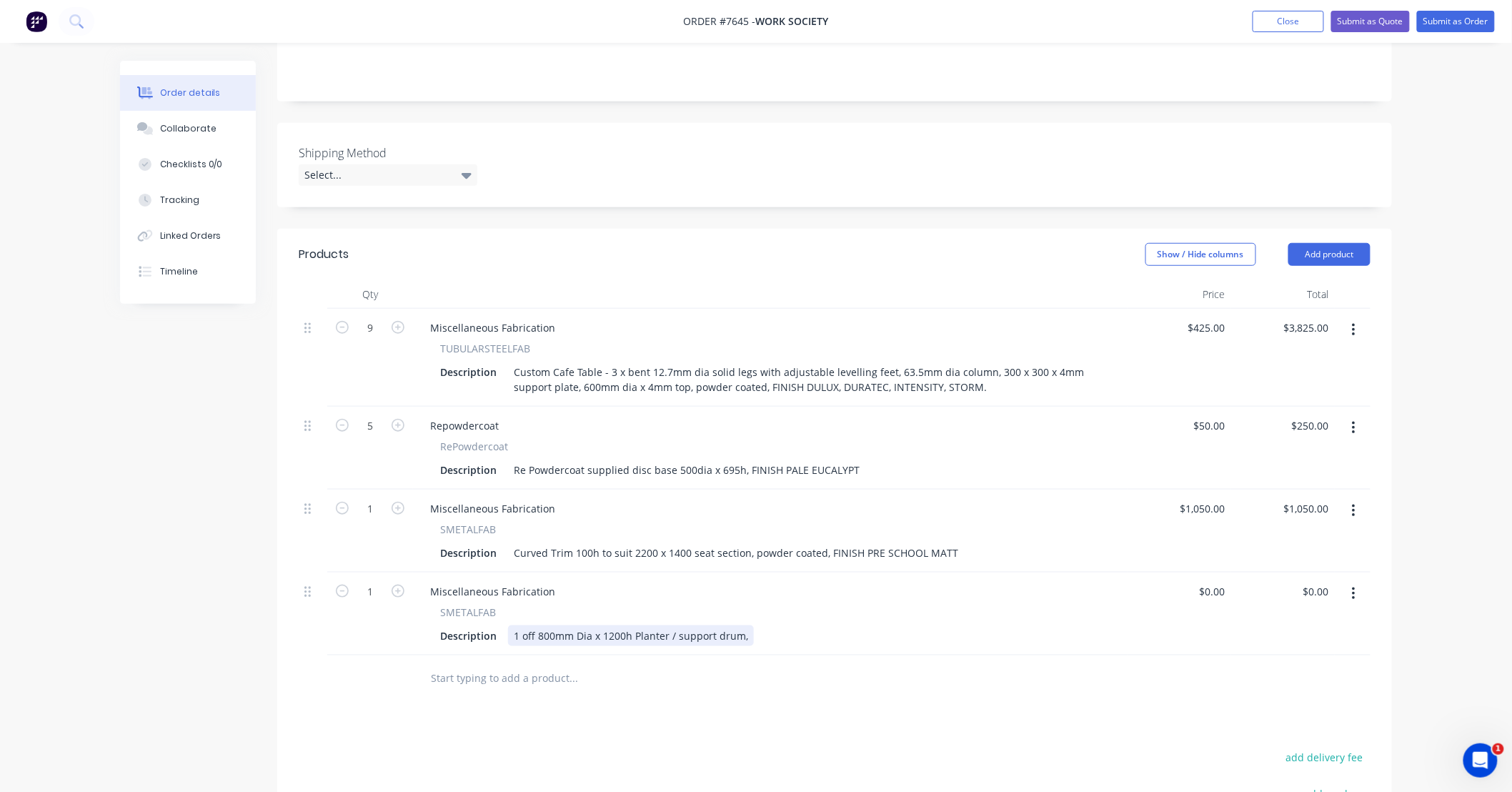
drag, startPoint x: 746, startPoint y: 597, endPoint x: 765, endPoint y: 595, distance: 19.1
click at [746, 626] on div "1 off 800mm Dia x 1200h Planter / support drum," at bounding box center [631, 636] width 246 height 21
click at [801, 626] on div "1 off 800mm Dia x 1200h Planter / support drum, 1 off 300dia support leg" at bounding box center [689, 636] width 363 height 21
click at [917, 626] on div "1 off 800mm Dia x 1200h Planter / support drum, 1 off 300dia x 100h support leg…" at bounding box center [756, 636] width 497 height 21
click at [1039, 626] on div "1 off 800mm Dia x 1200h Planter / support drum, 1 off 300dia x 100h support leg…" at bounding box center [783, 636] width 550 height 21
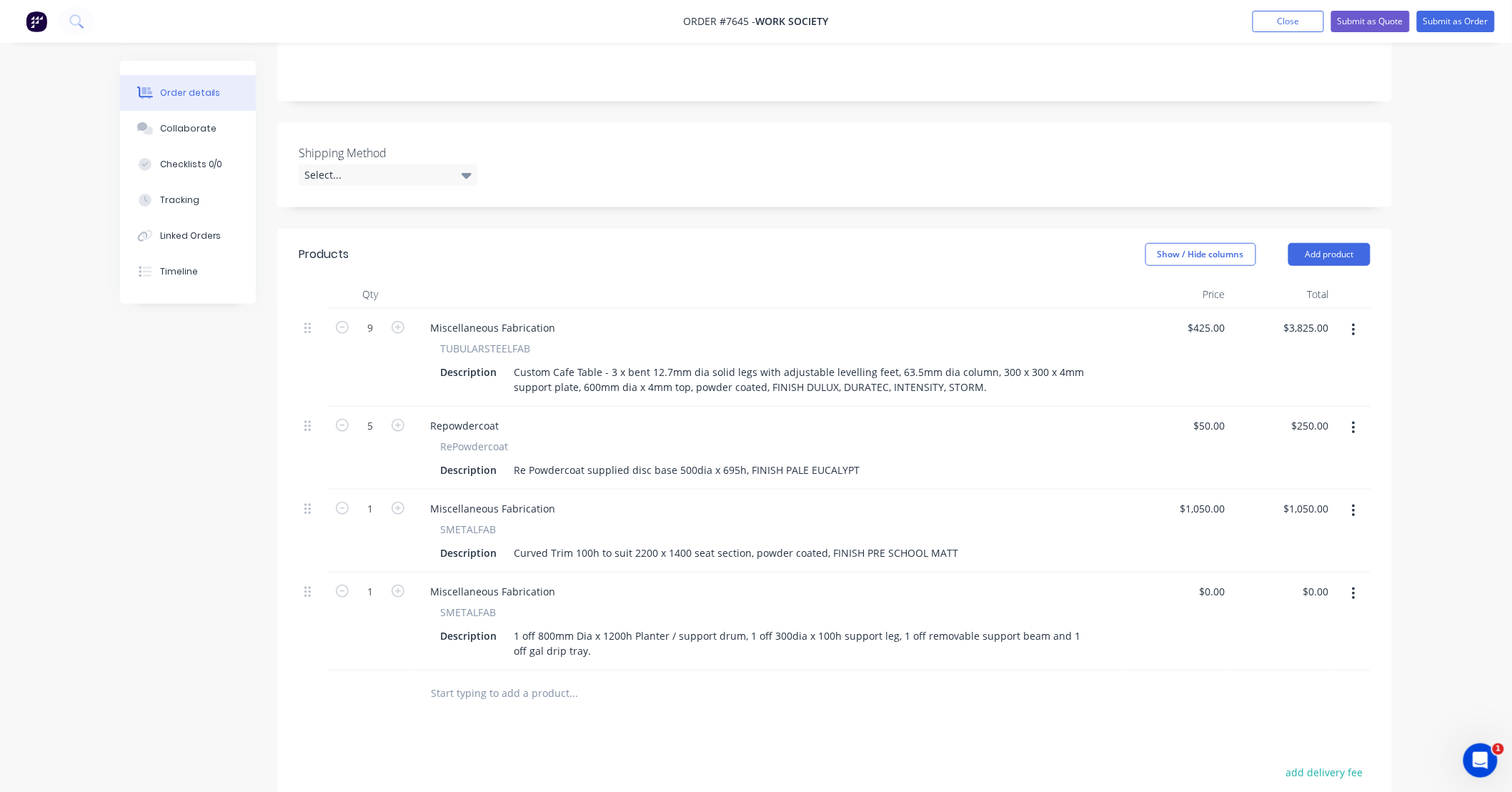
click at [747, 699] on div "Products Show / Hide columns Add product Qty Price Total 9 Miscellaneous Fabric…" at bounding box center [834, 629] width 1114 height 800
drag, startPoint x: 1227, startPoint y: 551, endPoint x: 1148, endPoint y: 558, distance: 79.3
click at [1149, 572] on div "0 0" at bounding box center [1179, 621] width 103 height 98
type input "$1,245.00"
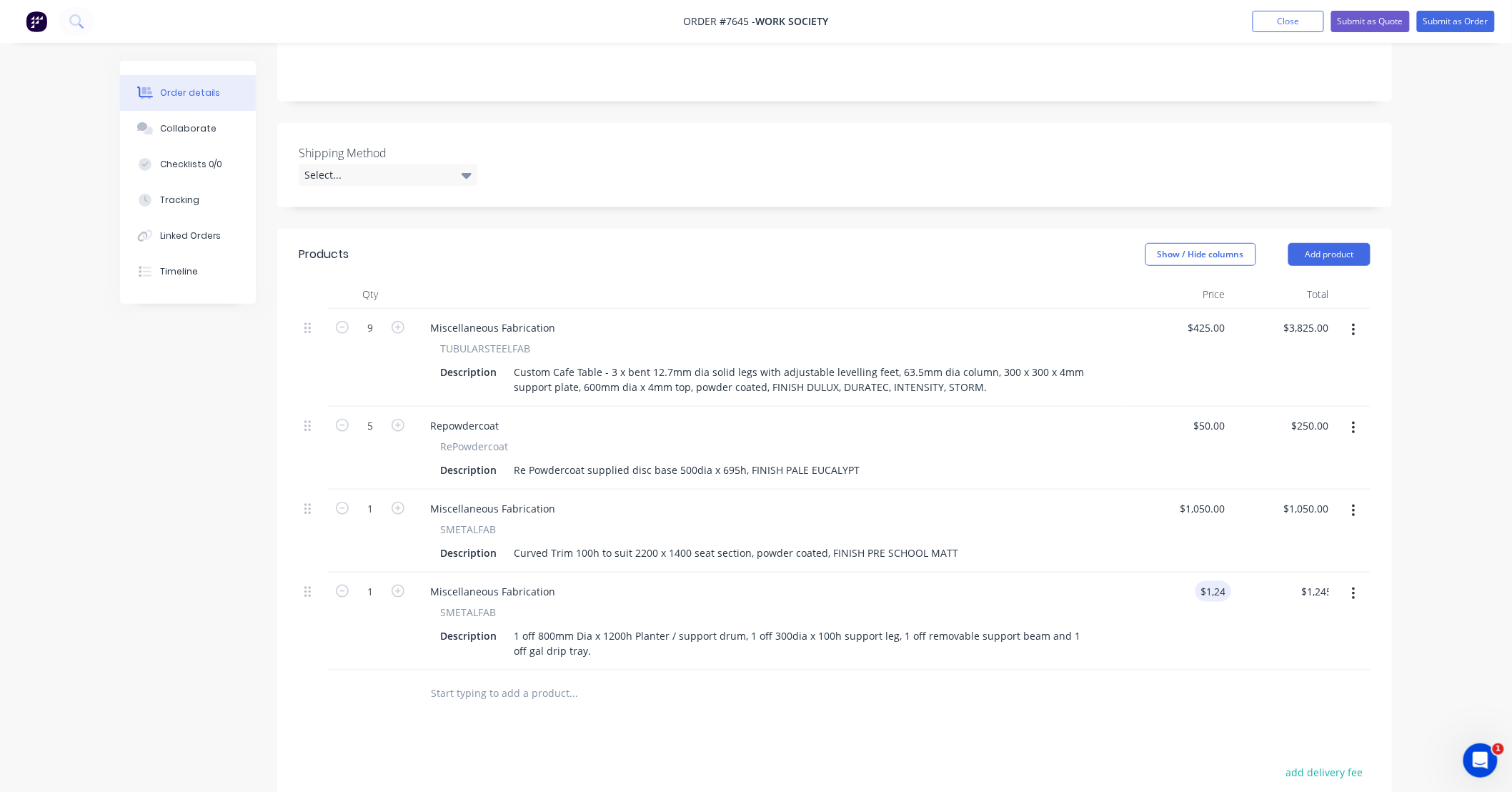
click at [1256, 671] on div at bounding box center [834, 694] width 1072 height 46
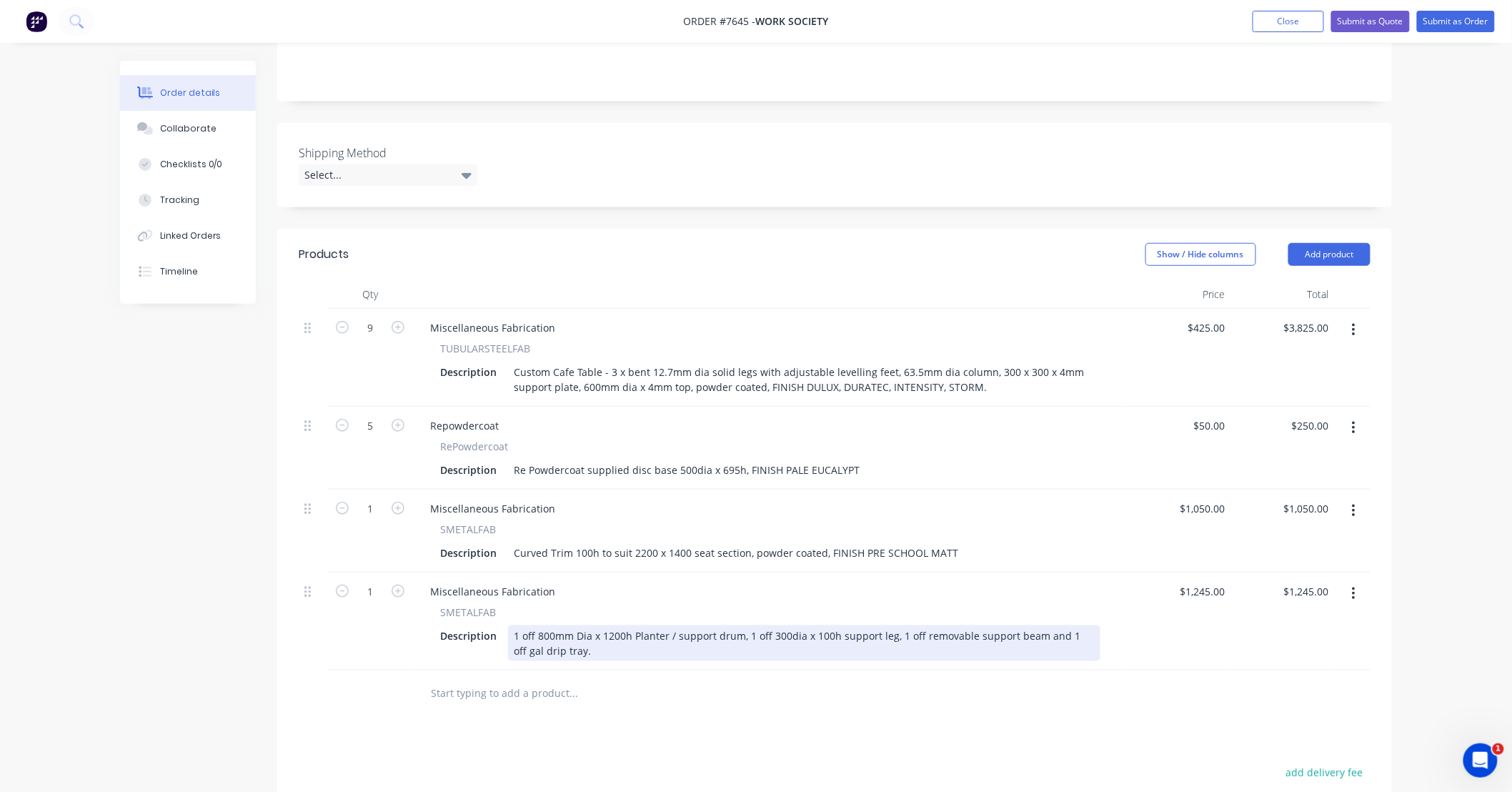
drag, startPoint x: 822, startPoint y: 591, endPoint x: 880, endPoint y: 601, distance: 58.9
click at [822, 626] on div "1 off 800mm Dia x 1200h Planter / support drum, 1 off 300dia x 100h support leg…" at bounding box center [804, 644] width 592 height 36
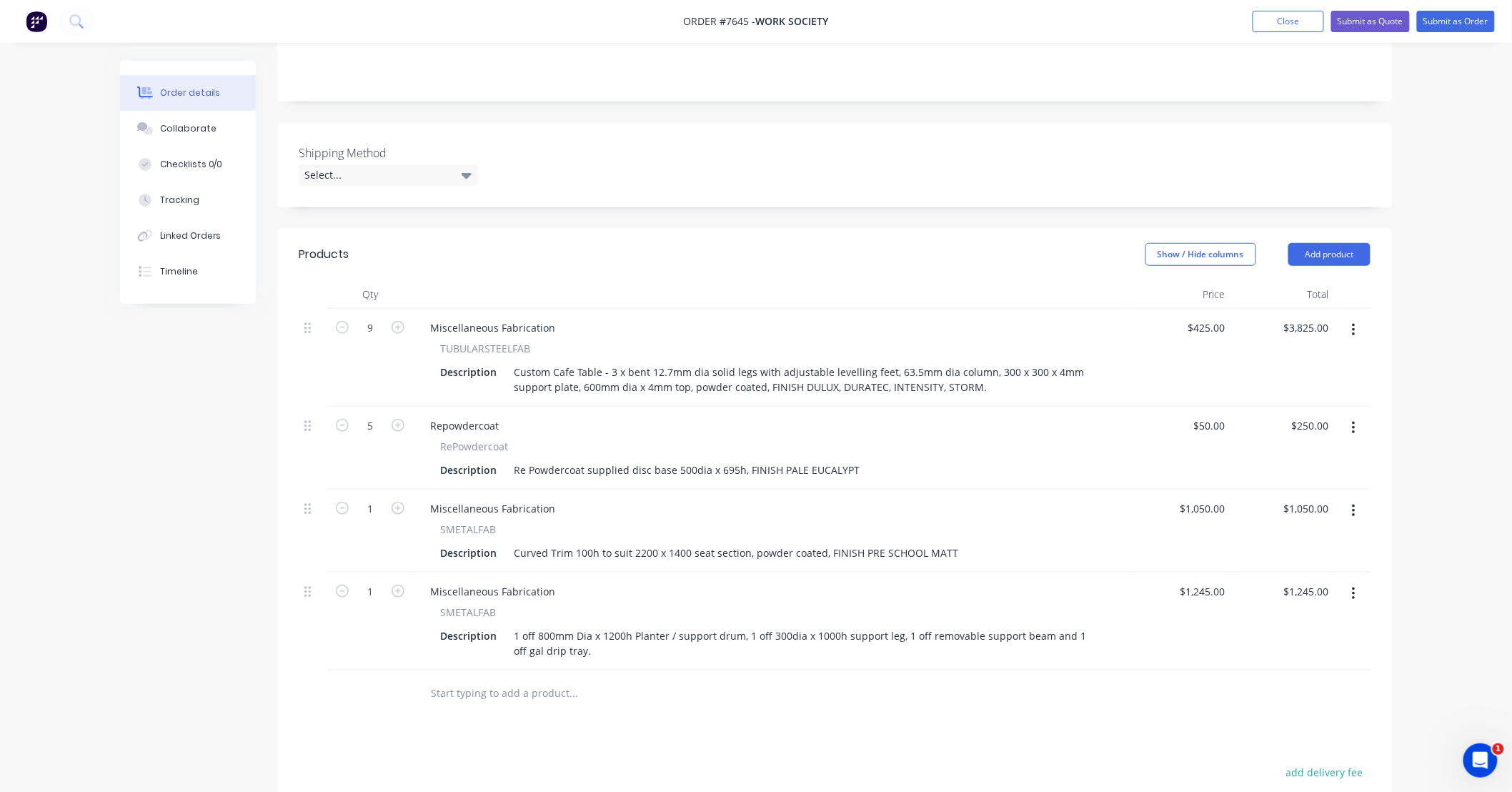
click at [1065, 704] on div "Products Show / Hide columns Add product Qty Price Total 9 Miscellaneous Fabric…" at bounding box center [834, 629] width 1114 height 800
drag, startPoint x: 1226, startPoint y: 551, endPoint x: 1089, endPoint y: 551, distance: 137.0
click at [1089, 572] on div "1 Miscellaneous Fabrication SMETALFAB Description 1 off 800mm Dia x 1200h Plant…" at bounding box center [834, 621] width 1072 height 98
type input "5"
type input "$1,812.00"
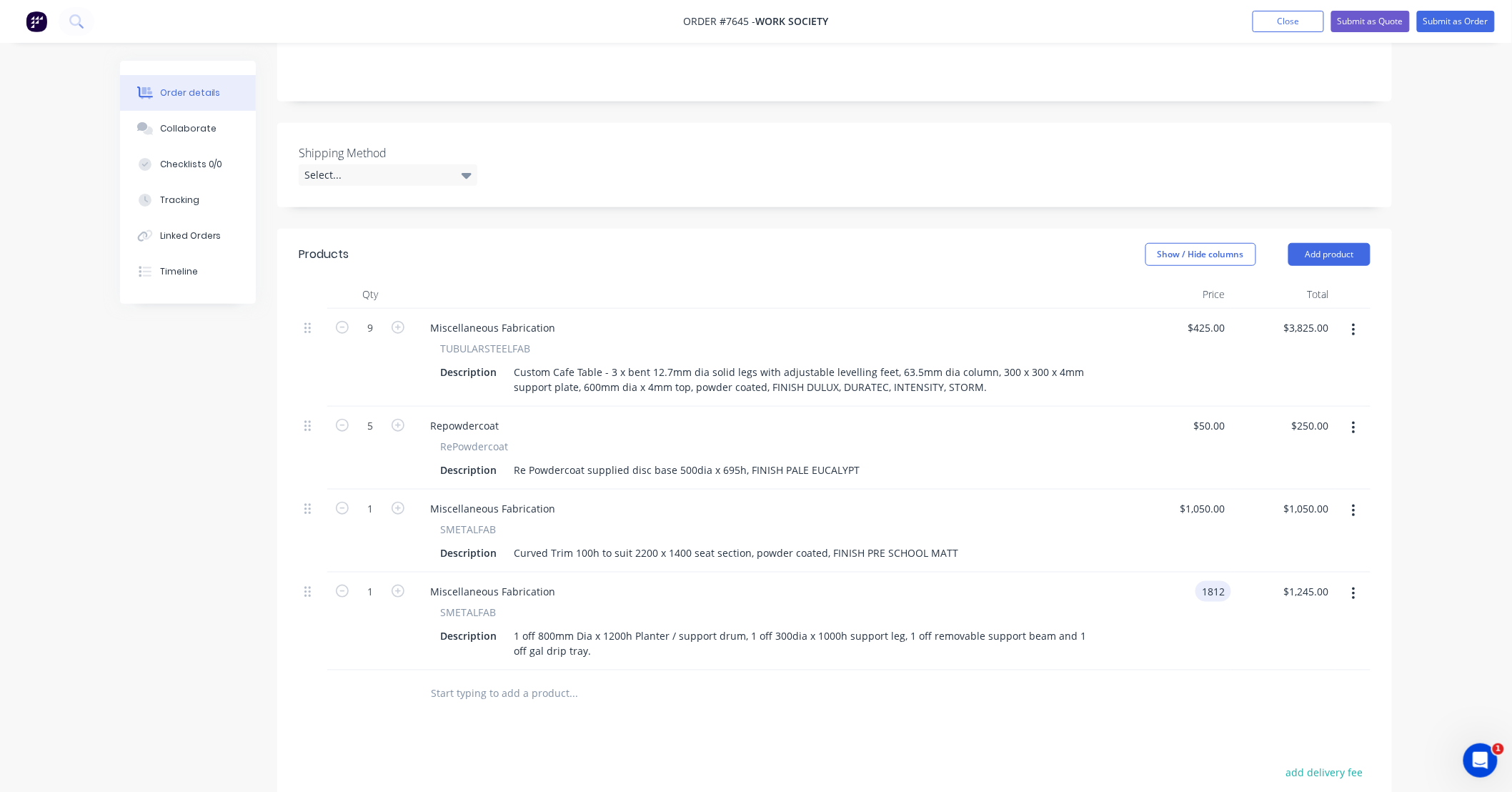
type input "$1,812.00"
click at [1177, 671] on div at bounding box center [834, 694] width 1072 height 46
drag, startPoint x: 1229, startPoint y: 552, endPoint x: 1128, endPoint y: 554, distance: 101.0
click at [1129, 572] on div "1812 1812" at bounding box center [1179, 621] width 103 height 98
drag, startPoint x: 1227, startPoint y: 551, endPoint x: 1159, endPoint y: 566, distance: 69.6
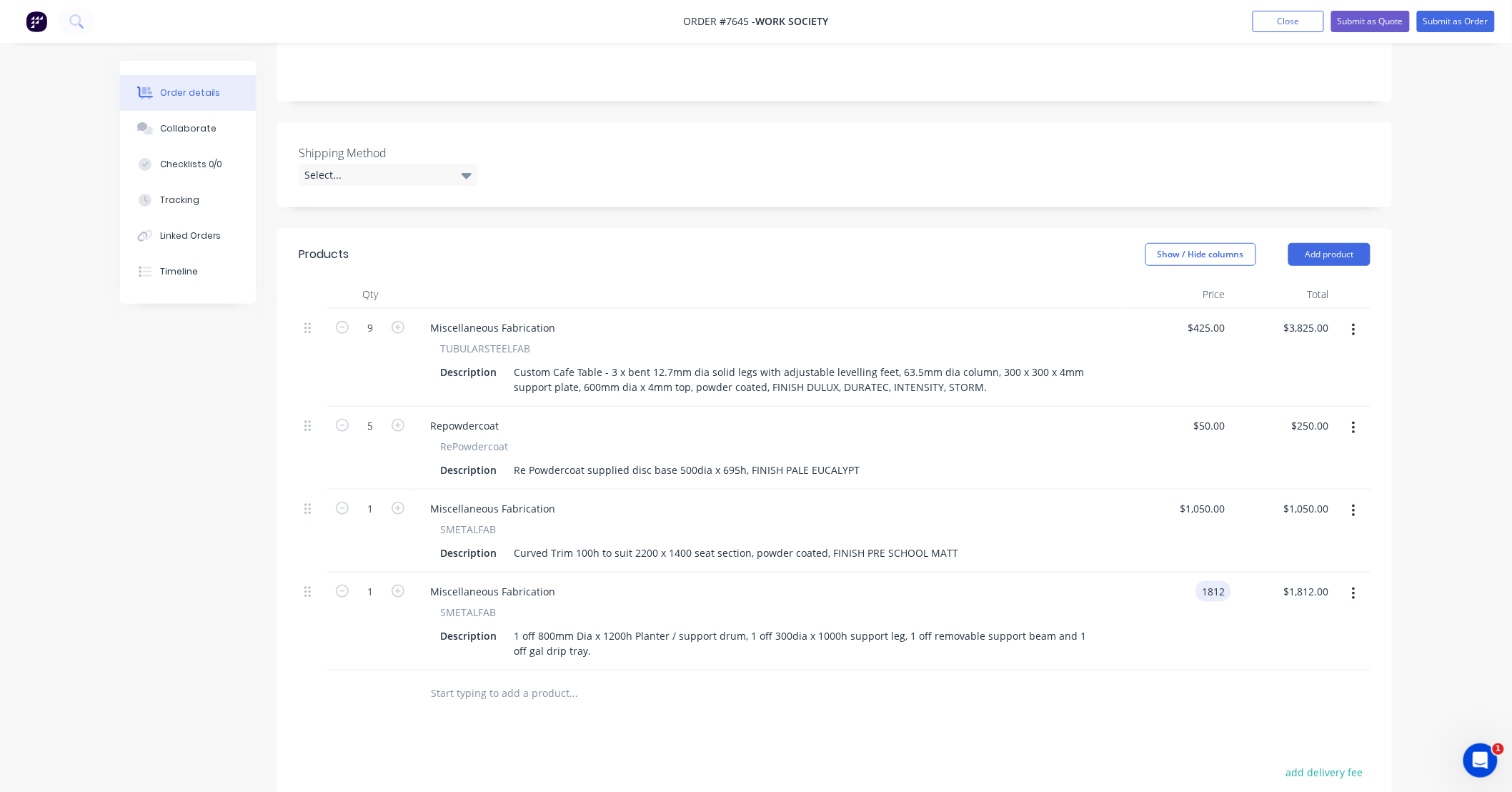
click at [1166, 572] on div "1812 1812" at bounding box center [1179, 621] width 103 height 98
type input "$2,025.00"
type input "2025.00"
type input "2025"
type input "$2,025.00"
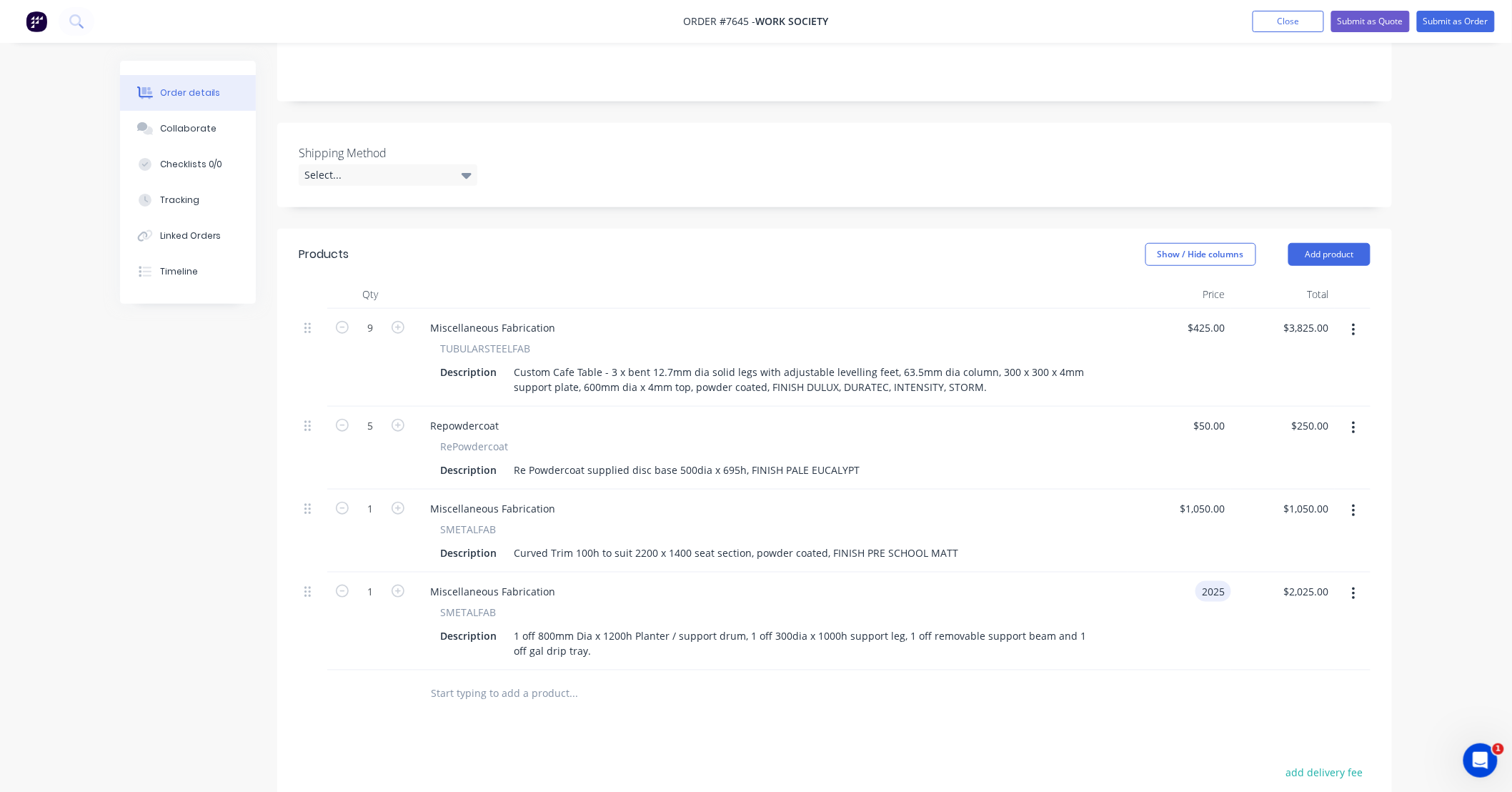
drag, startPoint x: 1225, startPoint y: 546, endPoint x: 1108, endPoint y: 548, distance: 117.0
click at [1108, 572] on div "1 Miscellaneous Fabrication SMETALFAB Description 1 off 800mm Dia x 1200h Plant…" at bounding box center [834, 621] width 1072 height 98
drag, startPoint x: 1226, startPoint y: 548, endPoint x: 1172, endPoint y: 548, distance: 54.0
click at [1172, 572] on div "2025 2025" at bounding box center [1179, 621] width 103 height 98
type input "$2,653.00"
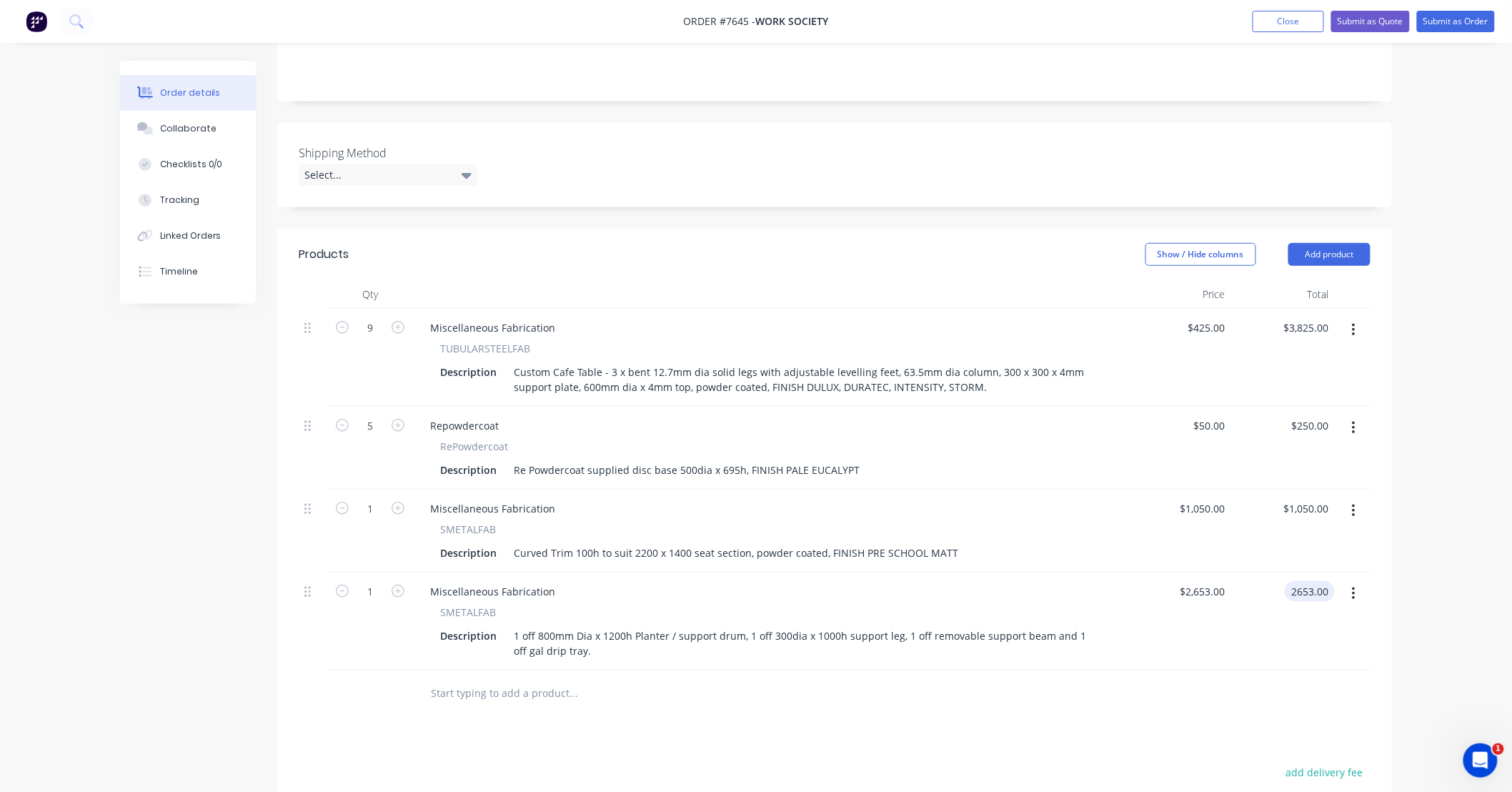
type input "$2,653.00"
click at [1159, 682] on div "Products Show / Hide columns Add product Qty Price Total 9 Miscellaneous Fabric…" at bounding box center [834, 629] width 1114 height 800
drag, startPoint x: 1227, startPoint y: 548, endPoint x: 1132, endPoint y: 565, distance: 96.5
click at [1132, 572] on div "2653 2653" at bounding box center [1179, 621] width 103 height 98
drag, startPoint x: 1223, startPoint y: 552, endPoint x: 1166, endPoint y: 556, distance: 57.1
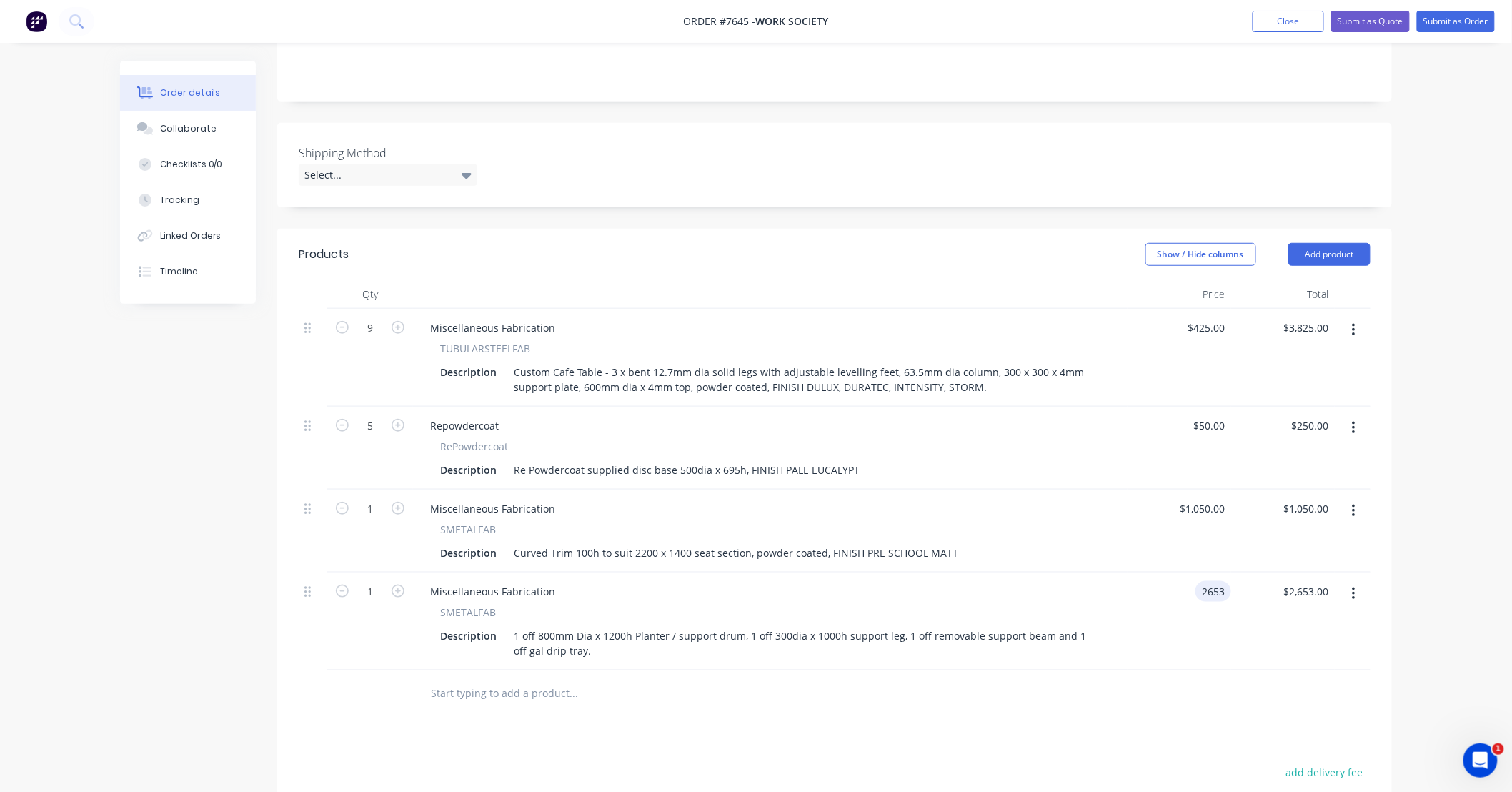
click at [1166, 572] on div "2653 2653" at bounding box center [1179, 621] width 103 height 98
type input "$3,035.00"
click at [1191, 671] on div at bounding box center [834, 694] width 1072 height 46
click at [1445, 397] on div "Order details Collaborate Checklists 0/0 Tracking Linked Orders Timeline Order …" at bounding box center [756, 366] width 1512 height 1367
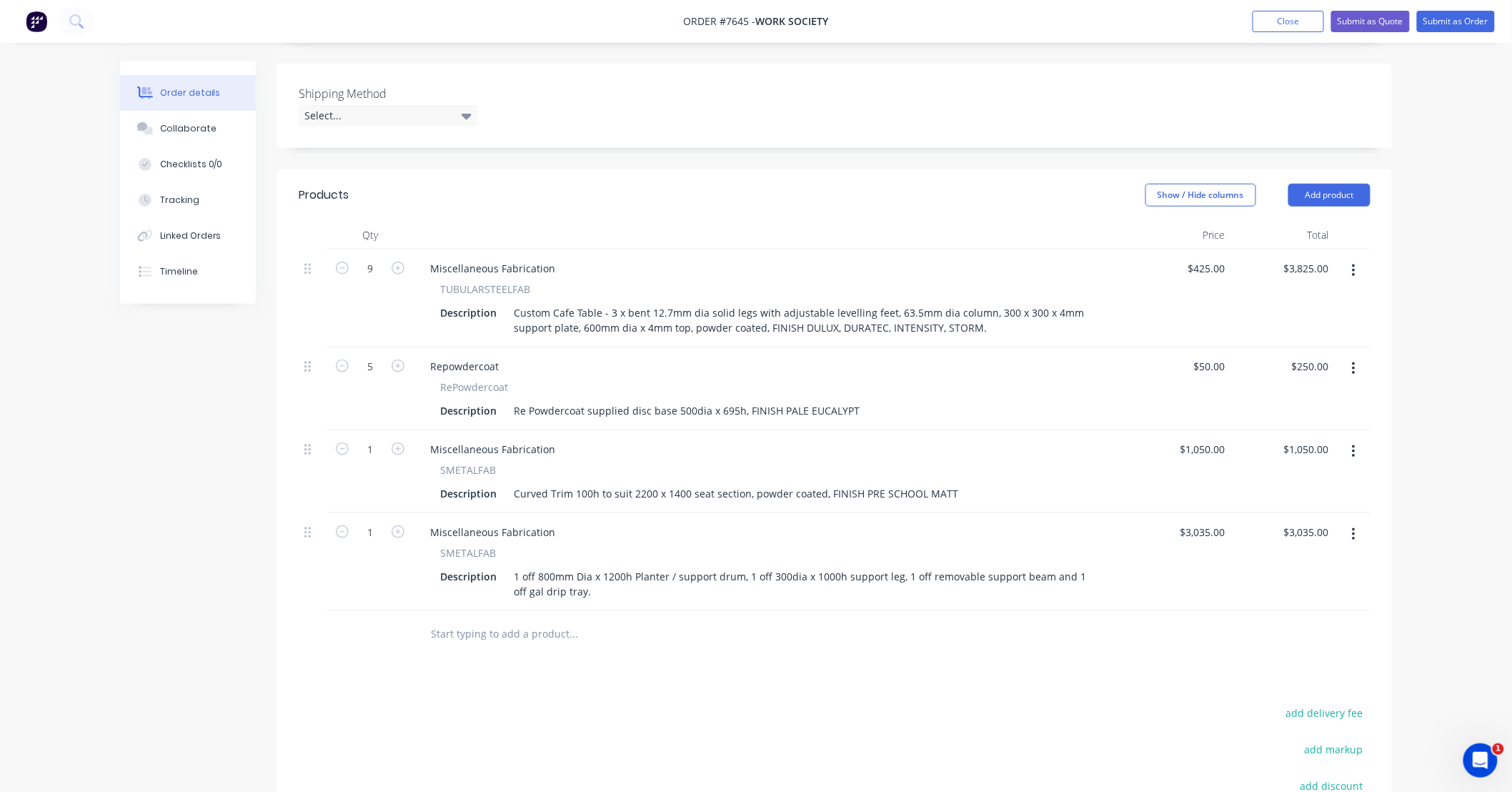
scroll to position [423, 0]
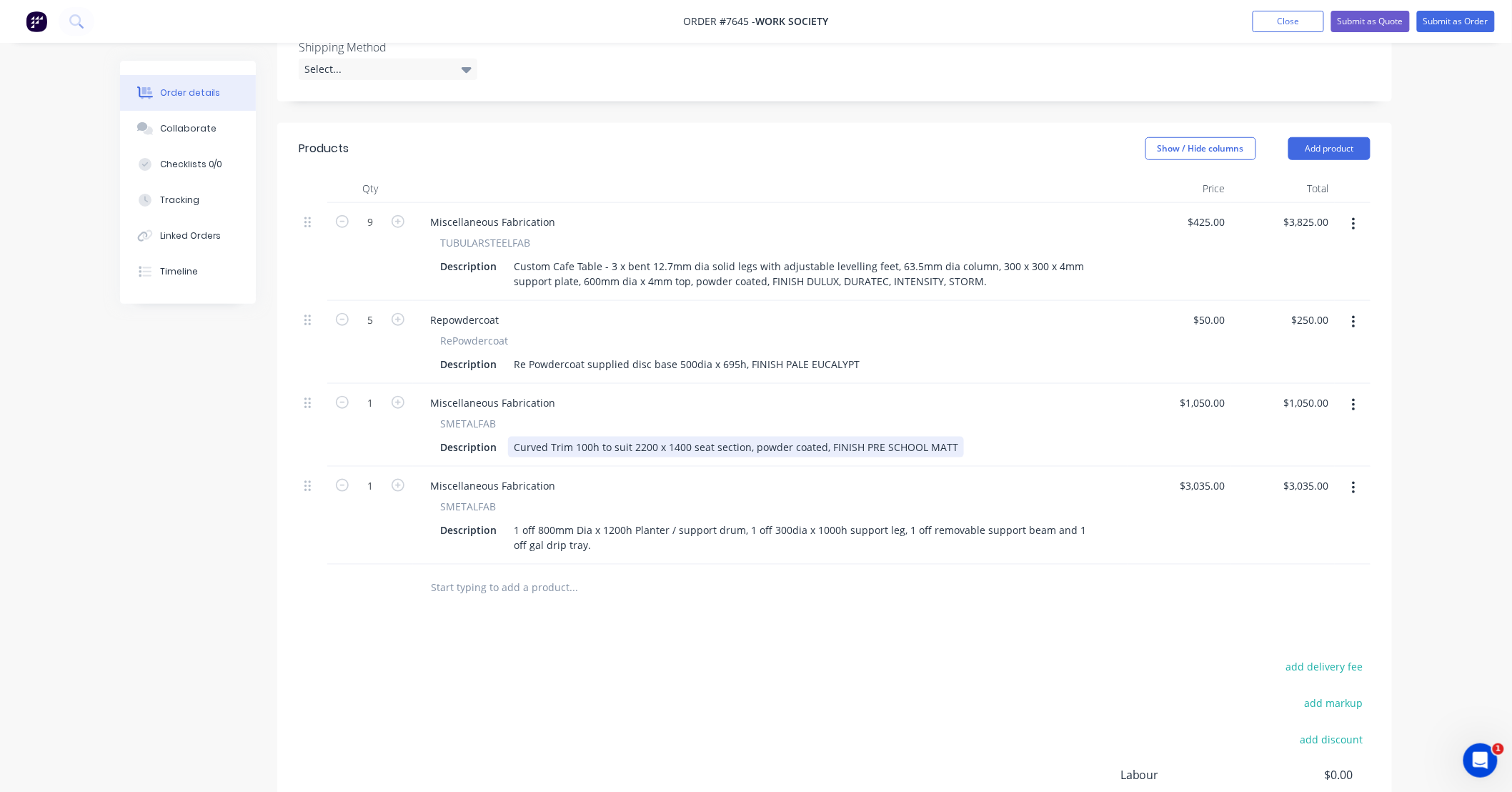
click at [952, 437] on div "Curved Trim 100h to suit 2200 x 1400 seat section, powder coated, FINISH PRE SC…" at bounding box center [735, 447] width 456 height 21
click at [941, 575] on div "Products Show / Hide columns Add product Qty Price Total 9 Miscellaneous Fabric…" at bounding box center [834, 523] width 1114 height 800
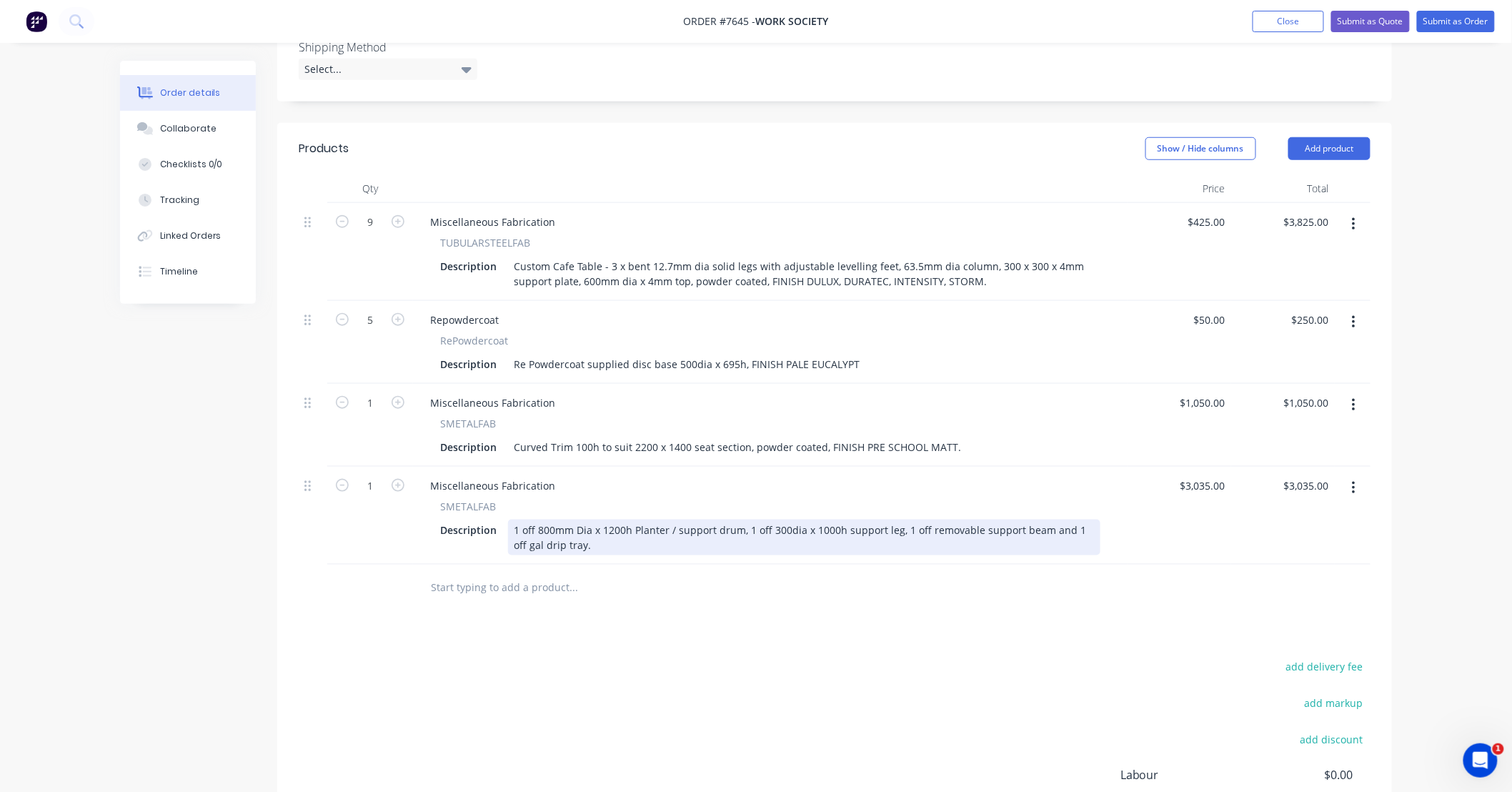
click at [613, 520] on div "1 off 800mm Dia x 1200h Planter / support drum, 1 off 300dia x 1000h support le…" at bounding box center [804, 538] width 592 height 36
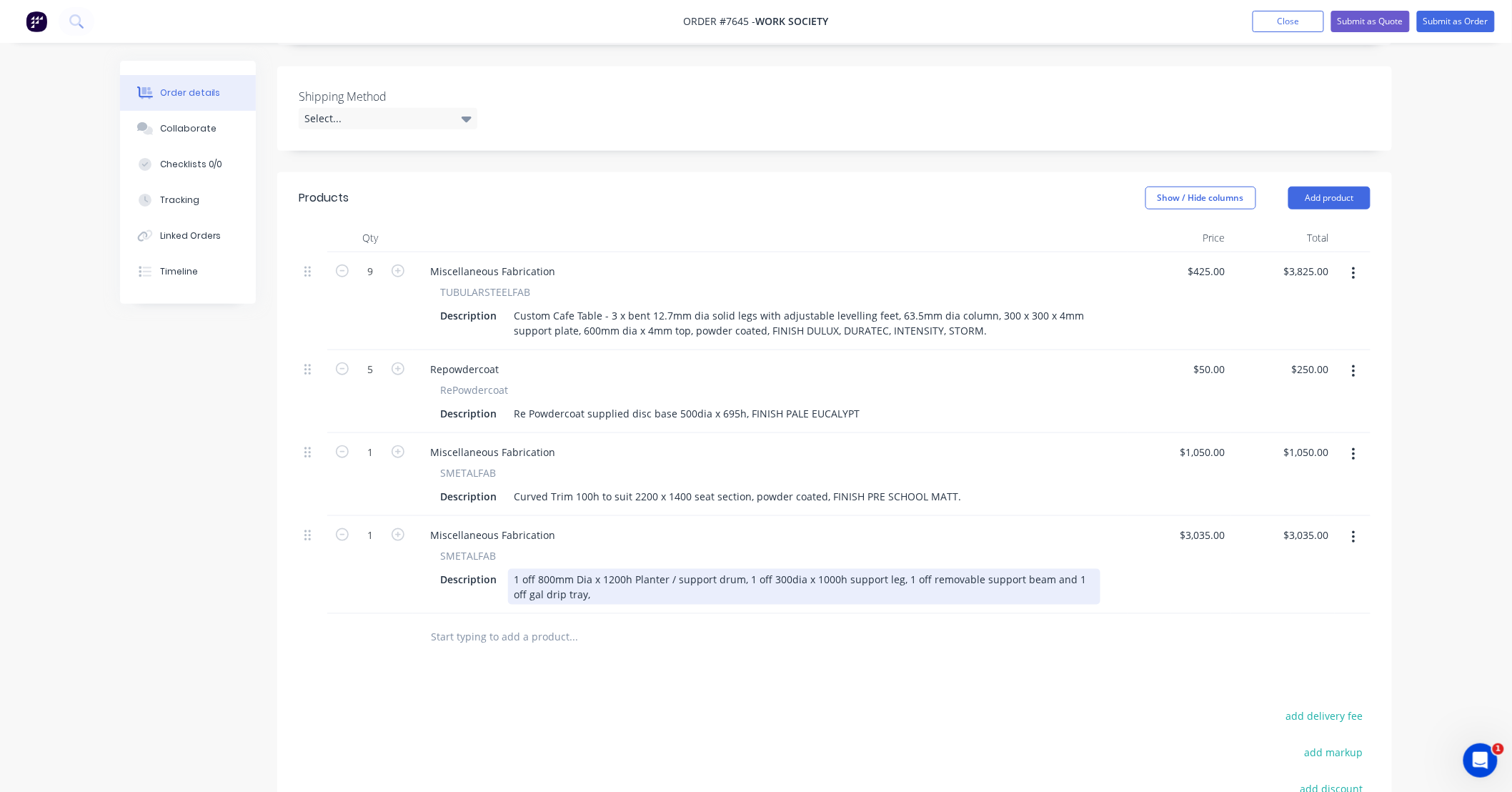
click at [525, 548] on div "SMETALFAB Description 1 off 800mm Dia x 1200h Planter / support drum, 1 off 300…" at bounding box center [770, 576] width 703 height 56
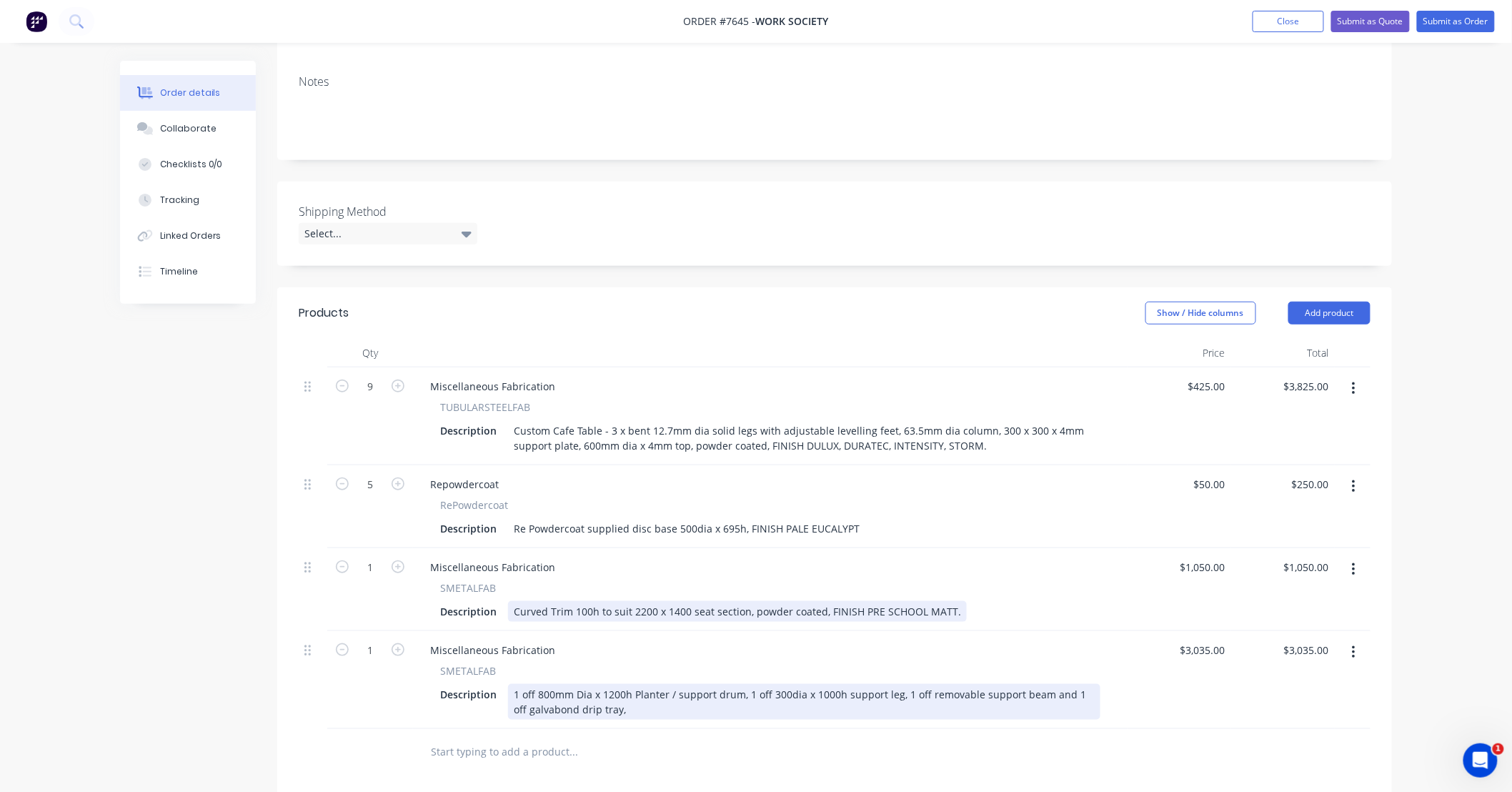
scroll to position [211, 0]
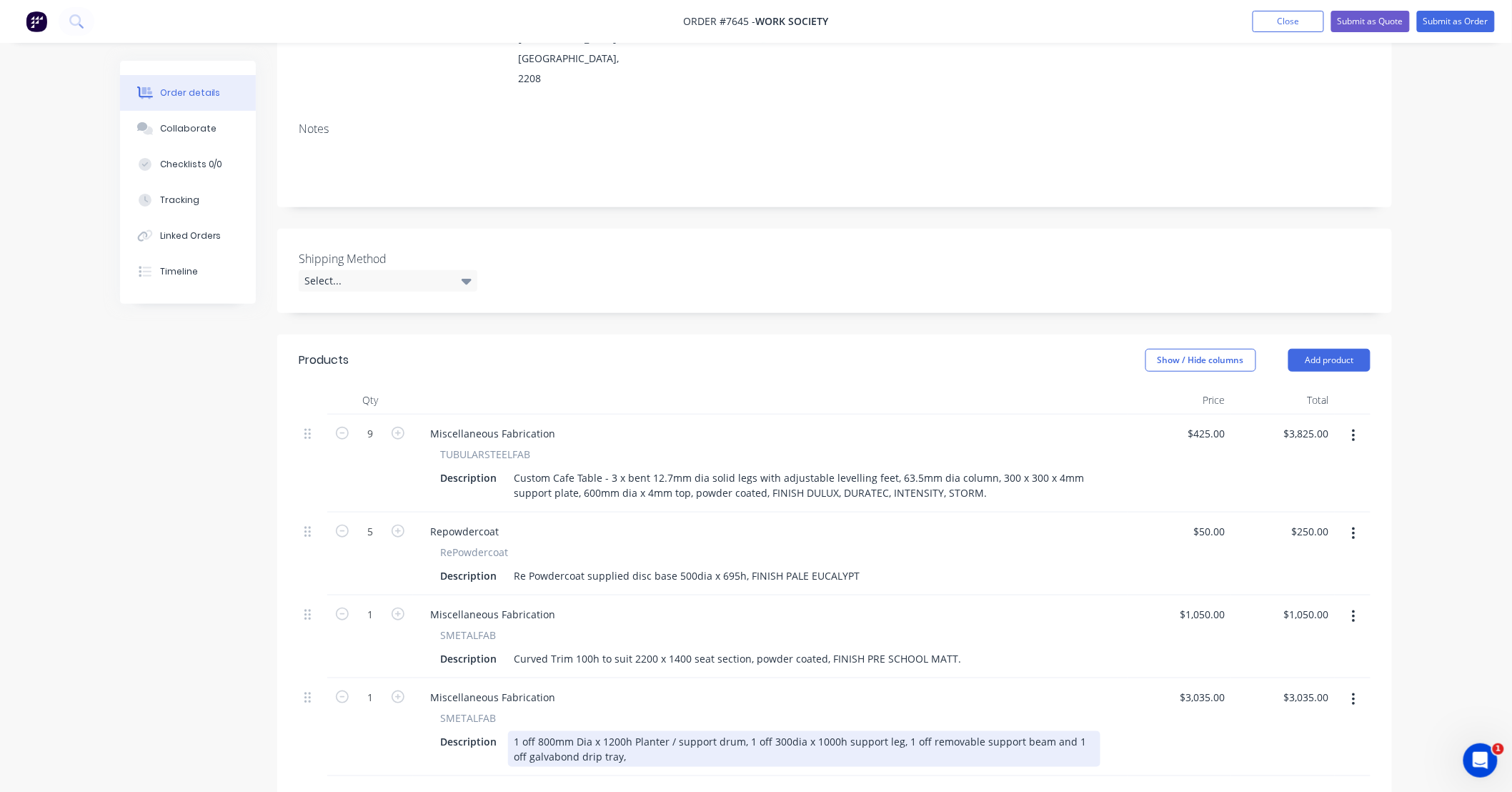
click at [637, 731] on div "1 off 800mm Dia x 1200h Planter / support drum, 1 off 300dia x 1000h support le…" at bounding box center [804, 749] width 592 height 36
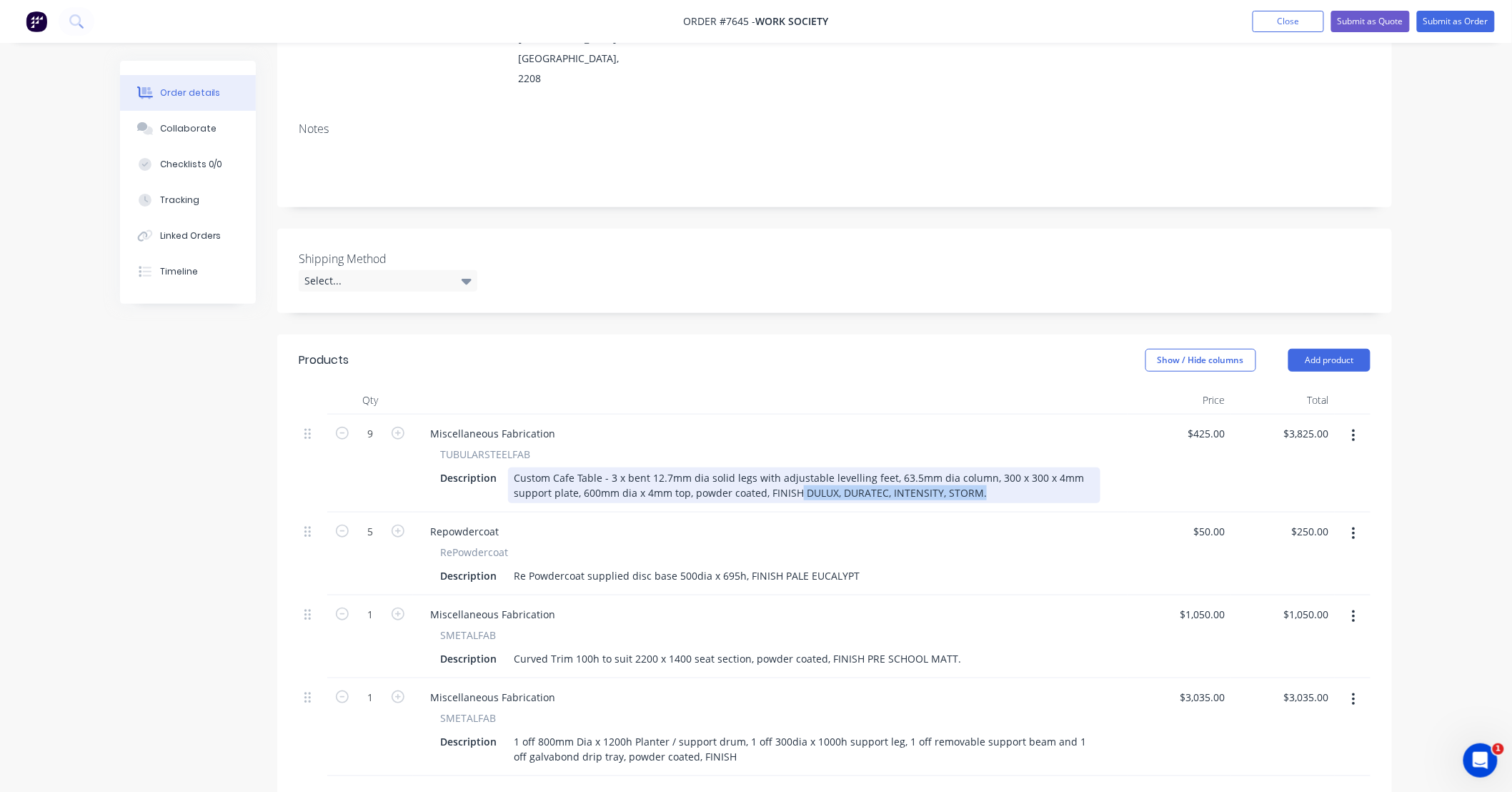
drag, startPoint x: 798, startPoint y: 453, endPoint x: 988, endPoint y: 453, distance: 190.0
click at [988, 468] on div "Custom Cafe Table - 3 x bent 12.7mm dia solid legs with adjustable levelling fe…" at bounding box center [804, 486] width 592 height 36
copy div "DULUX, DURATEC, INTENSITY, STORM."
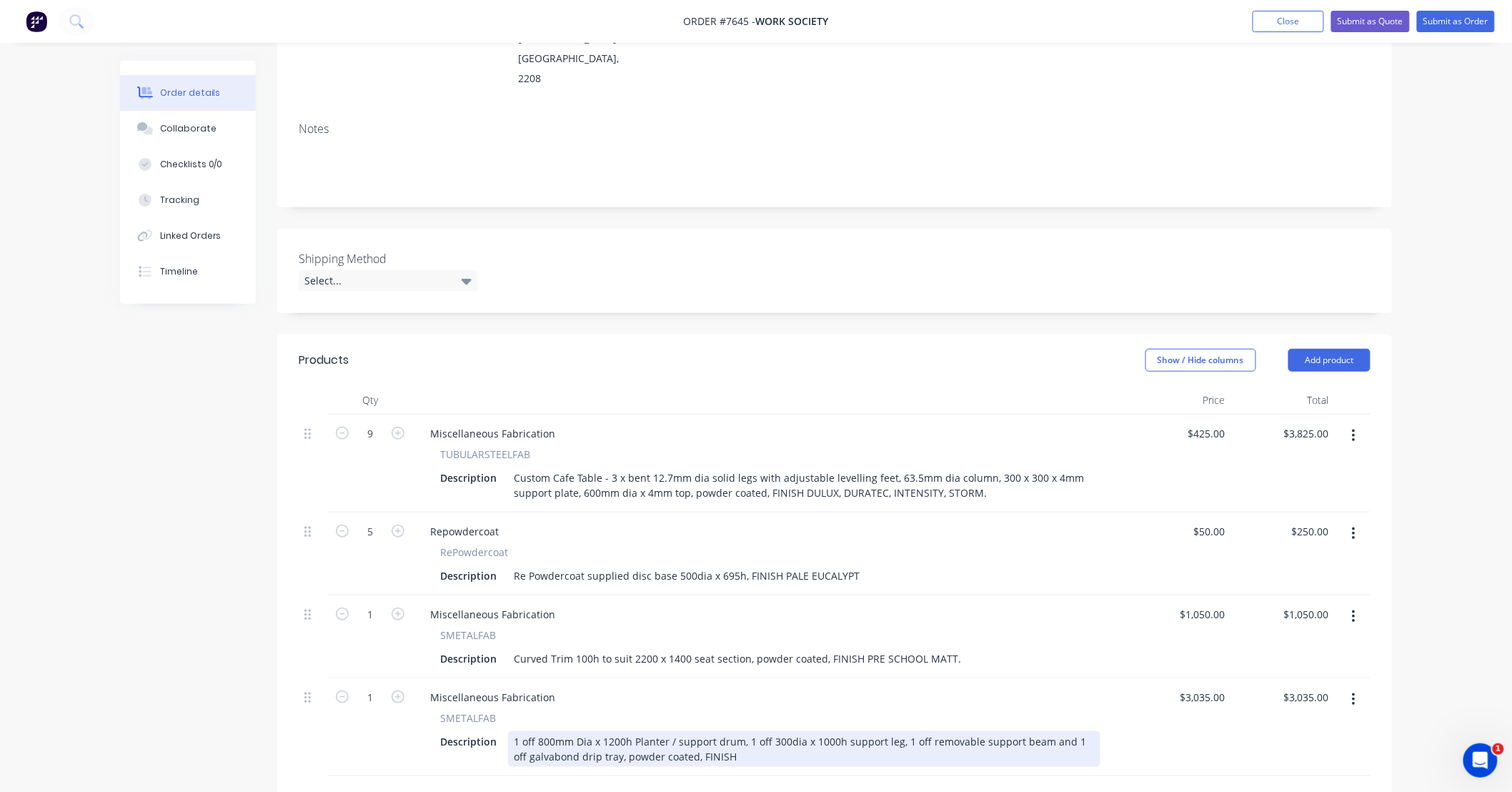
click at [731, 731] on div "1 off 800mm Dia x 1200h Planter / support drum, 1 off 300dia x 1000h support le…" at bounding box center [804, 749] width 592 height 36
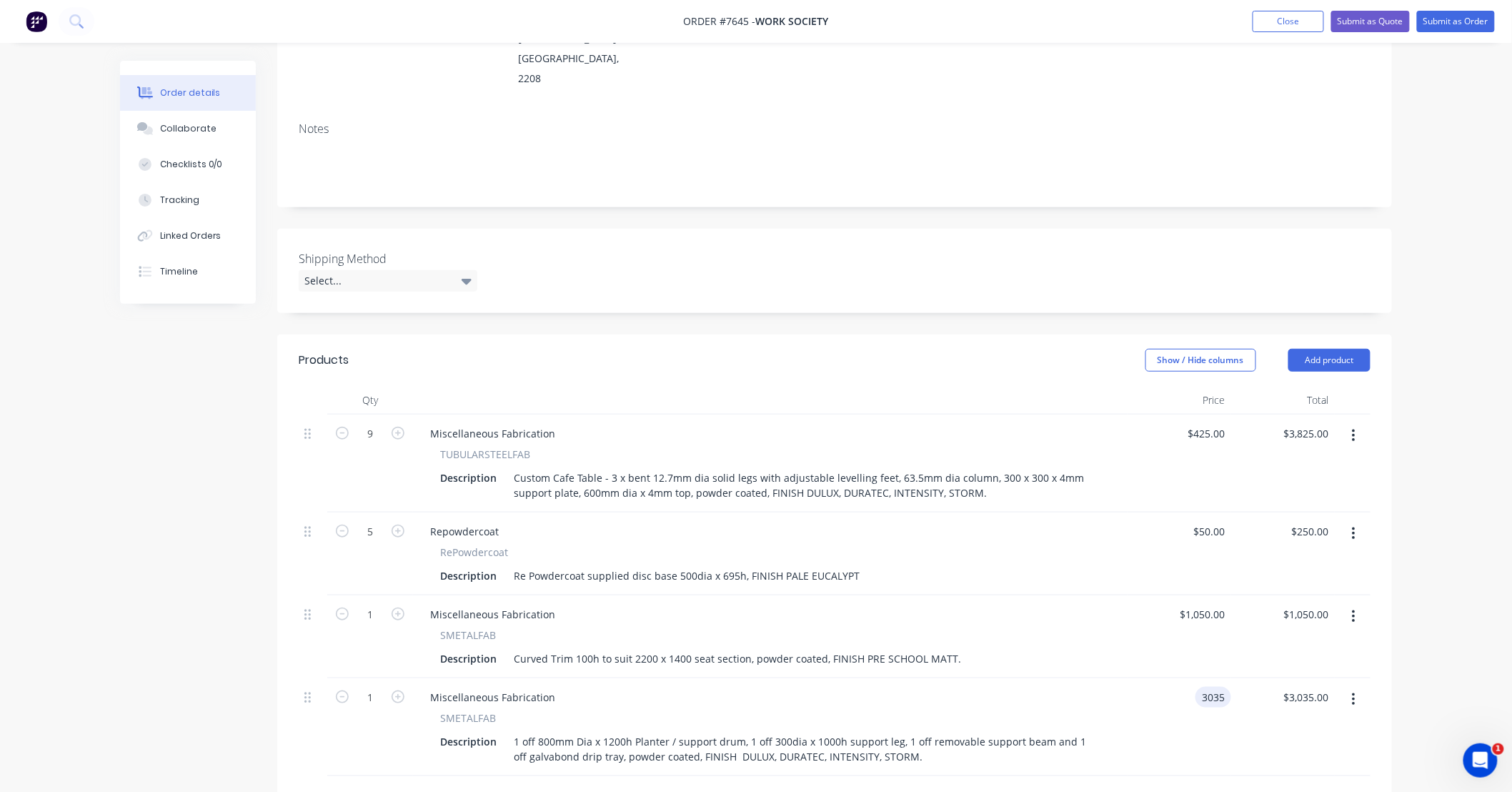
scroll to position [423, 0]
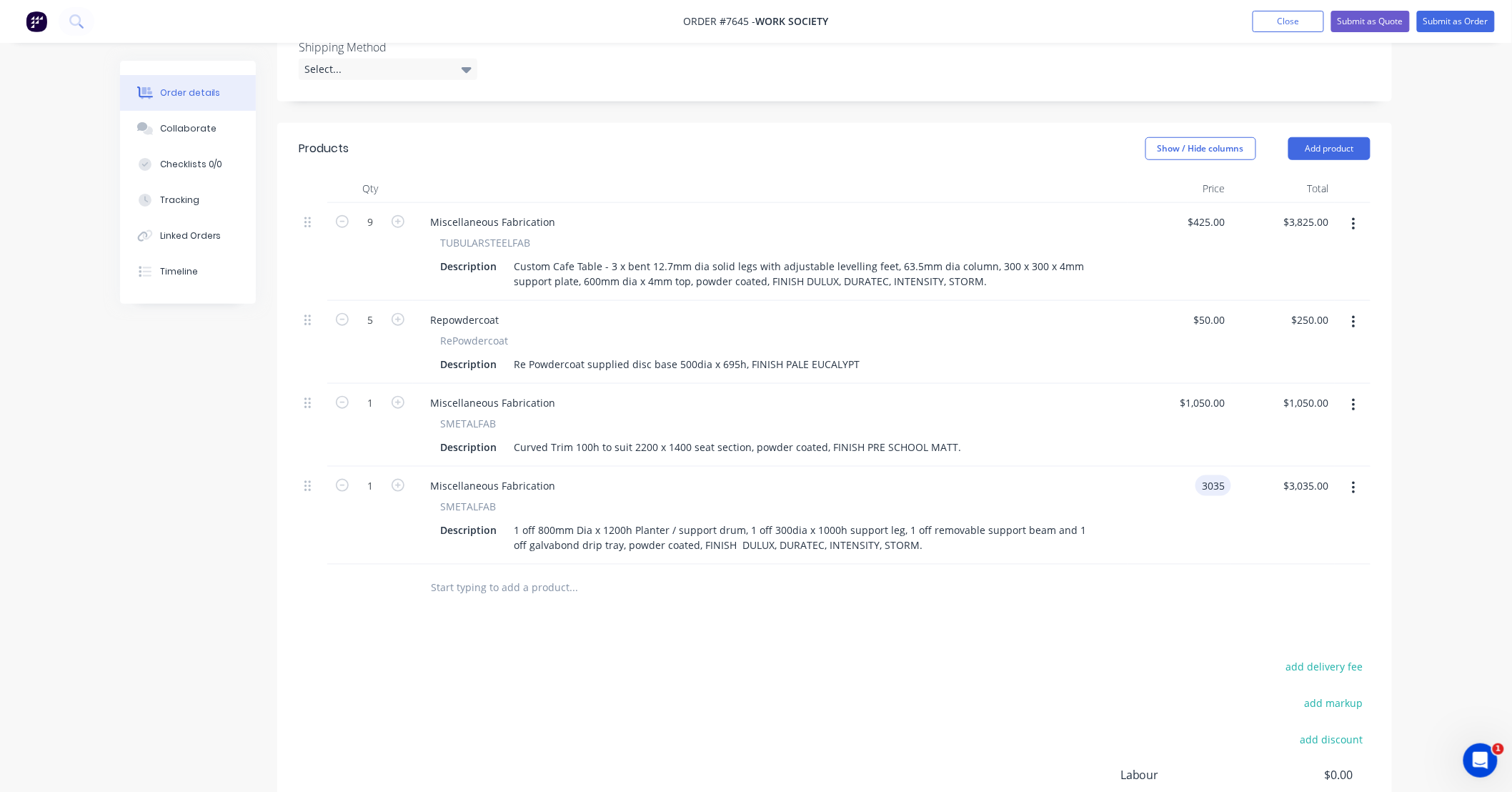
type input "$3,035.00"
click at [1135, 657] on div "add delivery fee add markup add discount Labour $0.00 Sub total $8,160.00 Tax $…" at bounding box center [834, 779] width 1072 height 244
click at [1046, 587] on div "Products Show / Hide columns Add product Qty Price Total 9 Miscellaneous Fabric…" at bounding box center [834, 523] width 1114 height 800
click at [562, 573] on input "text" at bounding box center [573, 587] width 286 height 28
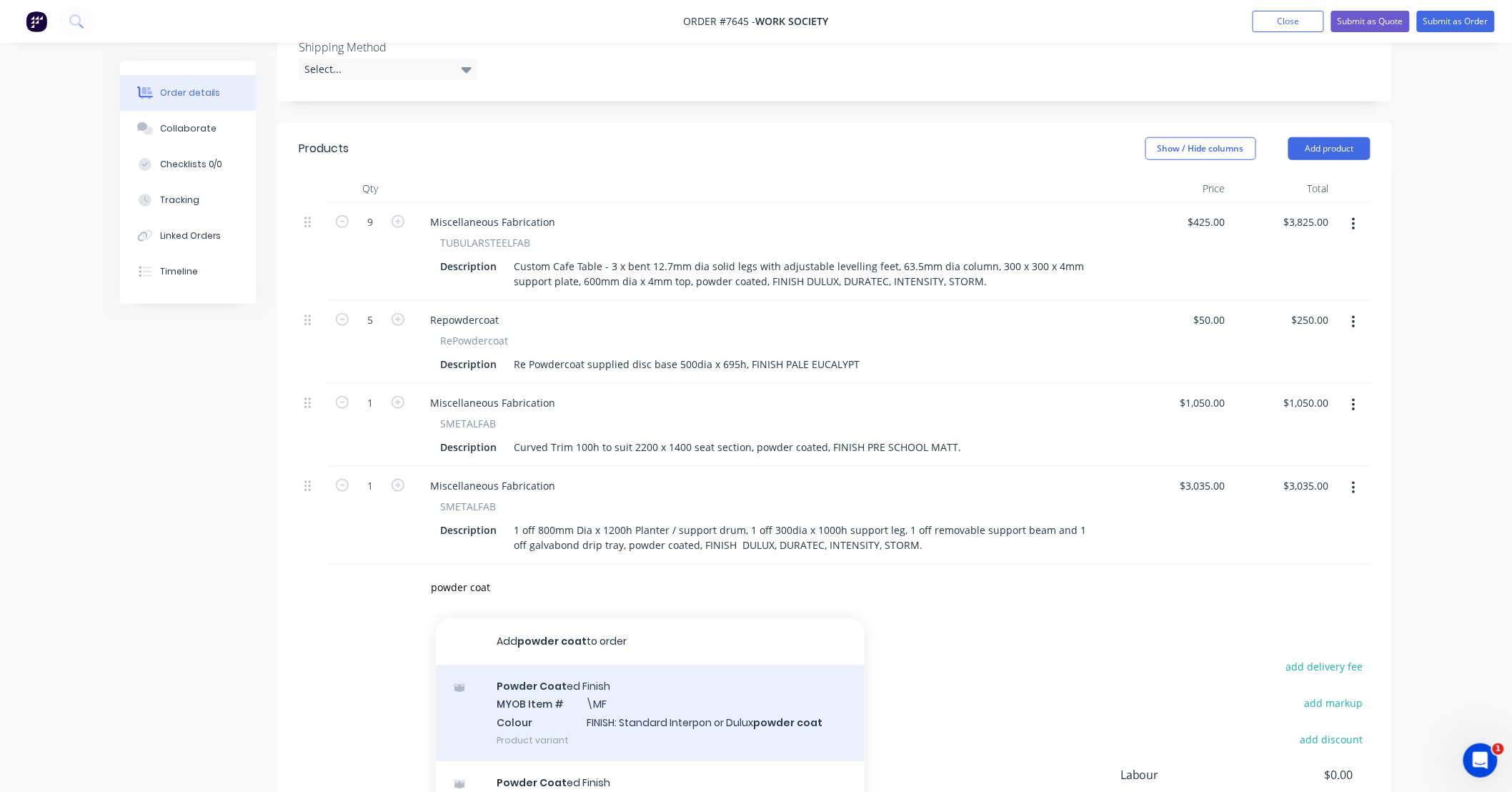
click at [734, 676] on div "Powder Coat ed Finish MYOB Item # \MF Colour FINISH: Standard Interpon or Dulux…" at bounding box center [650, 713] width 428 height 97
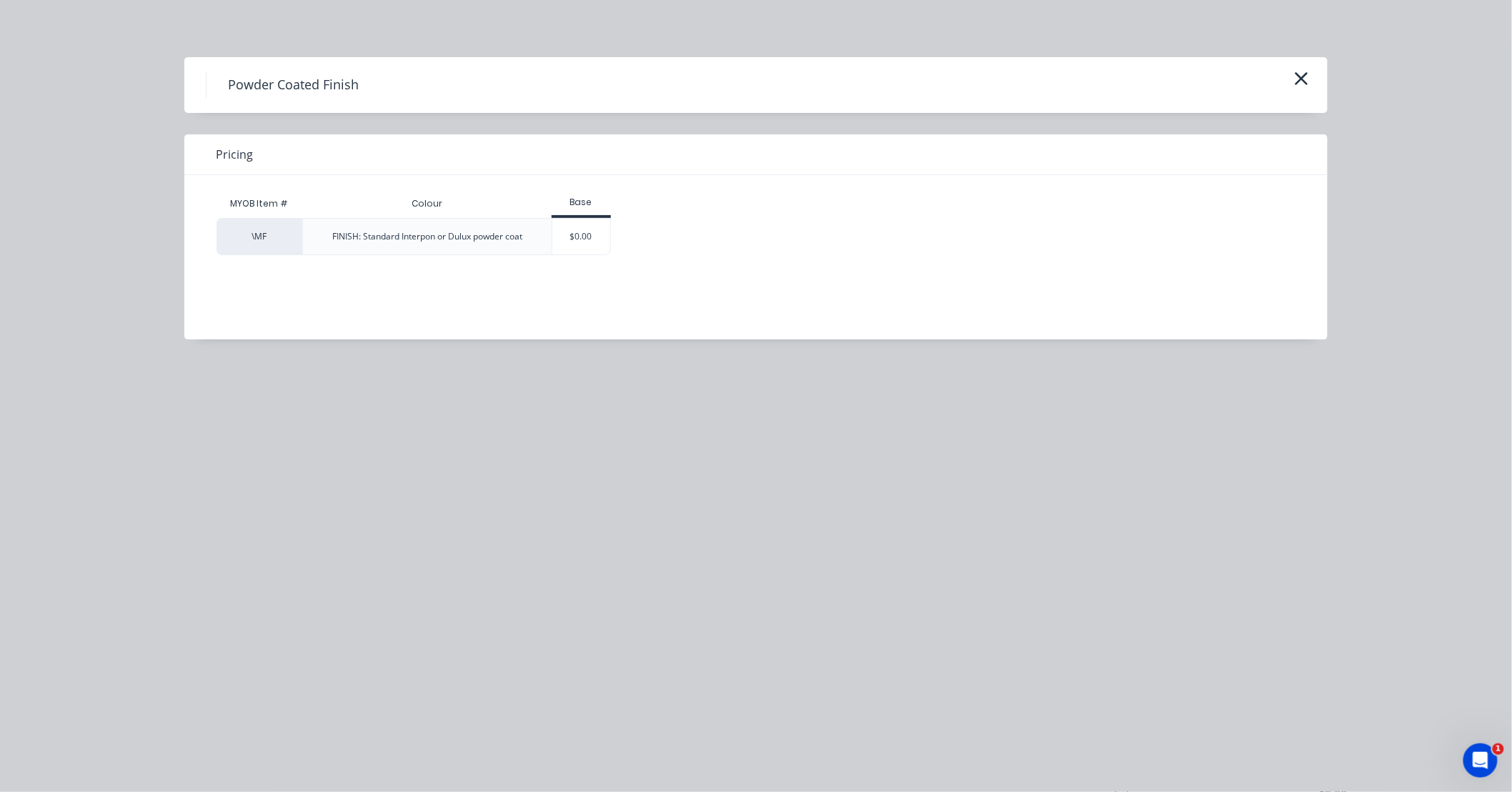
click at [698, 471] on div "Powder Coated Finish Pricing MYOB Item # Colour Base \MF FINISH: Standard Inter…" at bounding box center [756, 396] width 1512 height 792
click at [1290, 85] on div "Powder Coated Finish" at bounding box center [756, 85] width 1100 height 27
click at [1295, 79] on icon "button" at bounding box center [1302, 79] width 15 height 20
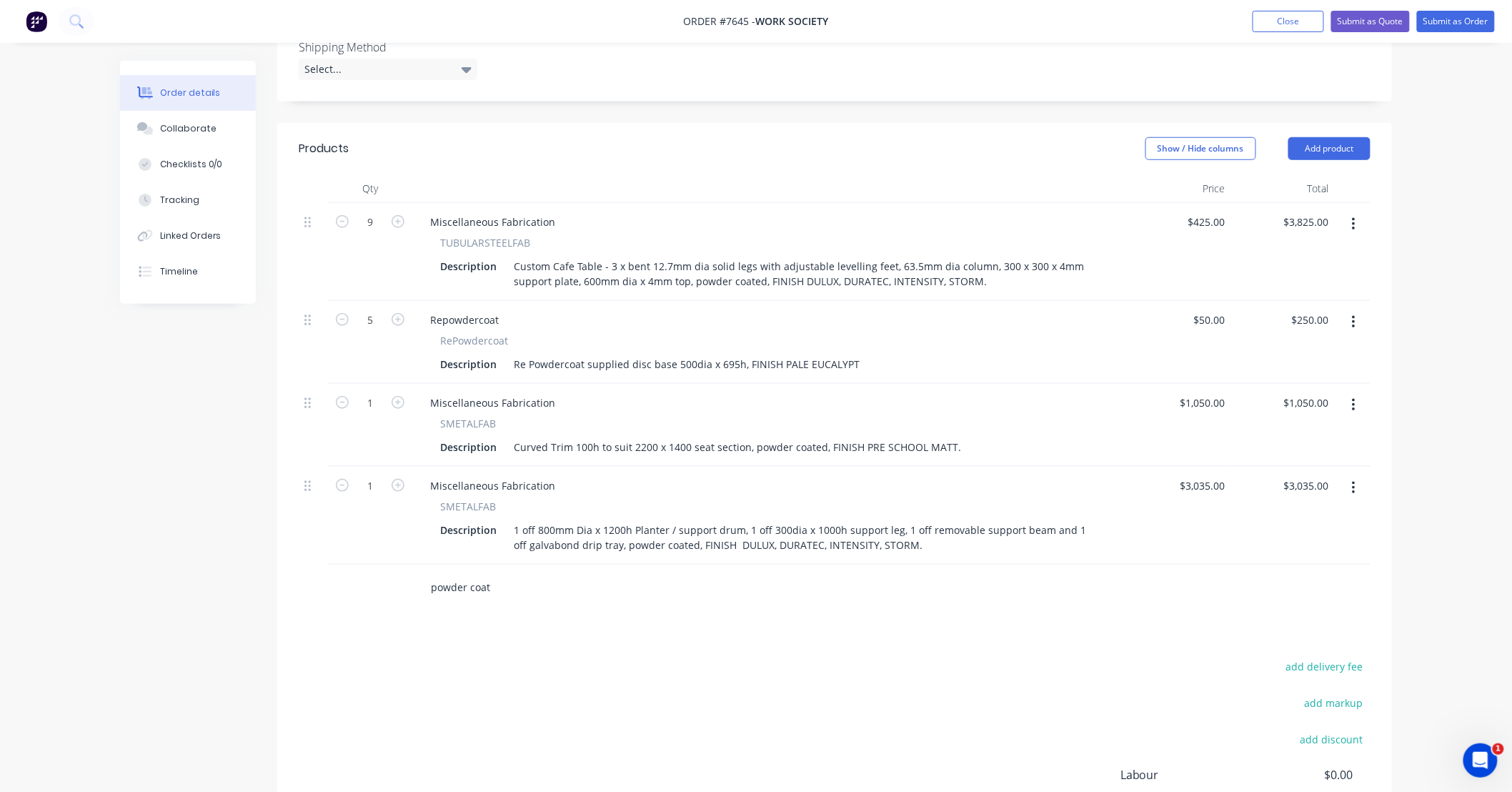
drag, startPoint x: 491, startPoint y: 548, endPoint x: 396, endPoint y: 556, distance: 95.3
click at [389, 565] on div "powder coat" at bounding box center [834, 588] width 1072 height 46
click at [521, 573] on input "powdercoat" at bounding box center [573, 587] width 286 height 28
drag, startPoint x: 521, startPoint y: 548, endPoint x: 347, endPoint y: 528, distance: 175.1
click at [347, 565] on div "powdercoat Add powdercoat to order Powder Coated Finish MYOB Item # \MF Colour …" at bounding box center [834, 588] width 1072 height 46
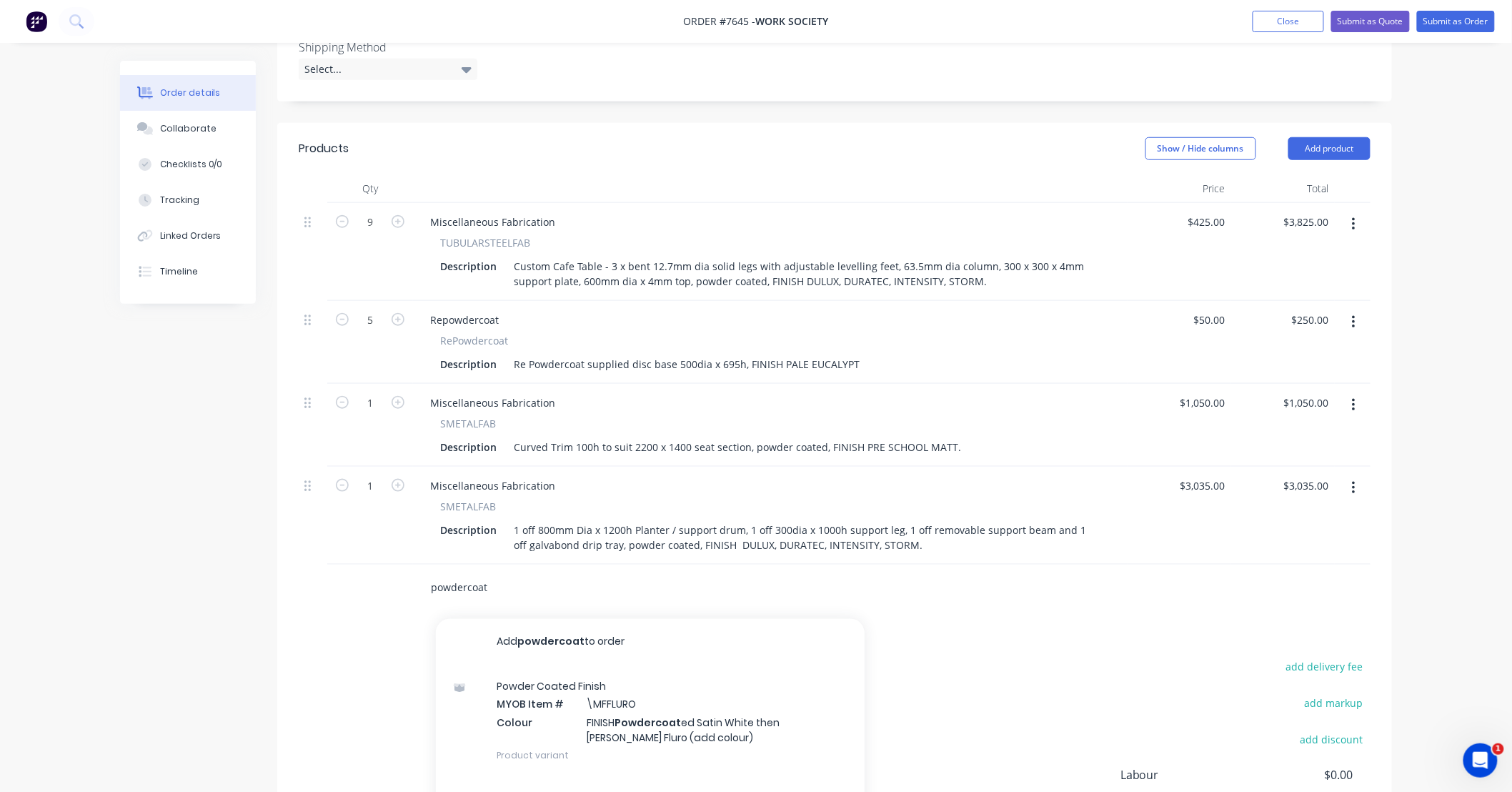
drag, startPoint x: 532, startPoint y: 551, endPoint x: 569, endPoint y: 575, distance: 44.1
click at [533, 573] on input "powdercoat" at bounding box center [573, 587] width 286 height 28
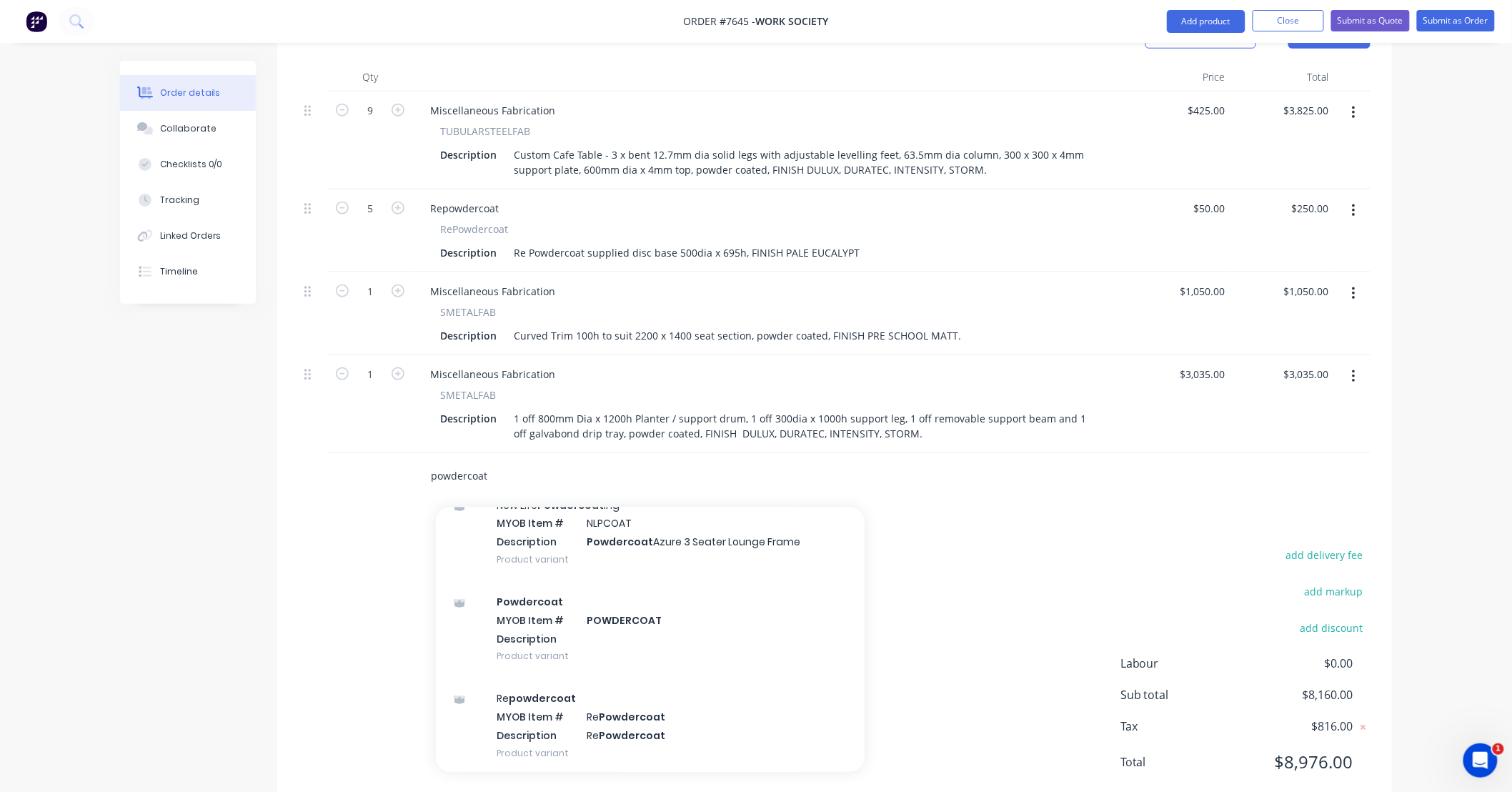
scroll to position [2754, 0]
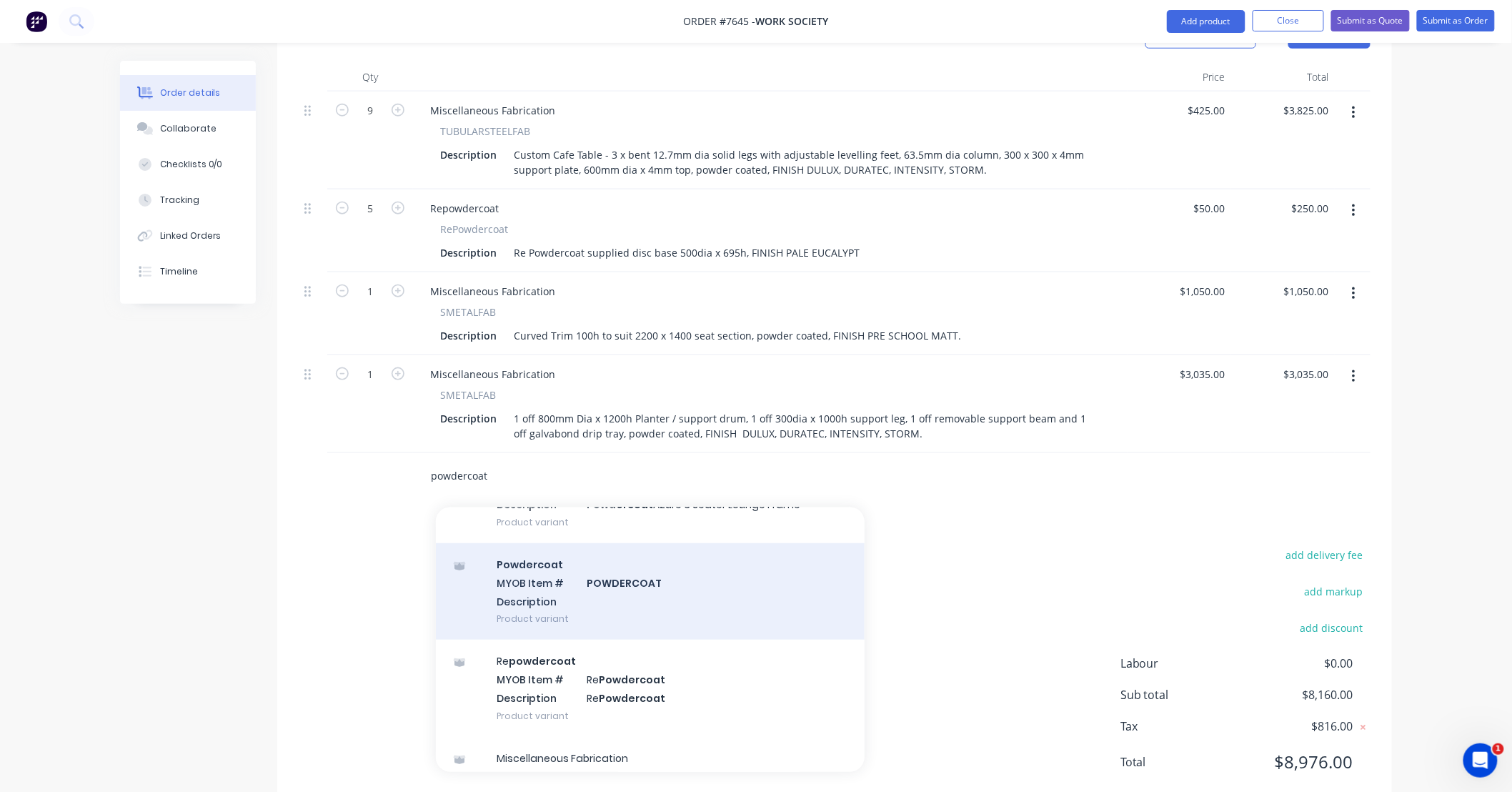
type input "powdercoat"
click at [655, 568] on div "Powdercoat MYOB Item # POWDERCOAT Description Product variant" at bounding box center [650, 591] width 428 height 97
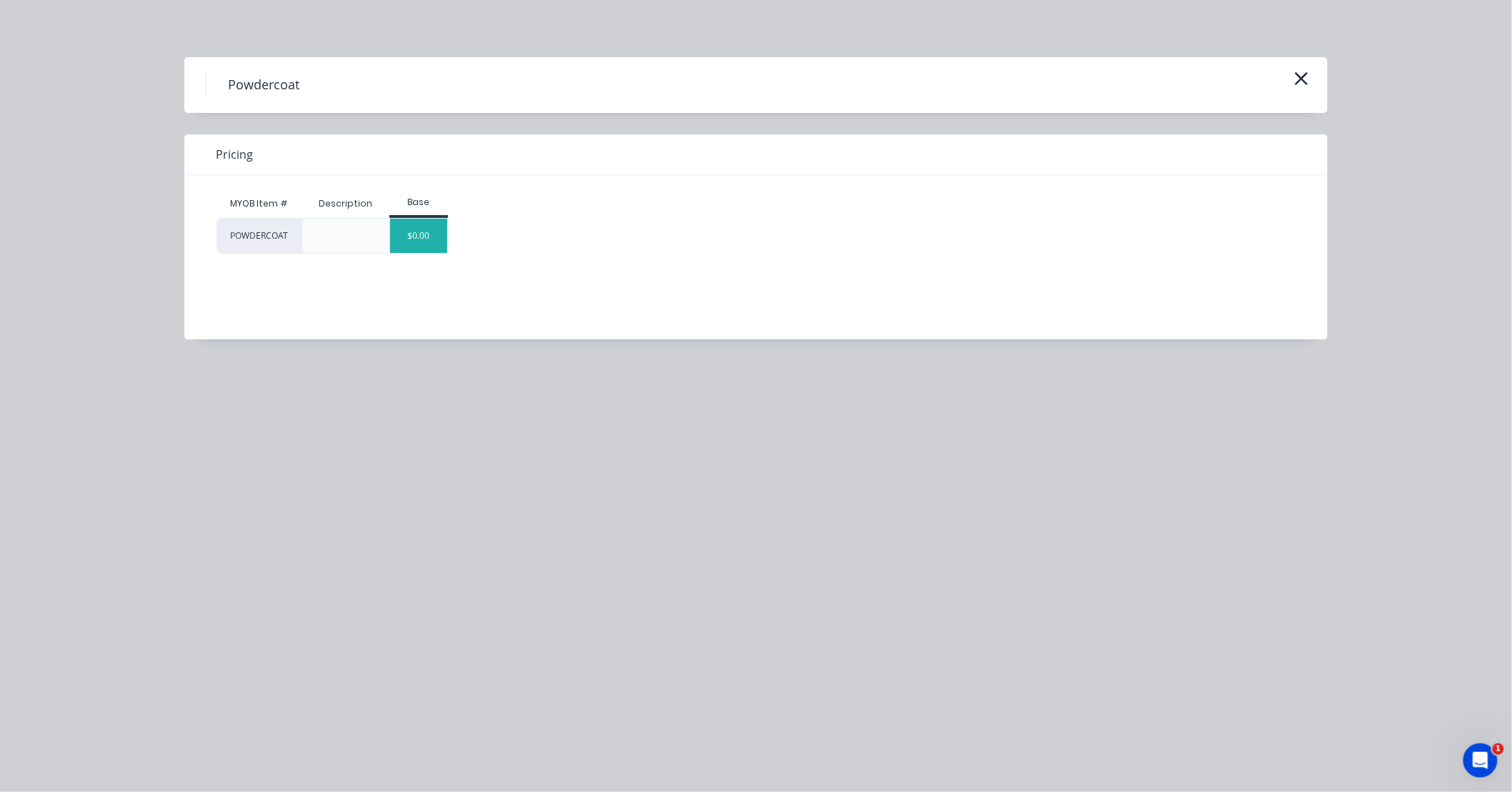
click at [425, 237] on div "$0.00" at bounding box center [419, 236] width 58 height 34
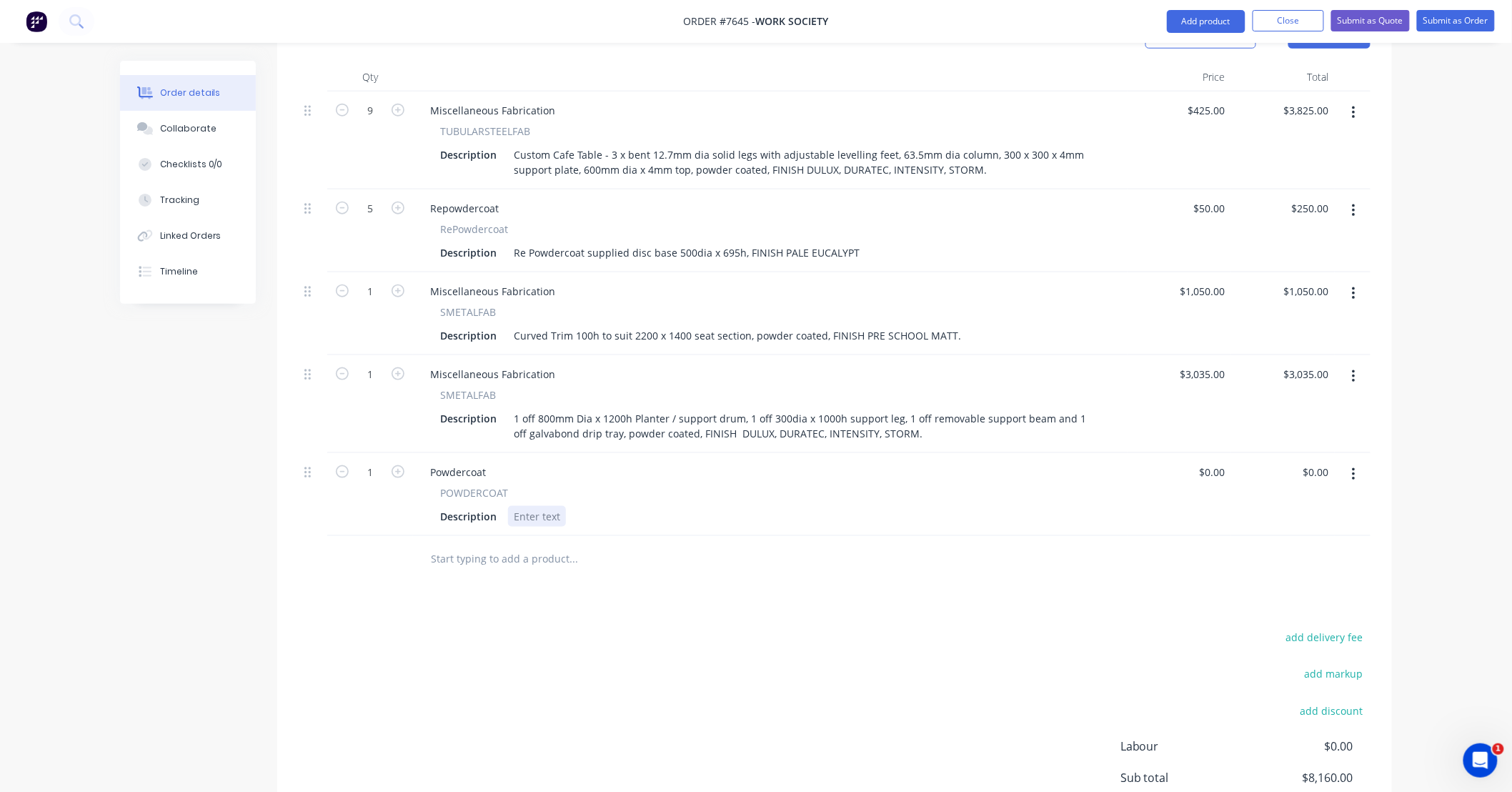
click at [532, 506] on div at bounding box center [536, 516] width 58 height 21
click at [559, 506] on div "Surcharge Dulux Duratec Intensity Storm" at bounding box center [612, 516] width 208 height 21
click at [797, 506] on div "Description Surcharge for 20kg Dulux Duratec Intensity Storm" at bounding box center [767, 516] width 666 height 21
type input "$2,315.00"
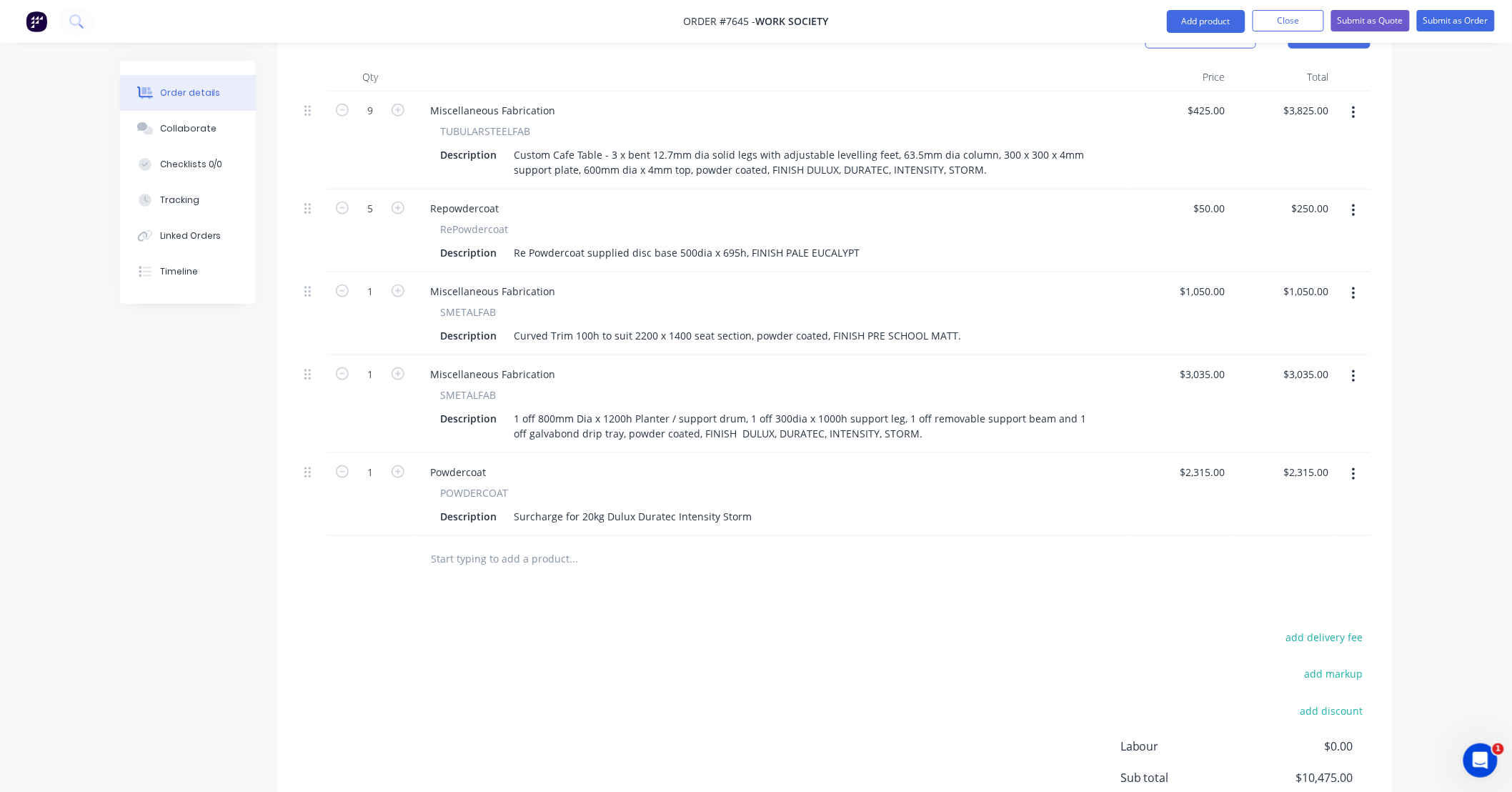
click at [1162, 560] on div "Products Show / Hide columns Add product Qty Price Total 9 Miscellaneous Fabric…" at bounding box center [834, 453] width 1114 height 883
click at [550, 545] on input "text" at bounding box center [573, 559] width 286 height 28
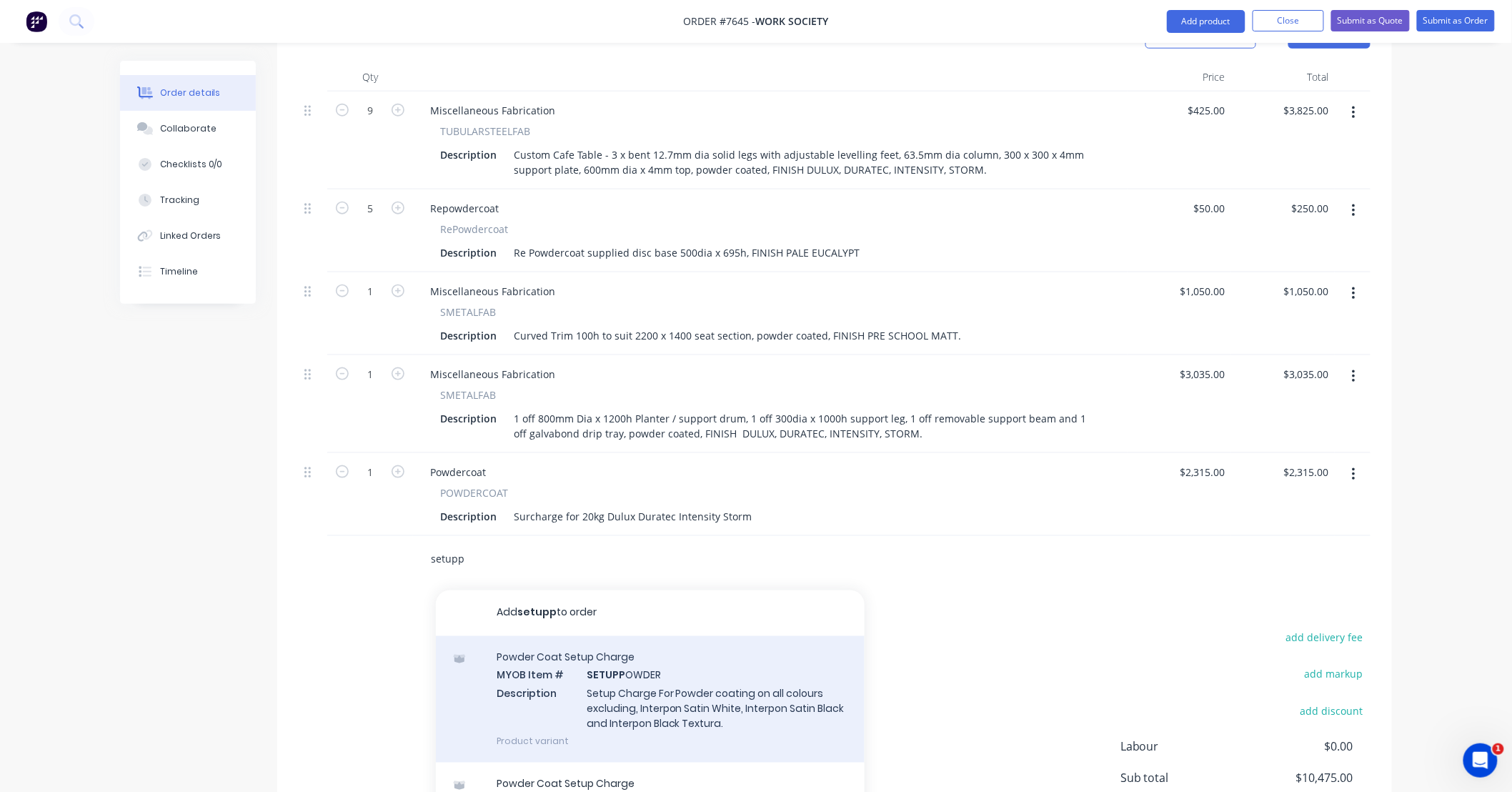
type input "setupp"
click at [736, 662] on div "Powder Coat Setup Charge MYOB Item # SETUPP OWDER Description Setup Charge For …" at bounding box center [650, 699] width 428 height 127
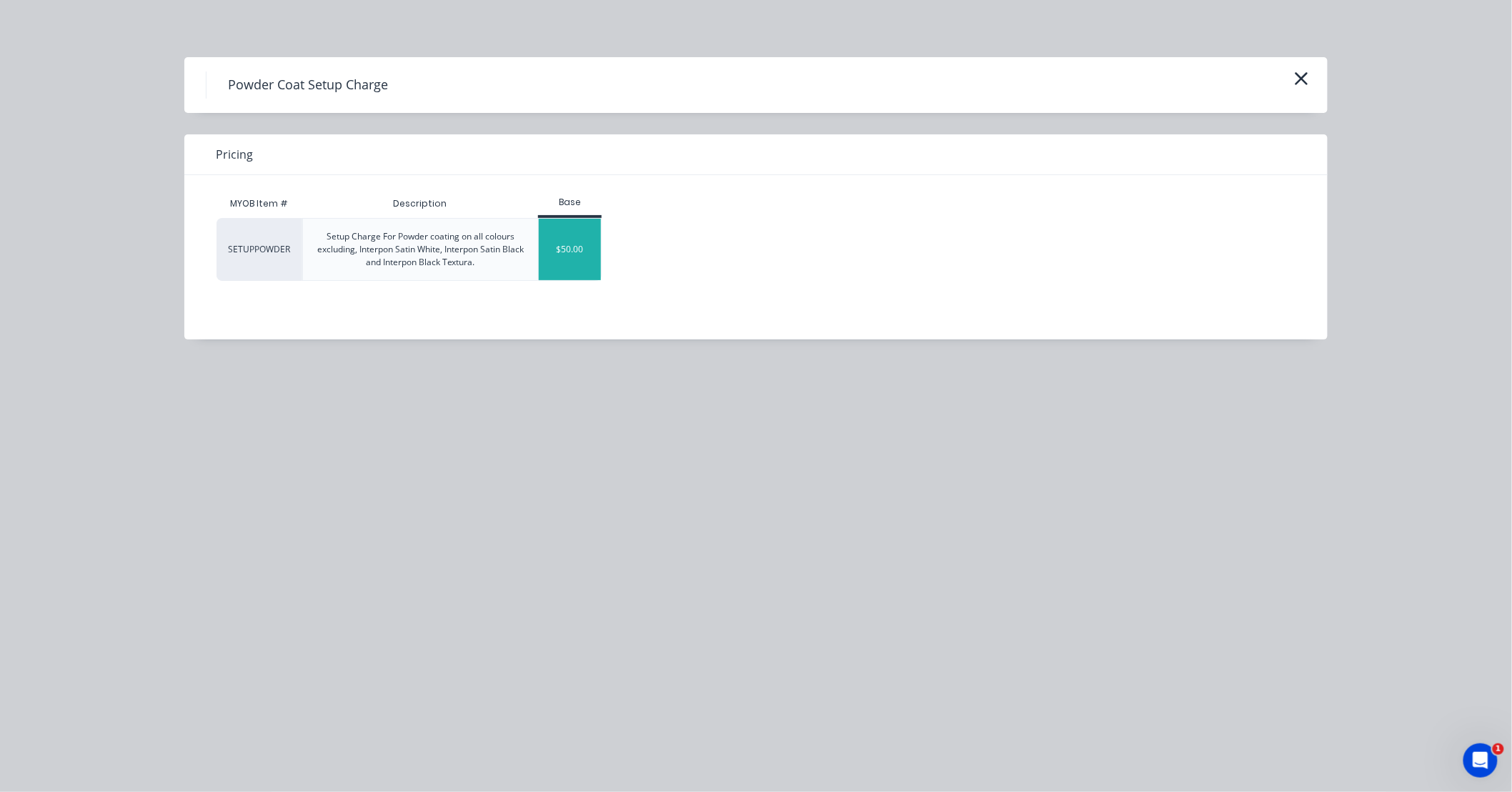
click at [583, 252] on div "$50.00" at bounding box center [569, 250] width 62 height 61
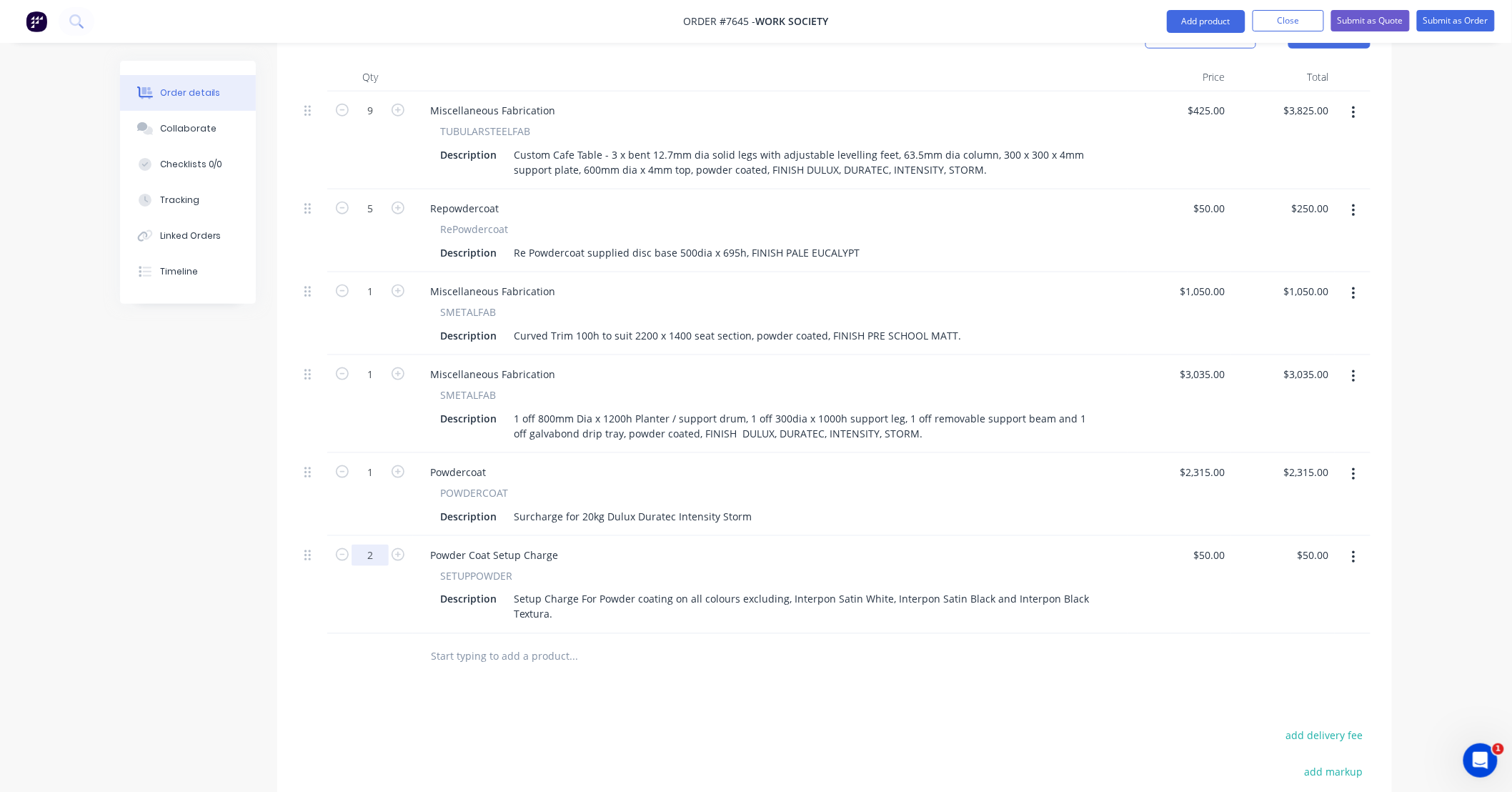
type input "2"
type input "$100.00"
click at [751, 672] on div "Products Show / Hide columns Add product Qty Price Total 9 Miscellaneous Fabric…" at bounding box center [834, 501] width 1114 height 981
click at [813, 639] on div at bounding box center [670, 657] width 514 height 46
click at [750, 506] on div "Description Surcharge for 20kg Dulux Duratec Intensity Storm" at bounding box center [767, 516] width 666 height 21
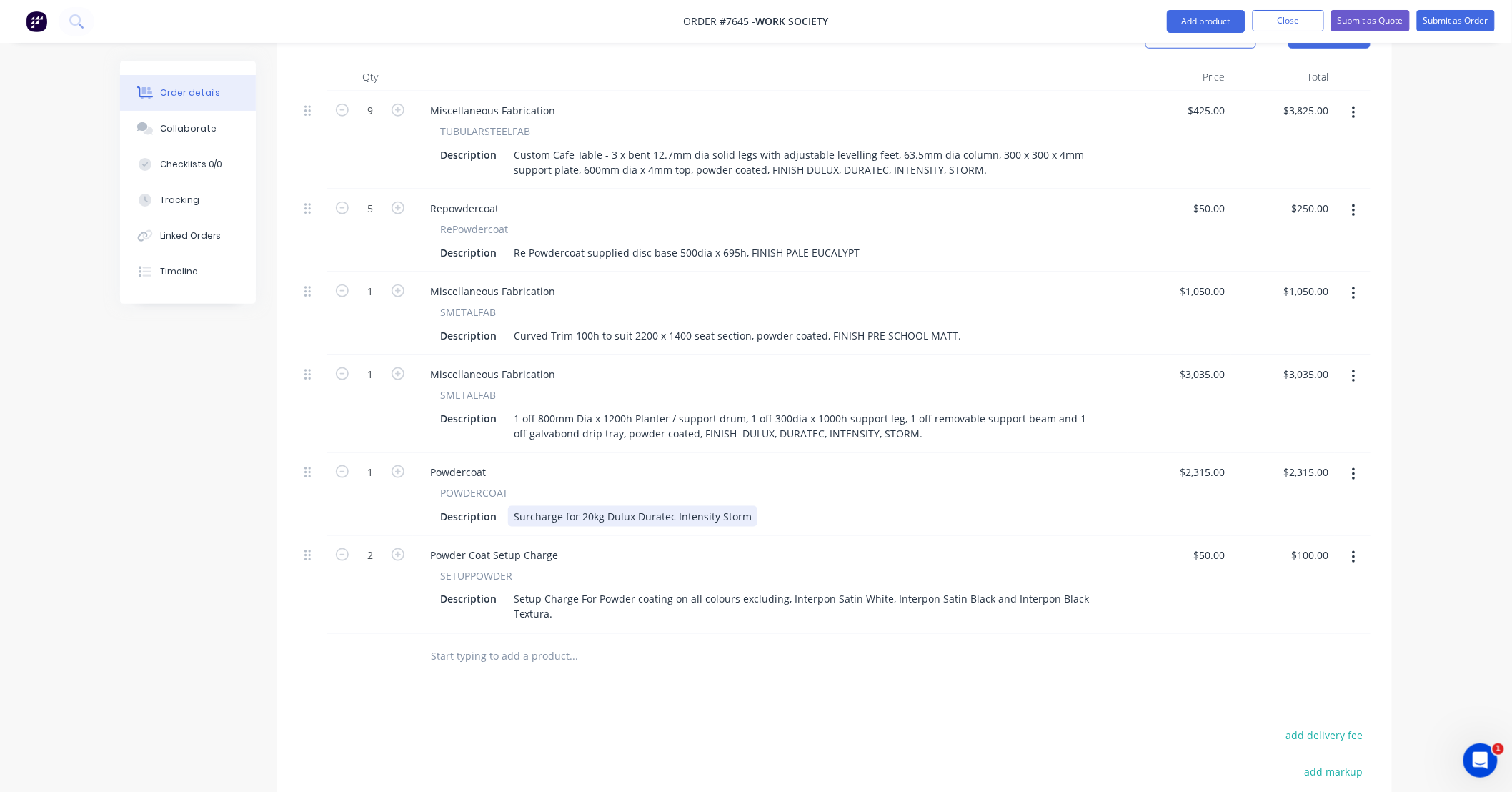
click at [744, 506] on div "Surcharge for 20kg Dulux Duratec Intensity Storm" at bounding box center [632, 516] width 249 height 21
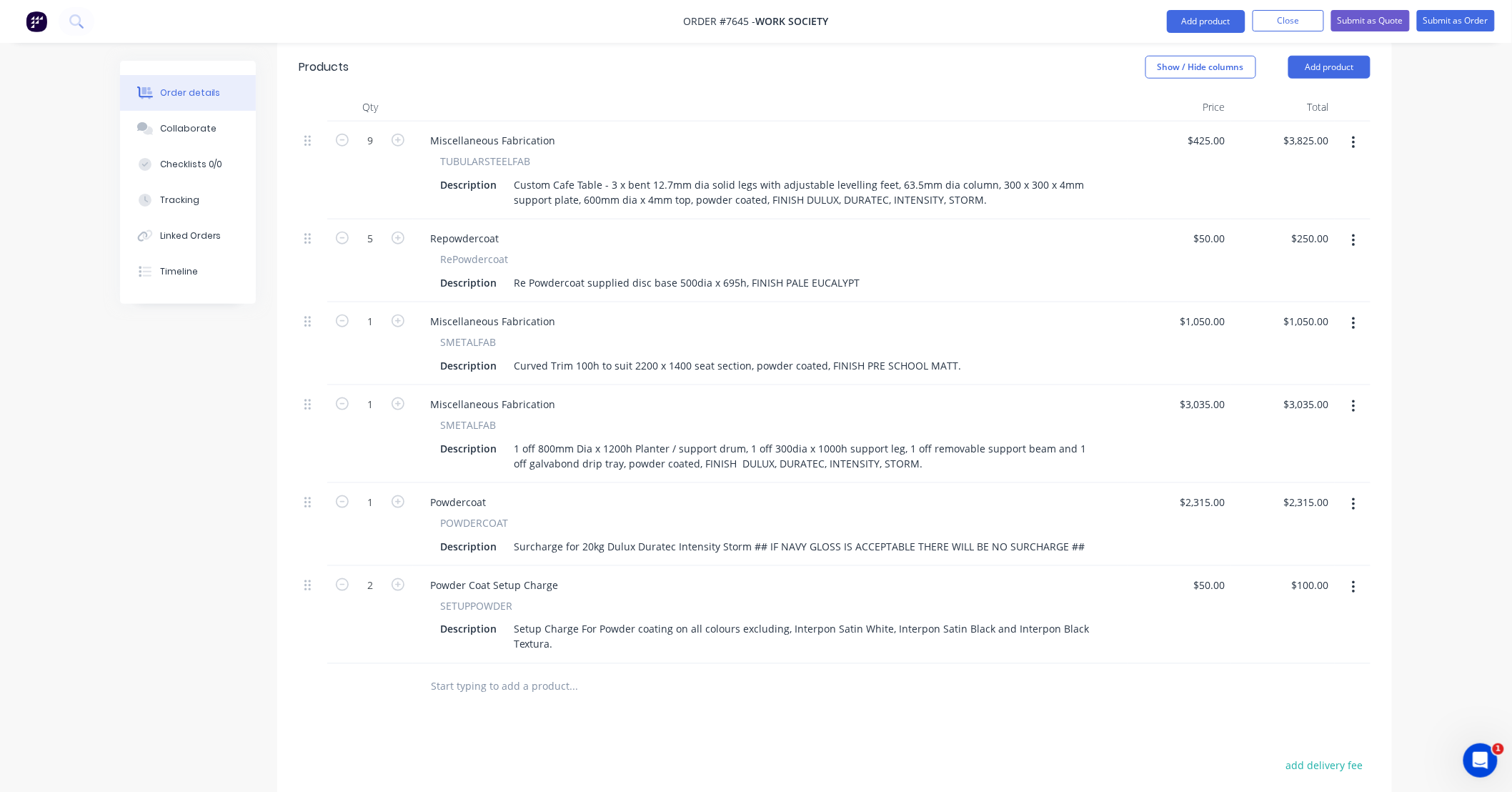
scroll to position [535, 0]
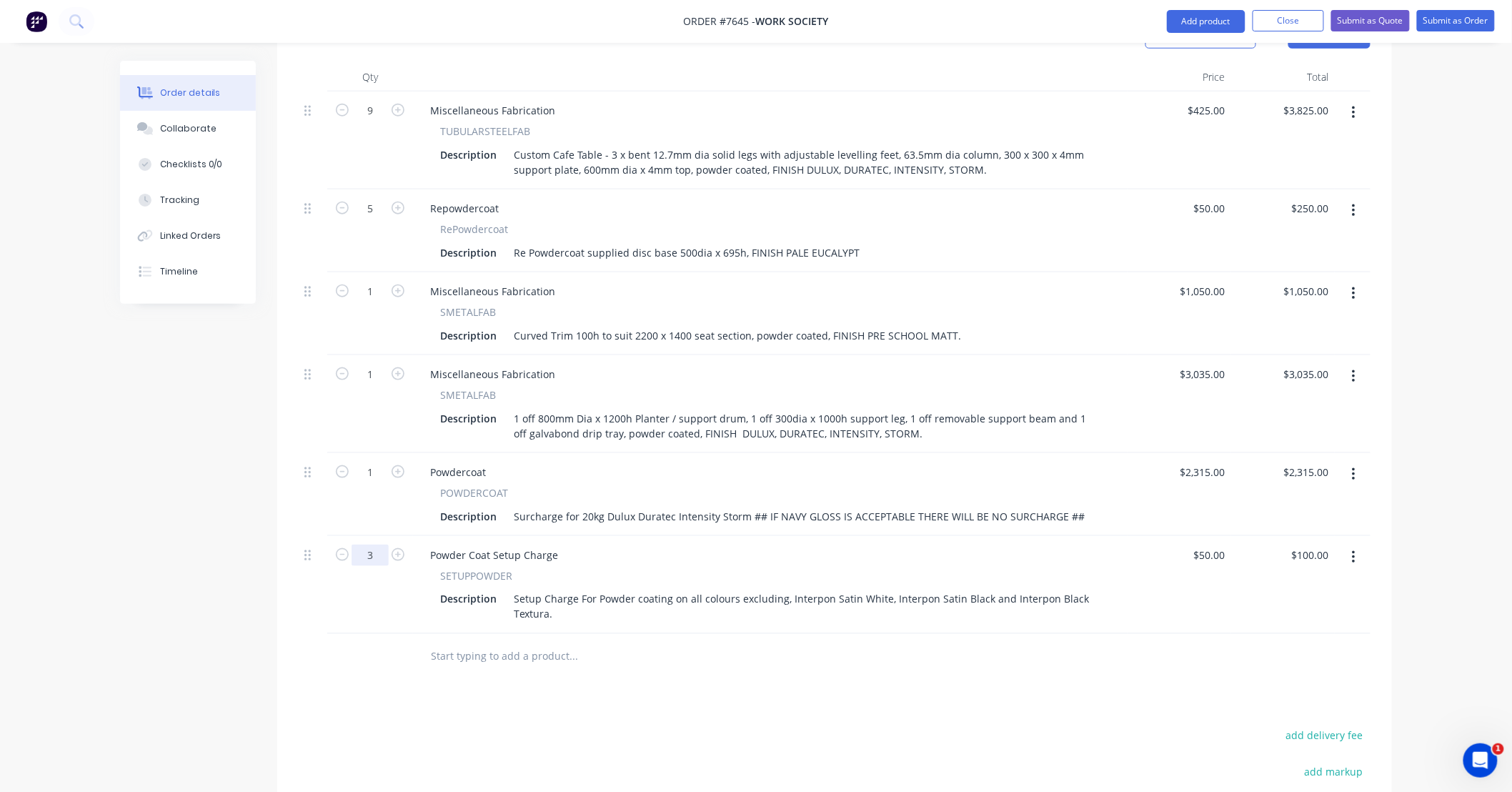
type input "3"
type input "$150.00"
click at [750, 669] on div "Products Show / Hide columns Add product Qty Price Total 9 Miscellaneous Fabric…" at bounding box center [834, 501] width 1114 height 981
click at [1022, 652] on div "Products Show / Hide columns Add product Qty Price Total 9 Miscellaneous Fabric…" at bounding box center [834, 501] width 1114 height 981
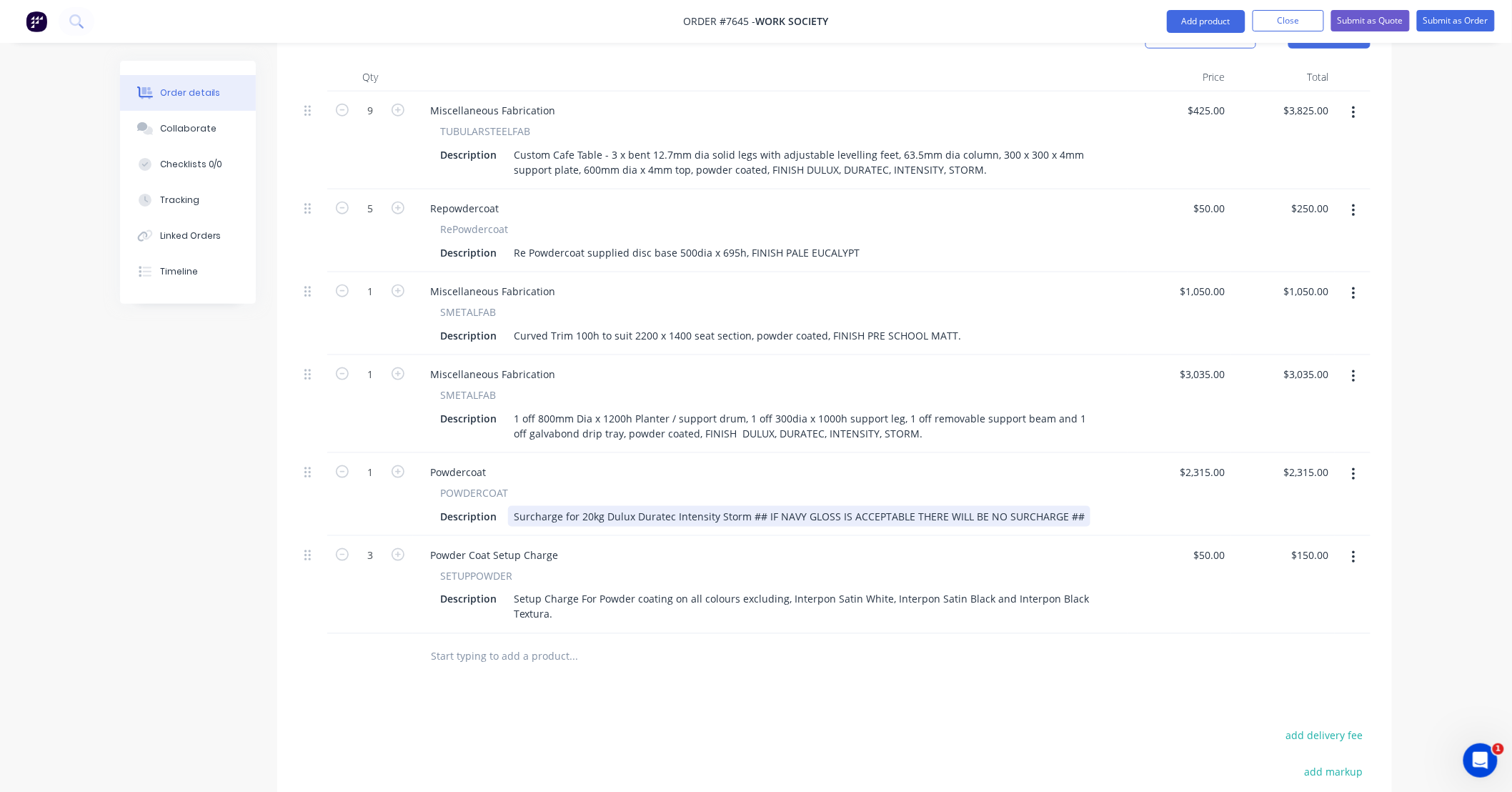
click at [799, 506] on div "Surcharge for 20kg Dulux Duratec Intensity Storm ## IF NAVY GLOSS IS ACCEPTABLE…" at bounding box center [799, 516] width 583 height 21
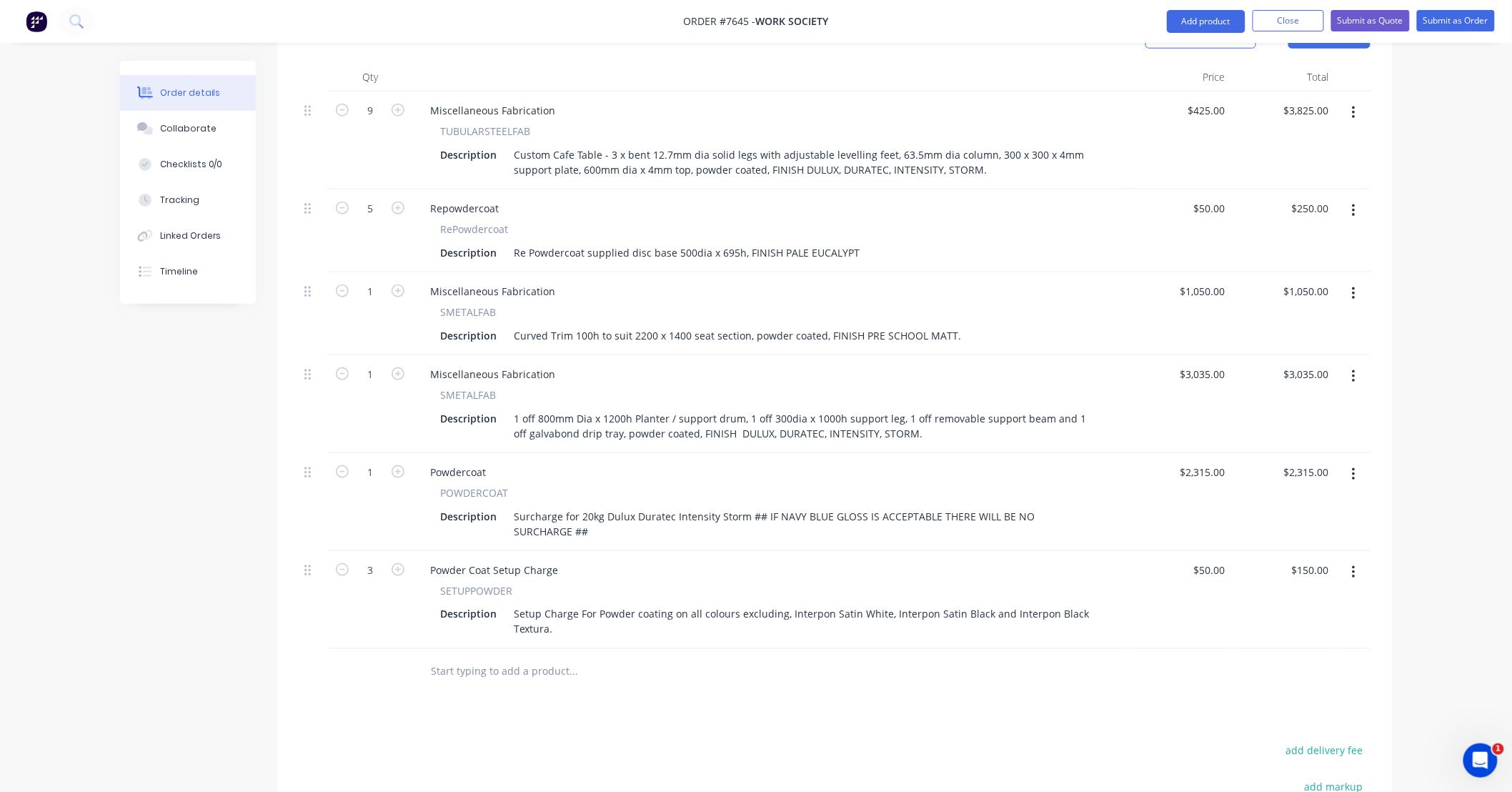
click at [1013, 691] on div "Products Show / Hide columns Add product Qty Price Total 9 Miscellaneous Fabric…" at bounding box center [834, 509] width 1114 height 996
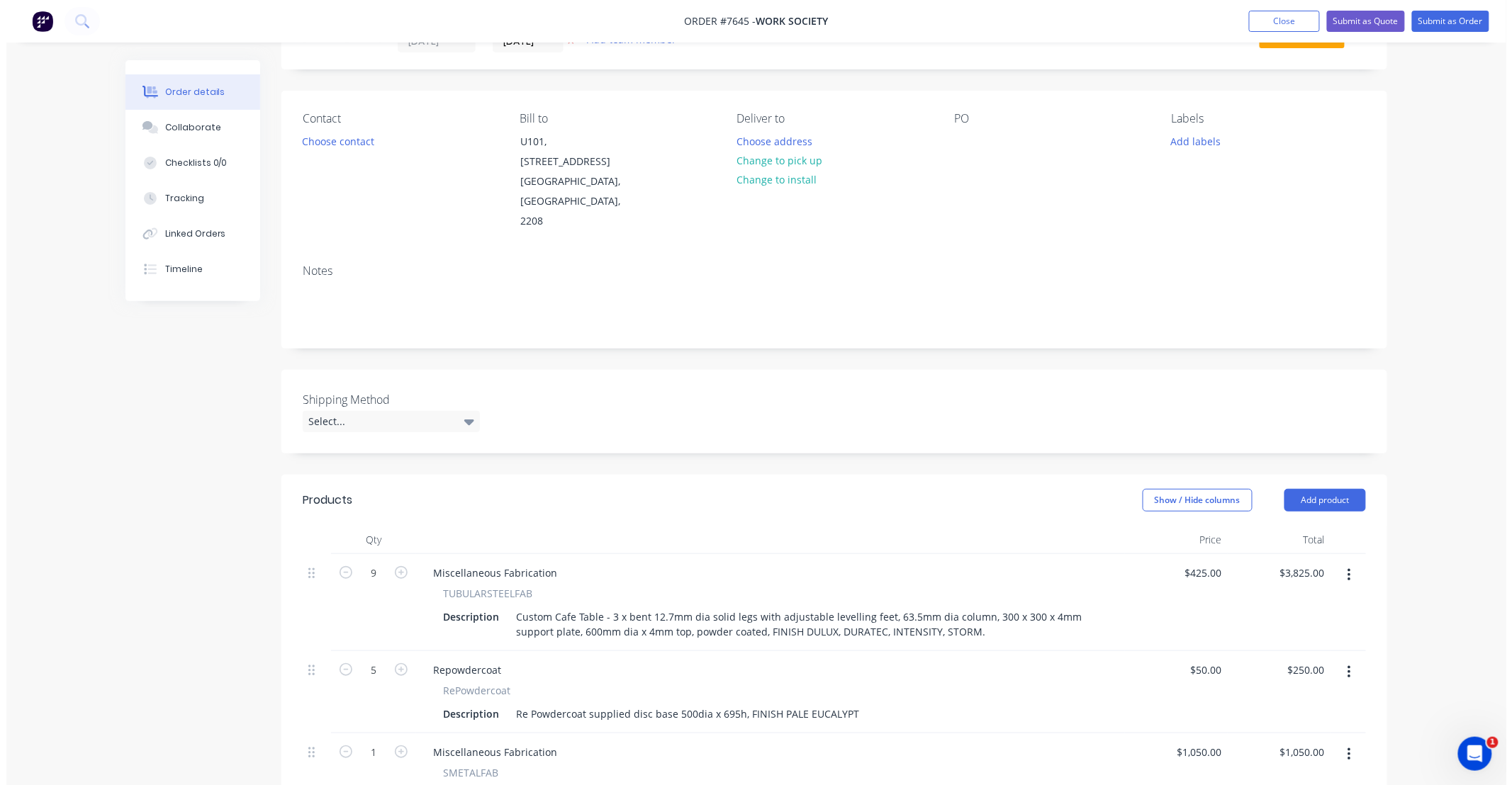
scroll to position [0, 0]
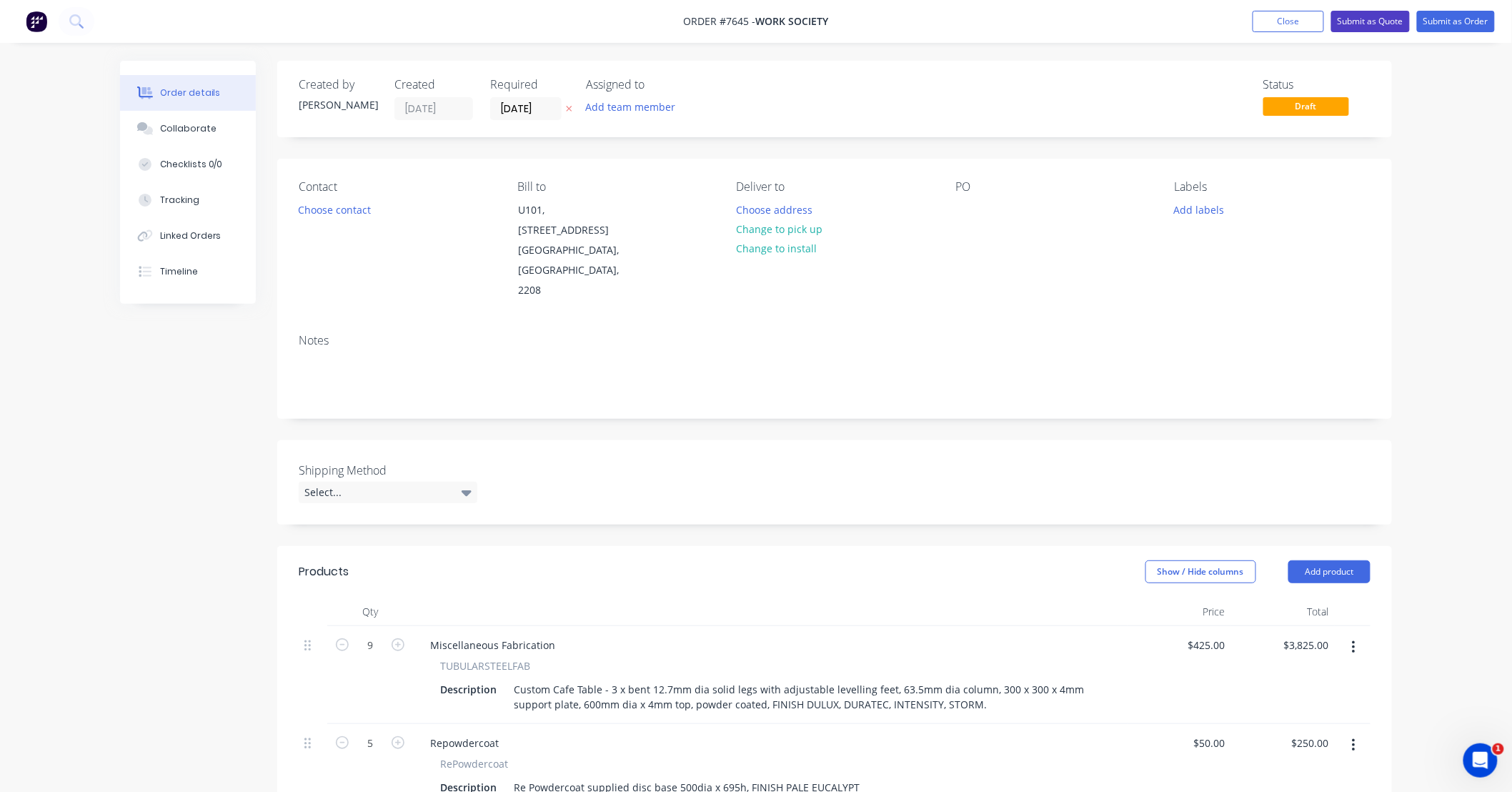
click at [1393, 20] on button "Submit as Quote" at bounding box center [1370, 21] width 79 height 22
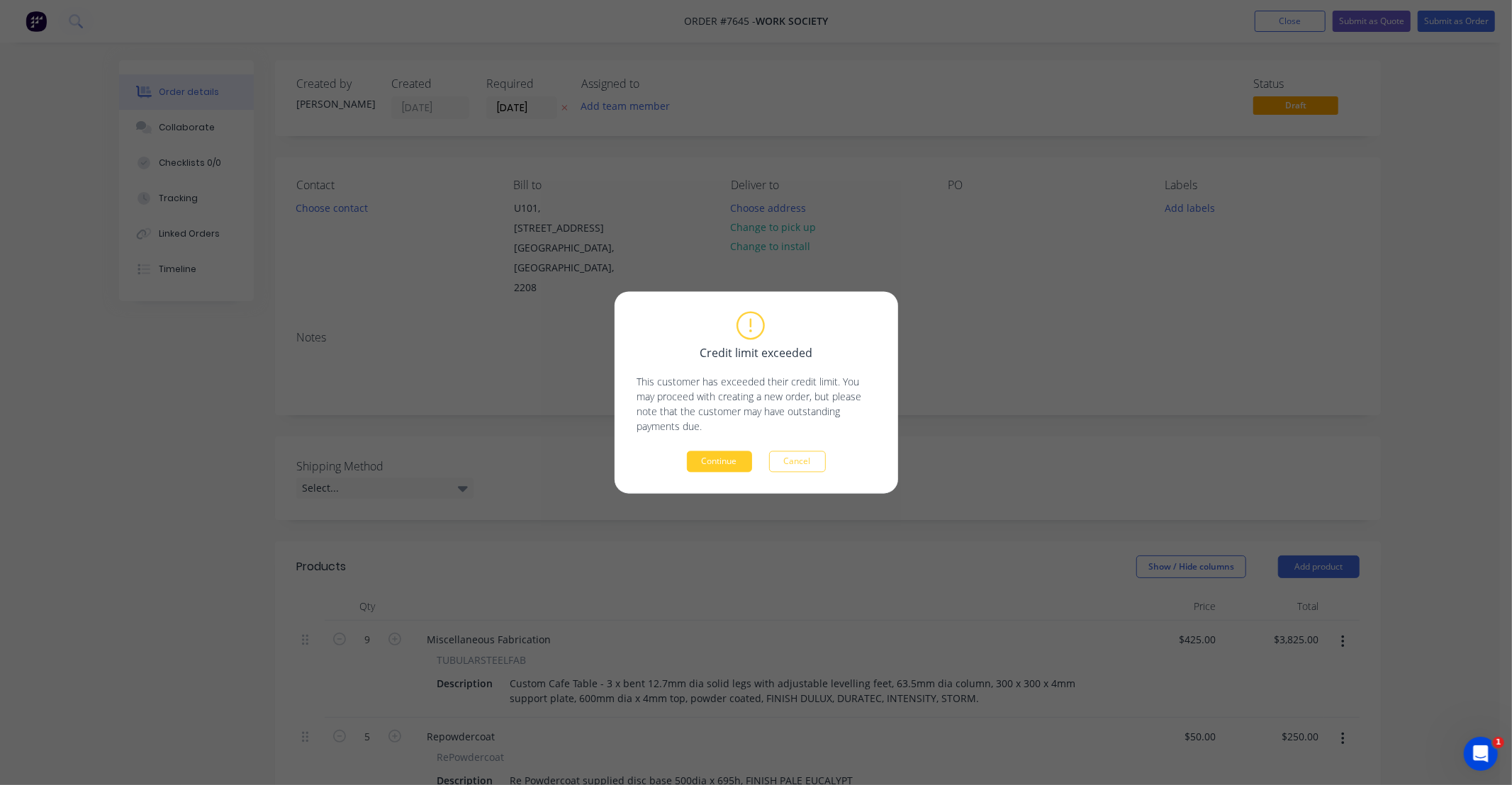
click at [721, 460] on button "Continue" at bounding box center [720, 462] width 65 height 22
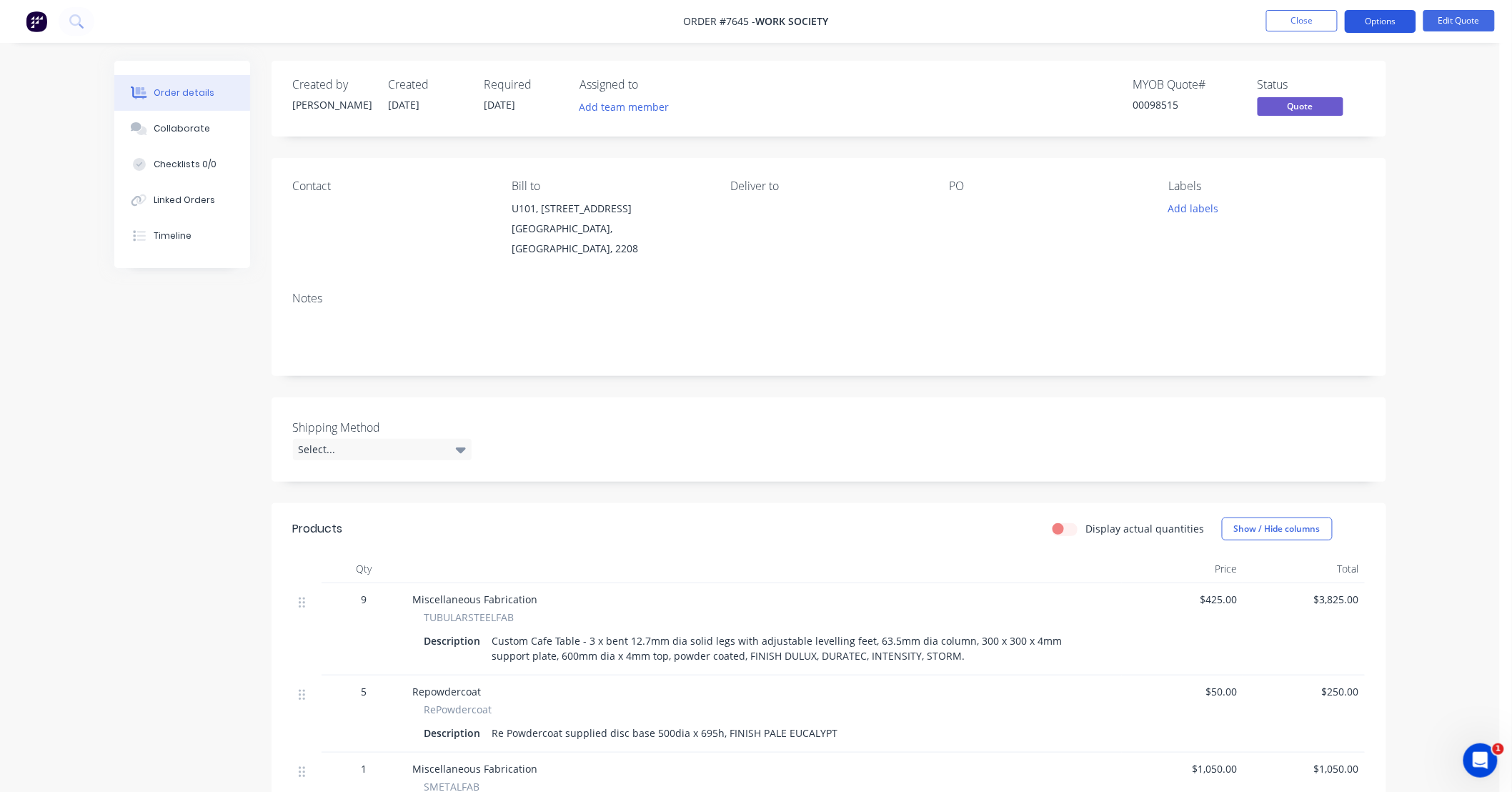
click at [1385, 23] on button "Options" at bounding box center [1380, 21] width 71 height 23
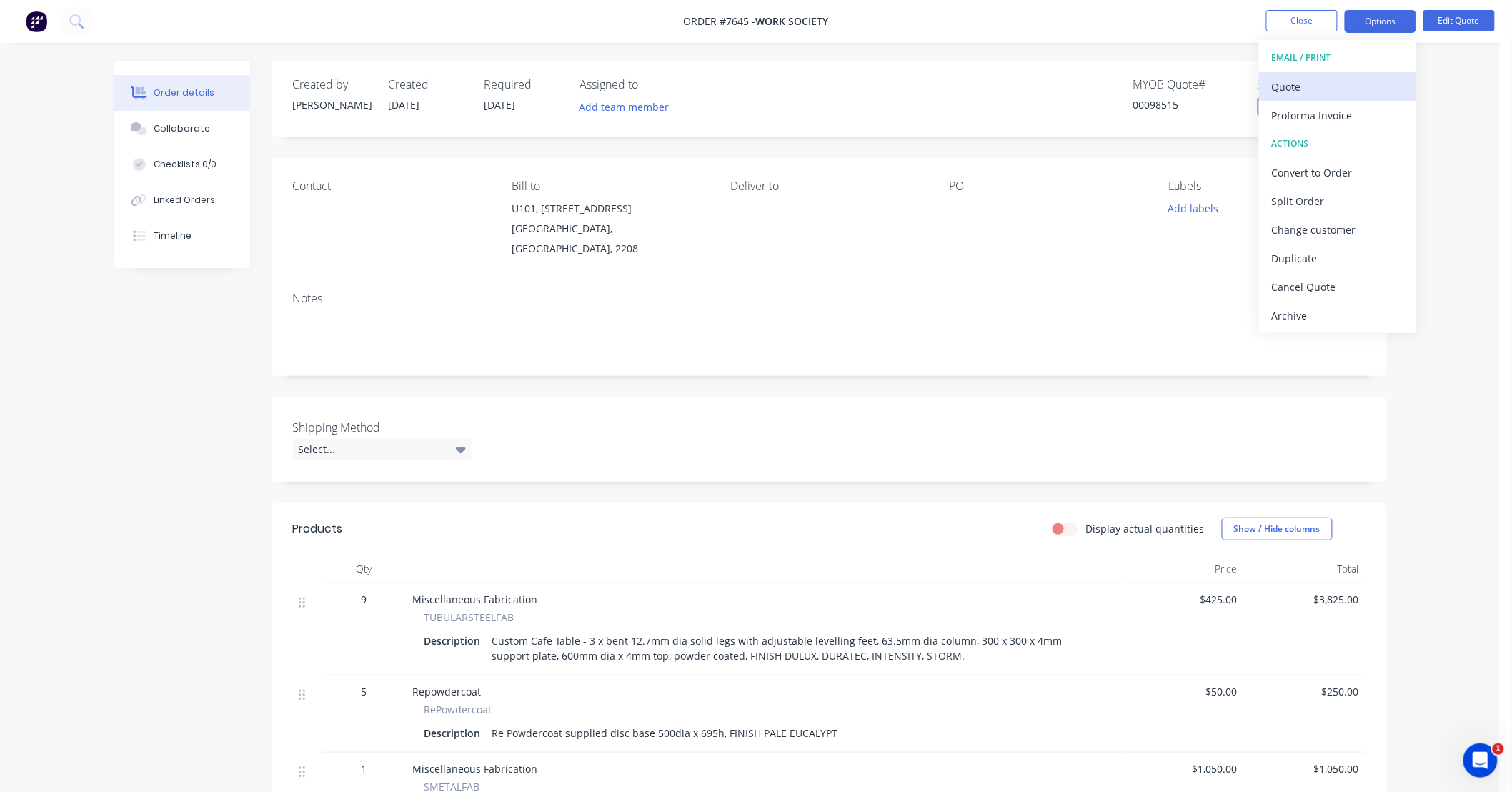
click at [1323, 87] on div "Quote" at bounding box center [1338, 87] width 132 height 21
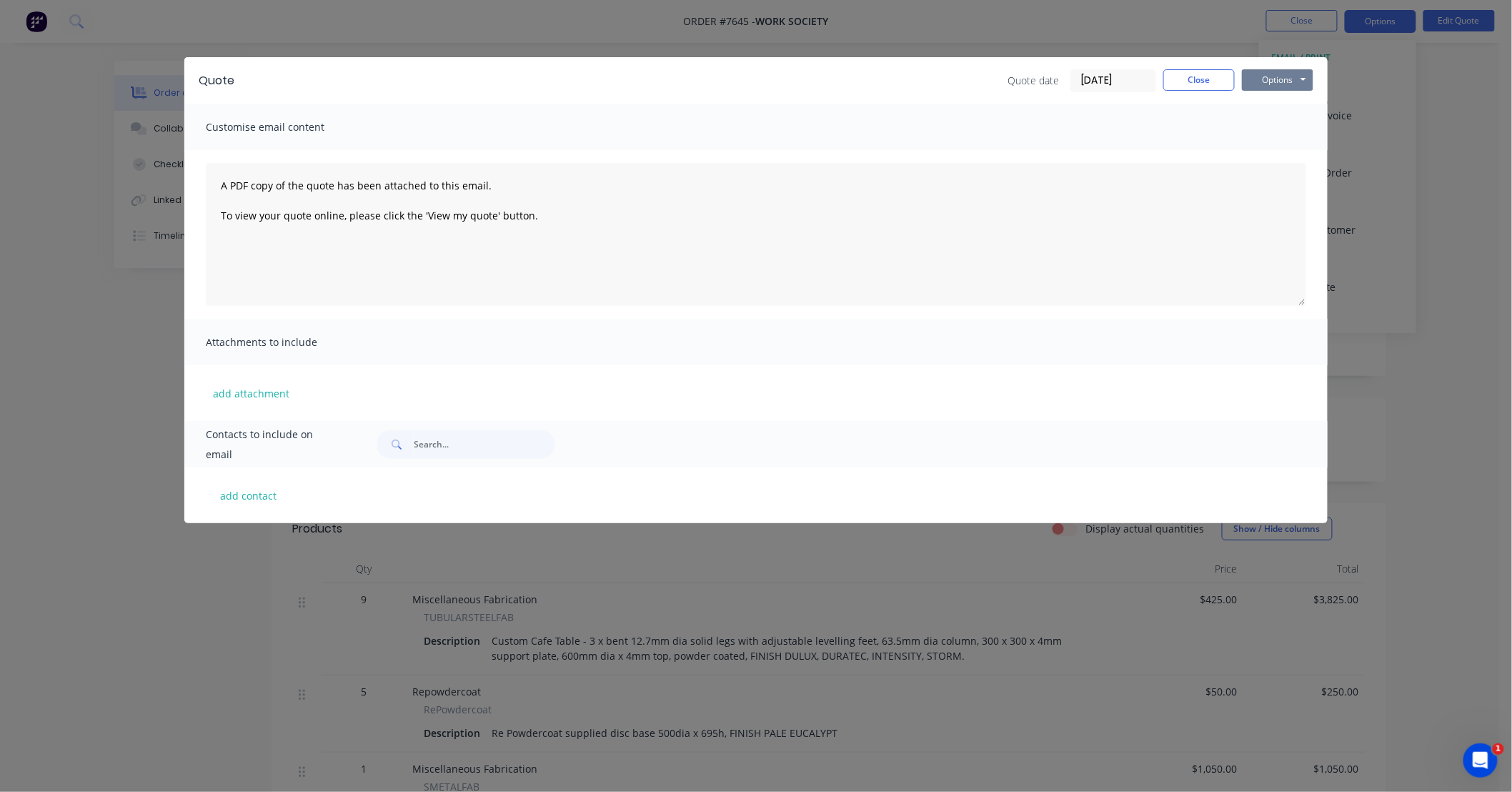
click at [1291, 82] on button "Options" at bounding box center [1277, 80] width 71 height 22
click at [1299, 104] on button "Preview" at bounding box center [1287, 105] width 91 height 23
click at [1200, 80] on button "Close" at bounding box center [1198, 80] width 71 height 22
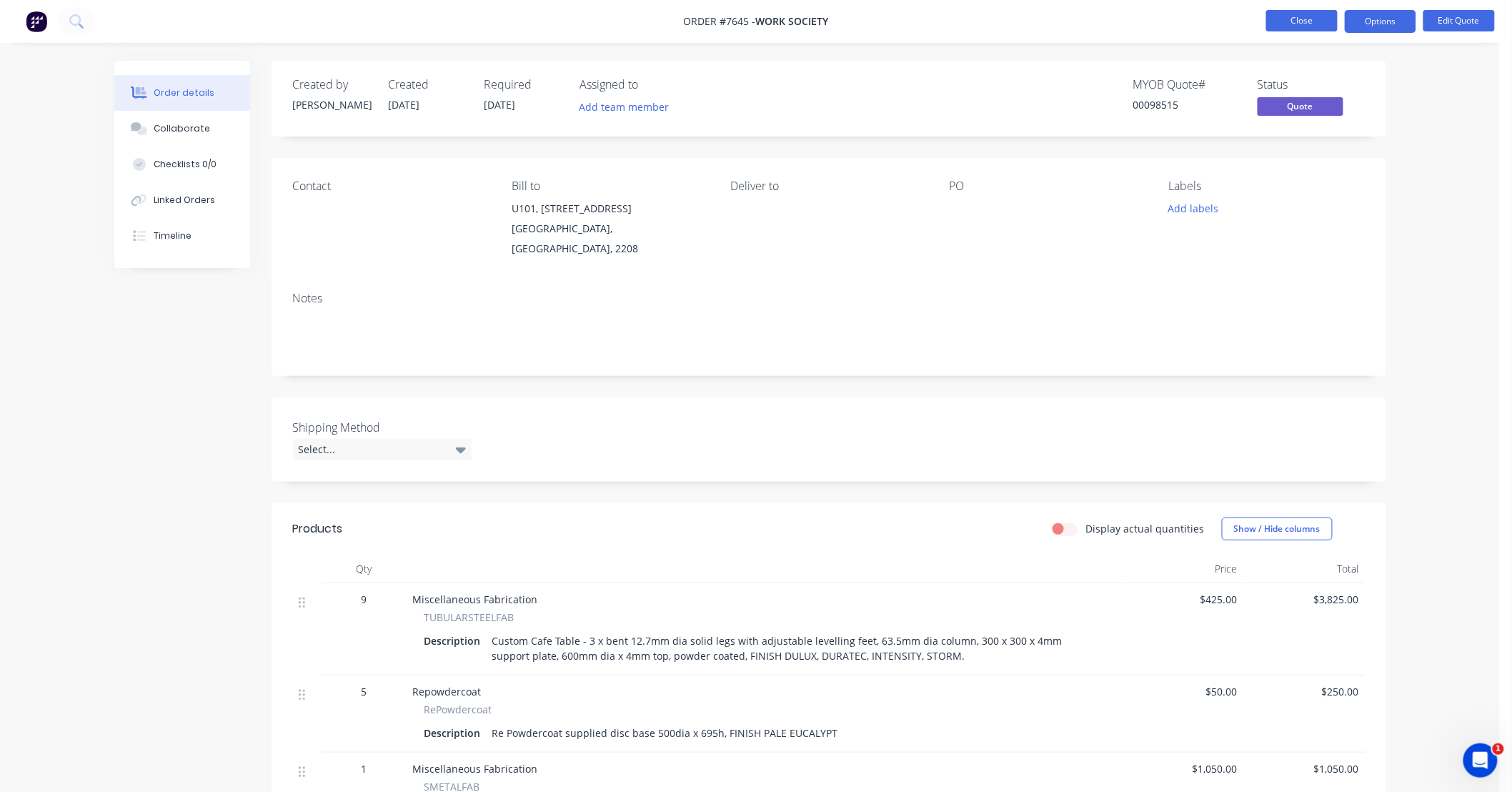
click at [1309, 25] on button "Close" at bounding box center [1302, 20] width 71 height 22
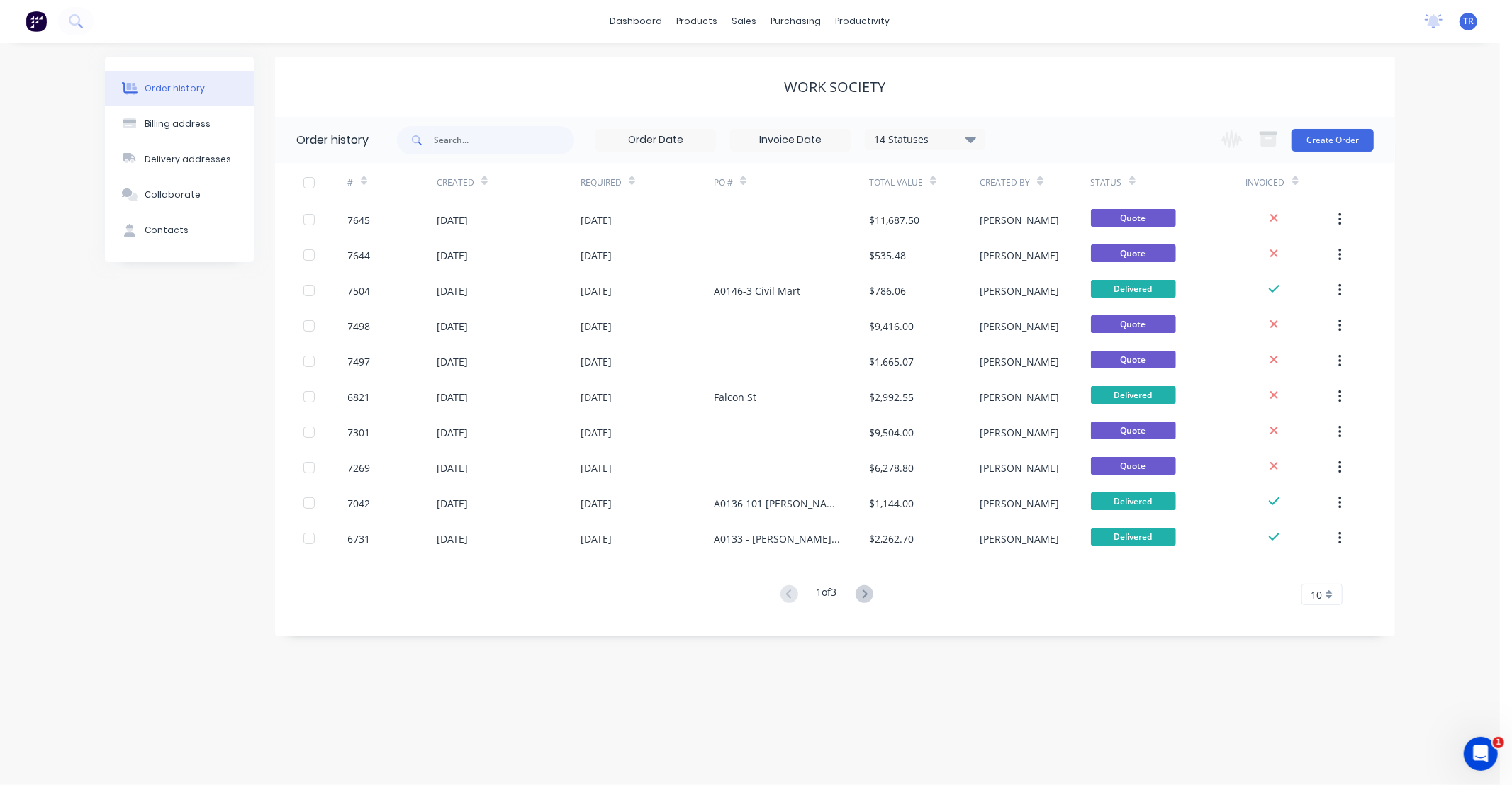
click at [1274, 45] on div "Order history Billing address Delivery addresses Collaborate Contacts Work Soci…" at bounding box center [750, 414] width 1500 height 743
click at [1441, 160] on div "Order history Billing address Delivery addresses Collaborate Contacts Work Soci…" at bounding box center [750, 414] width 1500 height 743
